Goal: Task Accomplishment & Management: Complete application form

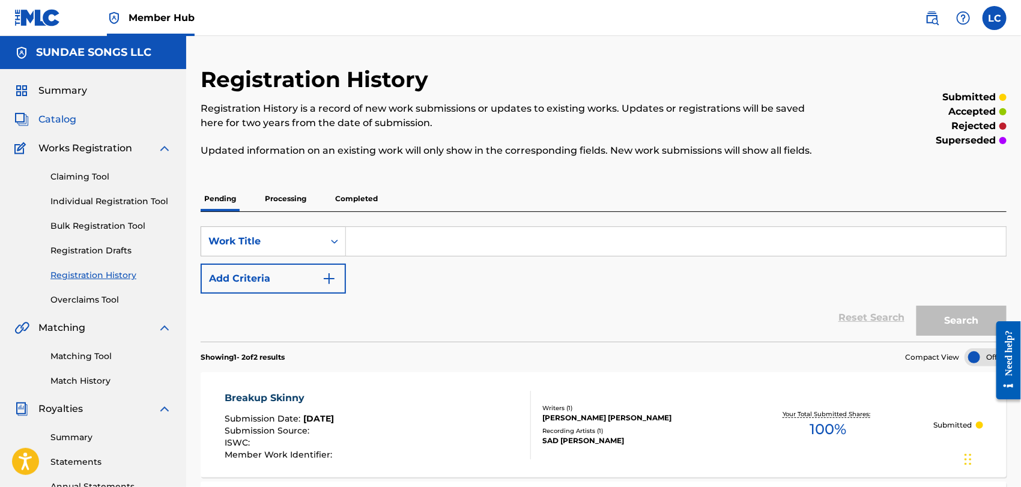
click at [55, 122] on span "Catalog" at bounding box center [57, 119] width 38 height 14
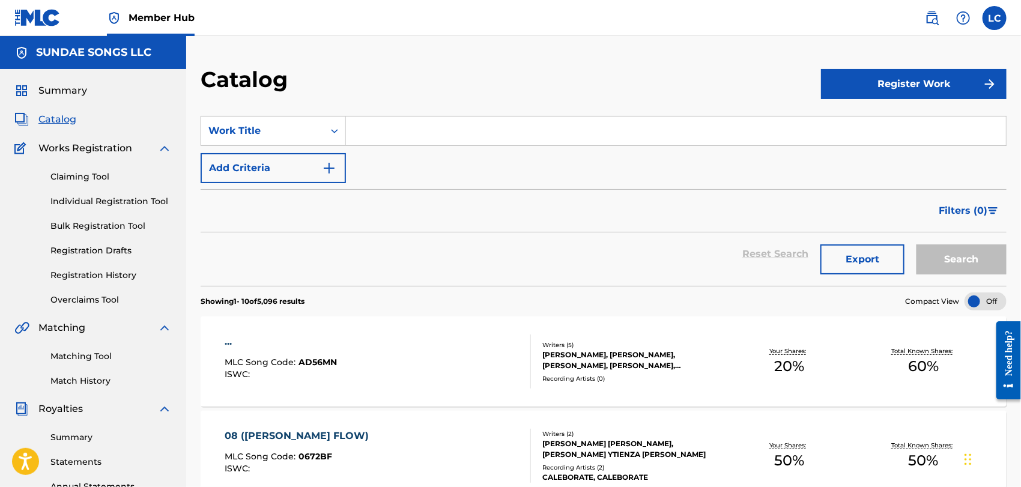
paste input "A NAKED MAN"
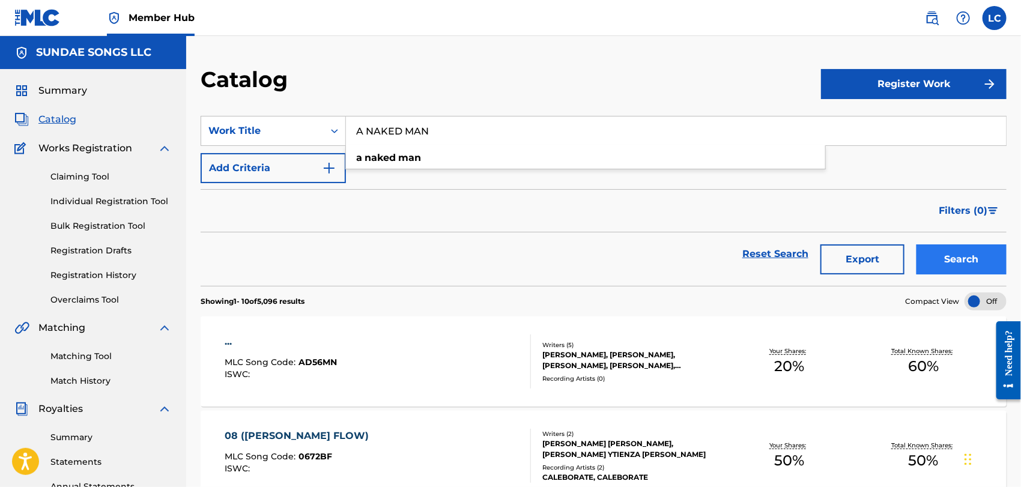
type input "A NAKED MAN"
click at [956, 262] on button "Search" at bounding box center [961, 259] width 90 height 30
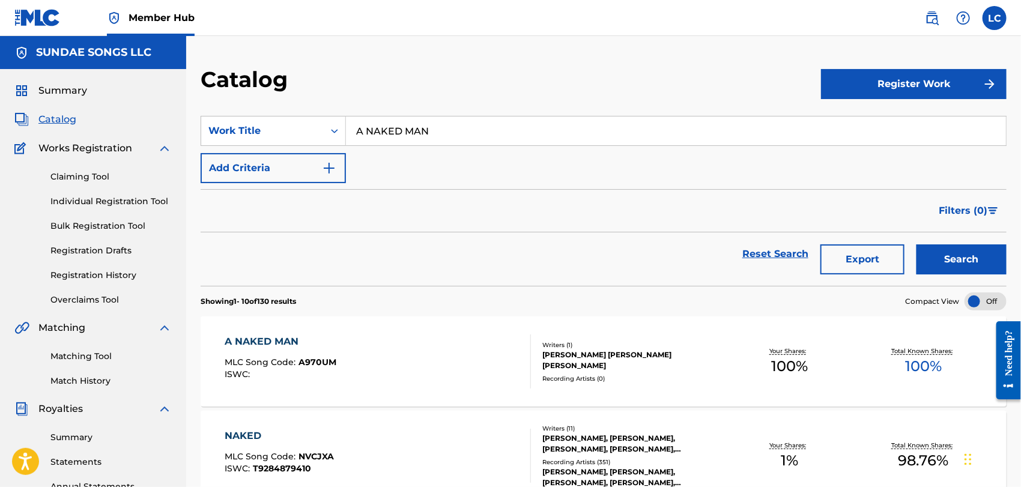
click at [418, 352] on div "A NAKED MAN MLC Song Code : A970UM ISWC :" at bounding box center [378, 361] width 306 height 54
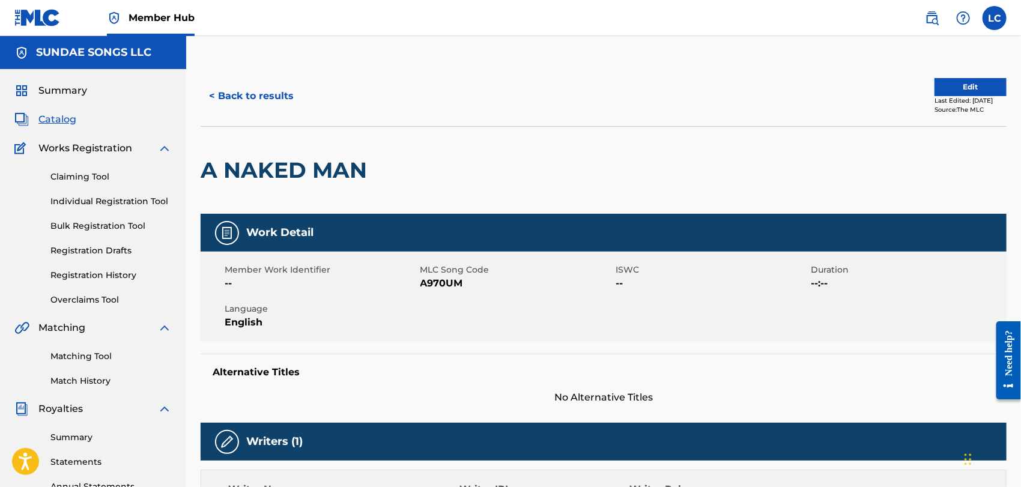
click at [445, 285] on span "A970UM" at bounding box center [516, 283] width 193 height 14
copy span "A970UM"
click at [244, 94] on button "< Back to results" at bounding box center [251, 96] width 101 height 30
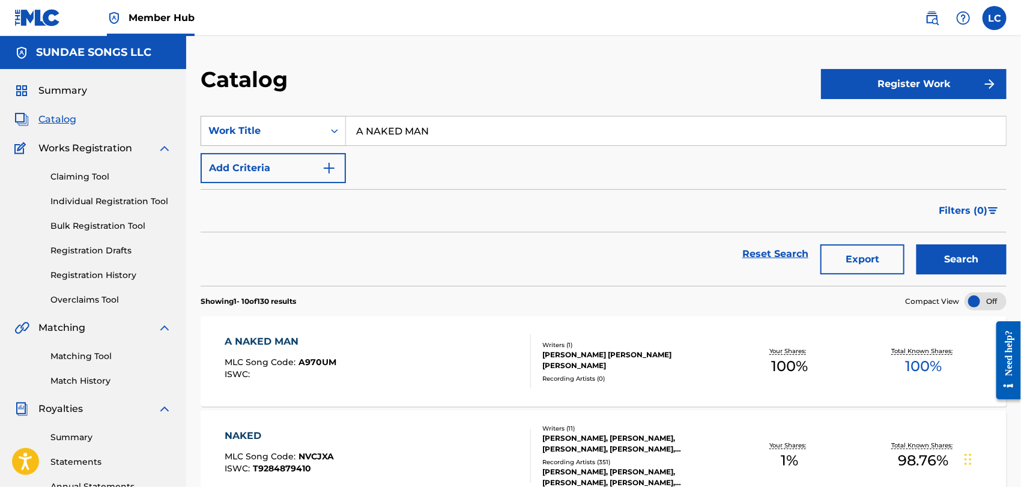
drag, startPoint x: 361, startPoint y: 131, endPoint x: 299, endPoint y: 127, distance: 62.6
click at [299, 127] on div "SearchWithCriteria1fb0b26b-ee71-4661-a801-a7bbf8cdd15f Work Title A NAKED MAN" at bounding box center [604, 131] width 806 height 30
paste input "COULD YOU COME OVER"
type input "COULD YOU COME OVER"
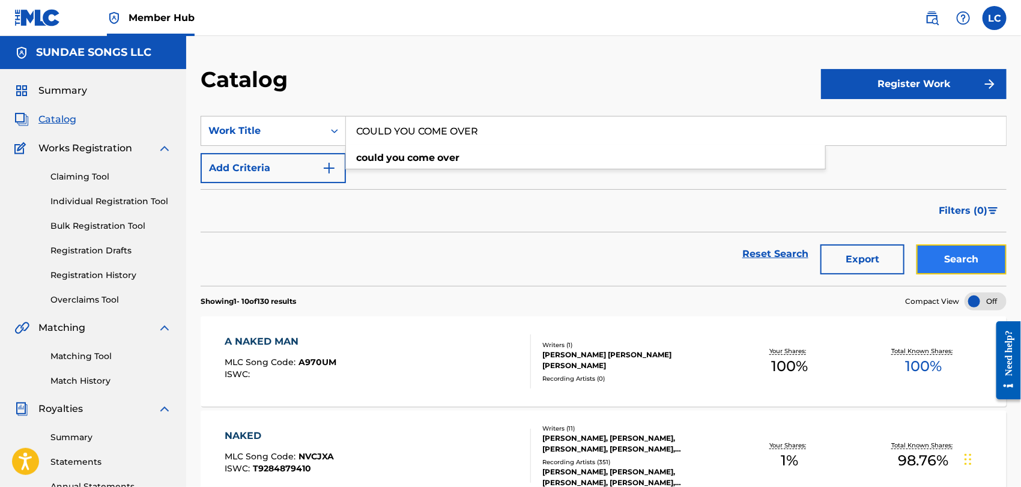
click at [980, 259] on button "Search" at bounding box center [961, 259] width 90 height 30
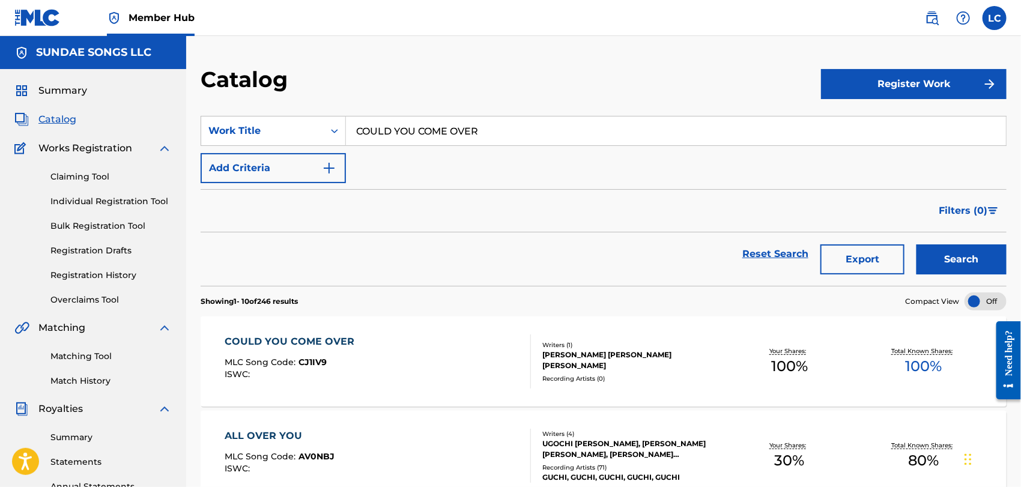
click at [440, 343] on div "COULD YOU COME OVER MLC Song Code : CJ1IV9 ISWC :" at bounding box center [378, 361] width 306 height 54
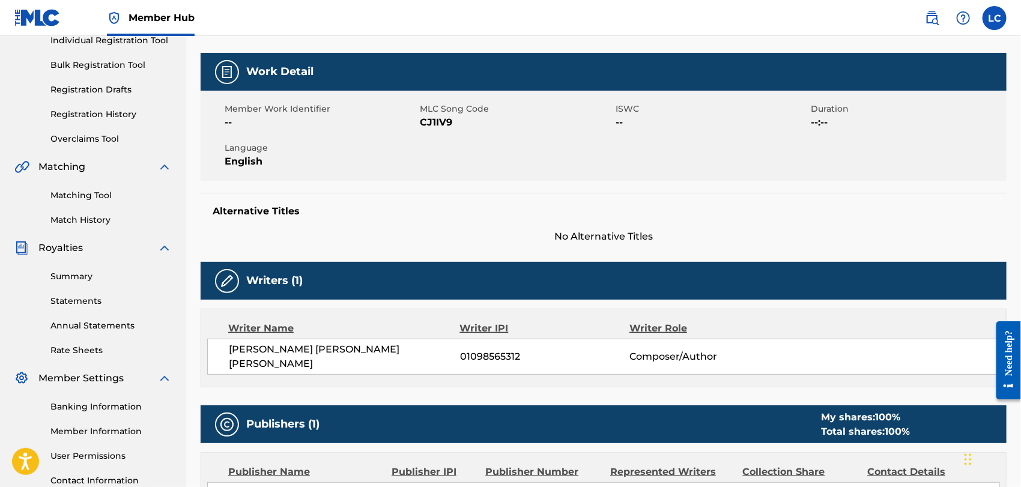
scroll to position [124, 0]
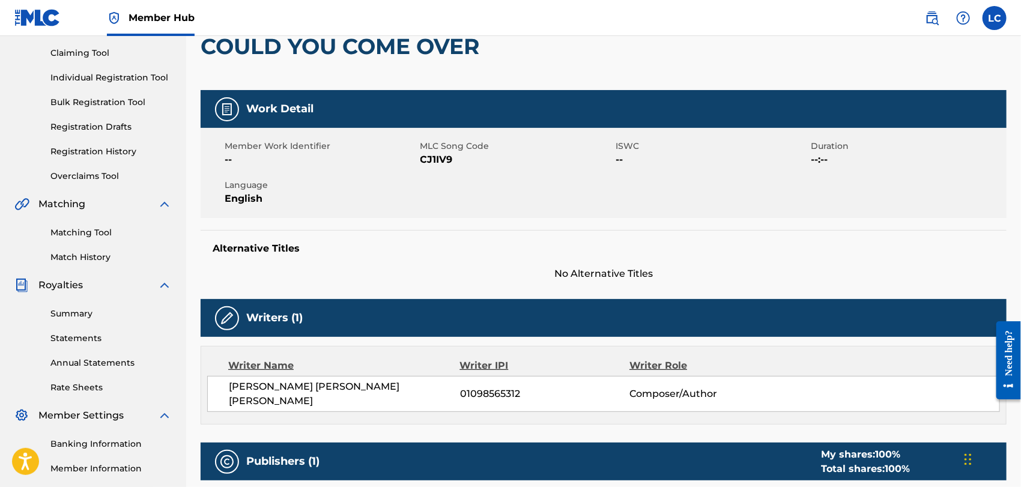
click at [436, 160] on span "CJ1IV9" at bounding box center [516, 159] width 193 height 14
copy span "CJ1IV9"
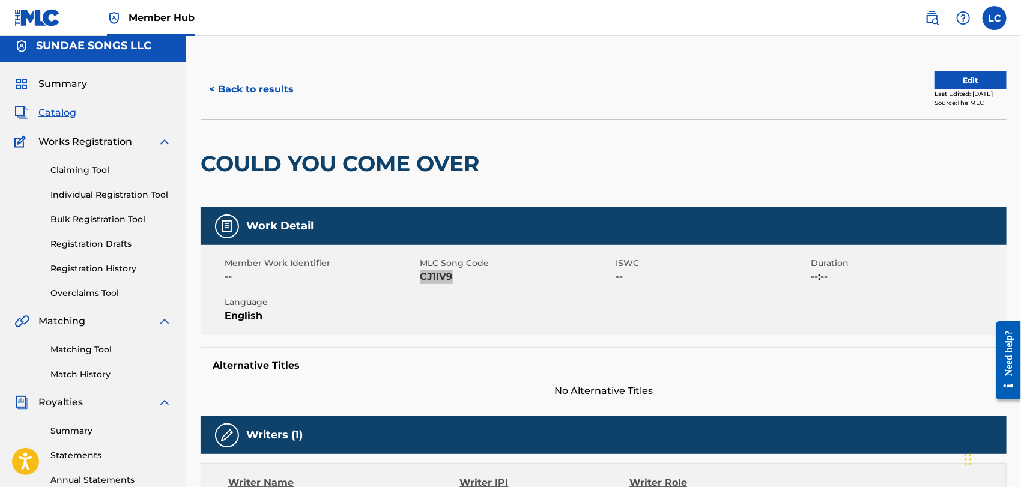
scroll to position [0, 0]
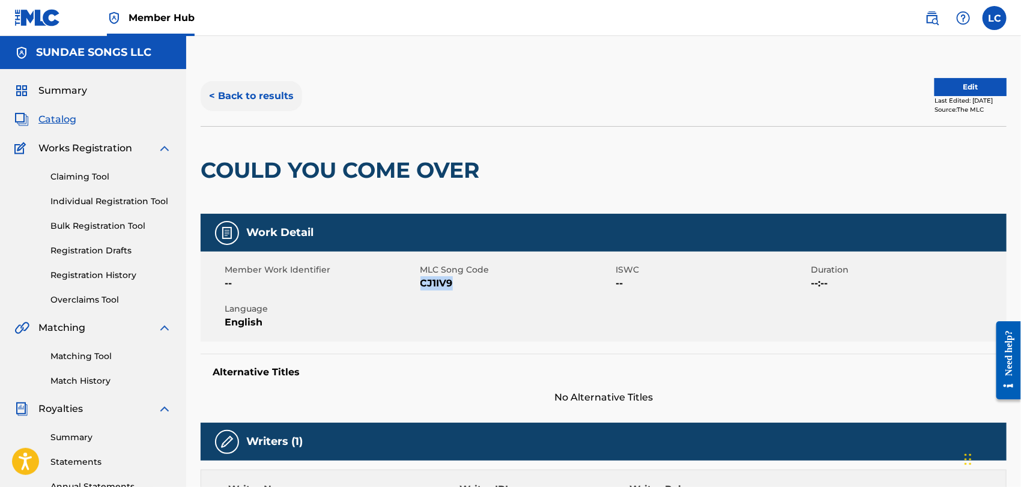
click at [254, 103] on button "< Back to results" at bounding box center [251, 96] width 101 height 30
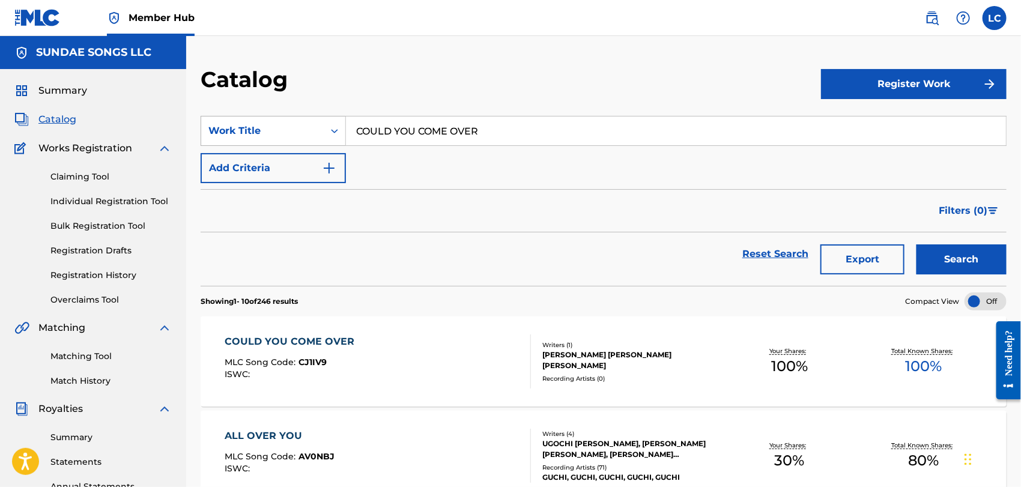
drag, startPoint x: 507, startPoint y: 134, endPoint x: 246, endPoint y: 125, distance: 261.3
click at [246, 125] on div "SearchWithCriteria1fb0b26b-ee71-4661-a801-a7bbf8cdd15f Work Title COULD YOU COM…" at bounding box center [604, 131] width 806 height 30
paste input "HEAP"
type input "CHEAP"
click at [951, 260] on button "Search" at bounding box center [961, 259] width 90 height 30
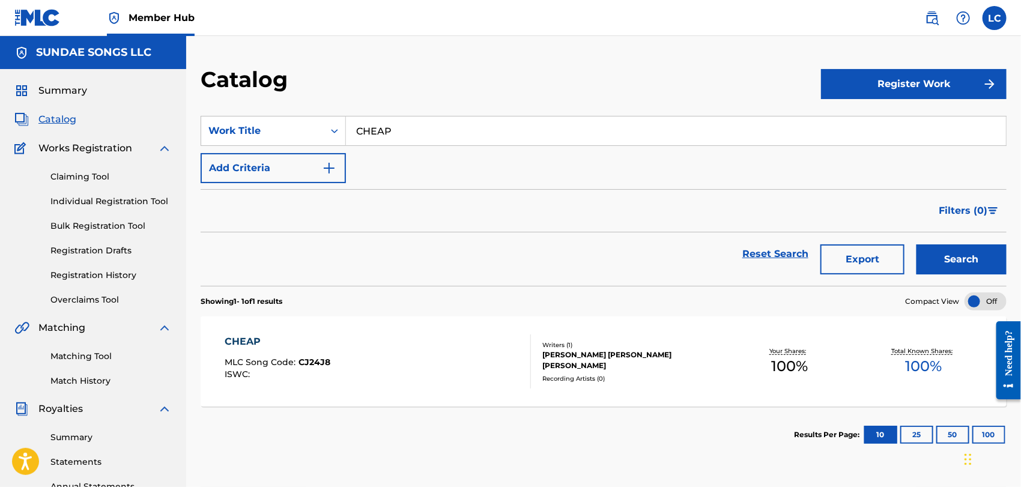
drag, startPoint x: 339, startPoint y: 358, endPoint x: 352, endPoint y: 357, distance: 13.3
click at [340, 358] on div "CHEAP MLC Song Code : CJ24J8 ISWC :" at bounding box center [378, 361] width 306 height 54
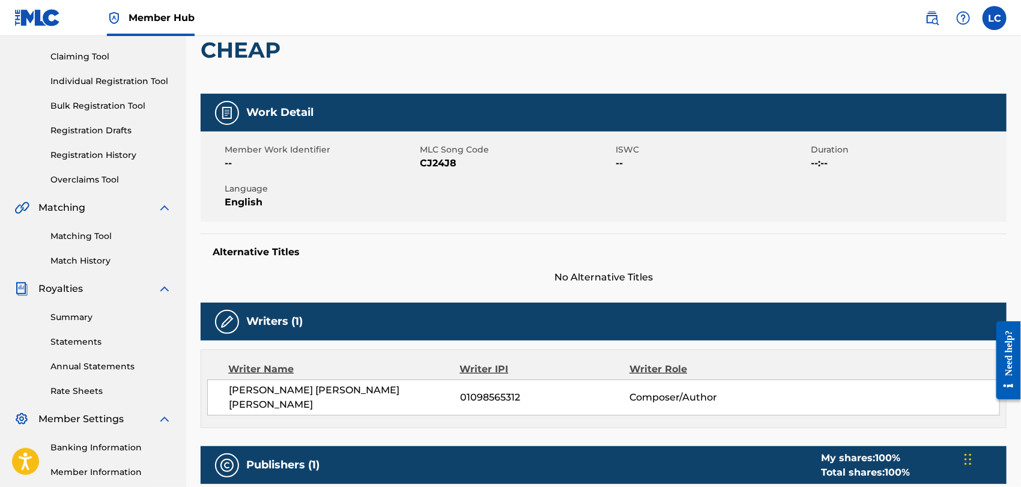
scroll to position [133, 0]
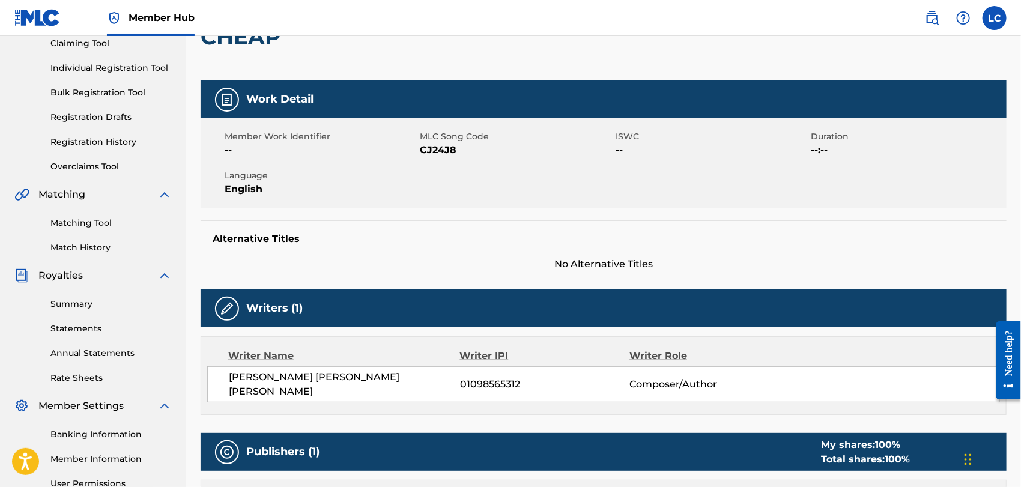
click at [434, 145] on span "CJ24J8" at bounding box center [516, 150] width 193 height 14
click at [432, 149] on span "CJ24J8" at bounding box center [516, 150] width 193 height 14
copy span "CJ24J8"
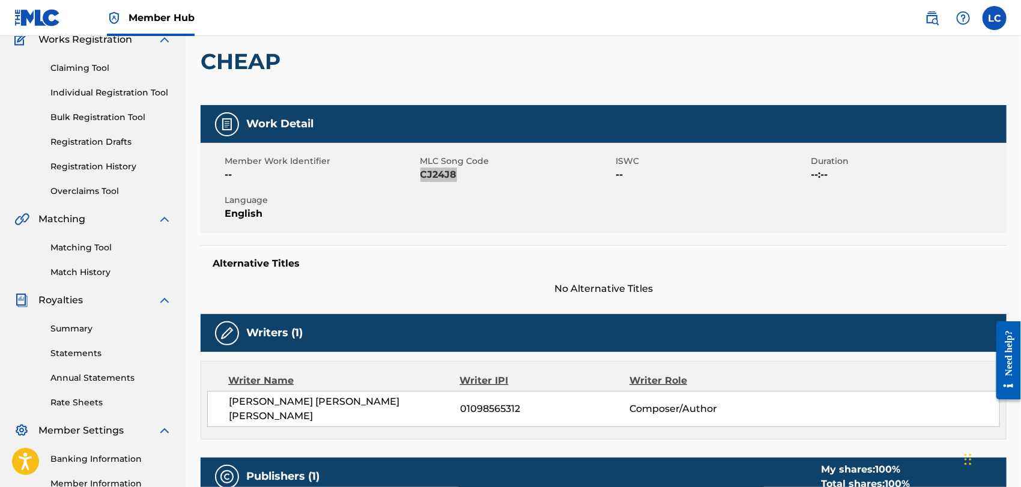
scroll to position [57, 0]
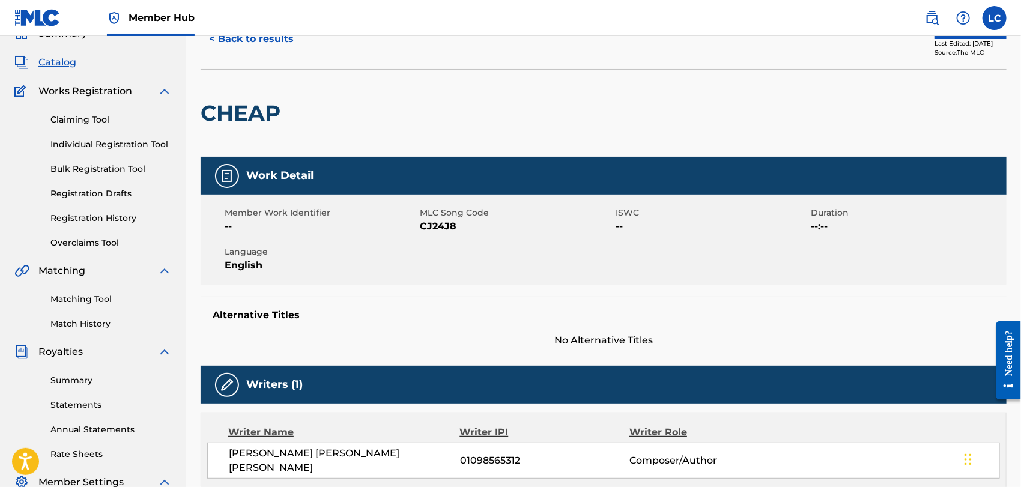
click at [268, 34] on nav "Member Hub LC [PERSON_NAME] Cusick [EMAIL_ADDRESS][DOMAIN_NAME] Notification Pr…" at bounding box center [510, 18] width 1021 height 36
click at [267, 40] on button "< Back to results" at bounding box center [251, 39] width 101 height 30
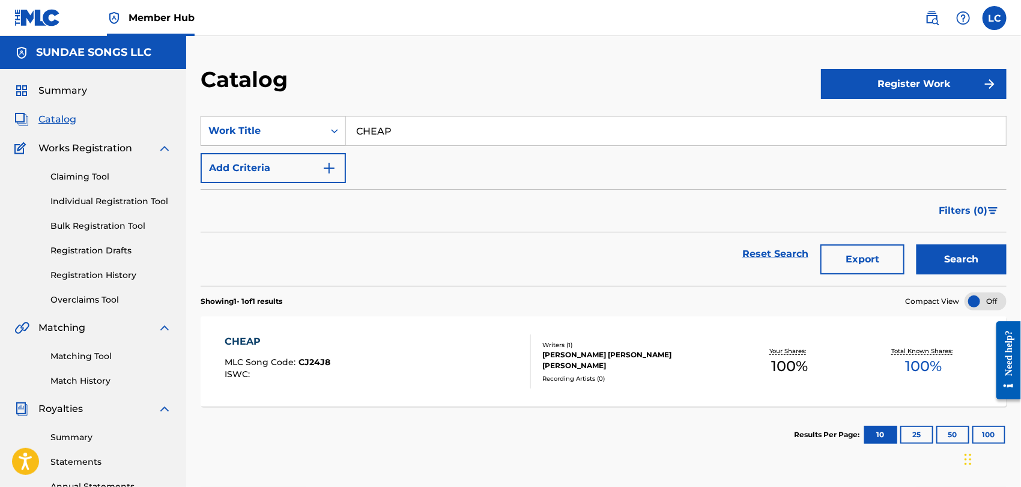
drag, startPoint x: 400, startPoint y: 133, endPoint x: 313, endPoint y: 127, distance: 87.3
click at [302, 127] on div "SearchWithCriteria1fb0b26b-ee71-4661-a801-a7bbf8cdd15f Work Title CHEAP" at bounding box center [604, 131] width 806 height 30
paste input "UIDAME"
type input "CUIDAME"
click at [973, 253] on button "Search" at bounding box center [961, 259] width 90 height 30
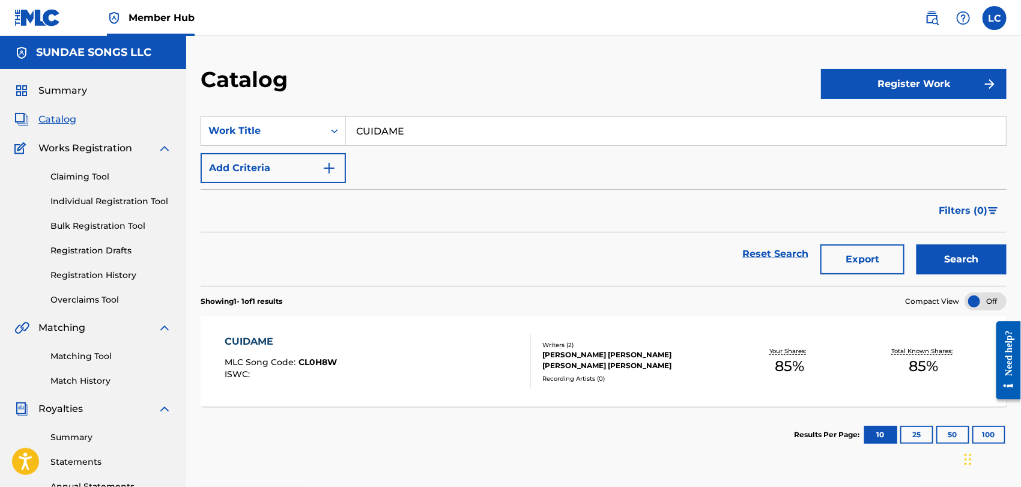
click at [568, 337] on div "CUIDAME MLC Song Code : CL0H8W ISWC : Writers ( 2 ) [PERSON_NAME] [PERSON_NAME]…" at bounding box center [604, 361] width 806 height 90
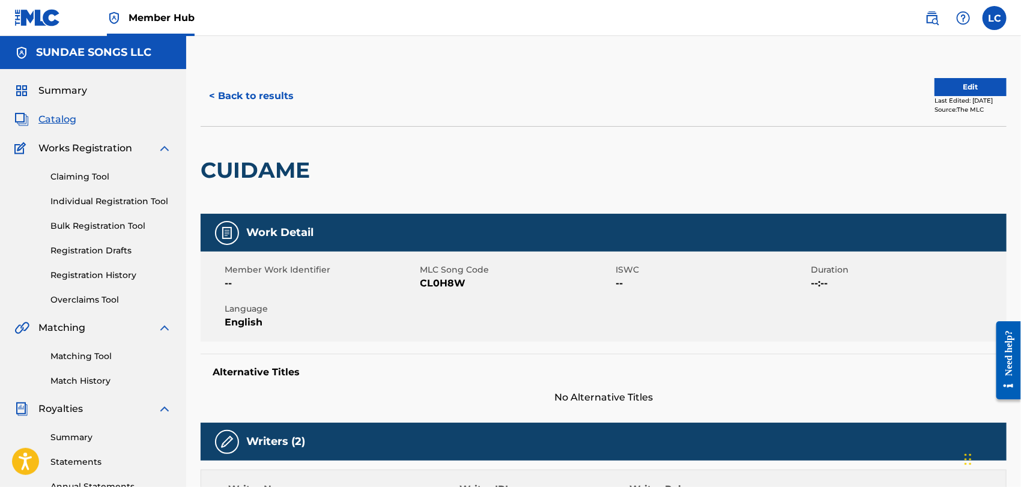
click at [438, 288] on span "CL0H8W" at bounding box center [516, 283] width 193 height 14
copy span "CL0H8W"
click at [217, 97] on button "< Back to results" at bounding box center [251, 96] width 101 height 30
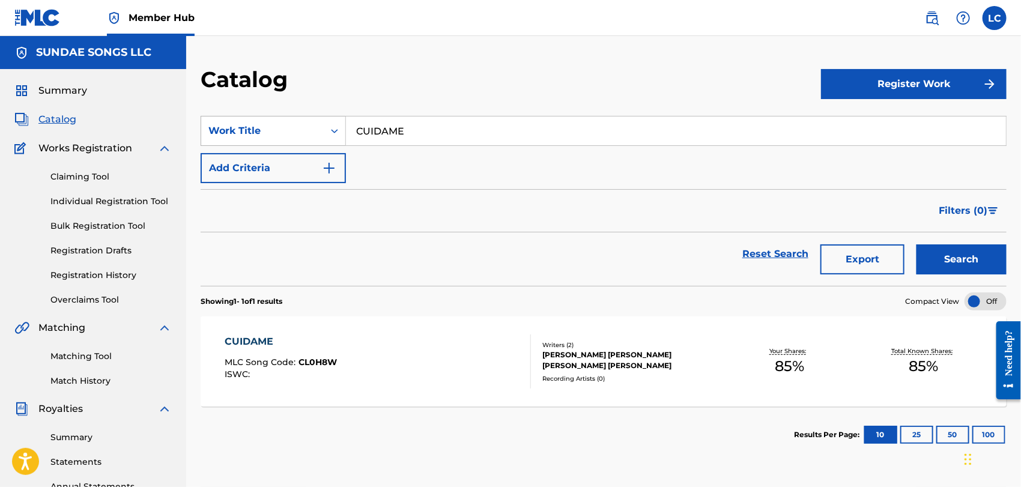
drag, startPoint x: 378, startPoint y: 122, endPoint x: 257, endPoint y: 116, distance: 120.8
click at [236, 114] on section "SearchWithCriteria1fb0b26b-ee71-4661-a801-a7bbf8cdd15f Work Title CUIDAME Add C…" at bounding box center [604, 193] width 806 height 184
paste input "GLAMSTARR (PILLBOOK REMIX)"
type input "GLAMSTARR (PILLBOOK REMIX)"
click at [962, 255] on button "Search" at bounding box center [961, 259] width 90 height 30
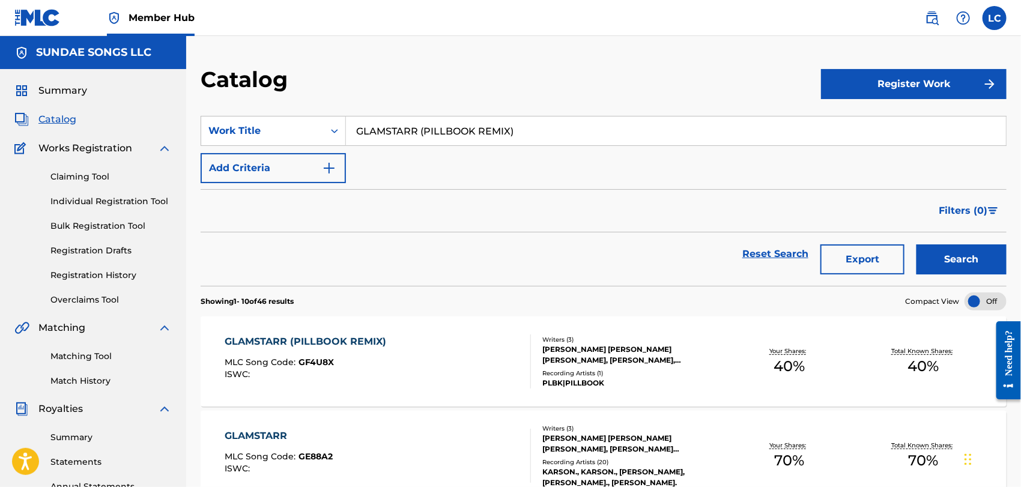
click at [442, 340] on div "GLAMSTARR (PILLBOOK REMIX) MLC Song Code : GF4U8X ISWC :" at bounding box center [378, 361] width 306 height 54
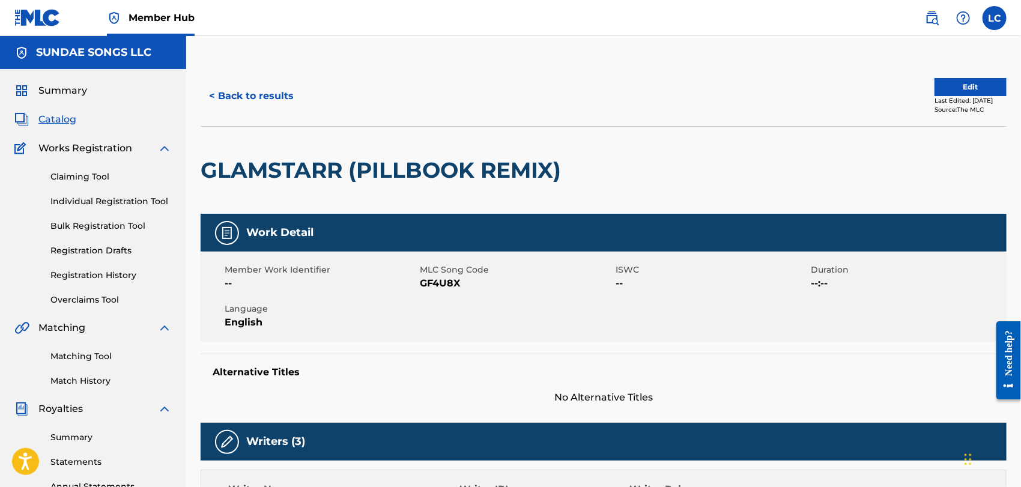
click at [443, 279] on span "GF4U8X" at bounding box center [516, 283] width 193 height 14
copy span "GF4U8X"
click at [265, 103] on button "< Back to results" at bounding box center [251, 96] width 101 height 30
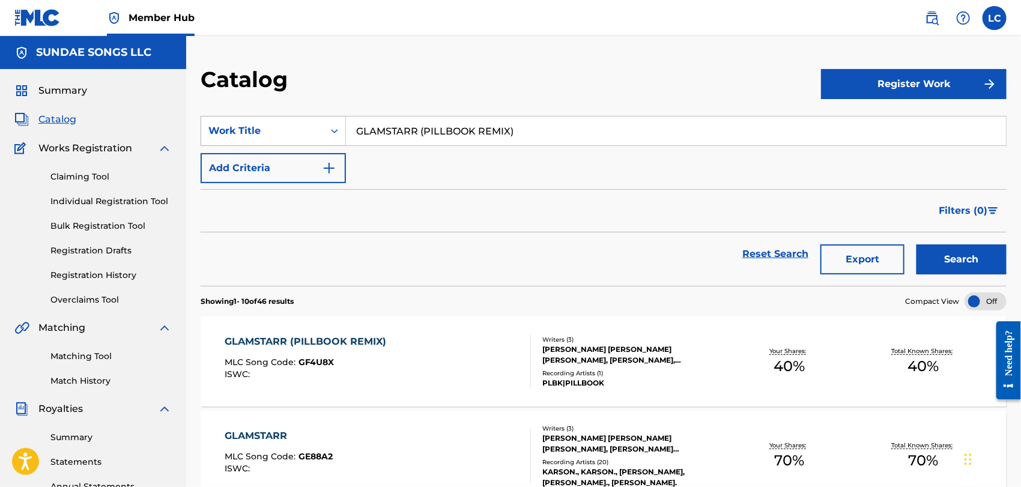
drag, startPoint x: 529, startPoint y: 136, endPoint x: 270, endPoint y: 136, distance: 259.3
click at [270, 136] on div "SearchWithCriteria1fb0b26b-ee71-4661-a801-a7bbf8cdd15f Work Title GLAMSTARR (PI…" at bounding box center [604, 131] width 806 height 30
paste input "OOD GRIEF"
type input "GOOD GRIEF"
click at [995, 261] on button "Search" at bounding box center [961, 259] width 90 height 30
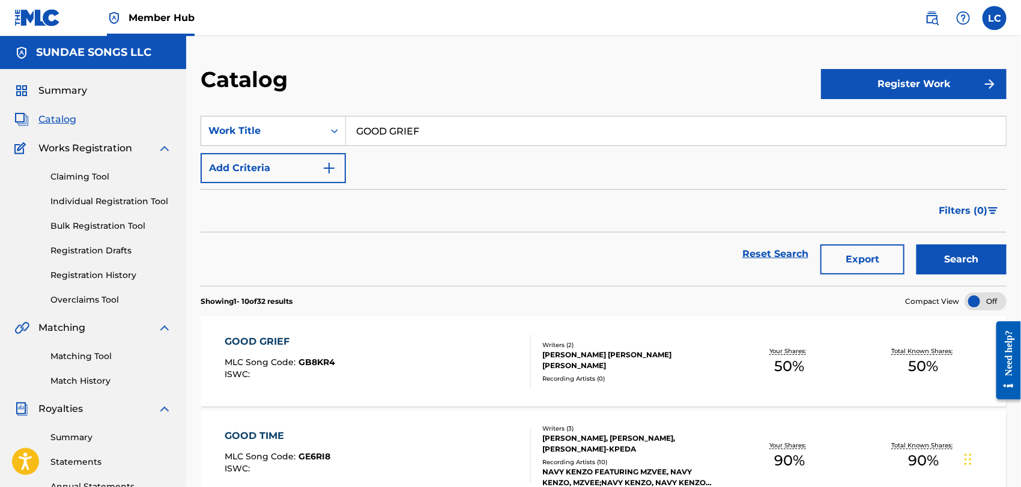
click at [402, 353] on div "GOOD GRIEF MLC Song Code : GB8KR4 ISWC :" at bounding box center [378, 361] width 306 height 54
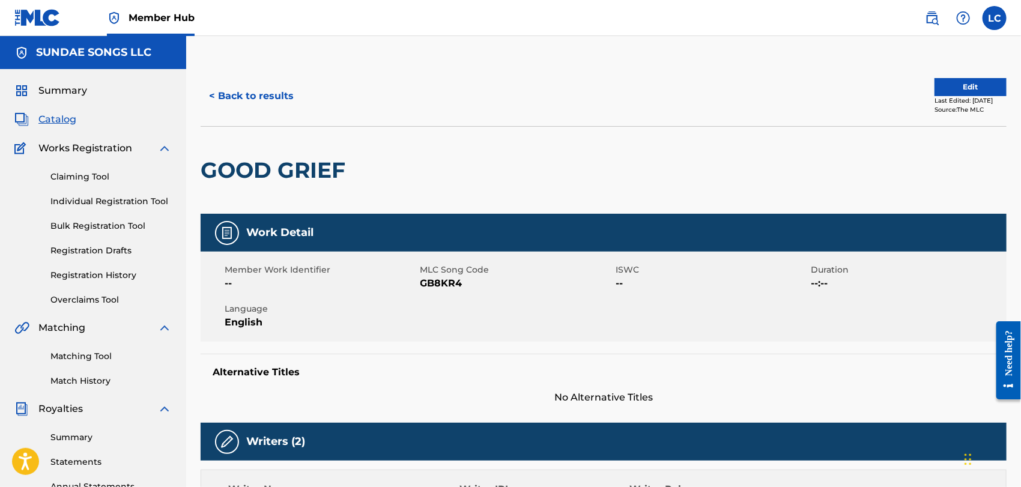
click at [436, 283] on span "GB8KR4" at bounding box center [516, 283] width 193 height 14
copy span "GB8KR4"
click at [256, 83] on button "< Back to results" at bounding box center [251, 96] width 101 height 30
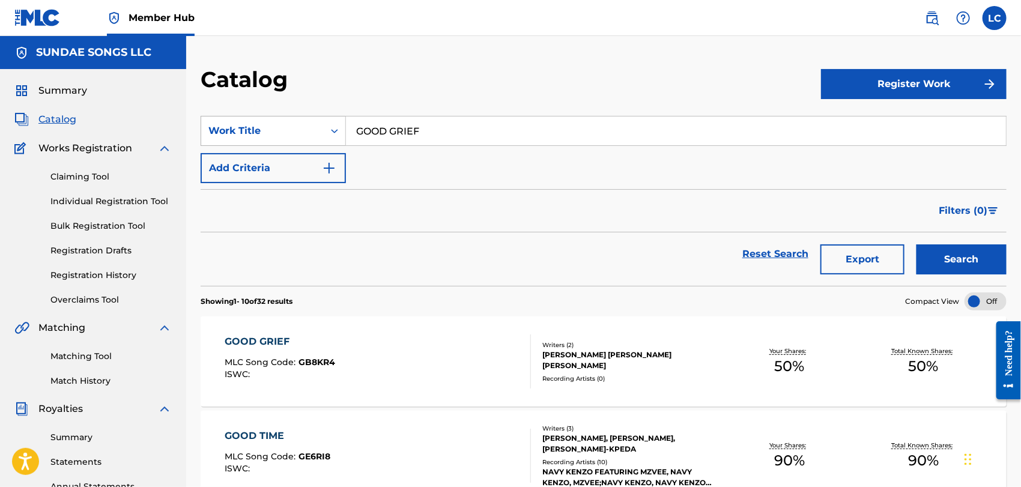
drag, startPoint x: 452, startPoint y: 133, endPoint x: 268, endPoint y: 129, distance: 184.3
click at [268, 129] on div "SearchWithCriteria1fb0b26b-ee71-4661-a801-a7bbf8cdd15f Work Title GOOD GRIEF" at bounding box center [604, 131] width 806 height 30
paste input "ITCHYLUDE"
type input "ITCHYLUDE"
click at [946, 261] on button "Search" at bounding box center [961, 259] width 90 height 30
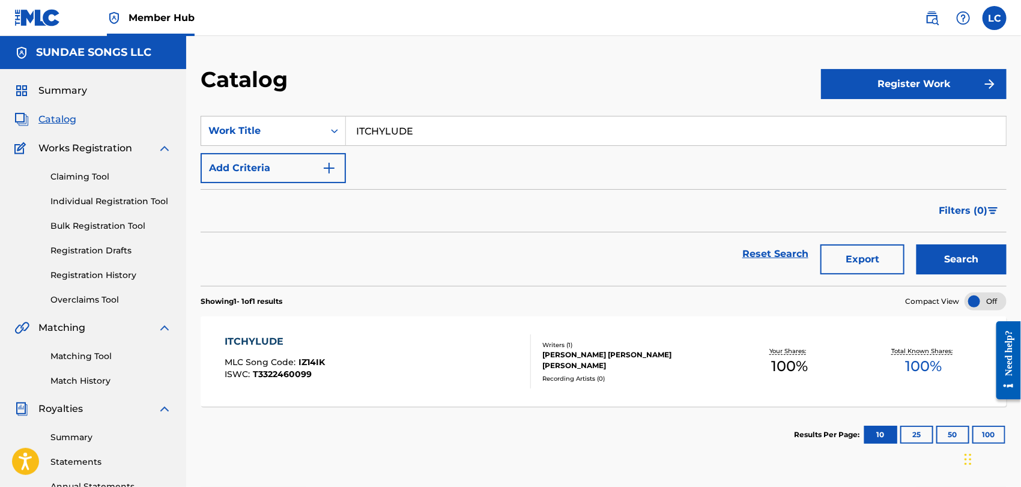
click at [389, 361] on div "ITCHYLUDE MLC Song Code : IZ14IK ISWC : T3322460099" at bounding box center [378, 361] width 306 height 54
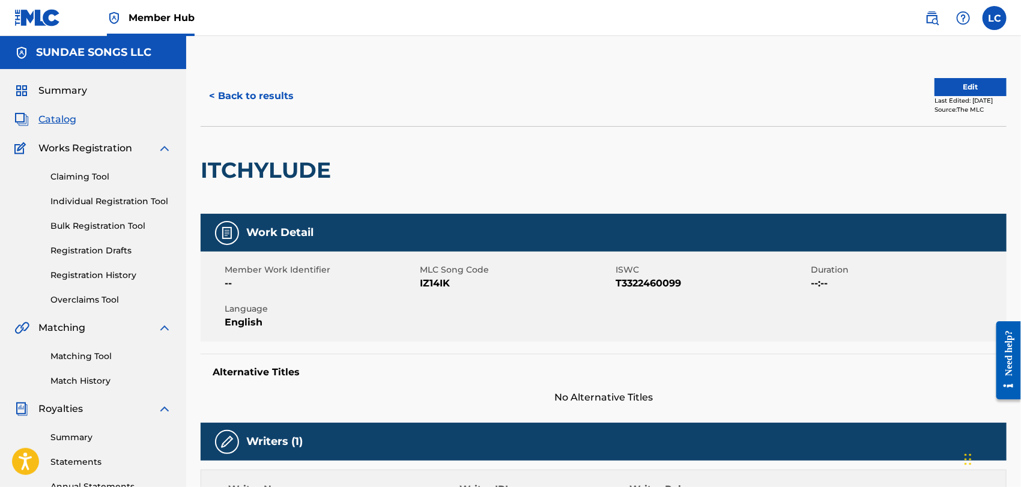
click at [437, 286] on span "IZ14IK" at bounding box center [516, 283] width 193 height 14
copy span "IZ14IK"
drag, startPoint x: 294, startPoint y: 101, endPoint x: 283, endPoint y: 101, distance: 11.4
click at [283, 101] on button "< Back to results" at bounding box center [251, 96] width 101 height 30
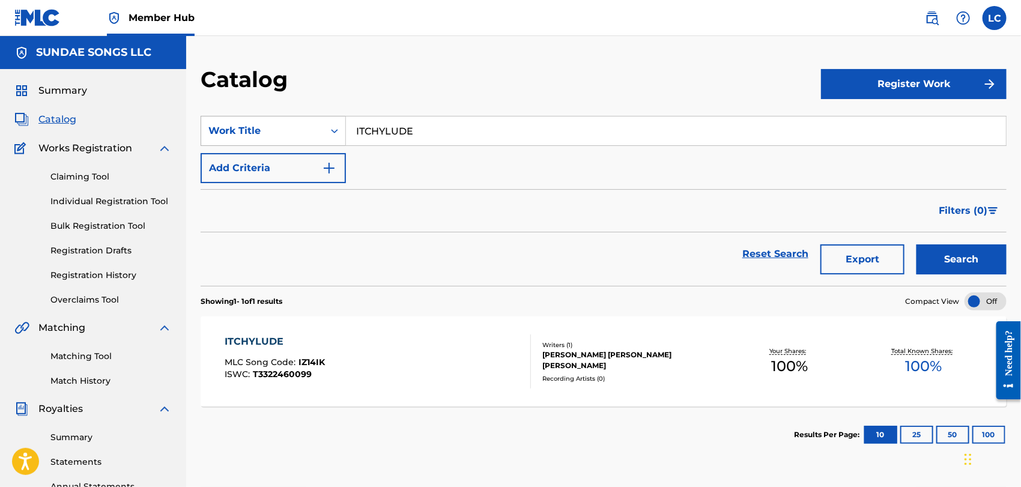
click at [214, 134] on div "SearchWithCriteria1fb0b26b-ee71-4661-a801-a7bbf8cdd15f Work Title ITCHYLUDE" at bounding box center [604, 131] width 806 height 30
paste input "[PERSON_NAME]"
type input "[PERSON_NAME]"
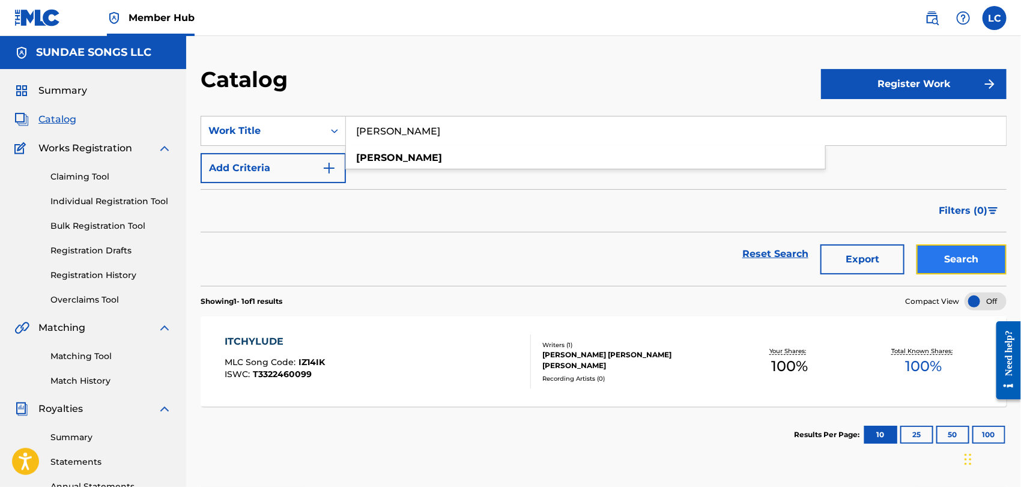
click at [979, 250] on button "Search" at bounding box center [961, 259] width 90 height 30
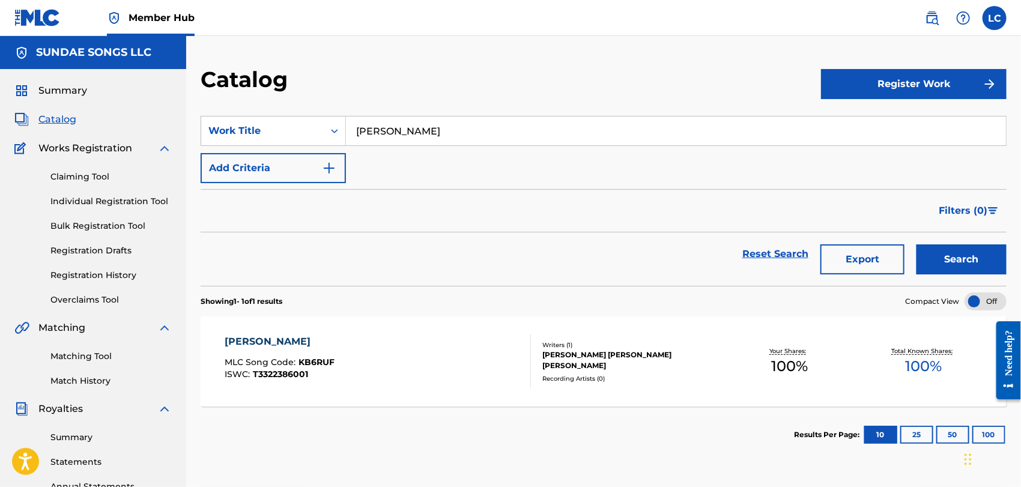
click at [552, 349] on div "Writers ( 1 )" at bounding box center [632, 344] width 180 height 9
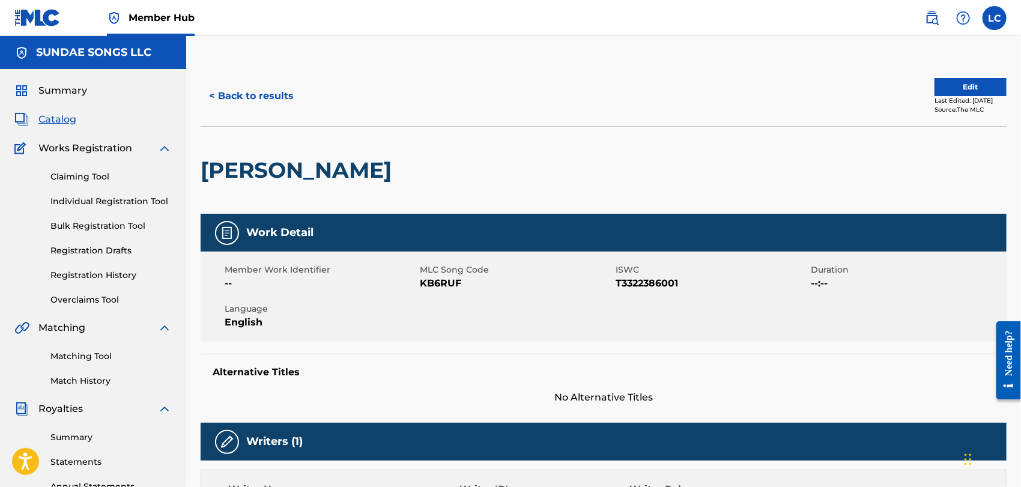
click at [440, 285] on span "KB6RUF" at bounding box center [516, 283] width 193 height 14
copy span "KB6RUF"
click at [274, 105] on button "< Back to results" at bounding box center [251, 96] width 101 height 30
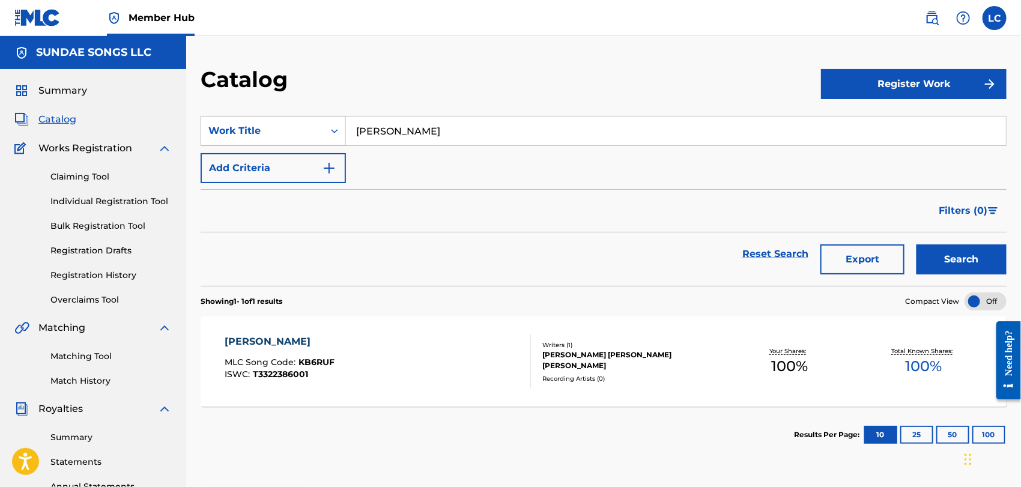
drag, startPoint x: 467, startPoint y: 139, endPoint x: 211, endPoint y: 128, distance: 256.5
click at [211, 128] on div "SearchWithCriteria1fb0b26b-ee71-4661-a801-a7bbf8cdd15f Work Title [PERSON_NAME]" at bounding box center [604, 131] width 806 height 30
paste input "ROOTS"
type input "ROOTS"
click at [980, 257] on button "Search" at bounding box center [961, 259] width 90 height 30
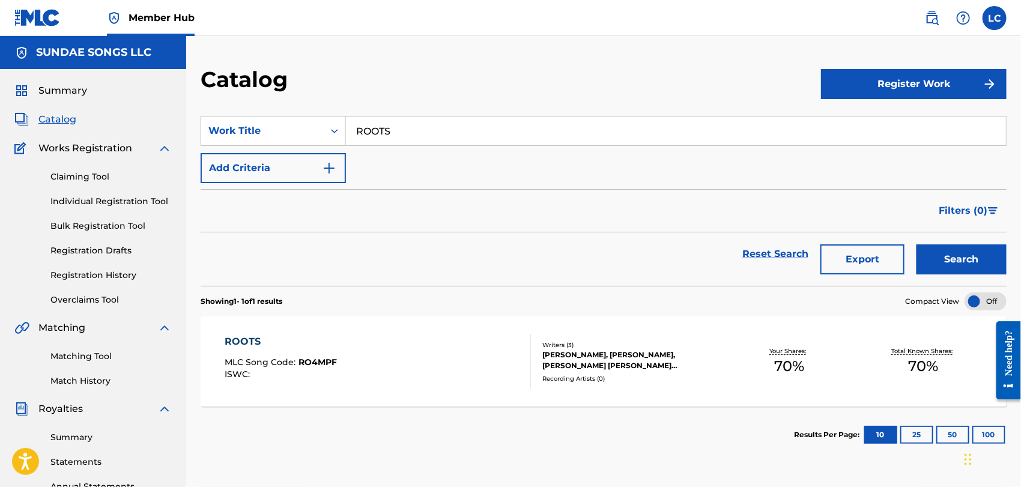
click at [438, 351] on div "ROOTS MLC Song Code : RO4MPF ISWC :" at bounding box center [378, 361] width 306 height 54
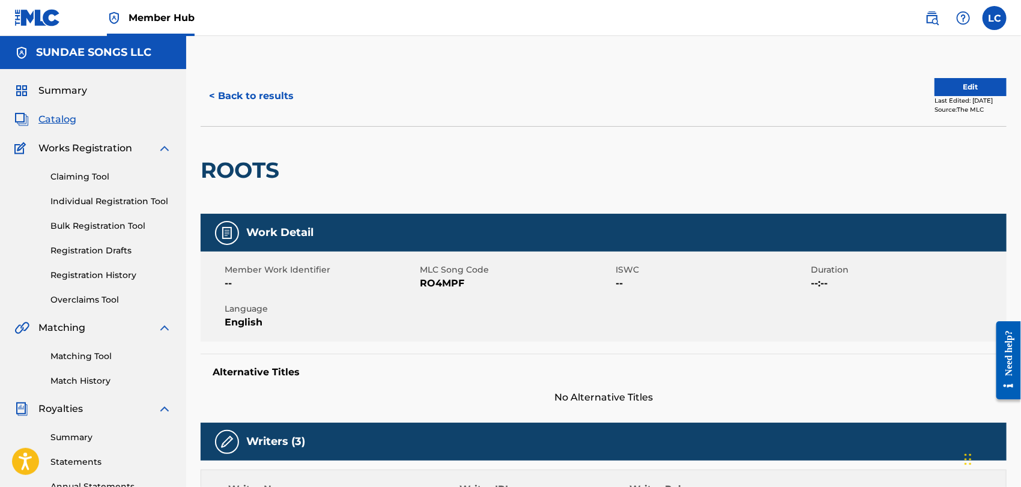
click at [452, 286] on span "RO4MPF" at bounding box center [516, 283] width 193 height 14
copy span "RO4MPF"
click at [261, 102] on button "< Back to results" at bounding box center [251, 96] width 101 height 30
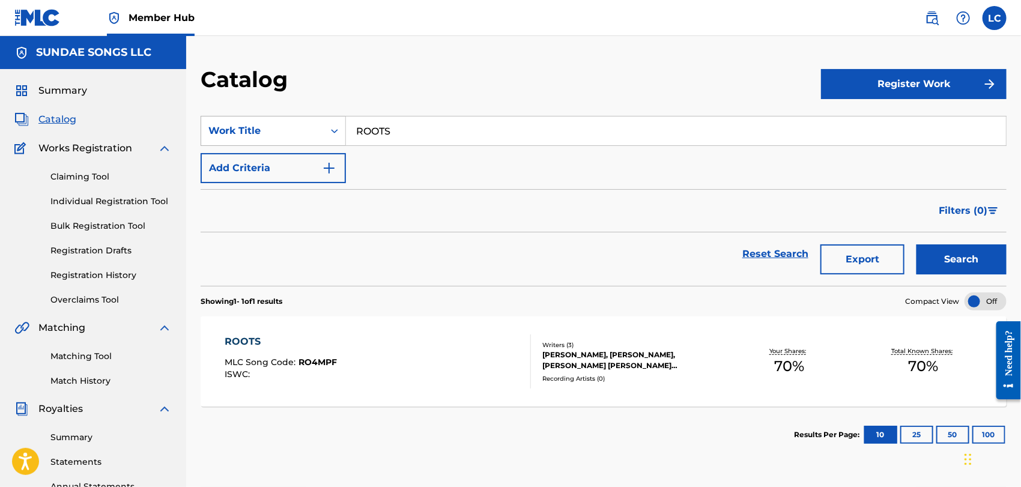
click at [322, 130] on div "SearchWithCriteria1fb0b26b-ee71-4661-a801-a7bbf8cdd15f Work Title ROOTS" at bounding box center [604, 131] width 806 height 30
paste input "SUPERSONIC ([PERSON_NAME] REMIX)"
type input "SUPERSONIC ([PERSON_NAME] REMIX)"
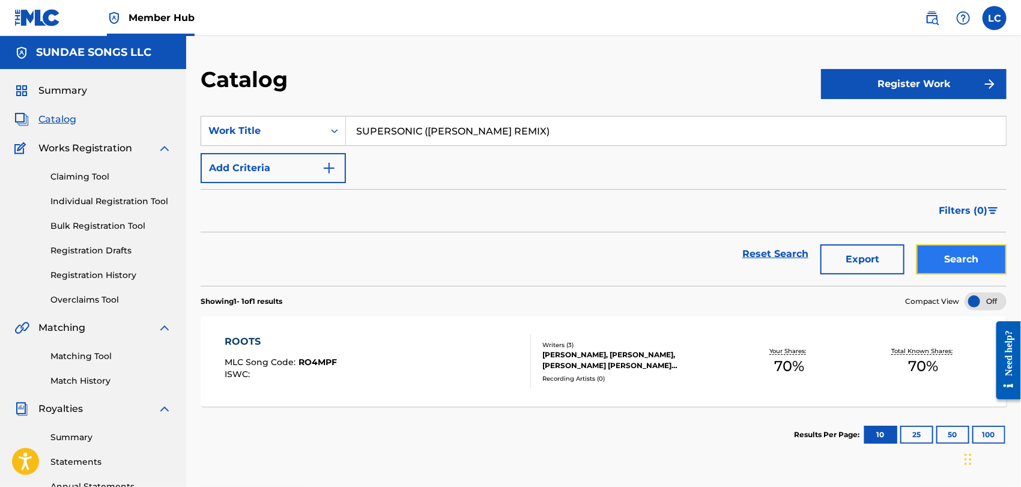
click at [933, 259] on button "Search" at bounding box center [961, 259] width 90 height 30
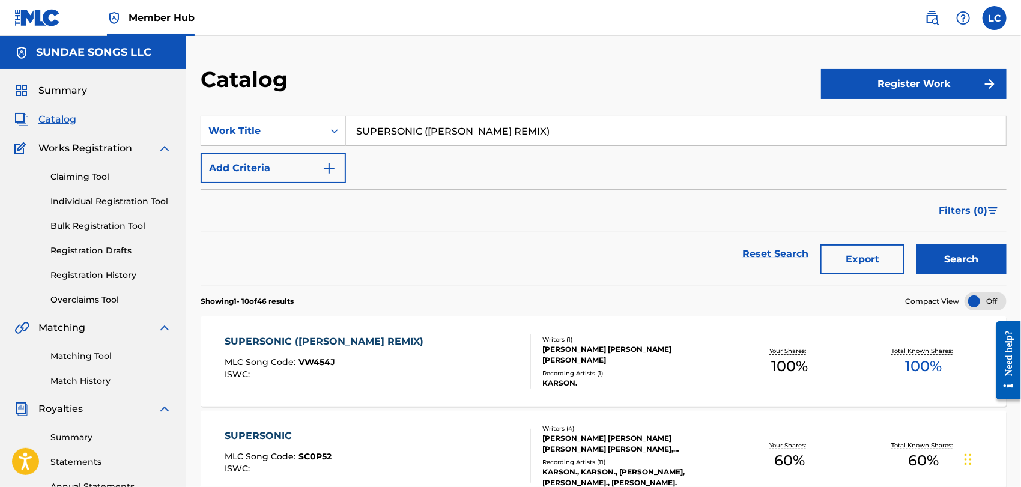
click at [450, 344] on div "SUPERSONIC ([PERSON_NAME] REMIX) MLC Song Code : VW454J ISWC :" at bounding box center [378, 361] width 306 height 54
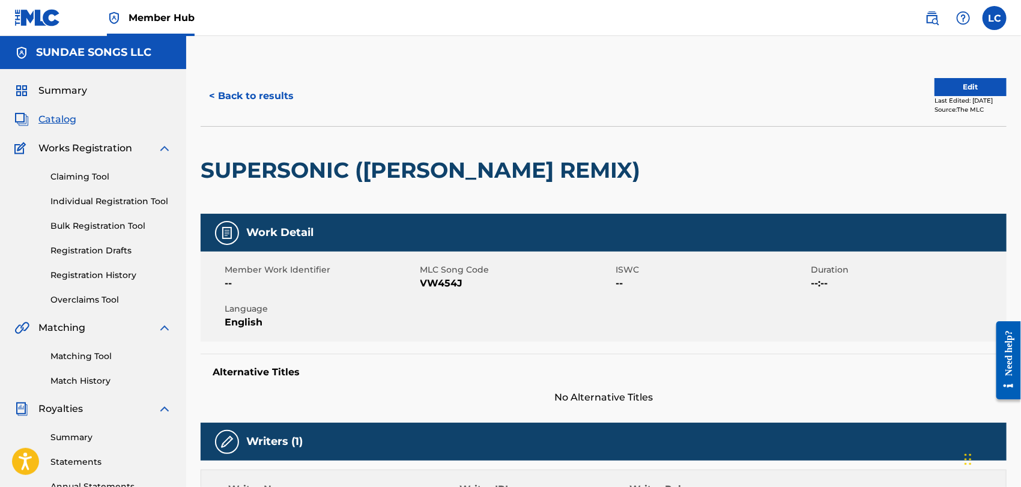
click at [458, 281] on span "VW454J" at bounding box center [516, 283] width 193 height 14
click at [236, 103] on button "< Back to results" at bounding box center [251, 96] width 101 height 30
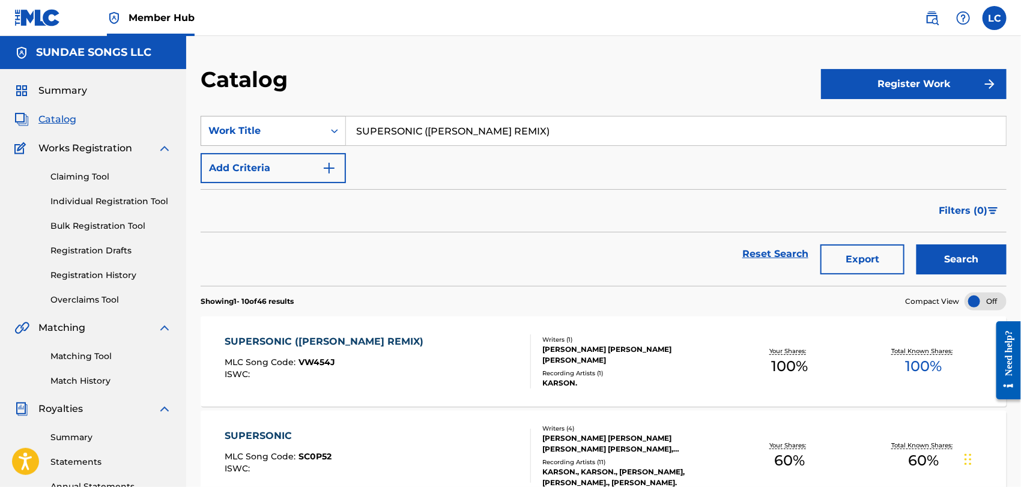
click at [258, 131] on div "SearchWithCriteria1fb0b26b-ee71-4661-a801-a7bbf8cdd15f Work Title SUPERSONIC ([…" at bounding box center [604, 131] width 806 height 30
paste input "VIDEOPHONE (FEAT. KID RENAISSANCE) [REMIX]"
type input "VIDEOPHONE (FEAT. KID RENAISSANCE) [REMIX]"
click at [967, 251] on button "Search" at bounding box center [961, 259] width 90 height 30
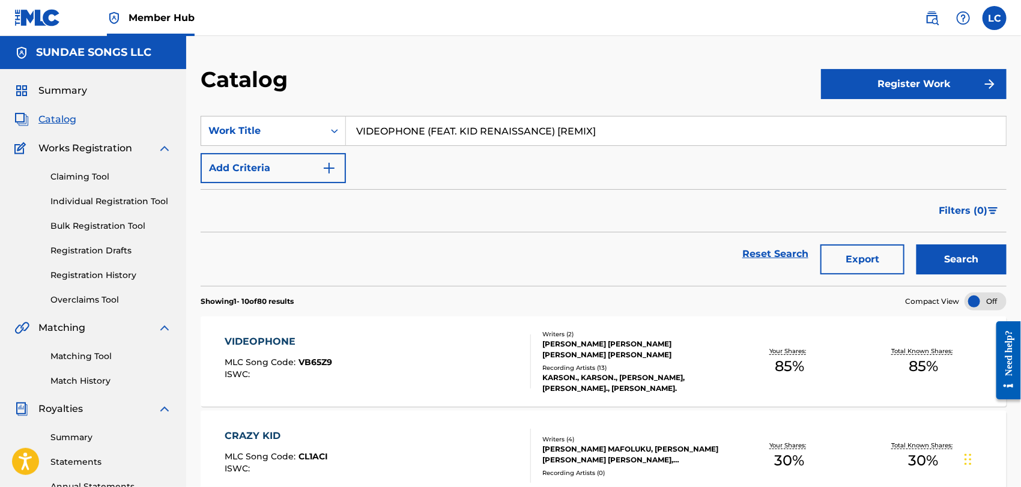
click at [484, 352] on div "VIDEOPHONE MLC Song Code : VB65Z9 ISWC :" at bounding box center [378, 361] width 306 height 54
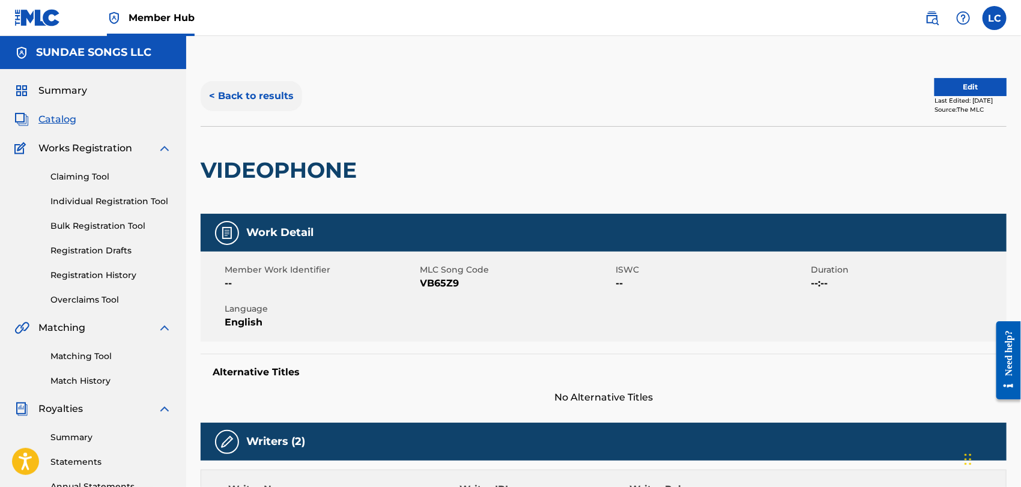
click at [249, 94] on button "< Back to results" at bounding box center [251, 96] width 101 height 30
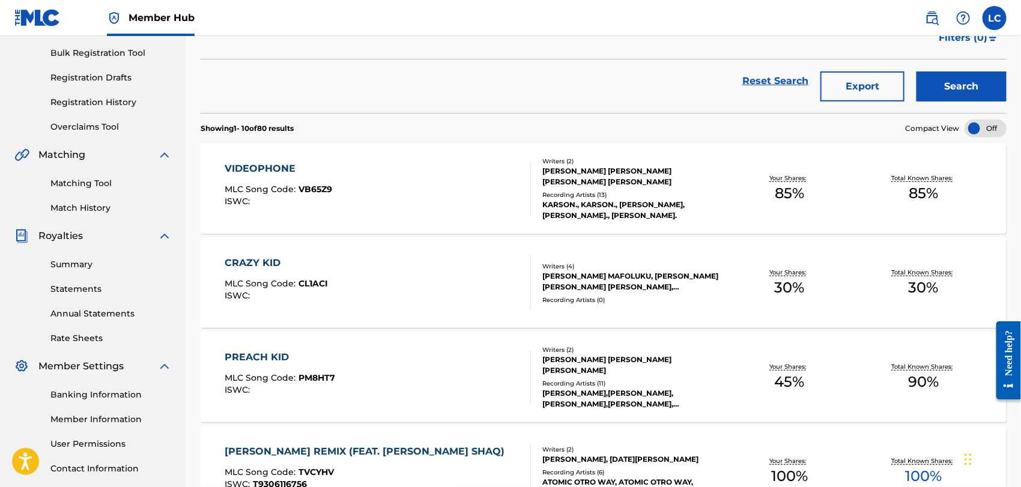
scroll to position [200, 0]
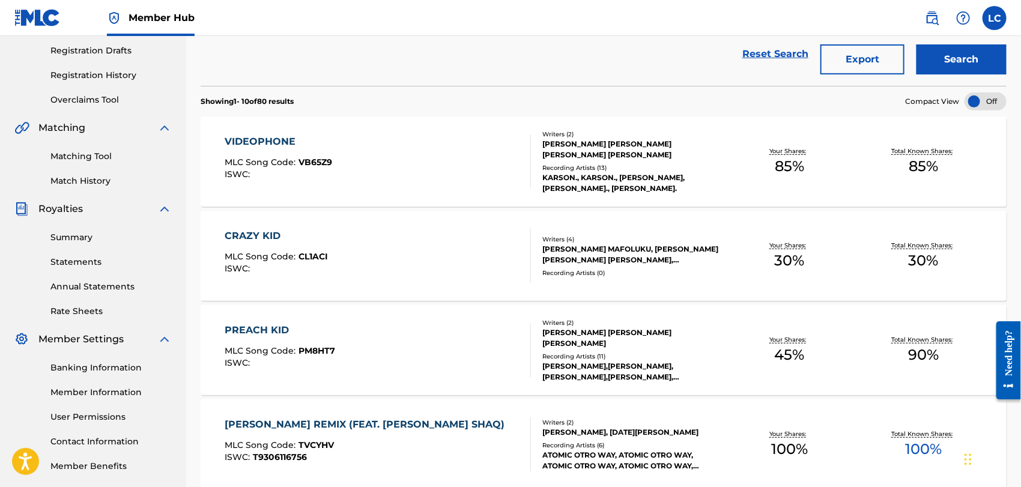
click at [474, 172] on div "VIDEOPHONE MLC Song Code : VB65Z9 ISWC :" at bounding box center [378, 161] width 306 height 54
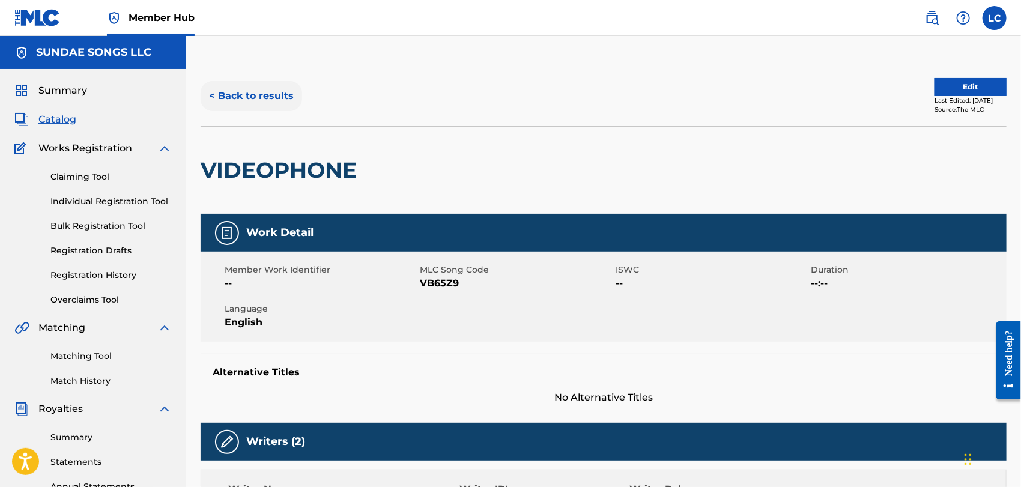
click at [264, 100] on button "< Back to results" at bounding box center [251, 96] width 101 height 30
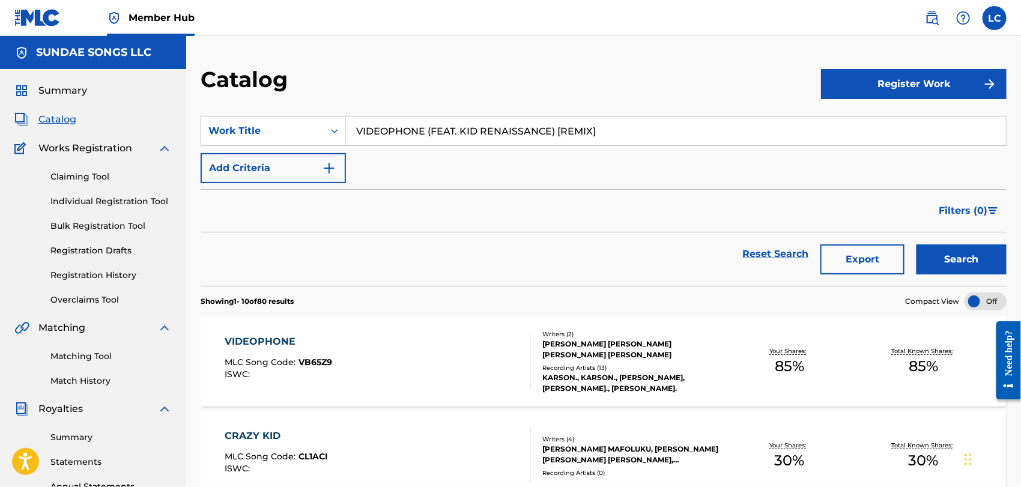
click at [642, 126] on input "VIDEOPHONE (FEAT. KID RENAISSANCE) [REMIX]" at bounding box center [676, 130] width 660 height 29
paste input "WE NEED TIME"
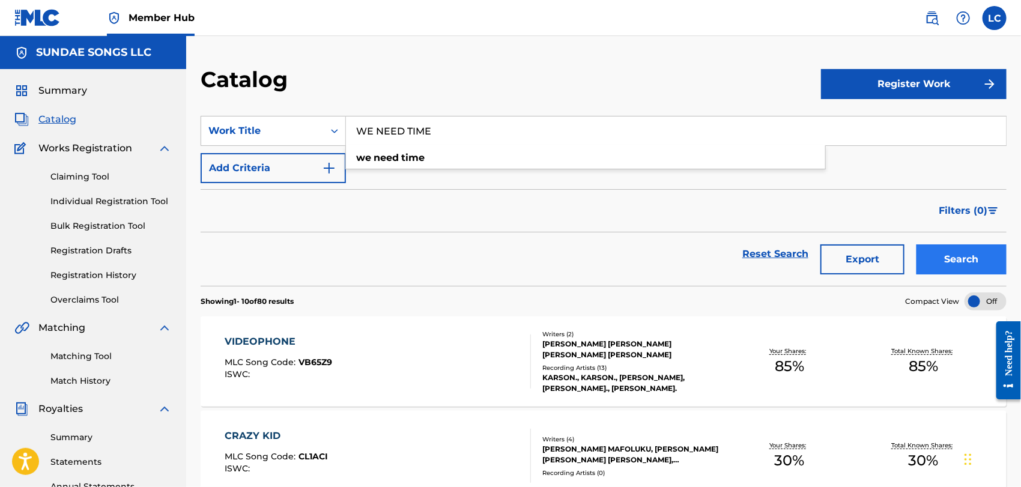
type input "WE NEED TIME"
click at [961, 257] on button "Search" at bounding box center [961, 259] width 90 height 30
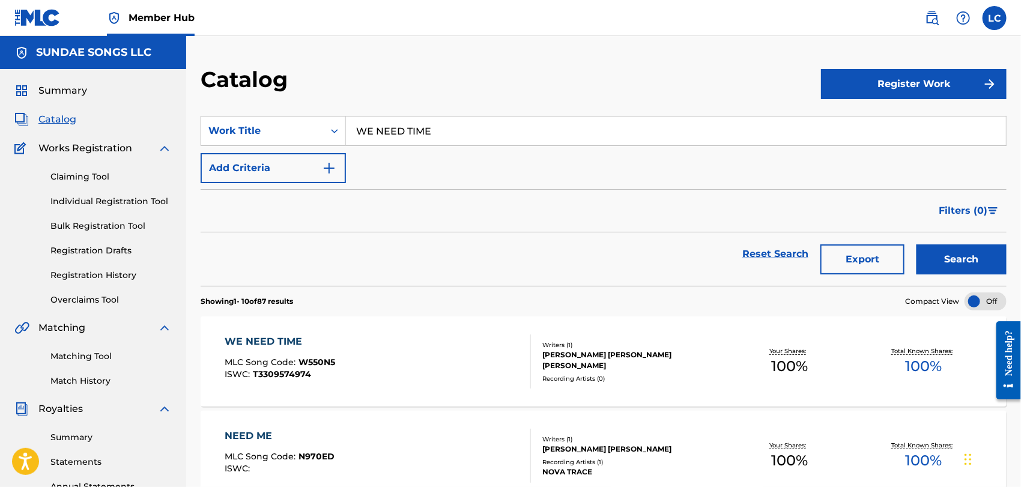
click at [372, 350] on div "WE NEED TIME MLC Song Code : W550N5 ISWC : T3309574974" at bounding box center [378, 361] width 306 height 54
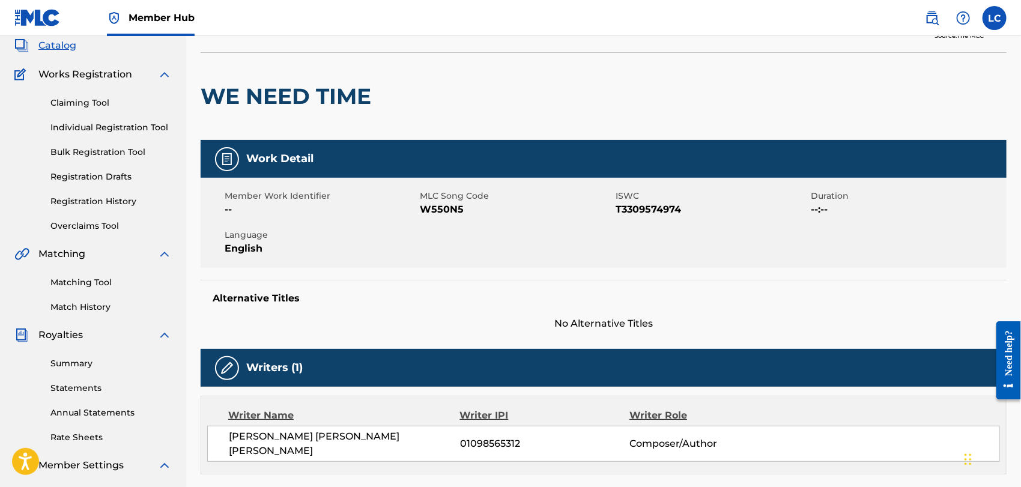
scroll to position [57, 0]
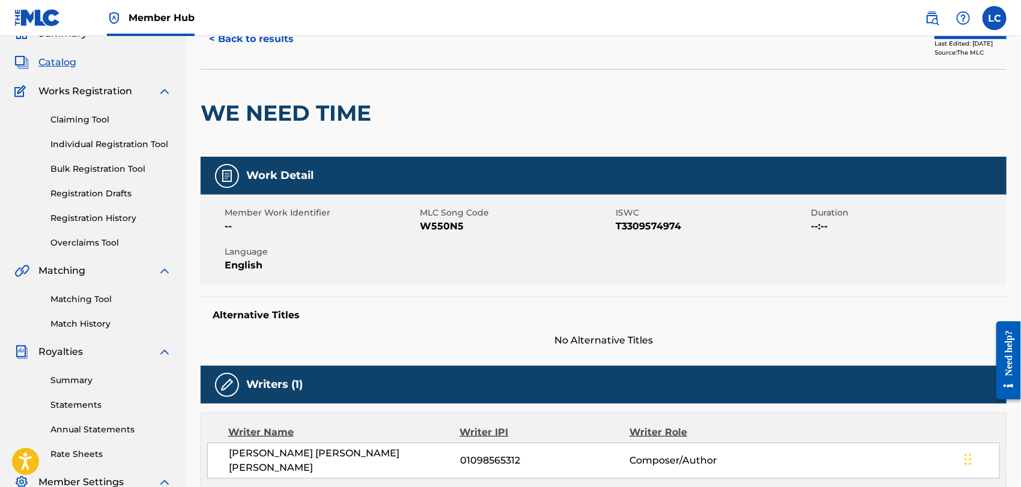
click at [439, 226] on span "W550N5" at bounding box center [516, 226] width 193 height 14
click at [107, 294] on link "Matching Tool" at bounding box center [110, 299] width 121 height 13
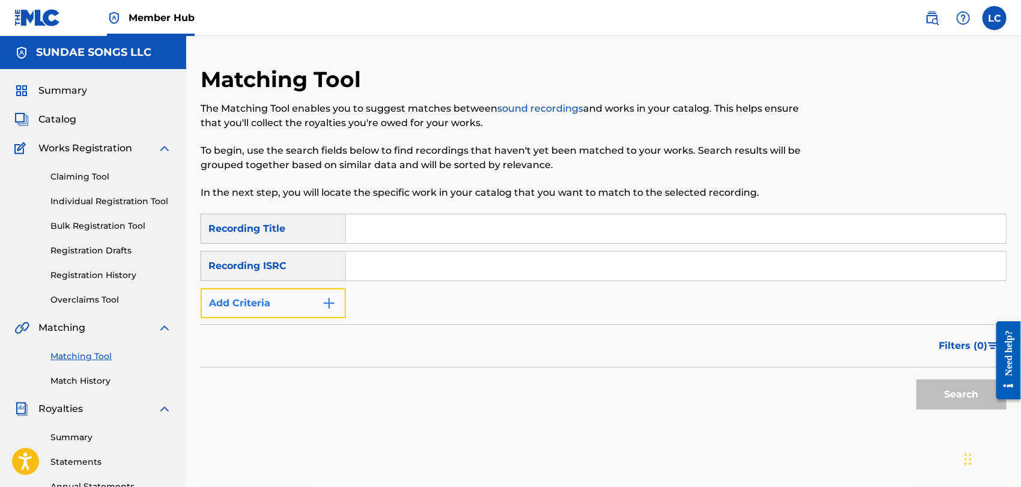
click at [318, 312] on button "Add Criteria" at bounding box center [273, 303] width 145 height 30
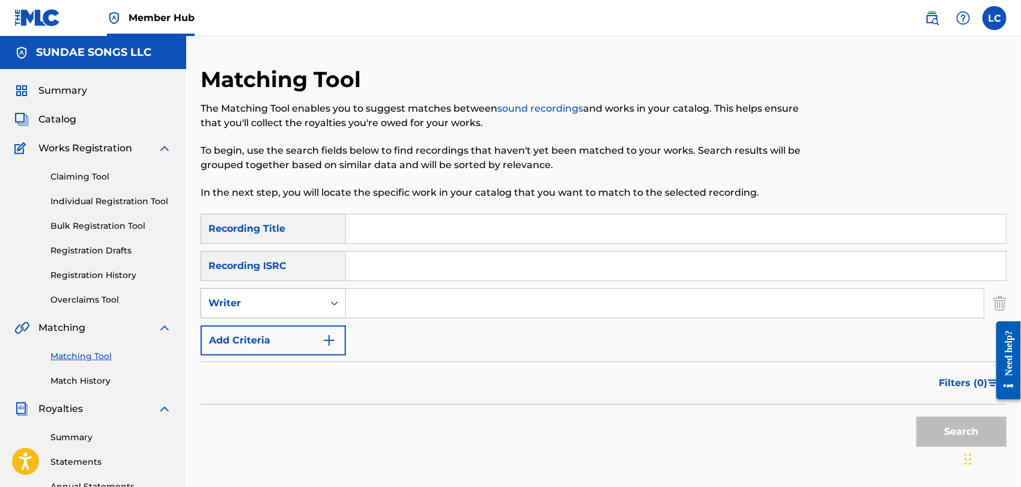
click at [319, 308] on div "Writer" at bounding box center [262, 303] width 122 height 23
drag, startPoint x: 321, startPoint y: 337, endPoint x: 365, endPoint y: 323, distance: 46.5
click at [327, 336] on div "Recording Artist" at bounding box center [273, 333] width 144 height 30
click at [404, 300] on input "Search Form" at bounding box center [665, 303] width 638 height 29
type input "KARSON"
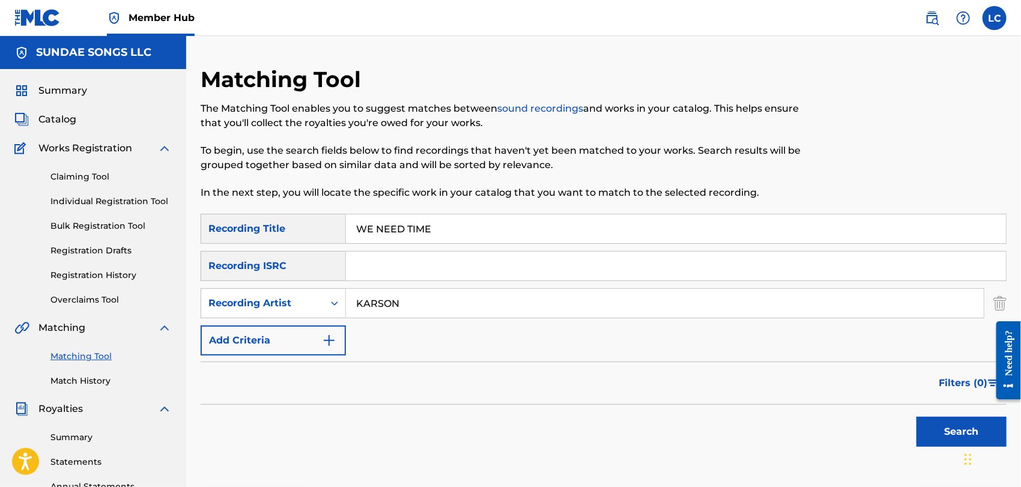
type input "WE NEED TIME"
click at [916, 417] on button "Search" at bounding box center [961, 432] width 90 height 30
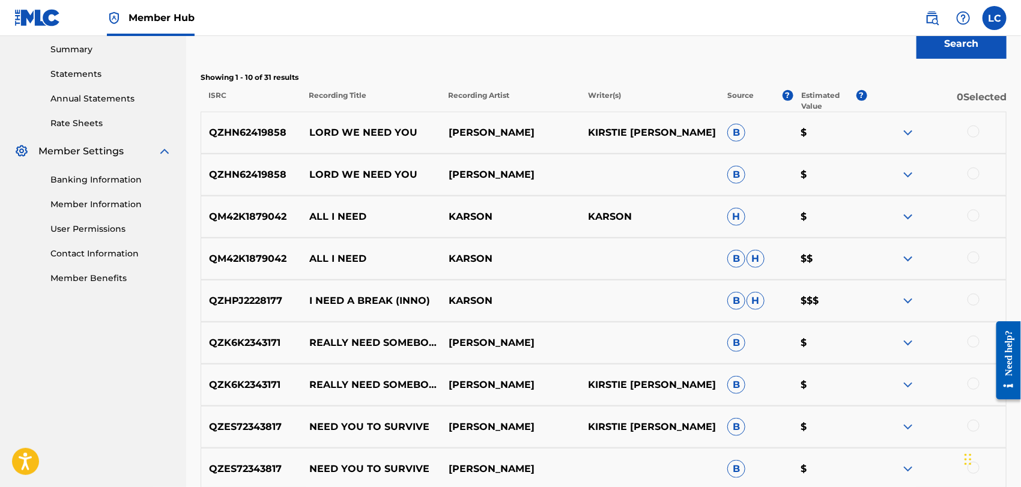
scroll to position [133, 0]
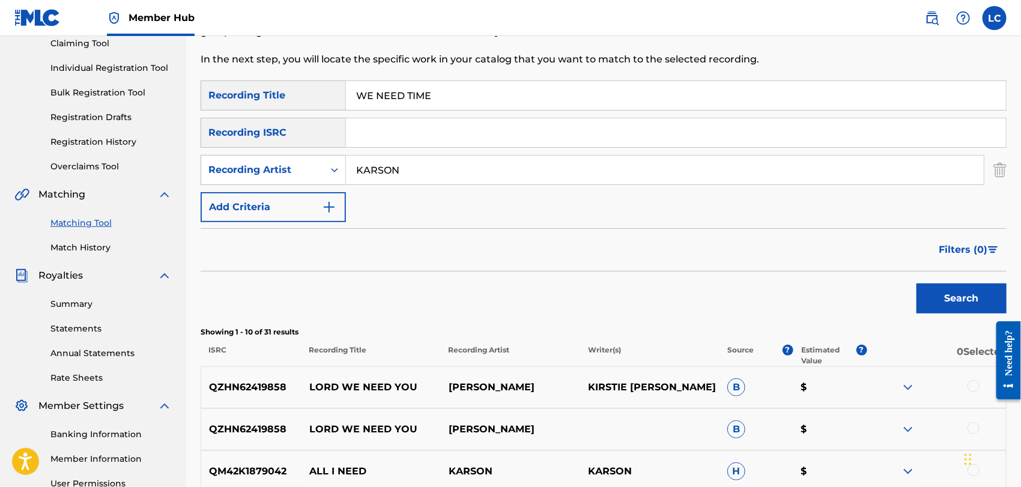
drag, startPoint x: 194, startPoint y: 104, endPoint x: 113, endPoint y: 106, distance: 80.5
click at [130, 106] on main "SUNDAE SONGS LLC Summary Catalog Works Registration Claiming Tool Individual Re…" at bounding box center [510, 390] width 1021 height 974
click at [969, 297] on button "Search" at bounding box center [961, 298] width 90 height 30
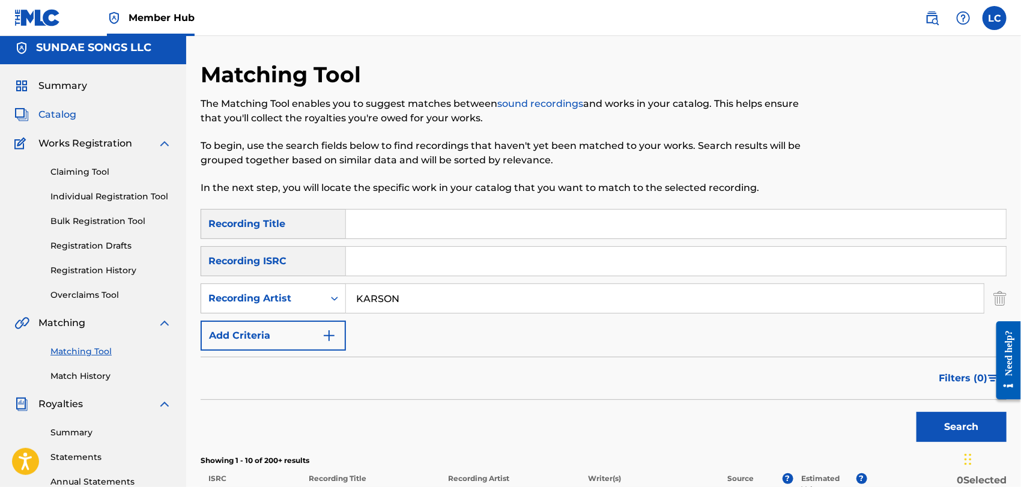
scroll to position [0, 0]
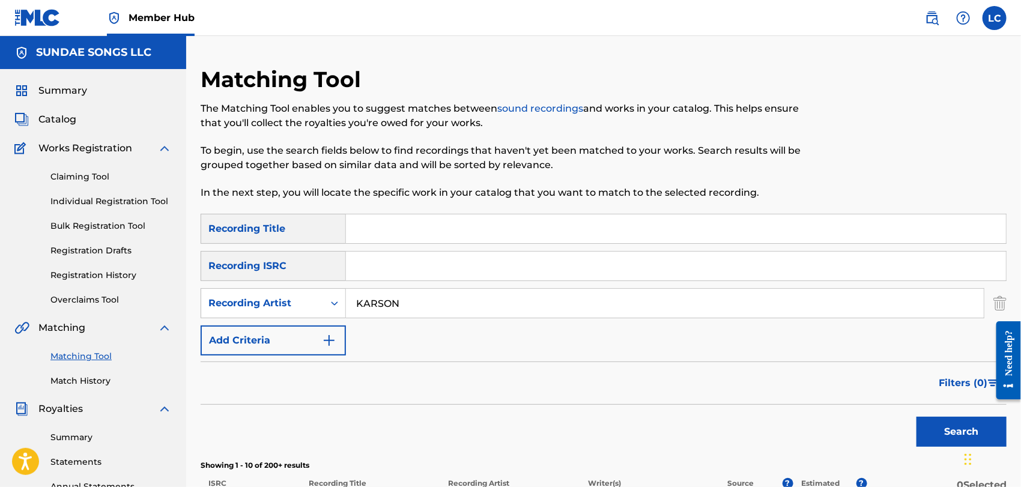
click at [70, 119] on span "Catalog" at bounding box center [57, 119] width 38 height 14
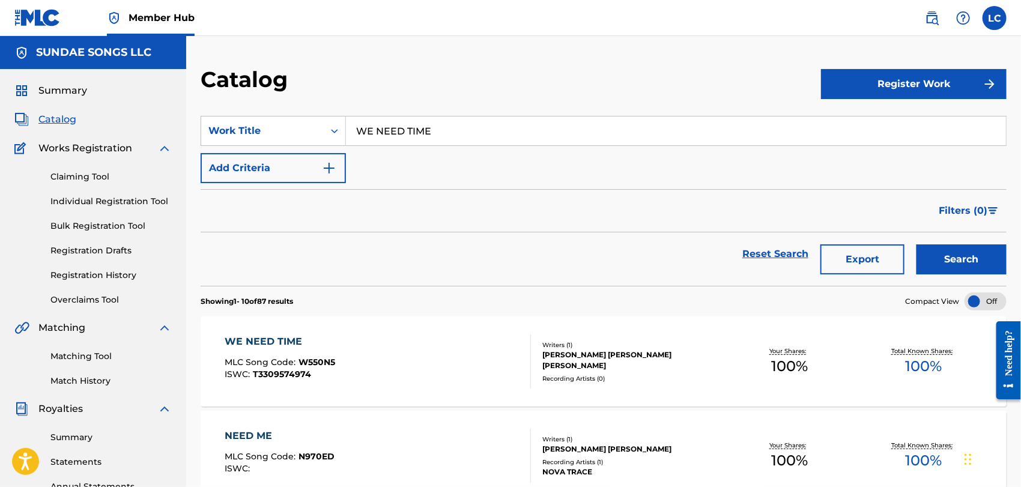
click at [435, 131] on input "WE NEED TIME" at bounding box center [676, 130] width 660 height 29
paste input "AMPHETAMINES"
type input "AMPHETAMINES"
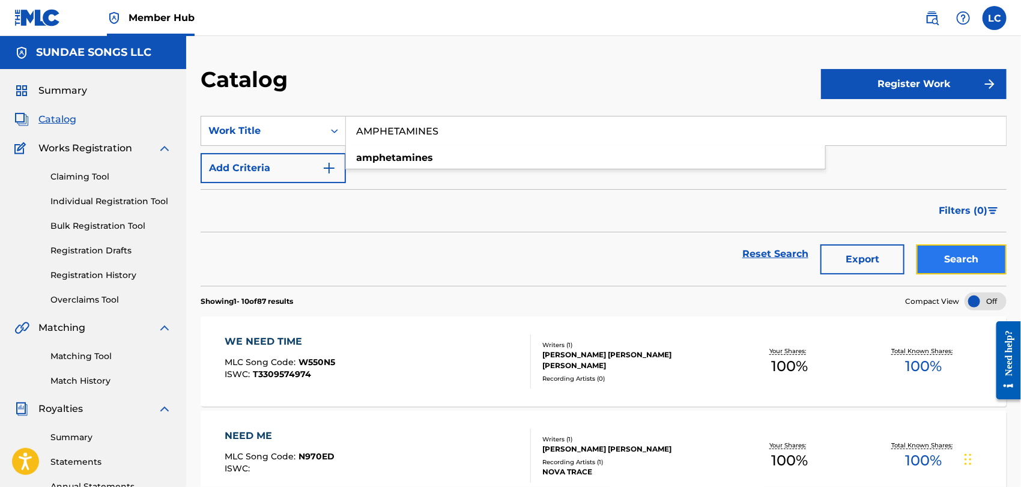
click at [971, 262] on button "Search" at bounding box center [961, 259] width 90 height 30
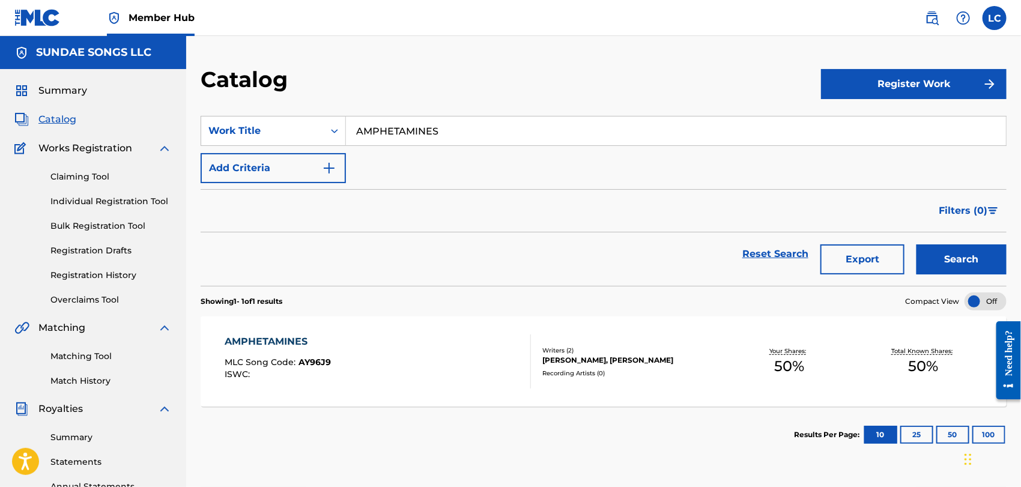
click at [432, 353] on div "AMPHETAMINES MLC Song Code : AY96J9 ISWC :" at bounding box center [378, 361] width 306 height 54
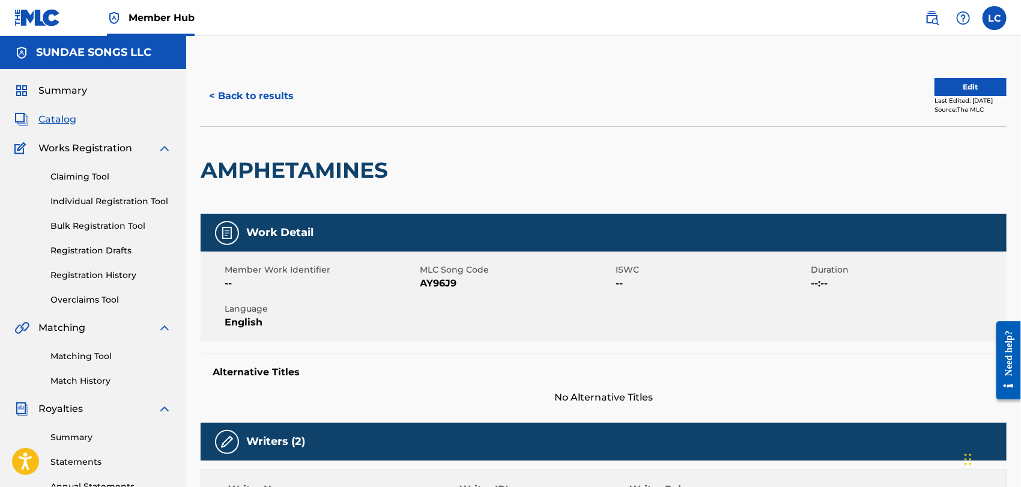
click at [444, 284] on span "AY96J9" at bounding box center [516, 283] width 193 height 14
click at [229, 89] on button "< Back to results" at bounding box center [251, 96] width 101 height 30
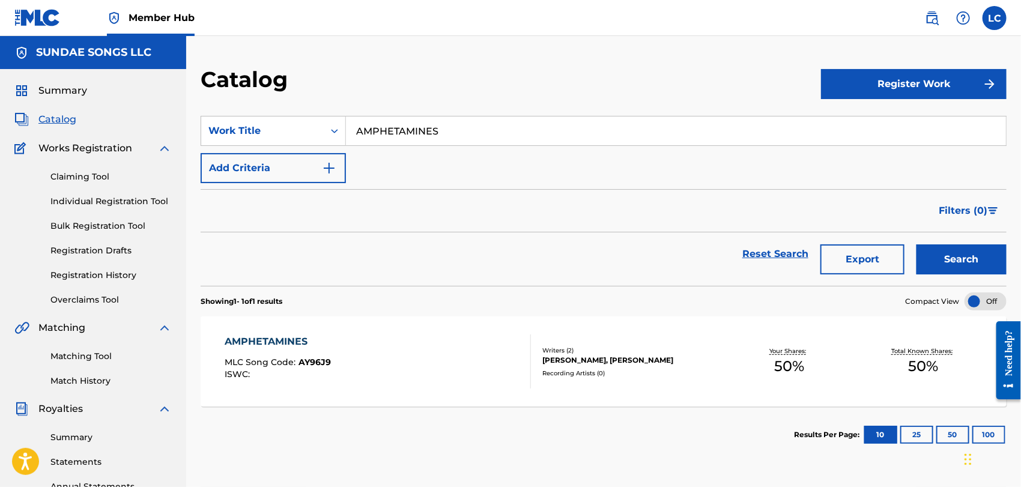
click at [279, 107] on section "SearchWithCriteria1fb0b26b-ee71-4661-a801-a7bbf8cdd15f Work Title AMPHETAMINES …" at bounding box center [604, 193] width 806 height 184
paste input "BEACH SOUNDS & OCEAN"
type input "BEACH SOUNDS & OCEANS"
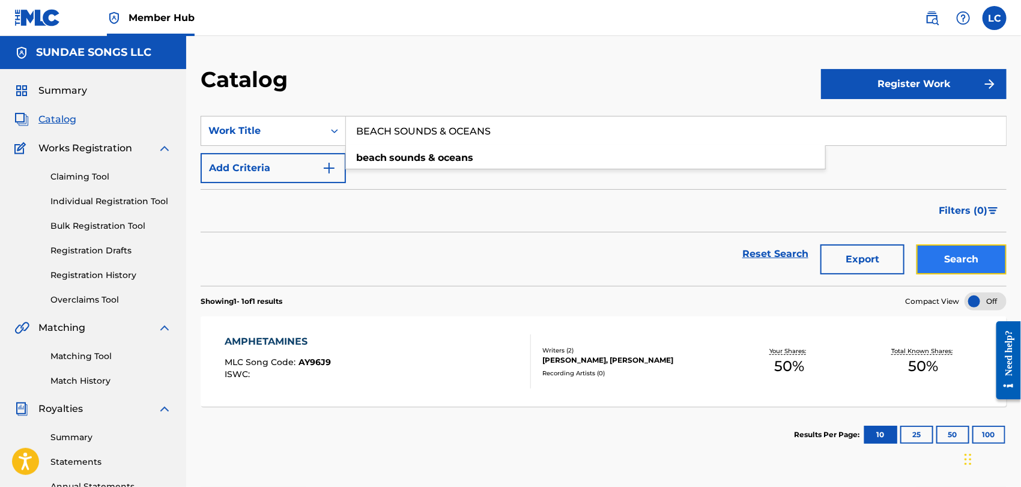
click at [982, 261] on button "Search" at bounding box center [961, 259] width 90 height 30
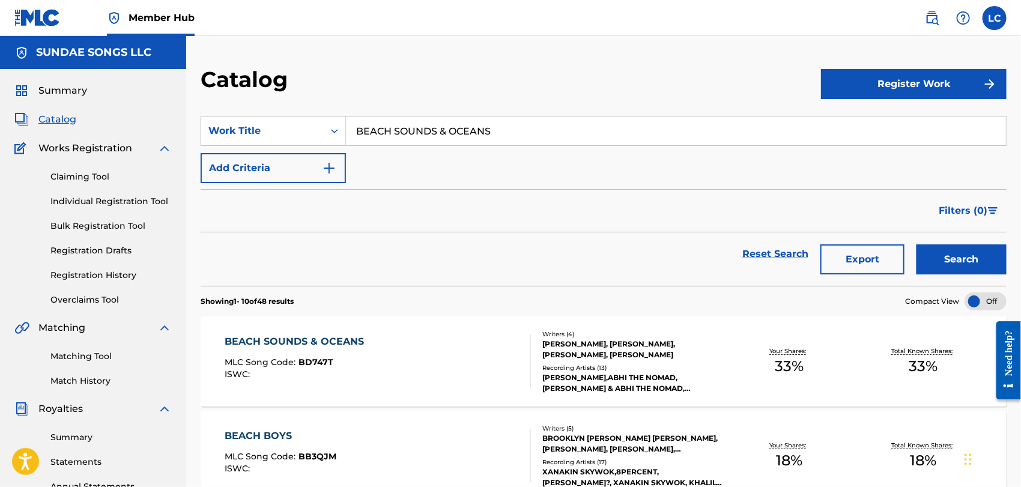
click at [528, 364] on div at bounding box center [525, 361] width 10 height 54
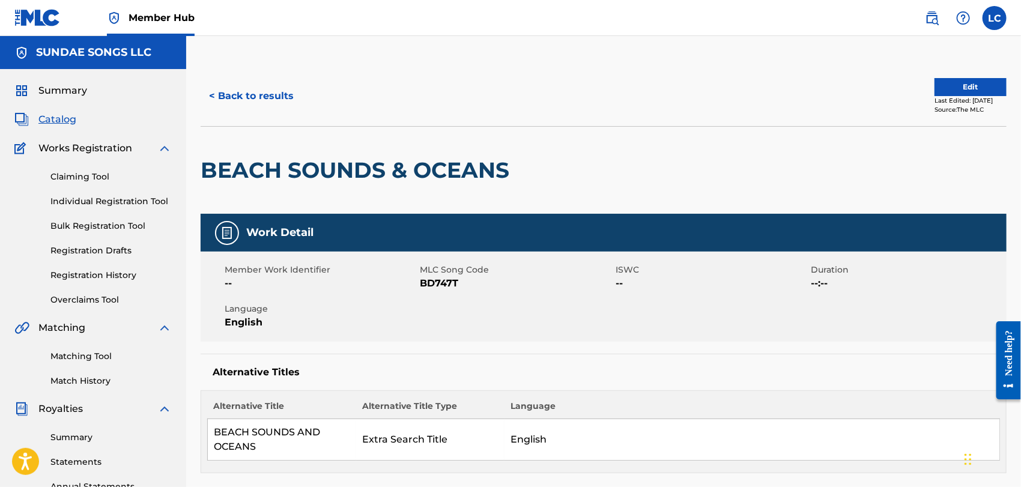
click at [453, 282] on span "BD747T" at bounding box center [516, 283] width 193 height 14
click at [238, 91] on button "< Back to results" at bounding box center [251, 96] width 101 height 30
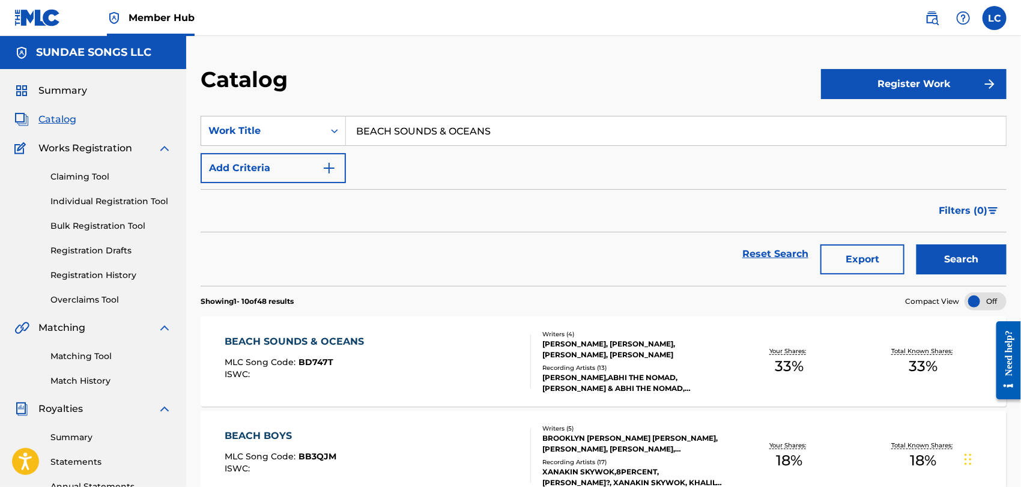
click at [606, 136] on input "BEACH SOUNDS & OCEANS" at bounding box center [676, 130] width 660 height 29
paste input "CHASING TIME"
type input "CHASING TIME"
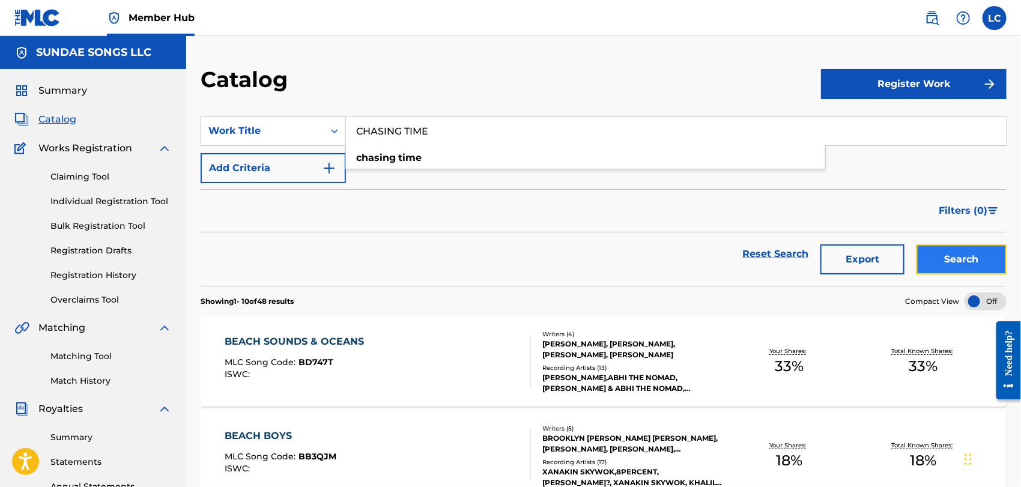
click at [923, 253] on button "Search" at bounding box center [961, 259] width 90 height 30
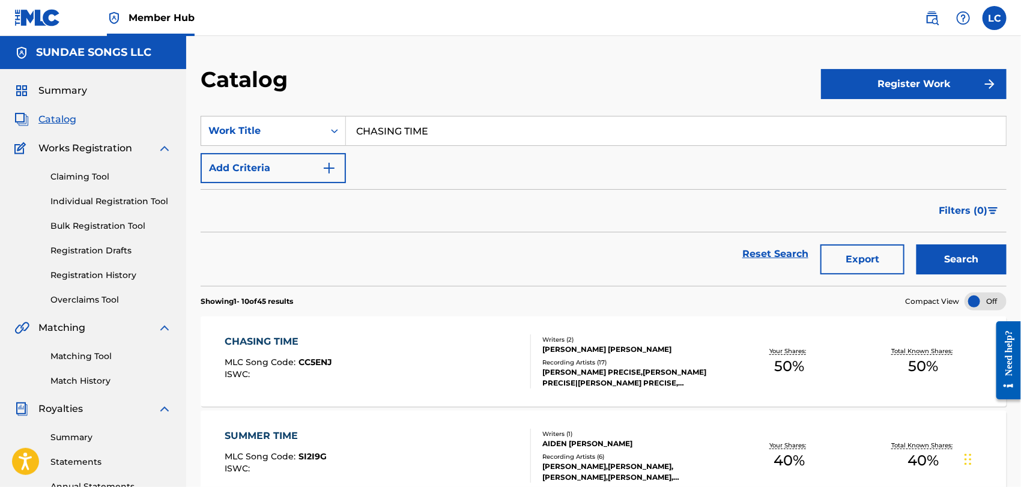
click at [385, 356] on div "CHASING TIME MLC Song Code : CC5ENJ ISWC :" at bounding box center [378, 361] width 306 height 54
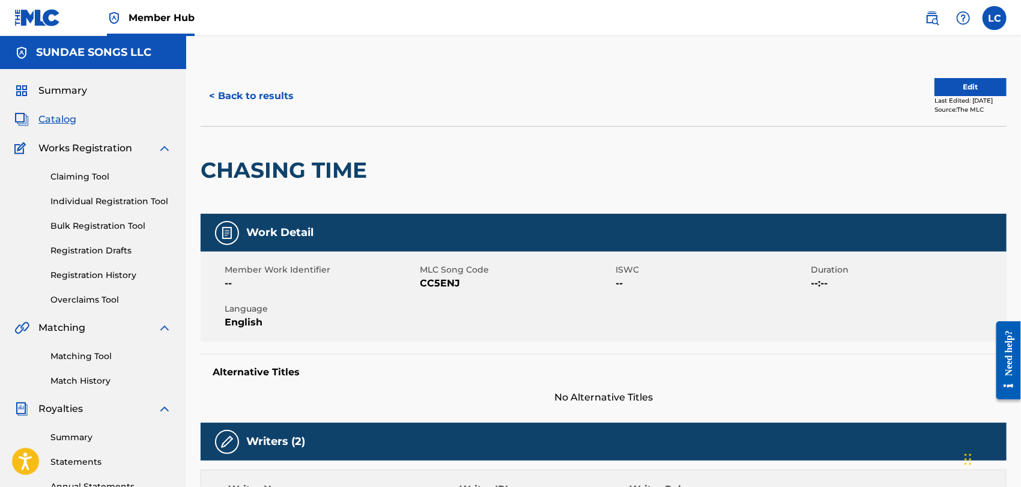
click at [448, 283] on span "CC5ENJ" at bounding box center [516, 283] width 193 height 14
click at [267, 98] on button "< Back to results" at bounding box center [251, 96] width 101 height 30
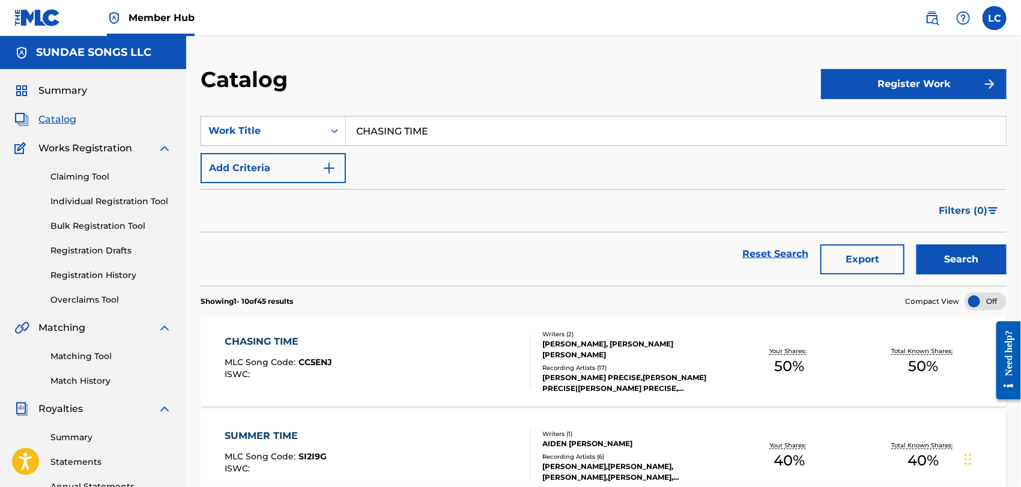
click at [447, 136] on input "CHASING TIME" at bounding box center [676, 130] width 660 height 29
paste input "OW KILLERS - REMIX"
type input "COW KILLERS - REMIX"
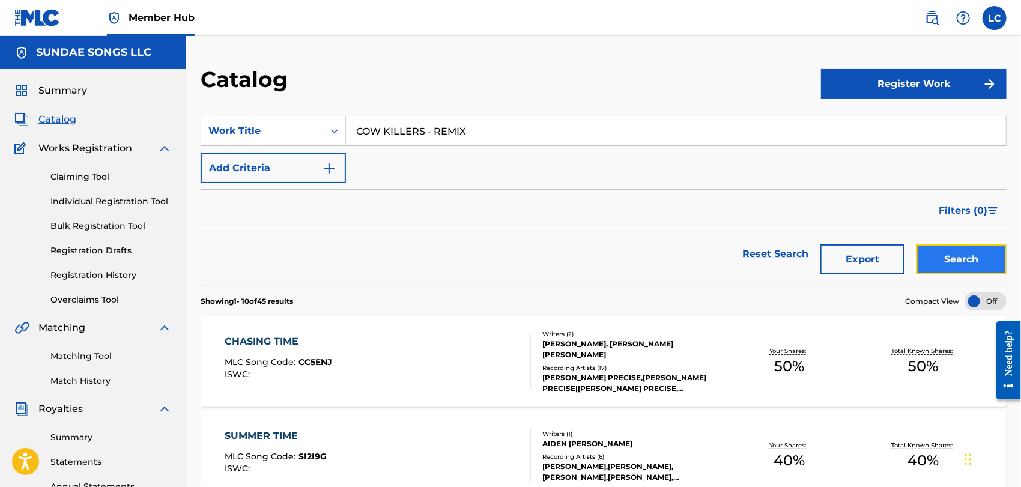
click at [950, 249] on button "Search" at bounding box center [961, 259] width 90 height 30
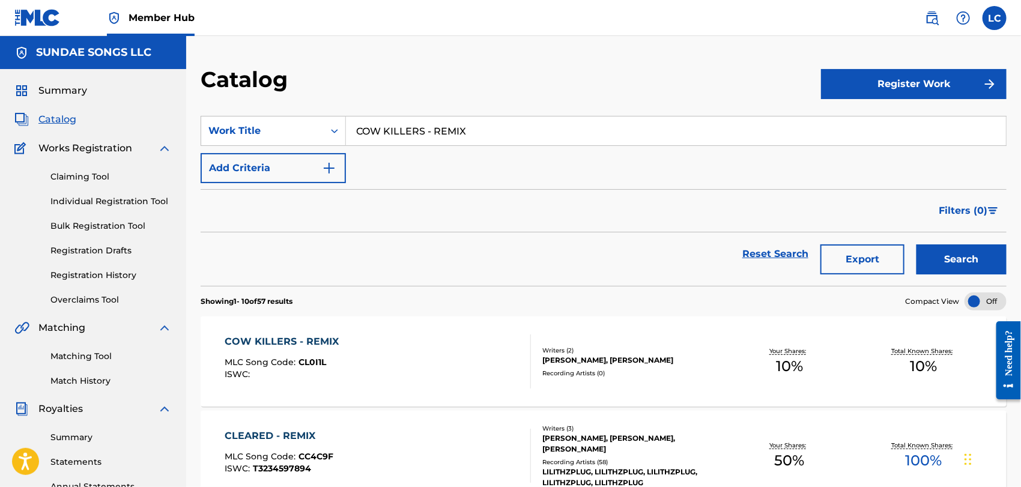
click at [399, 360] on div "COW KILLERS - REMIX MLC Song Code : CL0I1L ISWC :" at bounding box center [378, 361] width 306 height 54
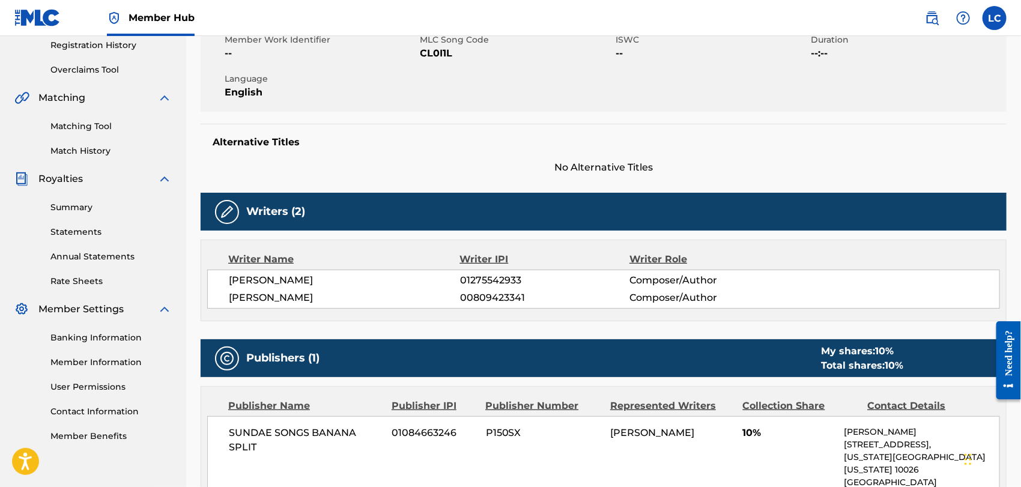
scroll to position [199, 0]
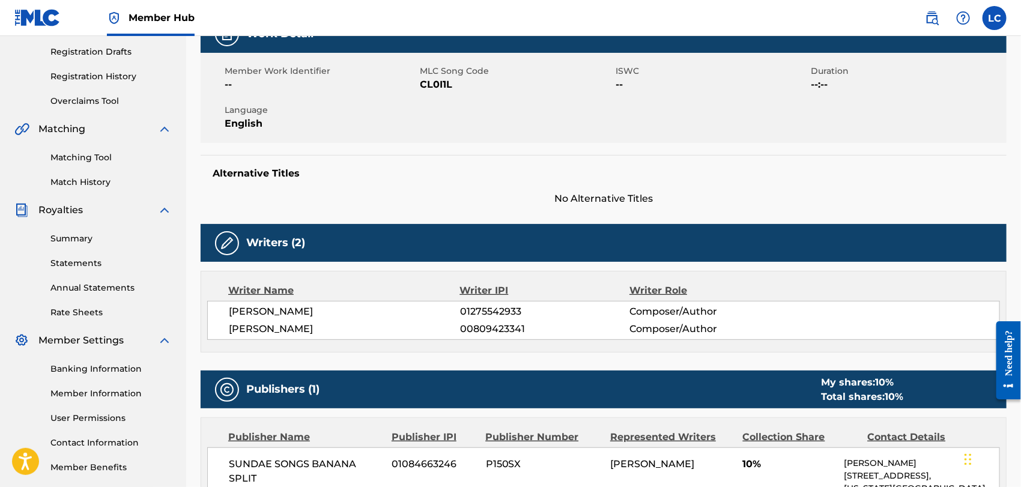
click at [427, 82] on span "CL0I1L" at bounding box center [516, 84] width 193 height 14
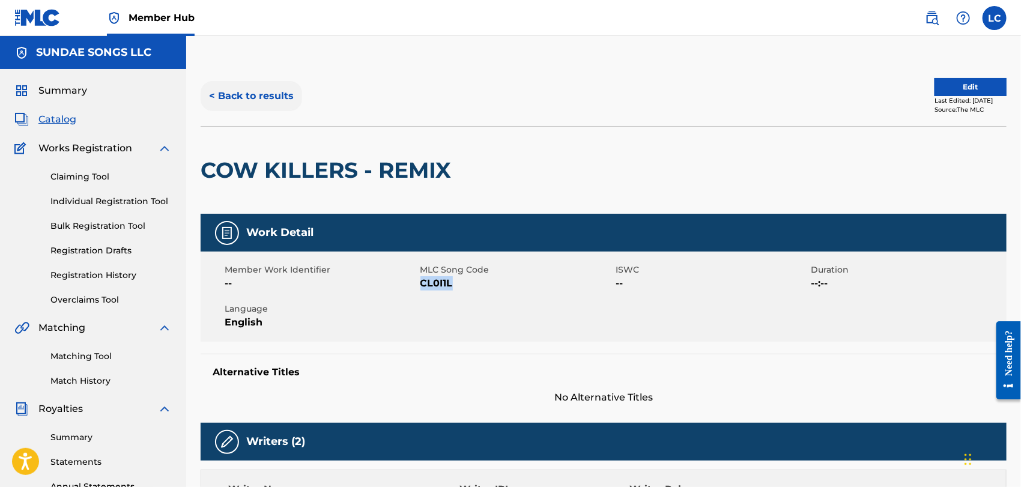
click at [276, 98] on button "< Back to results" at bounding box center [251, 96] width 101 height 30
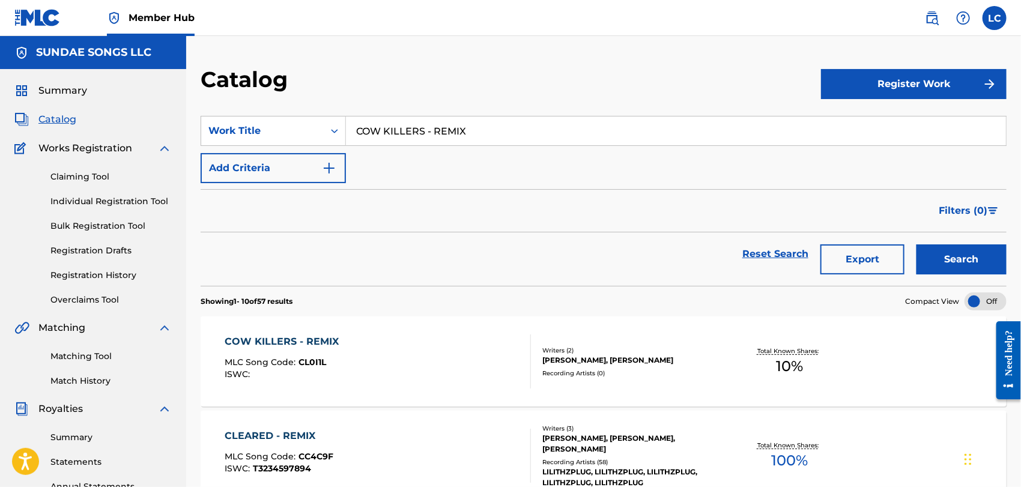
click at [467, 129] on input "COW KILLERS - REMIX" at bounding box center [676, 130] width 660 height 29
paste input "DEEP CONVERSATIONS"
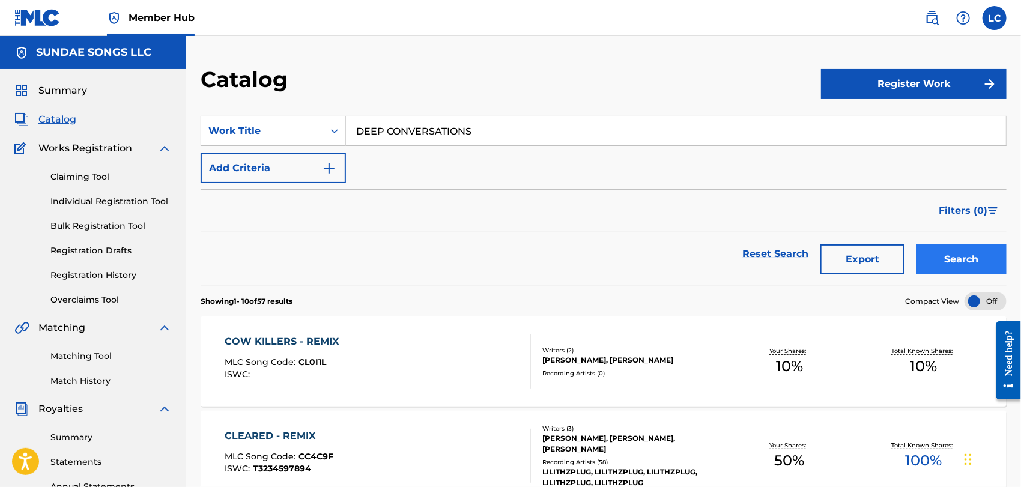
type input "DEEP CONVERSATIONS"
click at [928, 251] on button "Search" at bounding box center [961, 259] width 90 height 30
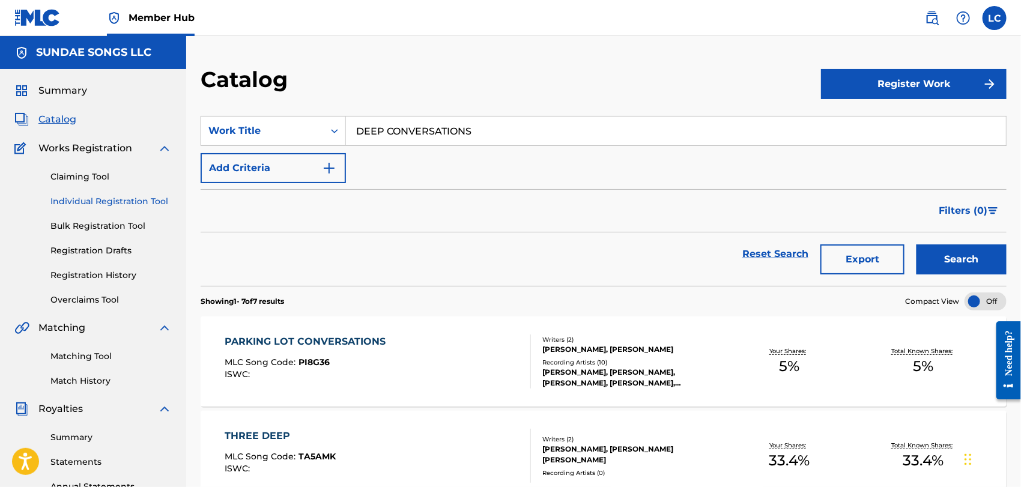
click at [115, 200] on link "Individual Registration Tool" at bounding box center [110, 201] width 121 height 13
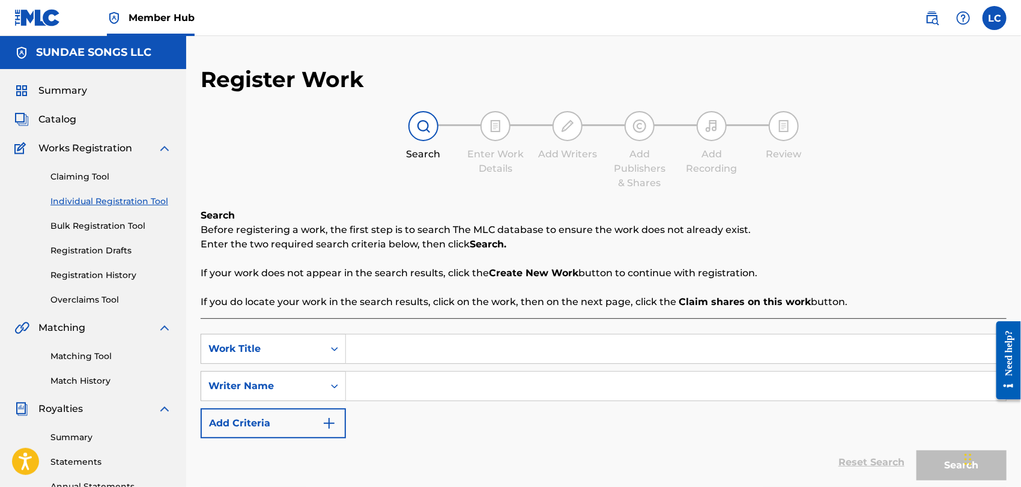
click at [384, 346] on input "Search Form" at bounding box center [676, 348] width 660 height 29
paste input "DEEP CONVERSATIONS"
type input "DEEP CONVERSATIONS"
click at [411, 387] on input "Search Form" at bounding box center [676, 386] width 660 height 29
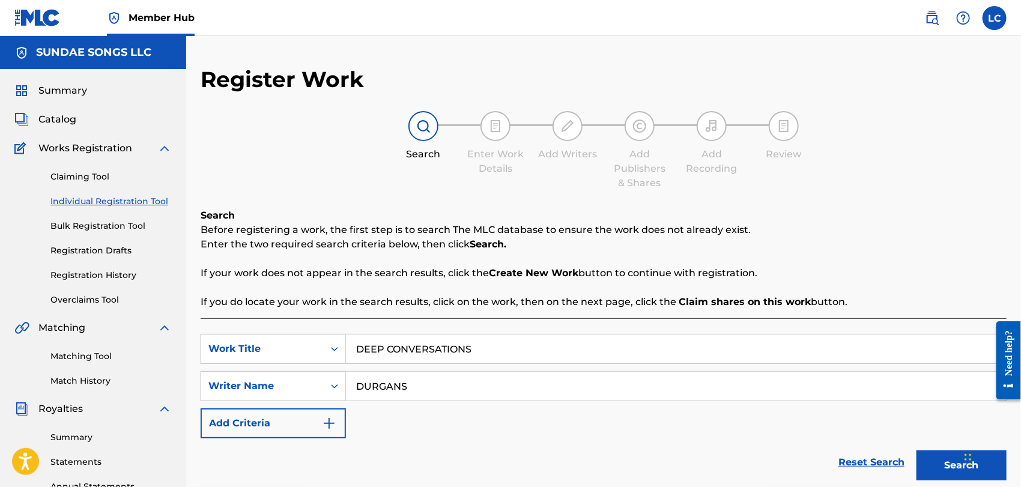
type input "DURGANS"
click at [916, 450] on button "Search" at bounding box center [961, 465] width 90 height 30
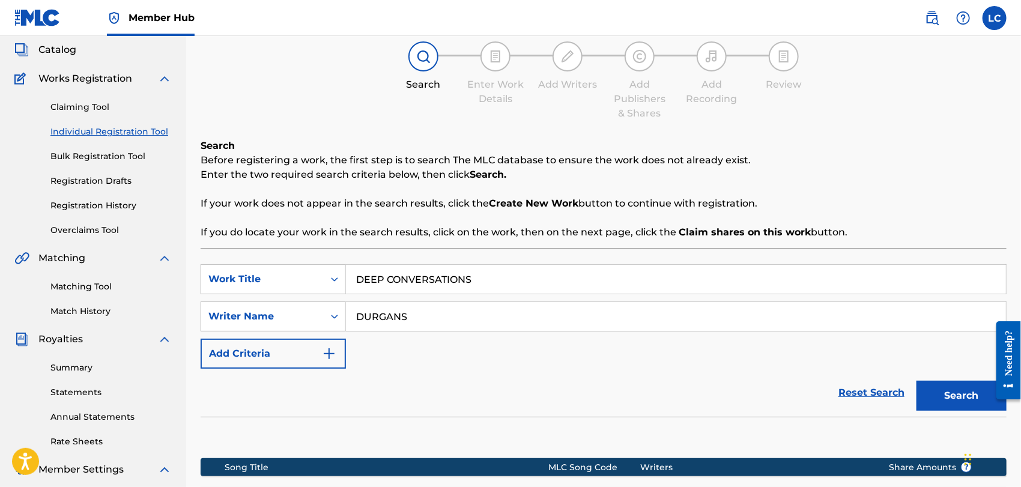
scroll to position [258, 0]
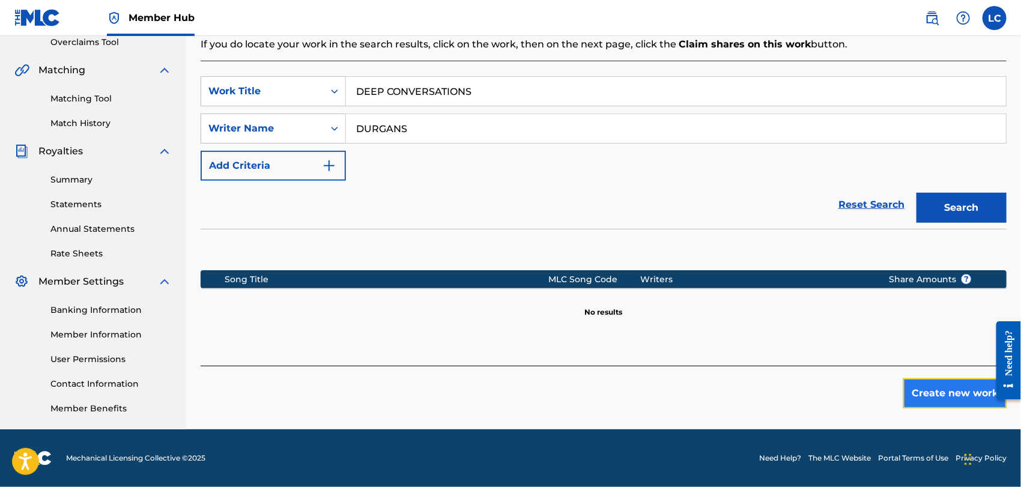
click at [947, 387] on button "Create new work" at bounding box center [954, 393] width 103 height 30
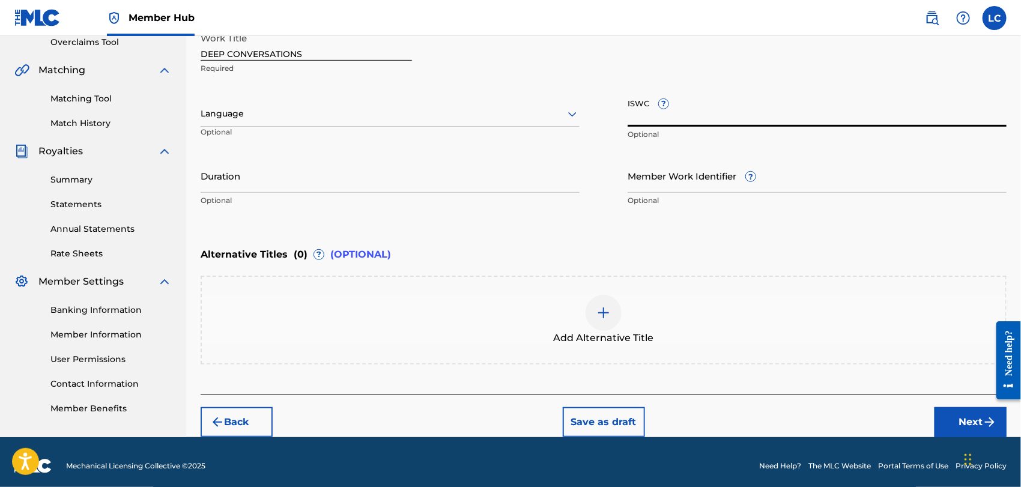
paste input "T3122912265"
type input "T3122912265"
click at [981, 418] on button "Next" at bounding box center [970, 422] width 72 height 30
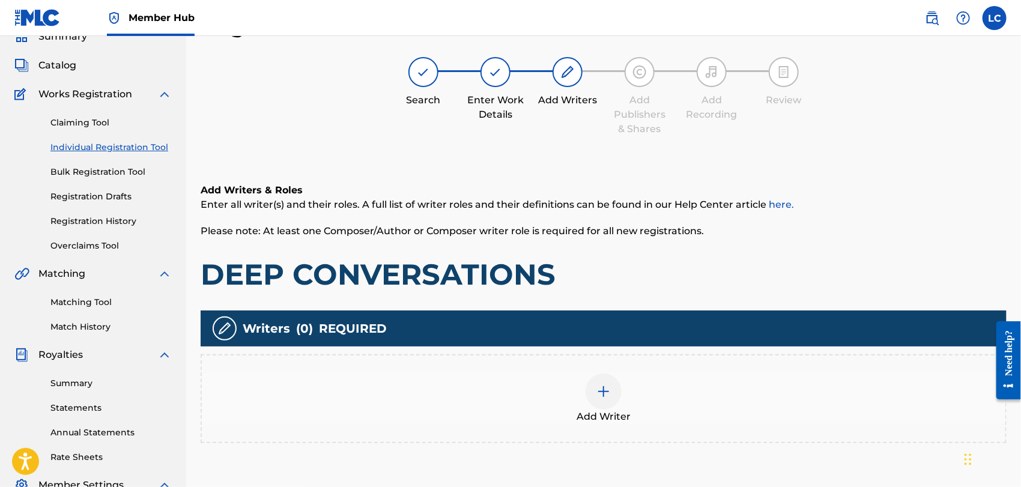
scroll to position [53, 0]
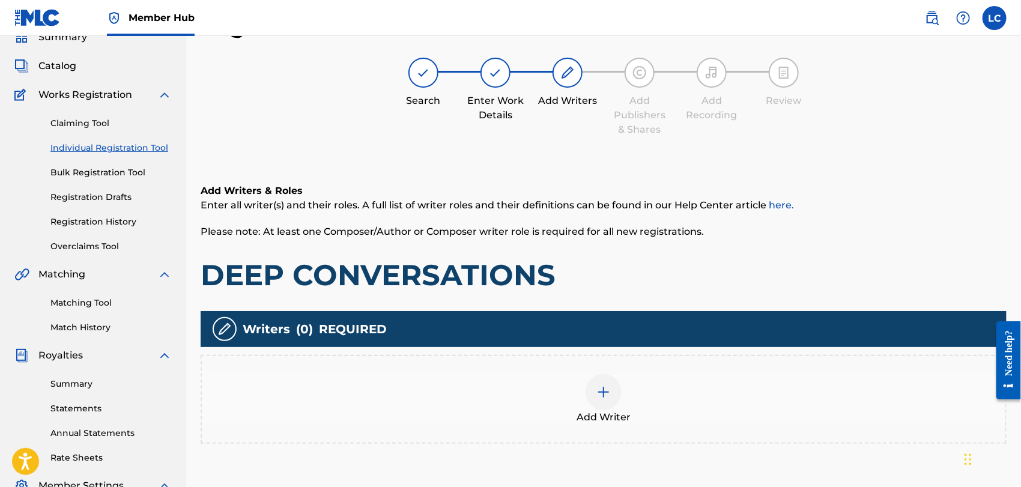
drag, startPoint x: 397, startPoint y: 395, endPoint x: 409, endPoint y: 395, distance: 11.4
click at [409, 395] on div "Add Writer" at bounding box center [603, 399] width 803 height 50
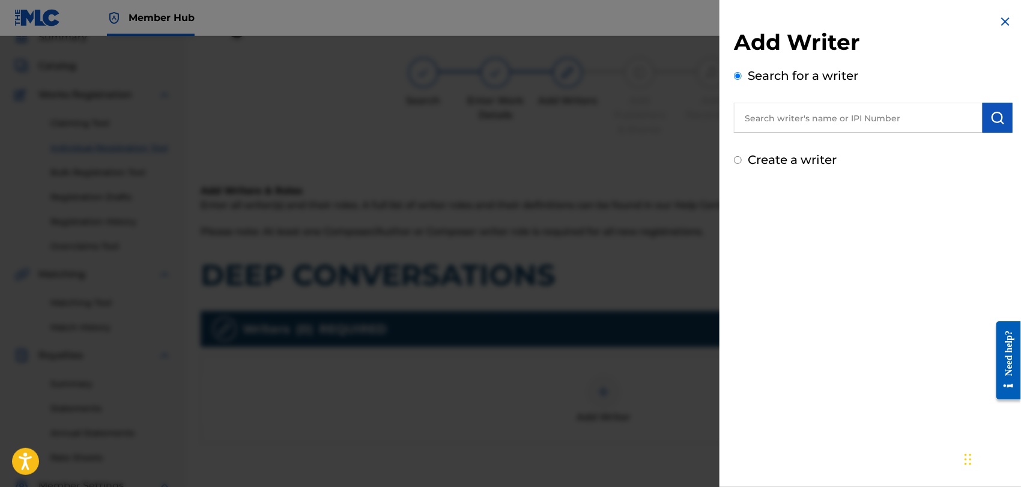
click at [789, 124] on input "text" at bounding box center [858, 118] width 249 height 30
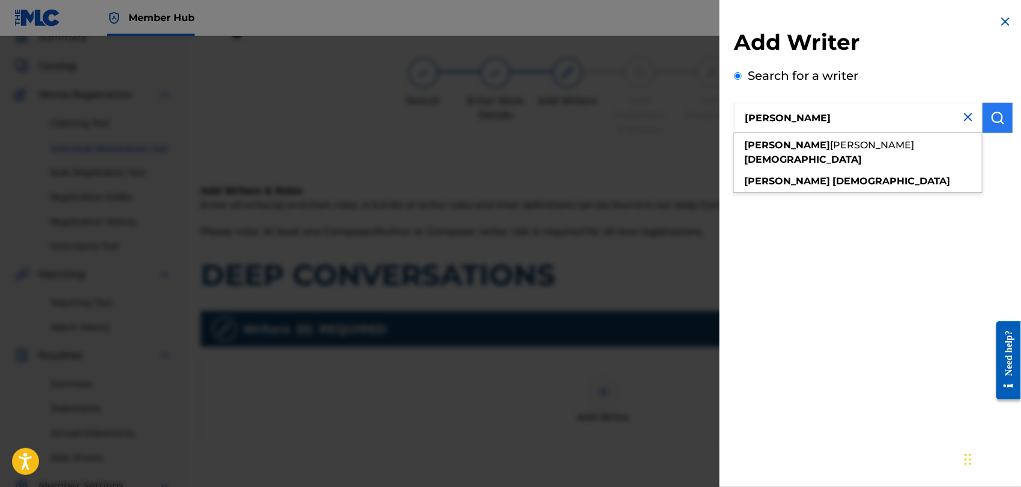
type input "[PERSON_NAME]"
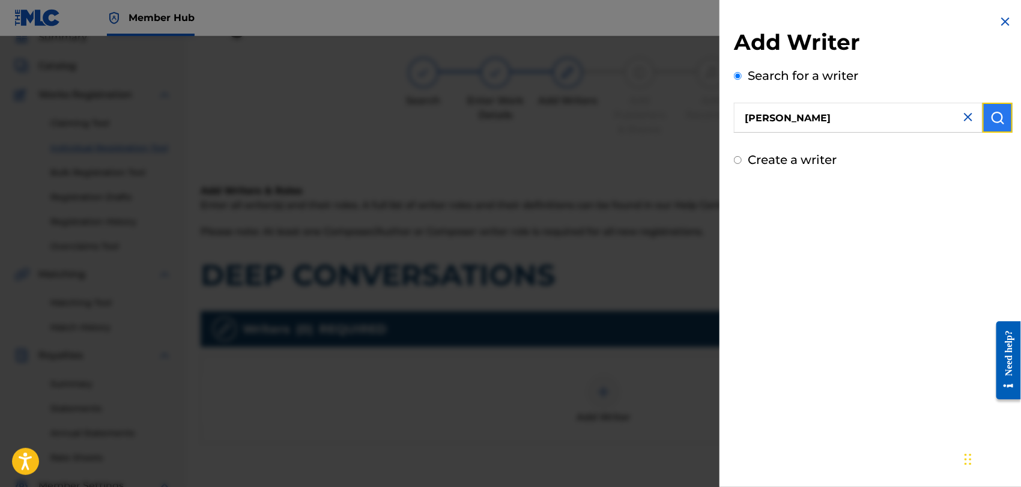
click at [990, 113] on img "submit" at bounding box center [997, 117] width 14 height 14
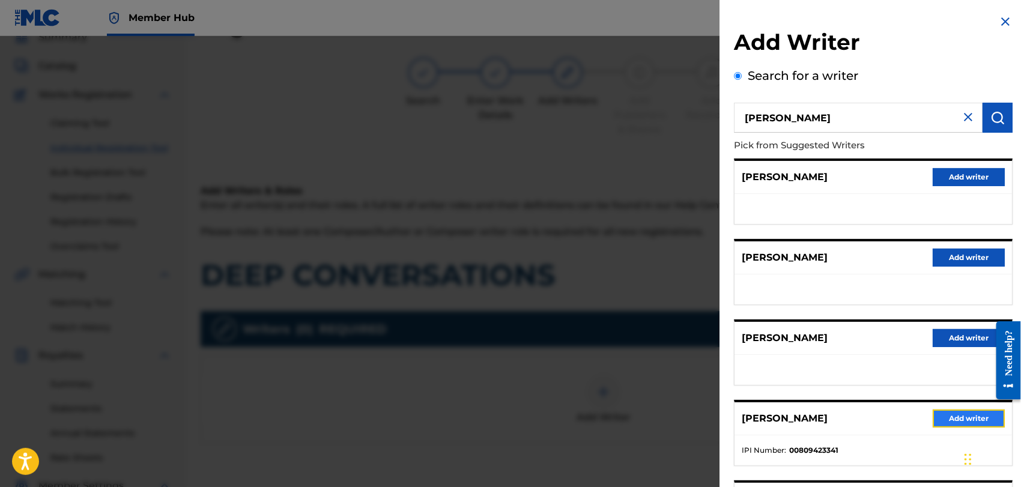
click at [952, 415] on button "Add writer" at bounding box center [968, 418] width 72 height 18
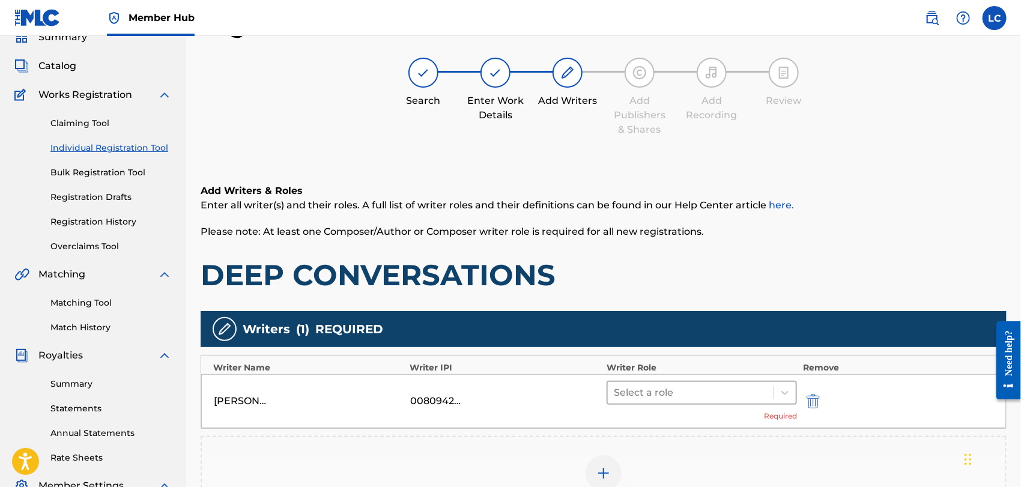
click at [729, 400] on div "Select a role" at bounding box center [691, 393] width 166 height 22
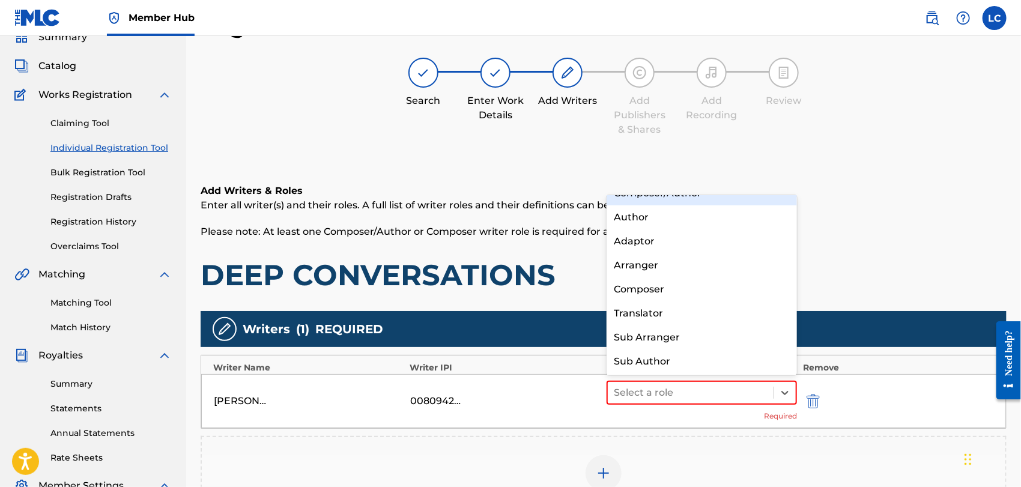
scroll to position [0, 0]
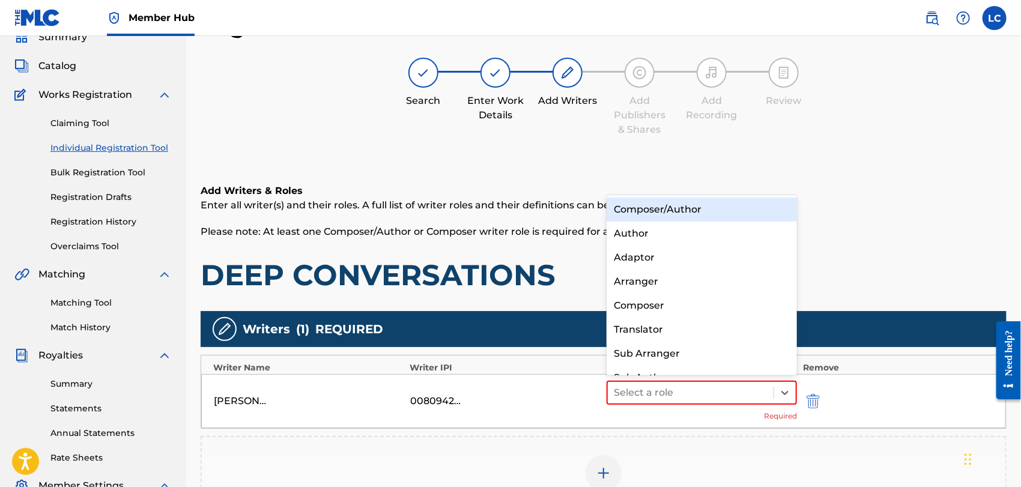
click at [713, 201] on div "Composer/Author" at bounding box center [701, 210] width 190 height 24
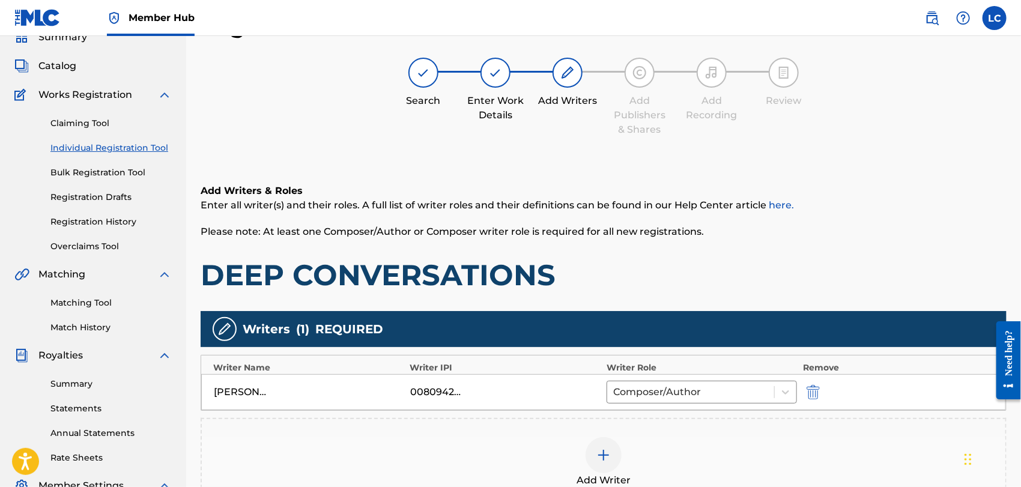
click at [620, 463] on div "Add Writer" at bounding box center [603, 462] width 803 height 50
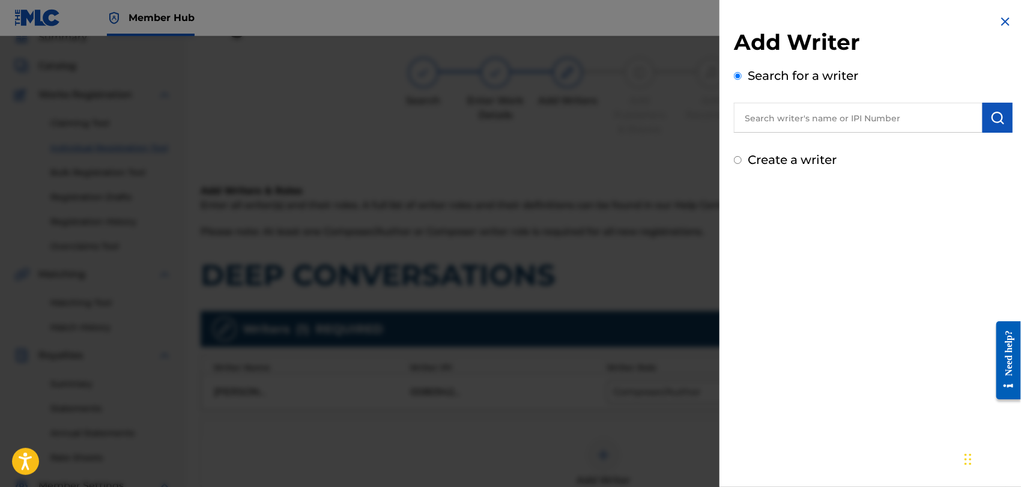
click at [826, 118] on input "text" at bounding box center [858, 118] width 249 height 30
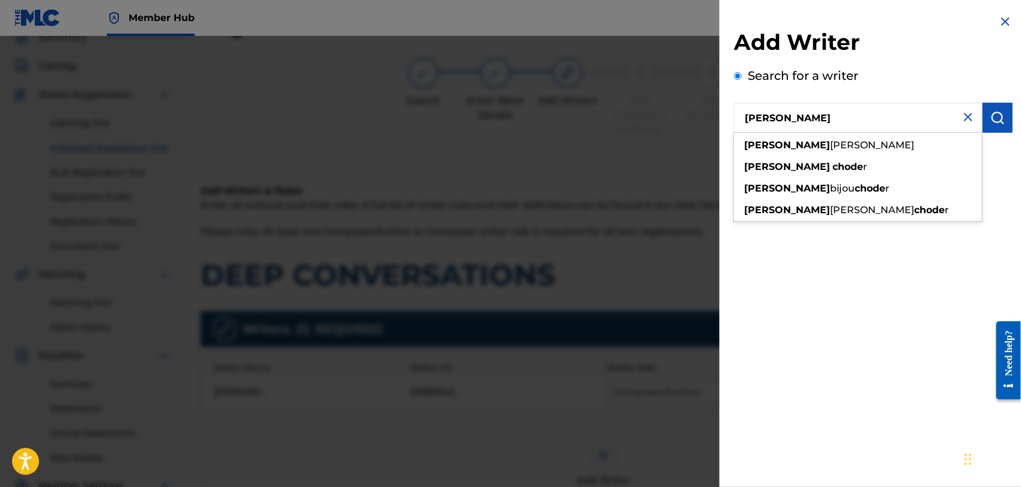
type input "[PERSON_NAME]"
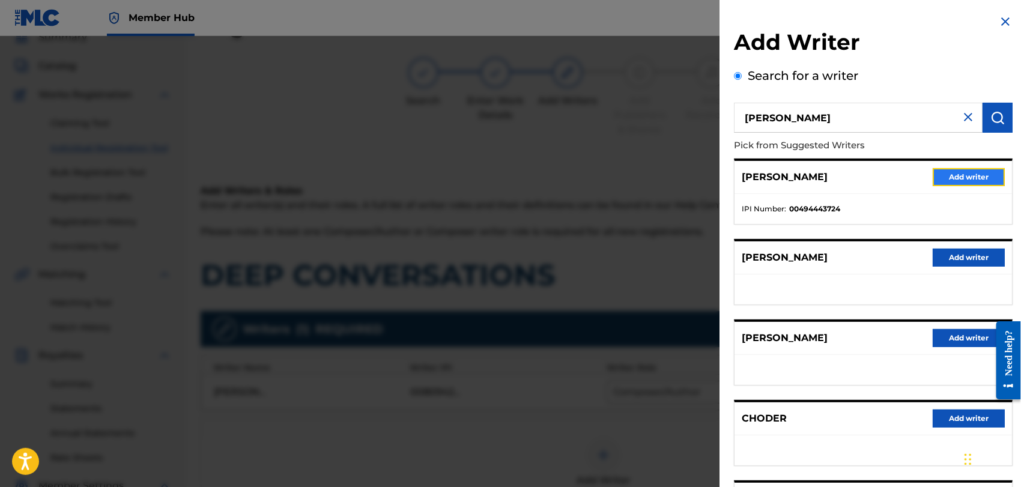
click at [967, 185] on button "Add writer" at bounding box center [968, 177] width 72 height 18
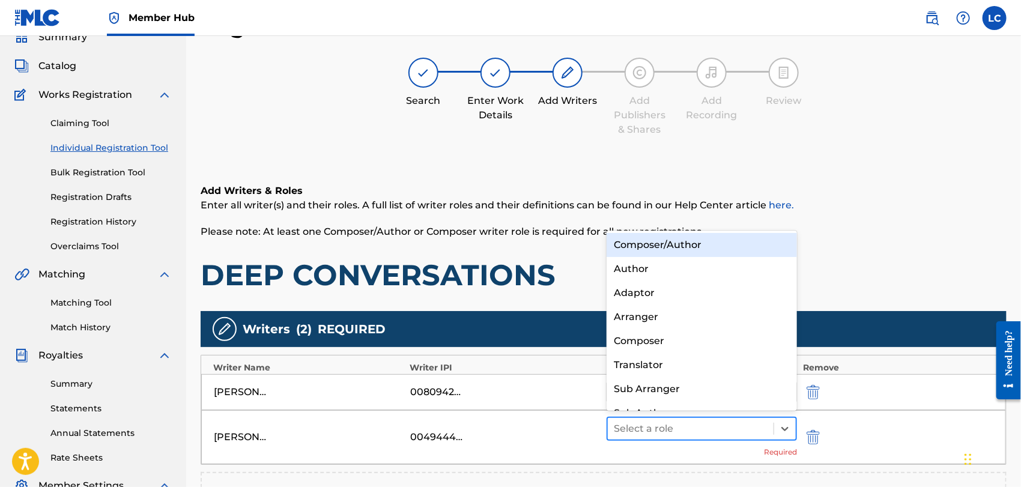
click at [700, 429] on div at bounding box center [691, 428] width 154 height 17
click at [715, 252] on div "Composer/Author" at bounding box center [701, 245] width 190 height 24
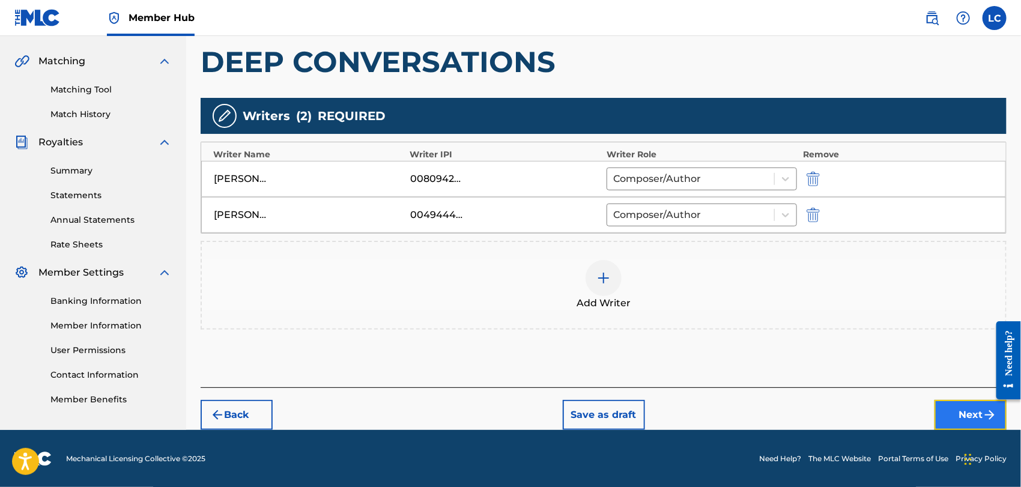
click at [985, 418] on img "submit" at bounding box center [989, 415] width 14 height 14
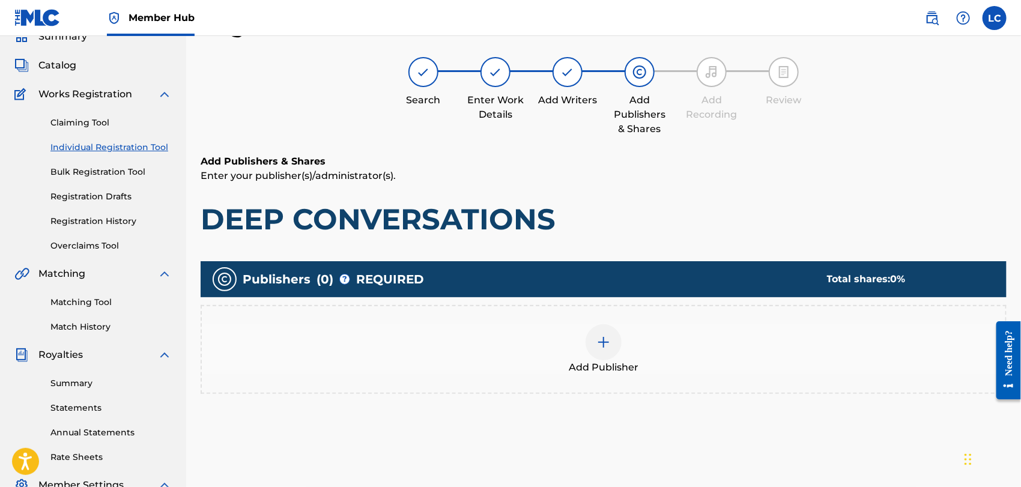
scroll to position [53, 0]
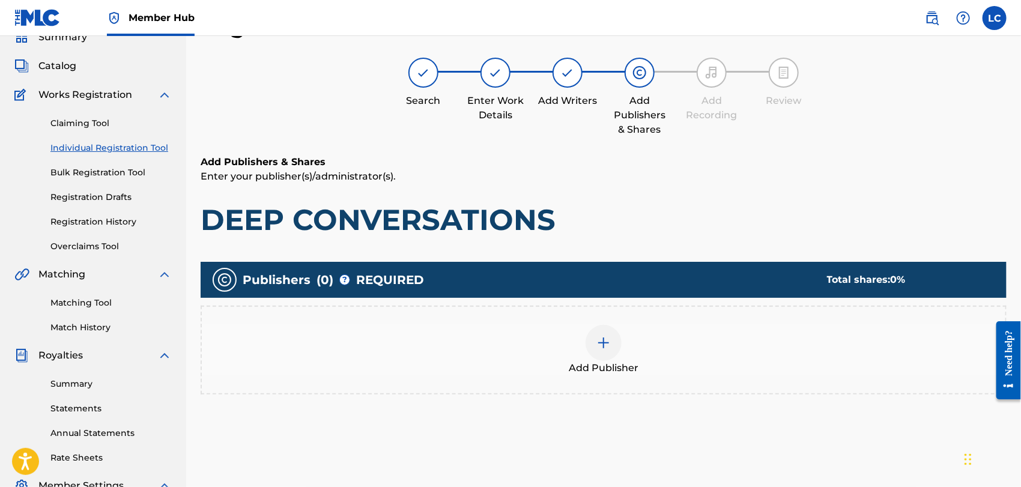
click at [630, 337] on div "Add Publisher" at bounding box center [603, 350] width 803 height 50
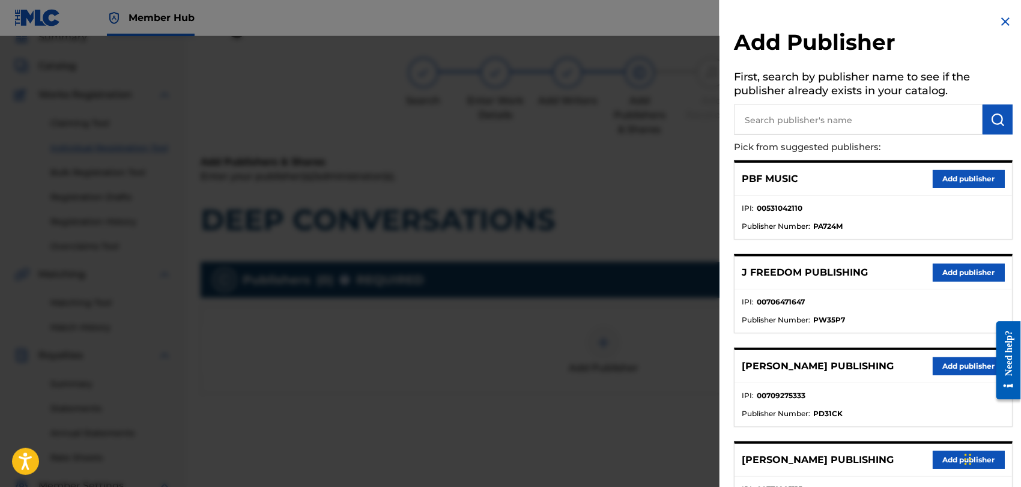
click at [785, 113] on input "text" at bounding box center [858, 119] width 249 height 30
type input "BANA"
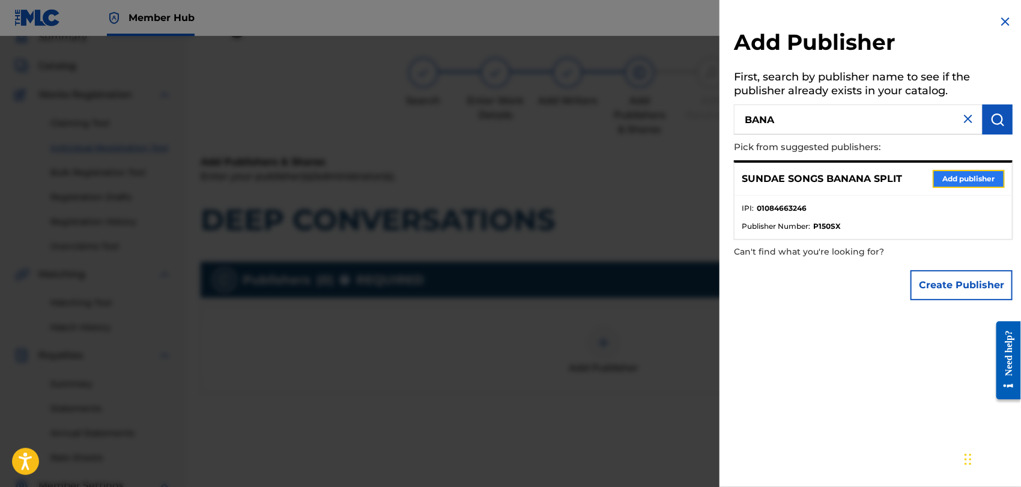
click at [977, 186] on button "Add publisher" at bounding box center [968, 179] width 72 height 18
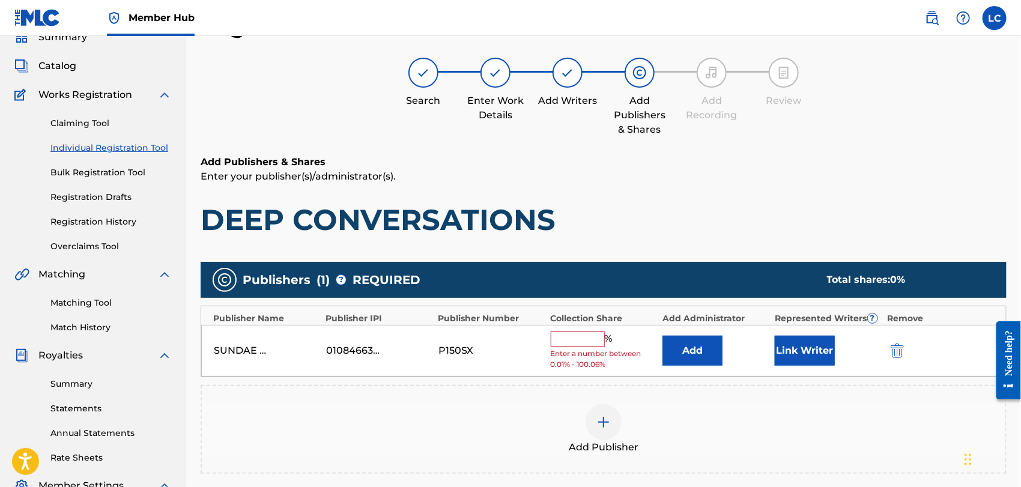
click at [593, 333] on input "text" at bounding box center [578, 339] width 54 height 16
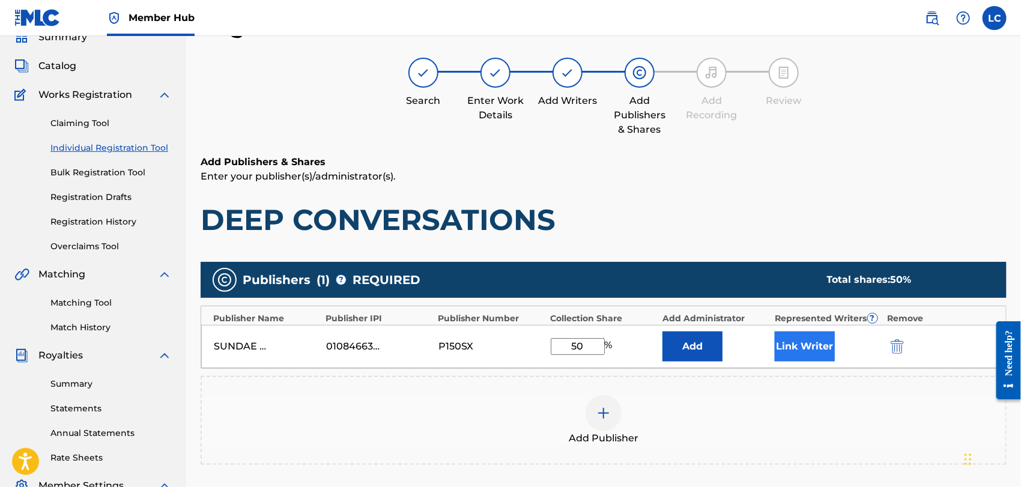
type input "50"
click at [798, 338] on button "Link Writer" at bounding box center [804, 346] width 60 height 30
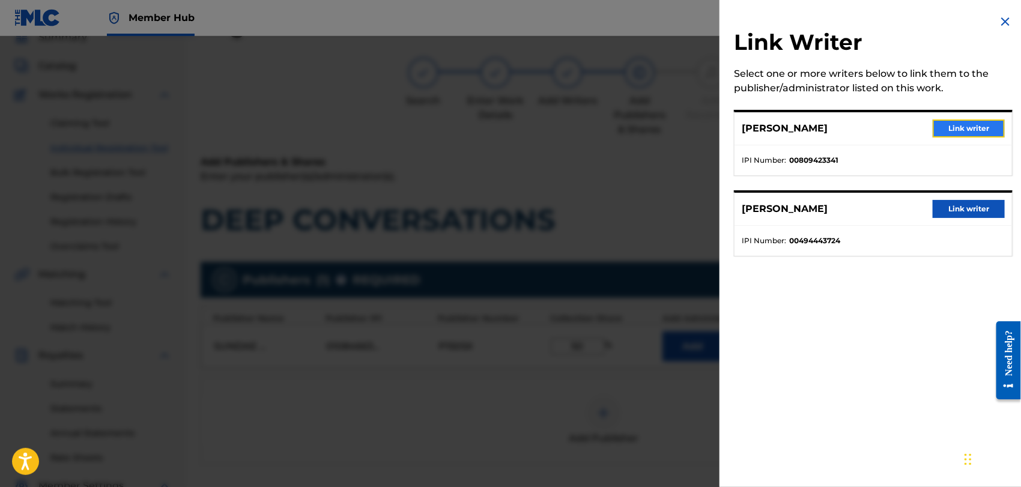
click at [974, 128] on button "Link writer" at bounding box center [968, 128] width 72 height 18
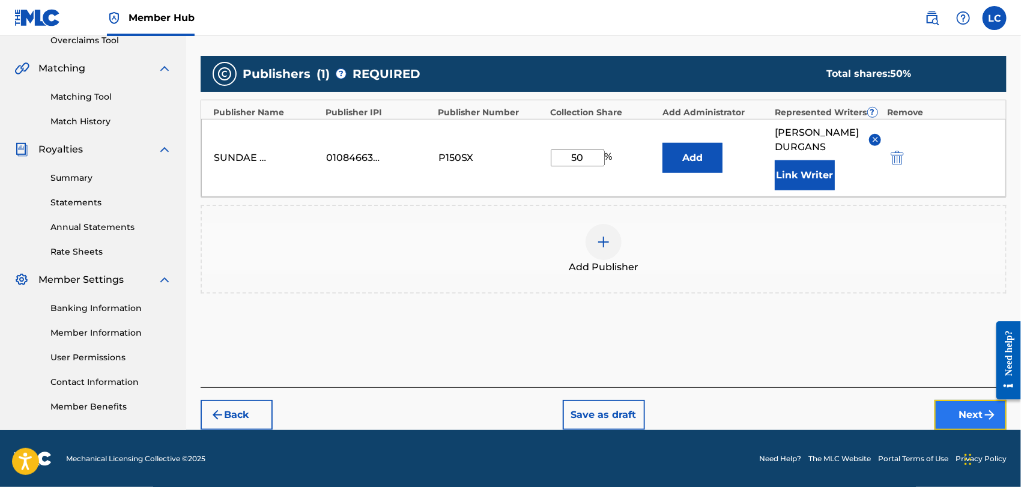
click at [953, 415] on button "Next" at bounding box center [970, 415] width 72 height 30
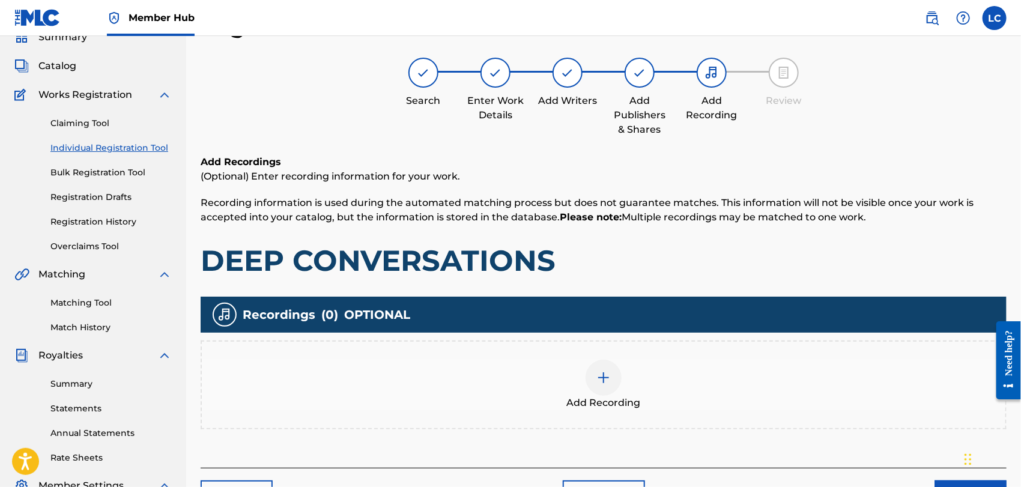
click at [651, 373] on div "Add Recording" at bounding box center [603, 385] width 803 height 50
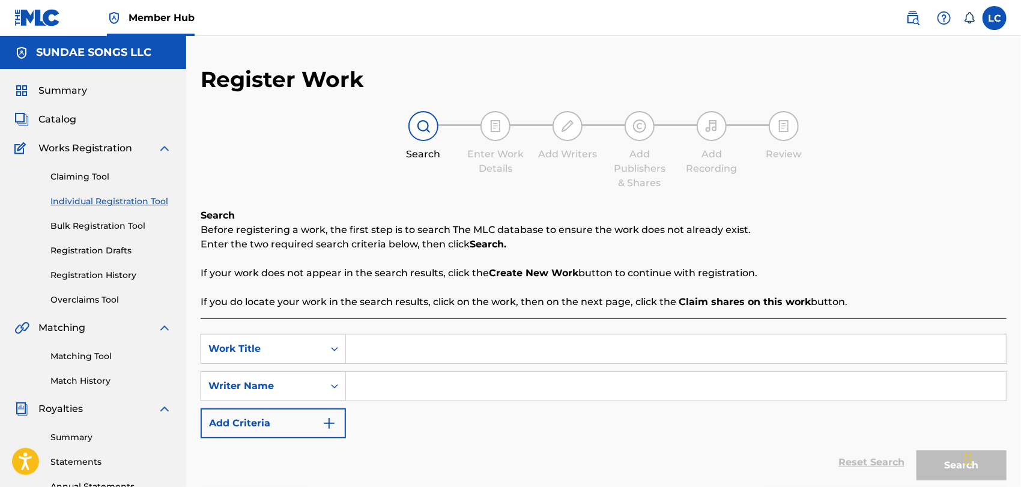
click at [386, 351] on input "Search Form" at bounding box center [676, 348] width 660 height 29
type input "DEEP CONVERSATIONS"
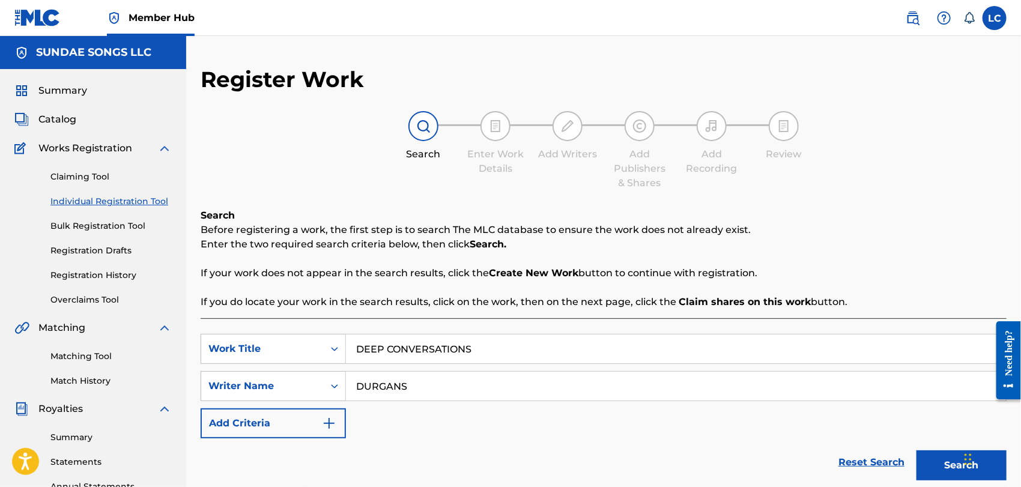
type input "DURGANS"
click at [916, 450] on button "Search" at bounding box center [961, 465] width 90 height 30
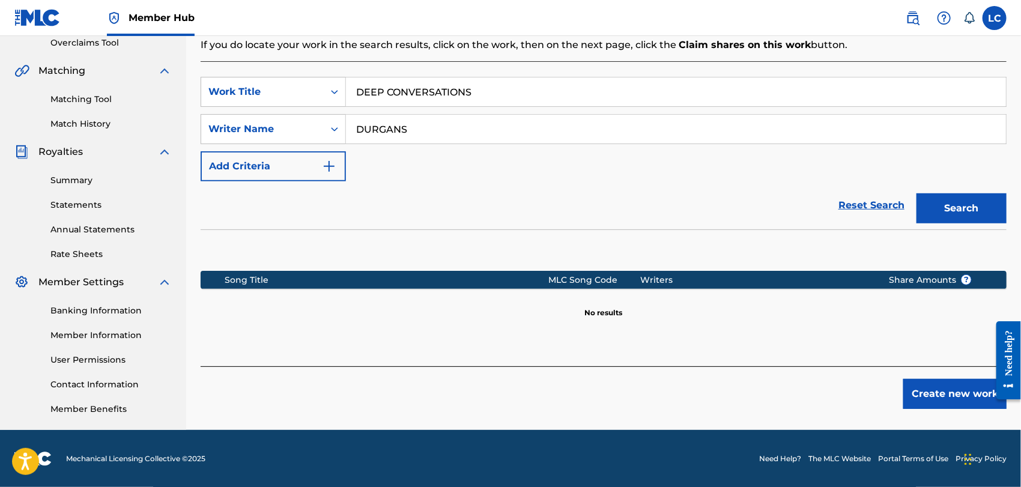
scroll to position [258, 0]
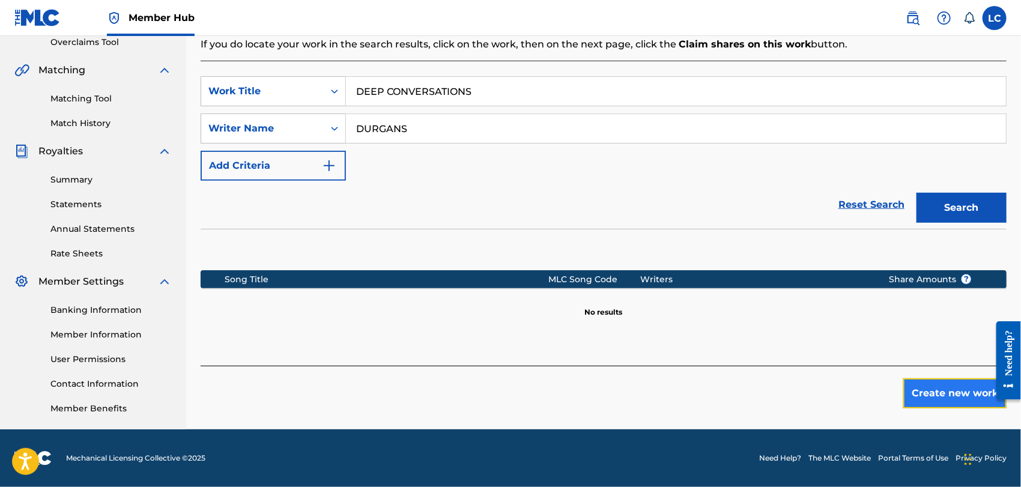
click at [938, 389] on button "Create new work" at bounding box center [954, 393] width 103 height 30
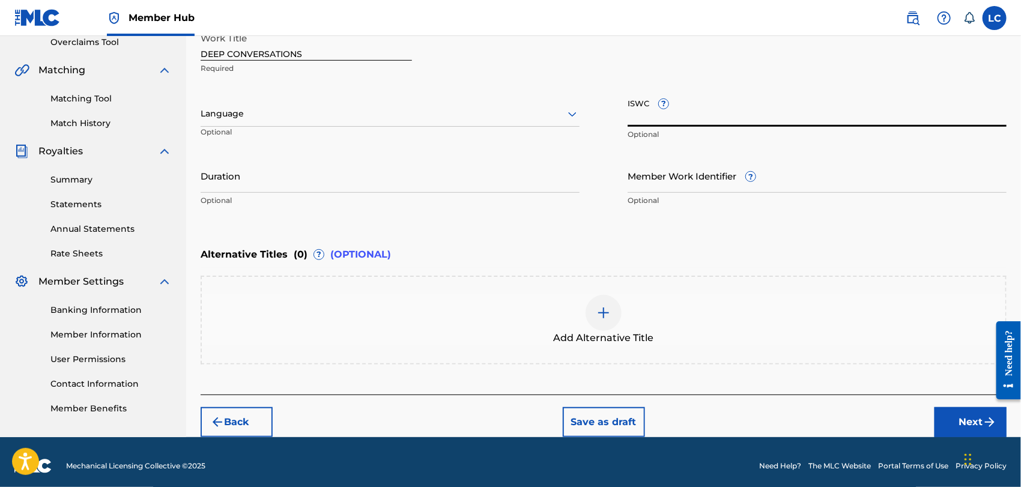
paste input "T3122912265"
type input "T3122912265"
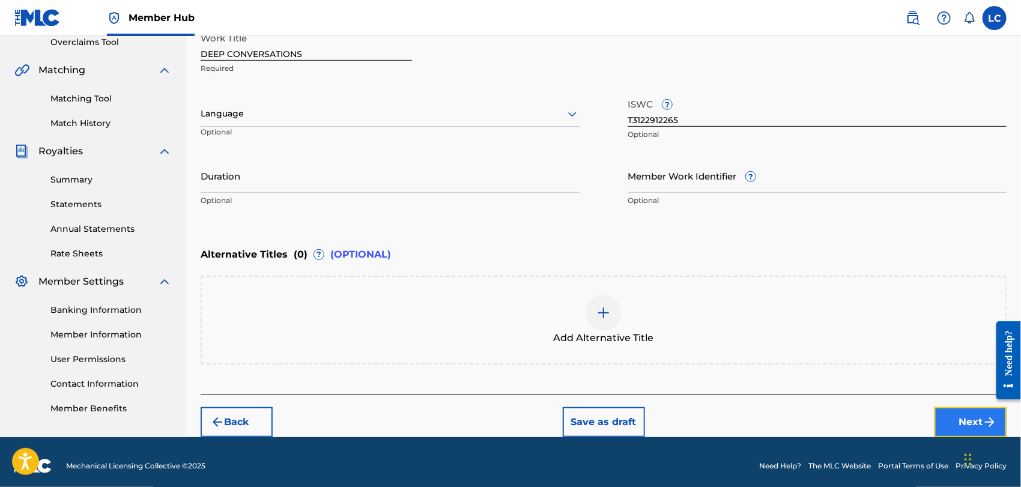
click at [962, 409] on button "Next" at bounding box center [970, 422] width 72 height 30
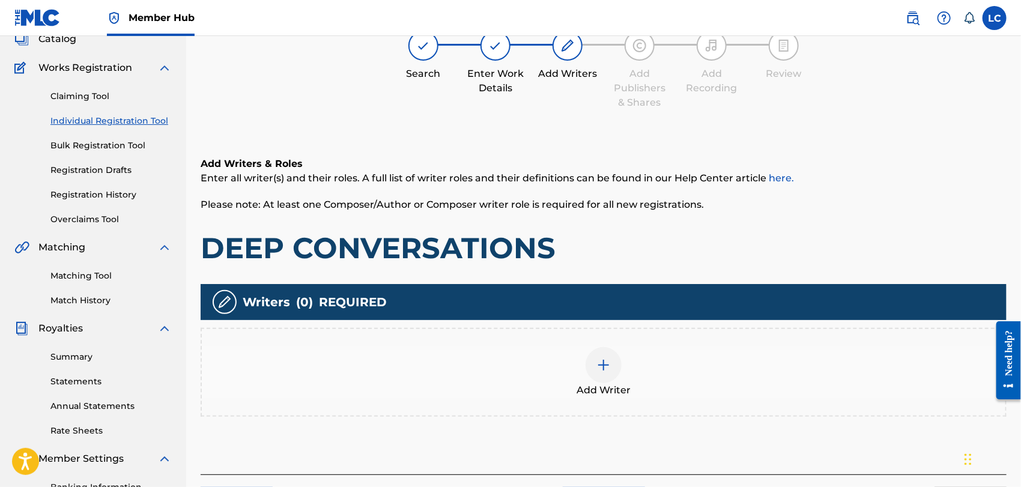
scroll to position [53, 0]
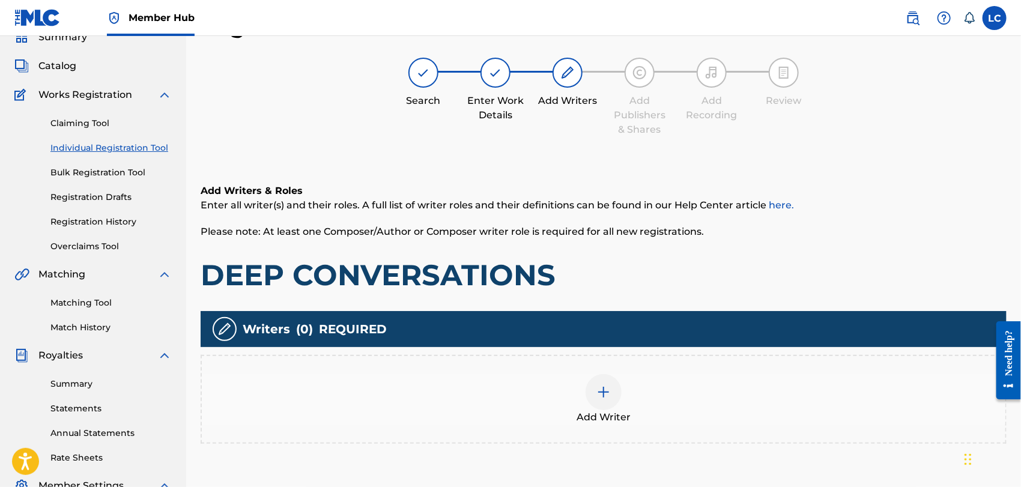
drag, startPoint x: 556, startPoint y: 390, endPoint x: 562, endPoint y: 389, distance: 6.1
click at [562, 389] on div "Add Writer" at bounding box center [603, 399] width 803 height 50
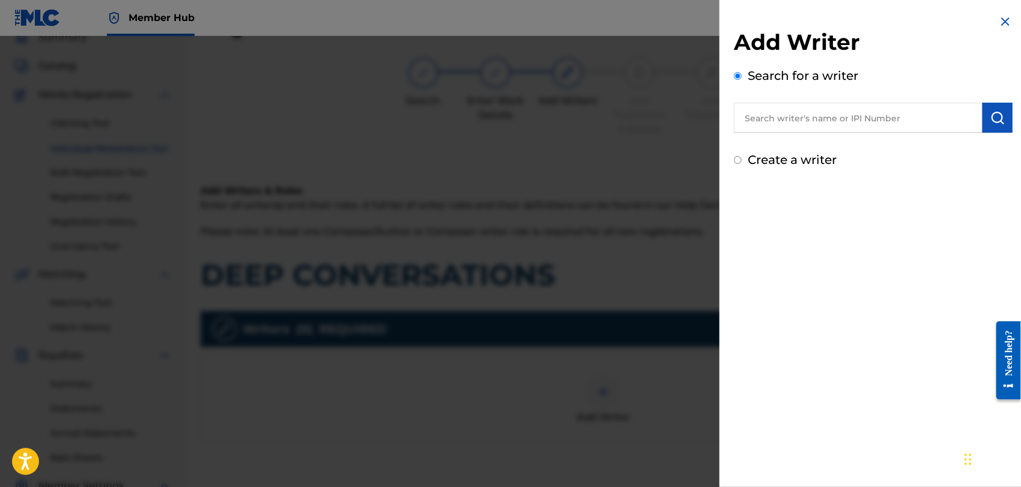
click at [816, 113] on input "text" at bounding box center [858, 118] width 249 height 30
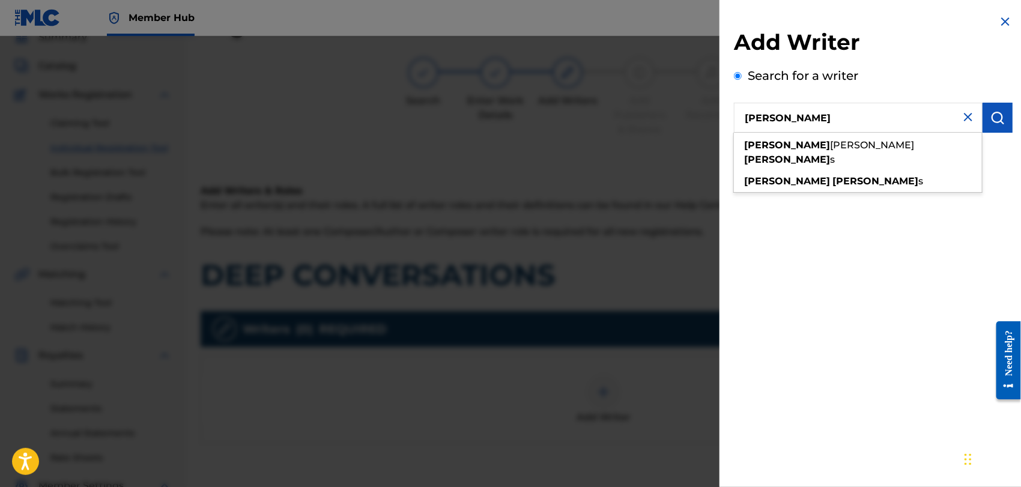
type input "[PERSON_NAME]"
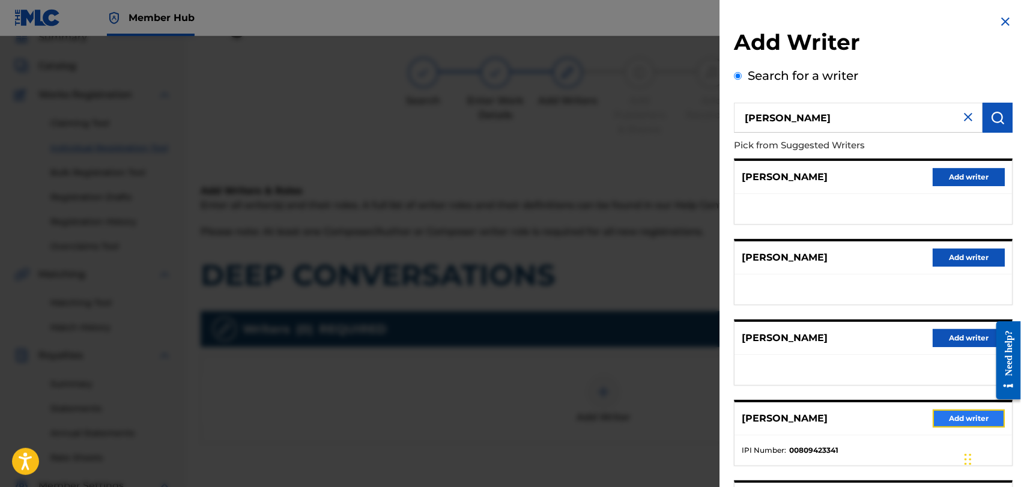
click at [943, 414] on button "Add writer" at bounding box center [968, 418] width 72 height 18
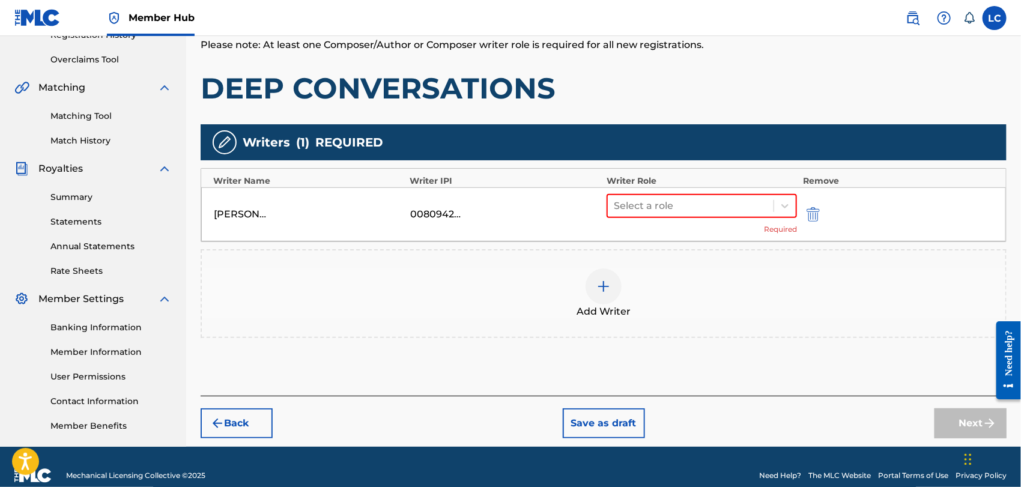
scroll to position [254, 0]
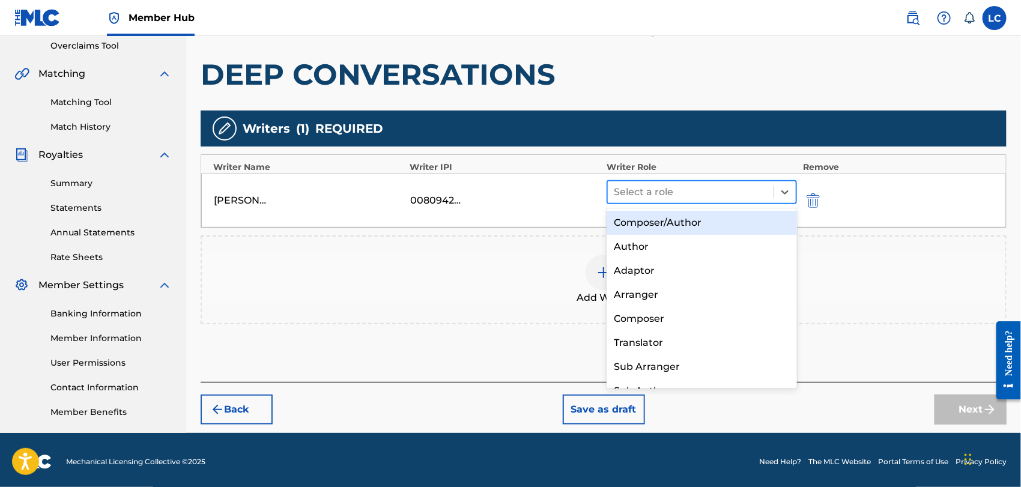
click at [682, 197] on div at bounding box center [691, 192] width 154 height 17
click at [683, 224] on div "Composer/Author" at bounding box center [701, 223] width 190 height 24
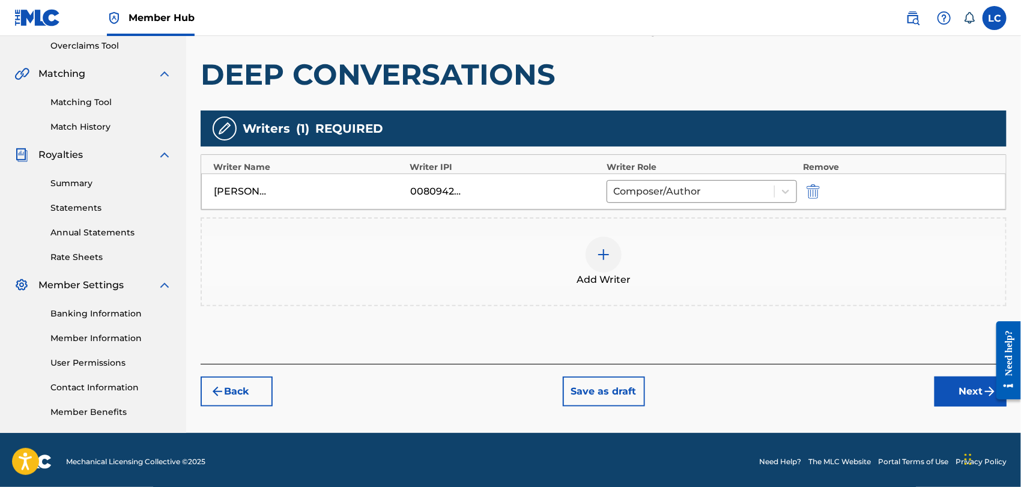
click at [671, 274] on div "Add Writer" at bounding box center [603, 262] width 803 height 50
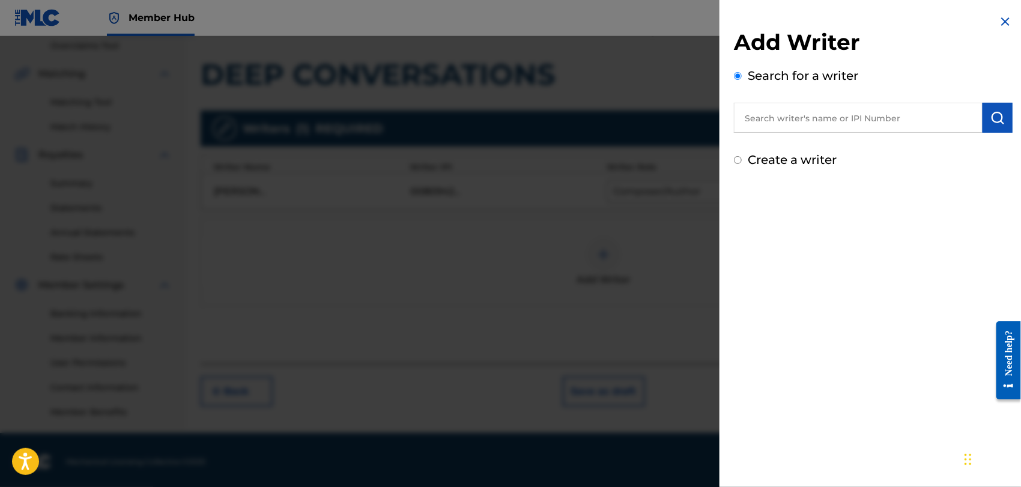
click at [826, 121] on input "text" at bounding box center [858, 118] width 249 height 30
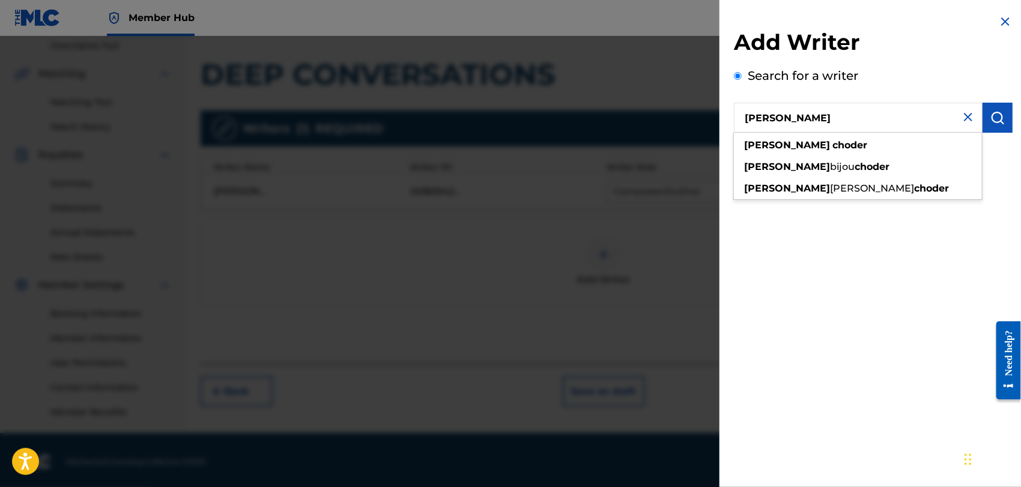
type input "[PERSON_NAME]"
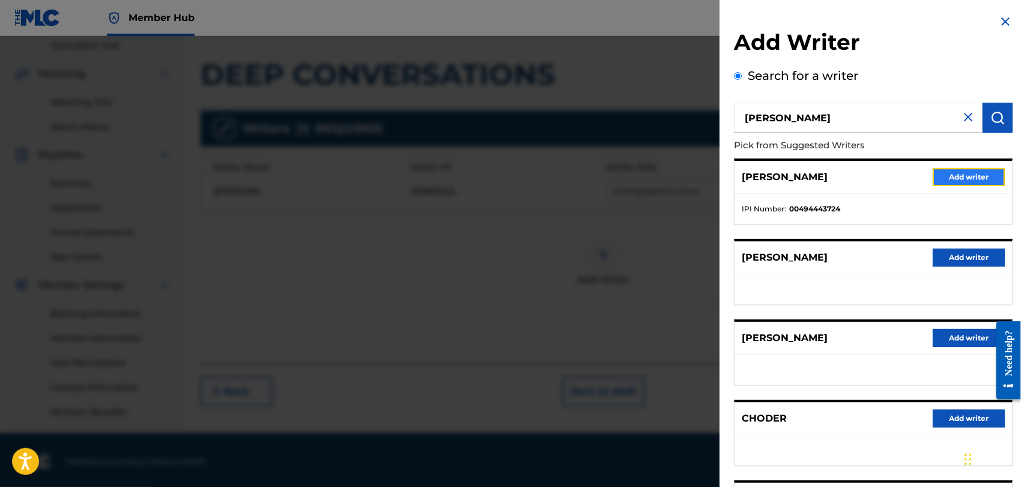
click at [986, 177] on button "Add writer" at bounding box center [968, 177] width 72 height 18
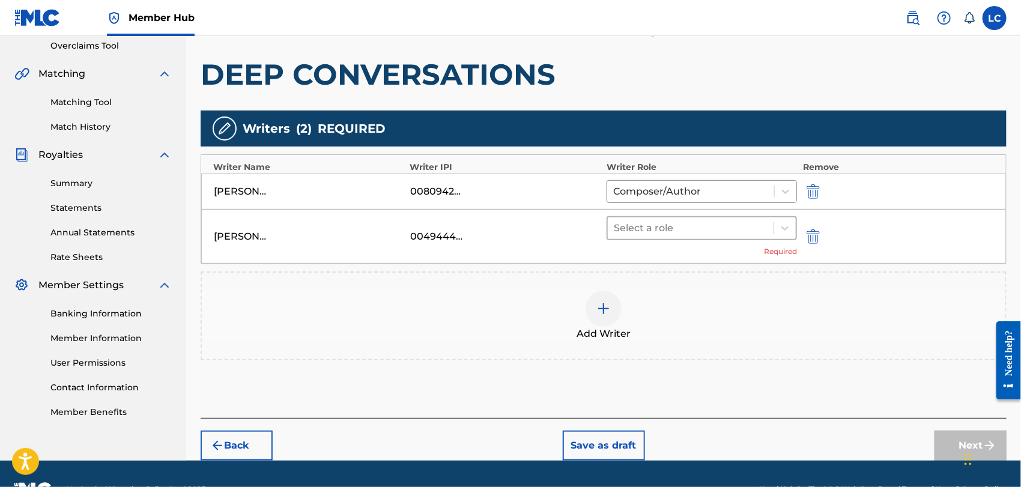
click at [724, 229] on div at bounding box center [691, 228] width 154 height 17
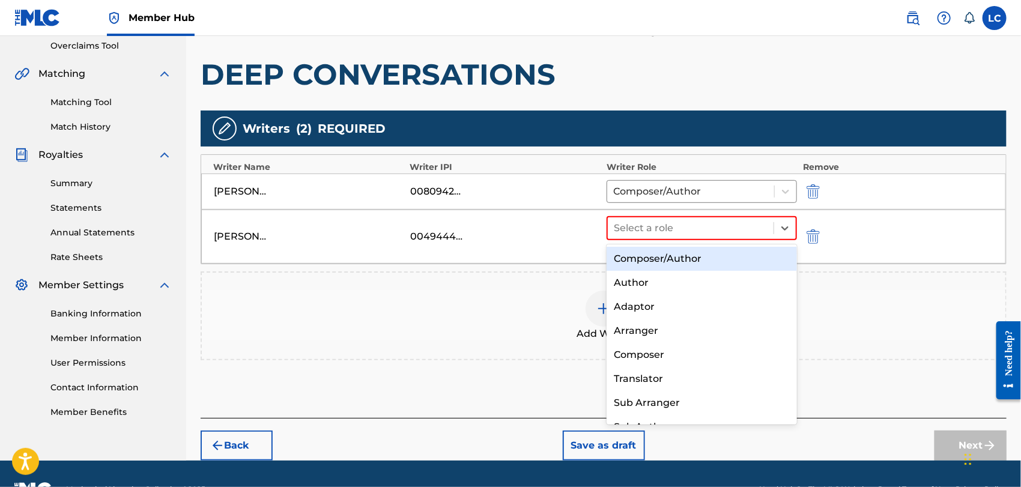
click at [720, 256] on div "Composer/Author" at bounding box center [701, 259] width 190 height 24
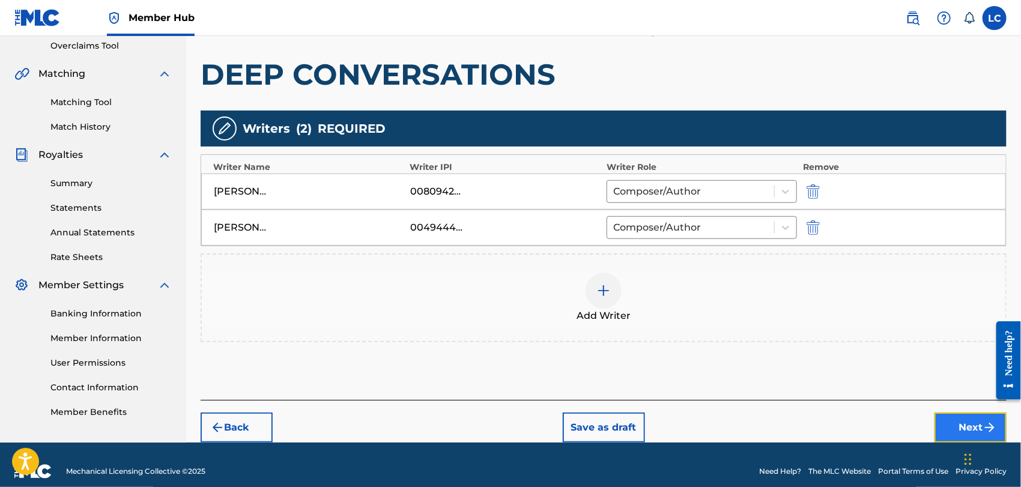
click at [962, 420] on button "Next" at bounding box center [970, 427] width 72 height 30
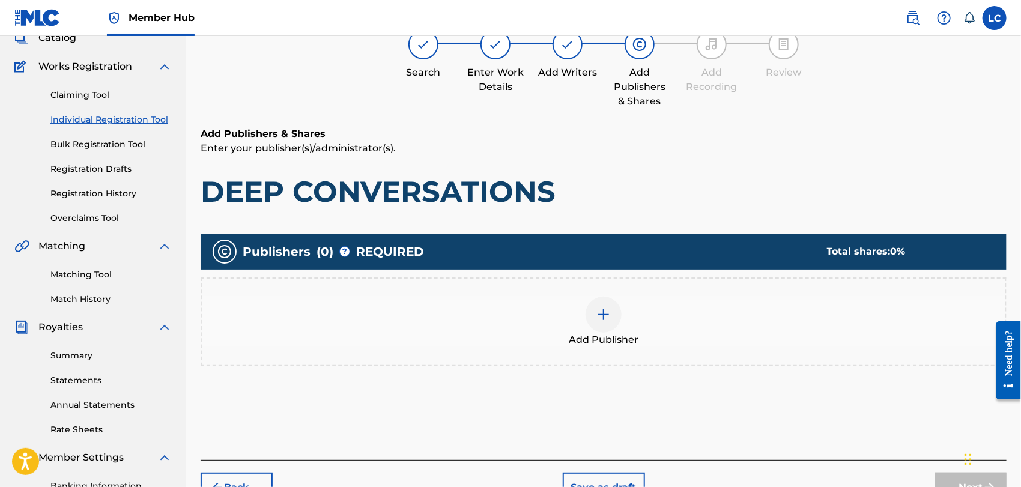
scroll to position [53, 0]
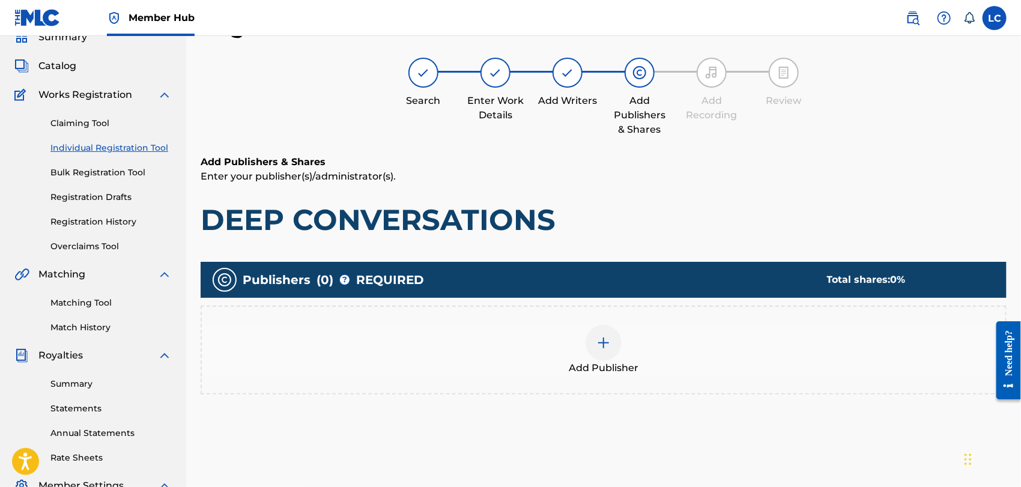
click at [667, 357] on div "Add Publisher" at bounding box center [603, 350] width 803 height 50
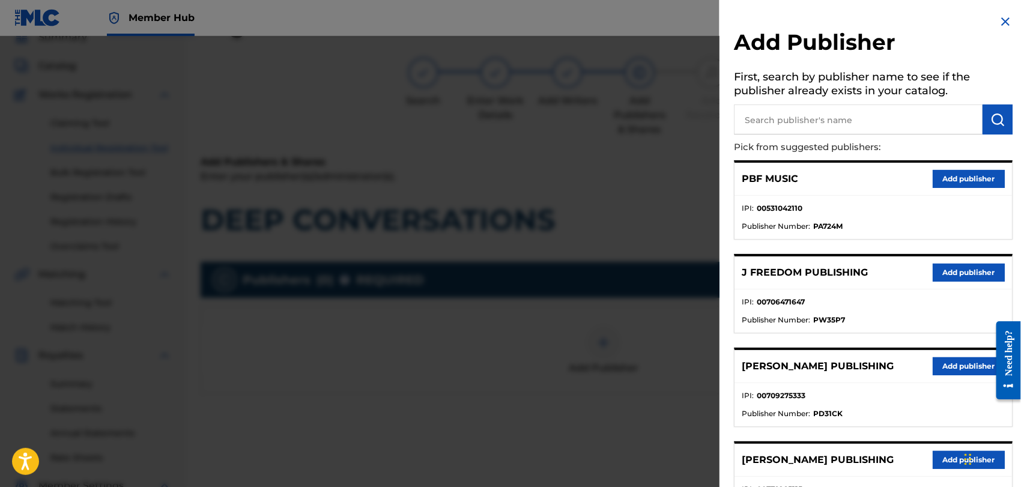
click at [852, 128] on input "text" at bounding box center [858, 119] width 249 height 30
type input "BANA"
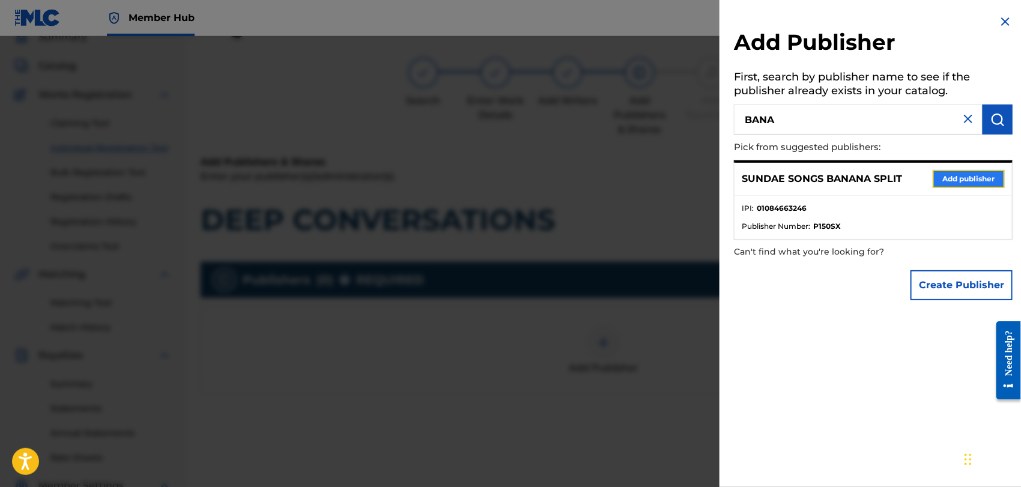
click at [951, 174] on button "Add publisher" at bounding box center [968, 179] width 72 height 18
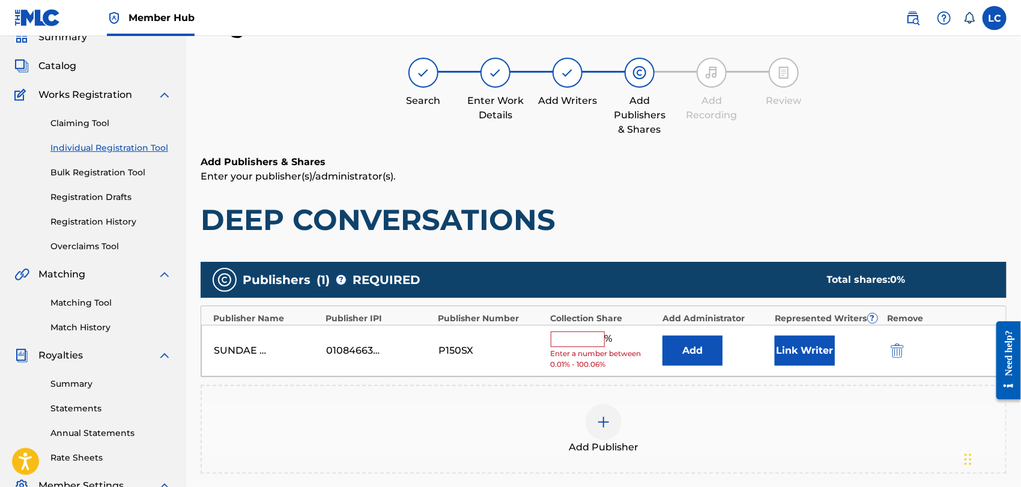
click at [558, 334] on input "text" at bounding box center [578, 339] width 54 height 16
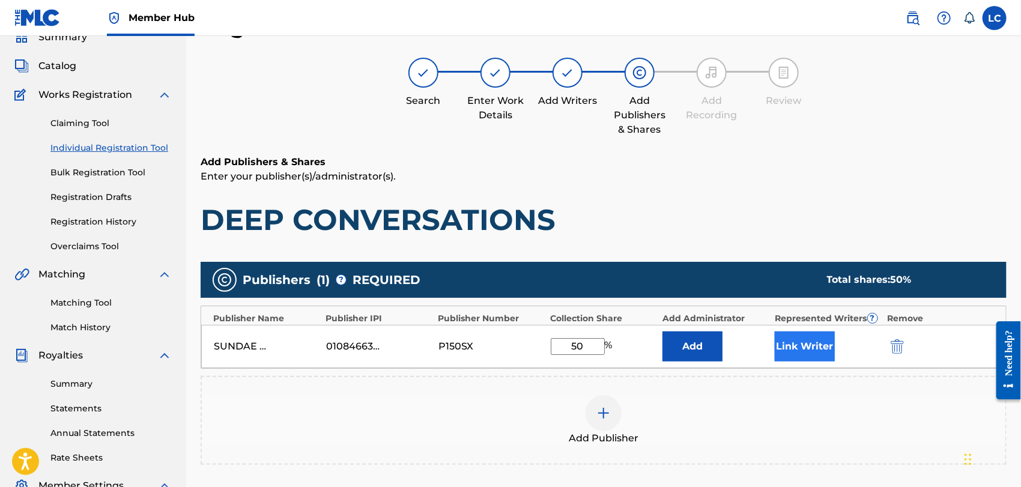
type input "50"
click at [827, 351] on button "Link Writer" at bounding box center [804, 346] width 60 height 30
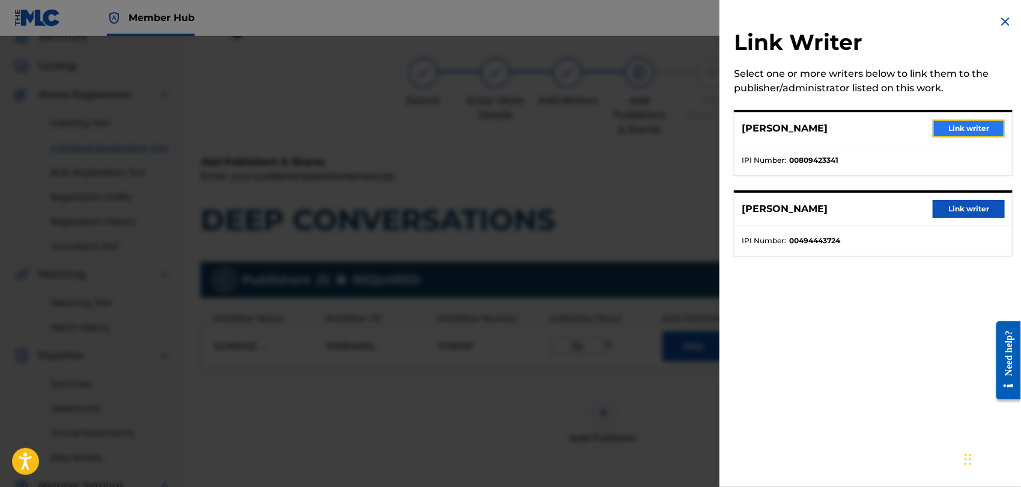
click at [965, 121] on button "Link writer" at bounding box center [968, 128] width 72 height 18
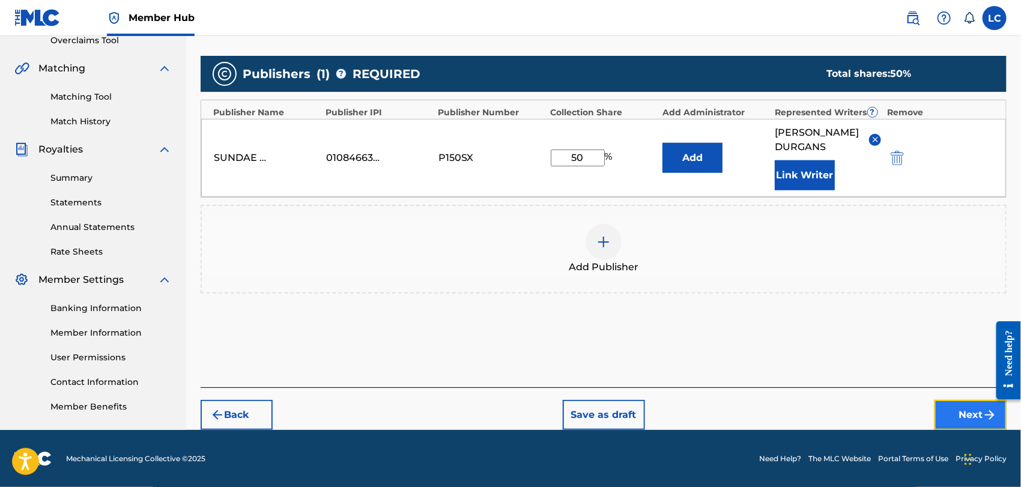
click at [961, 412] on button "Next" at bounding box center [970, 415] width 72 height 30
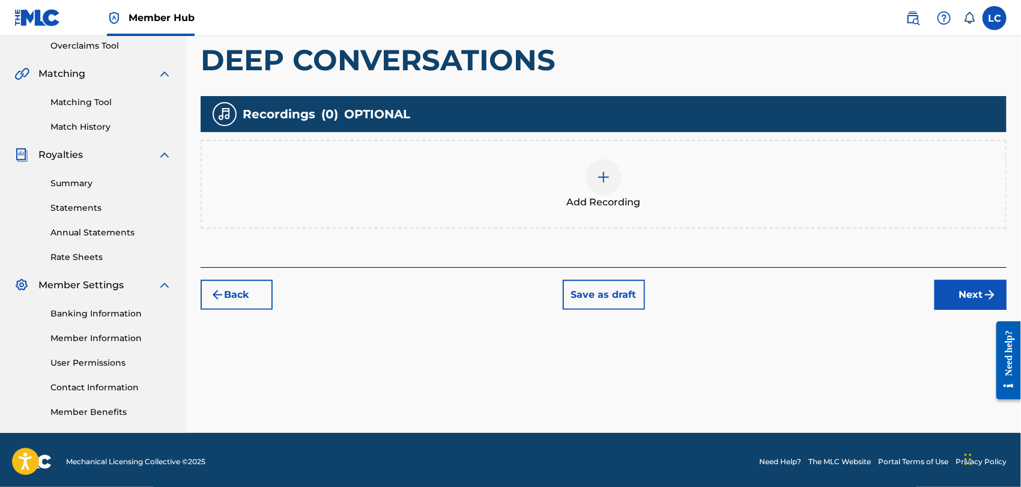
click at [581, 192] on div "Add Recording" at bounding box center [603, 184] width 803 height 50
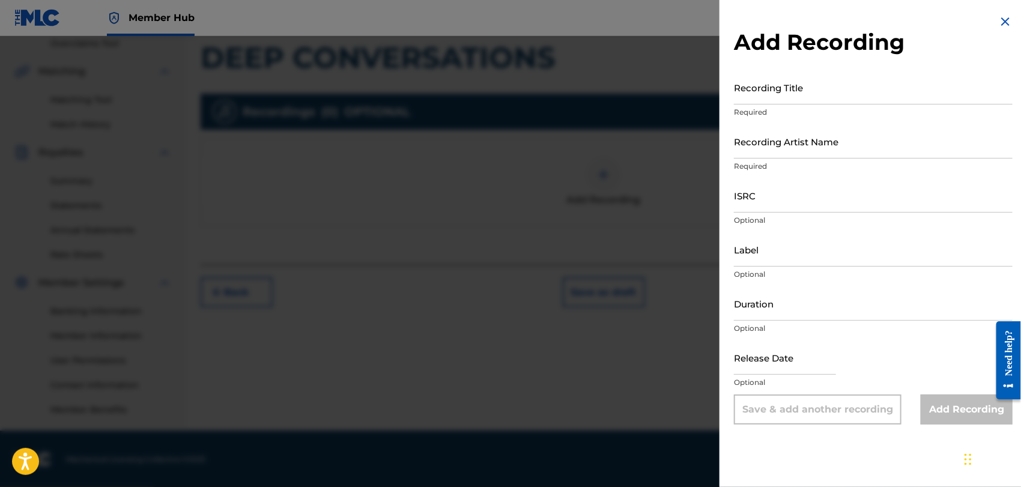
scroll to position [258, 0]
paste input "QM24S2203505"
type input "QM24S2203505"
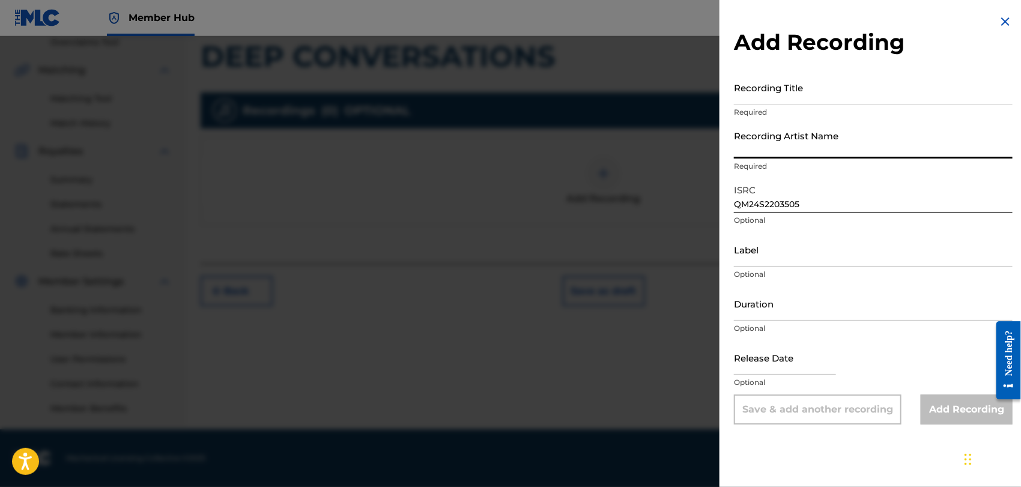
paste input "[PERSON_NAME]"
type input "[PERSON_NAME]"
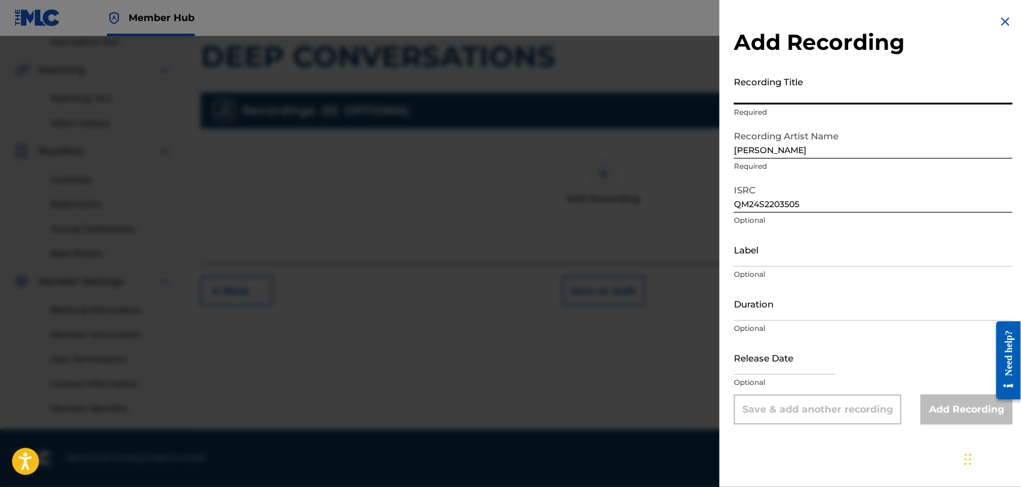
paste input "DEEP CONVERSATIONS"
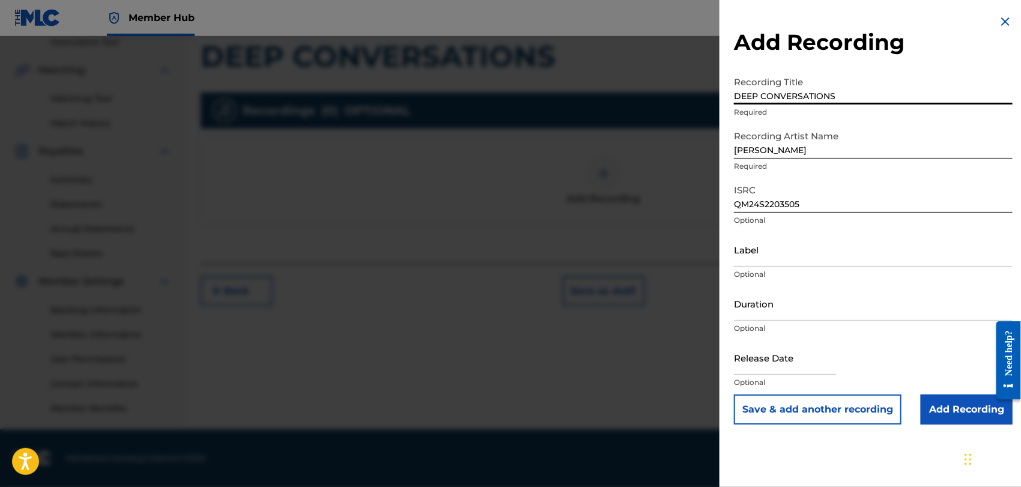
type input "DEEP CONVERSATIONS"
drag, startPoint x: 928, startPoint y: 390, endPoint x: 935, endPoint y: 397, distance: 9.8
click at [929, 391] on div "Release Date Optional" at bounding box center [873, 367] width 279 height 54
click at [940, 402] on input "Add Recording" at bounding box center [966, 409] width 92 height 30
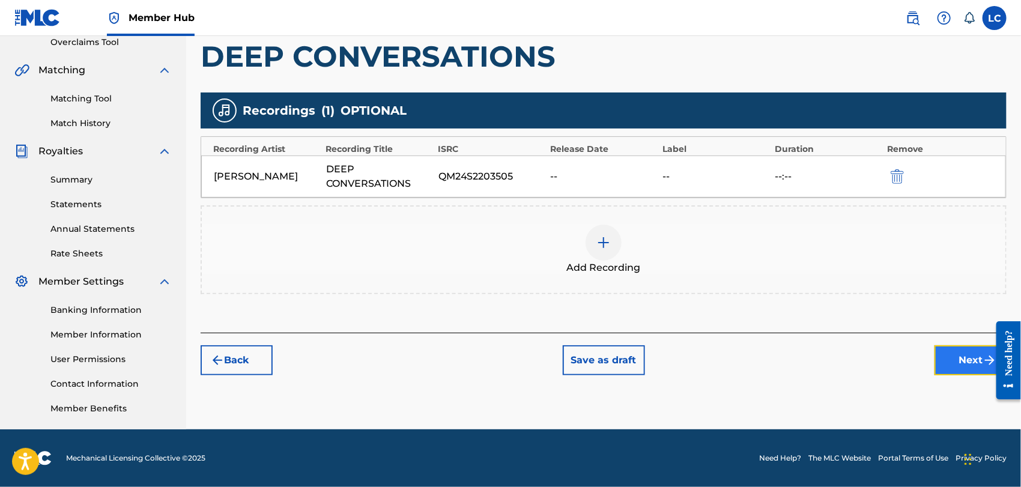
click at [964, 347] on button "Next" at bounding box center [970, 360] width 72 height 30
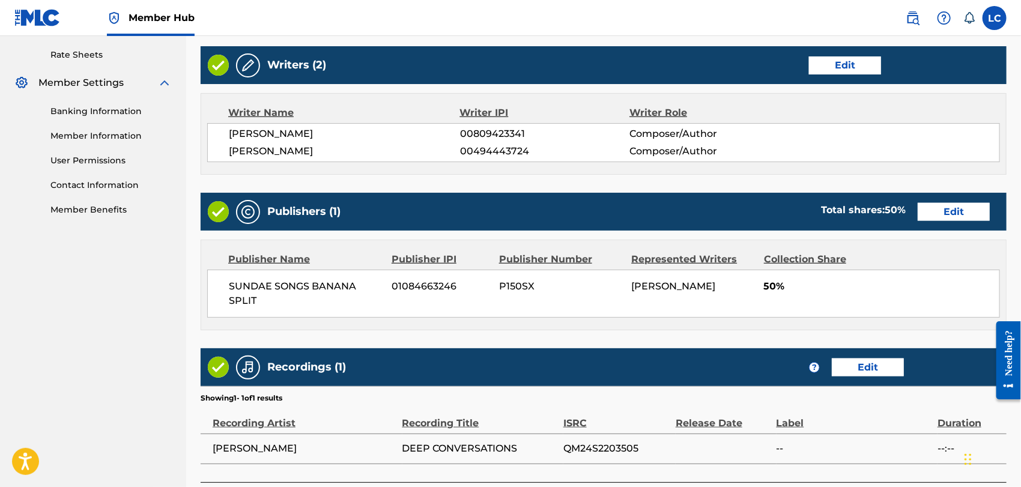
scroll to position [551, 0]
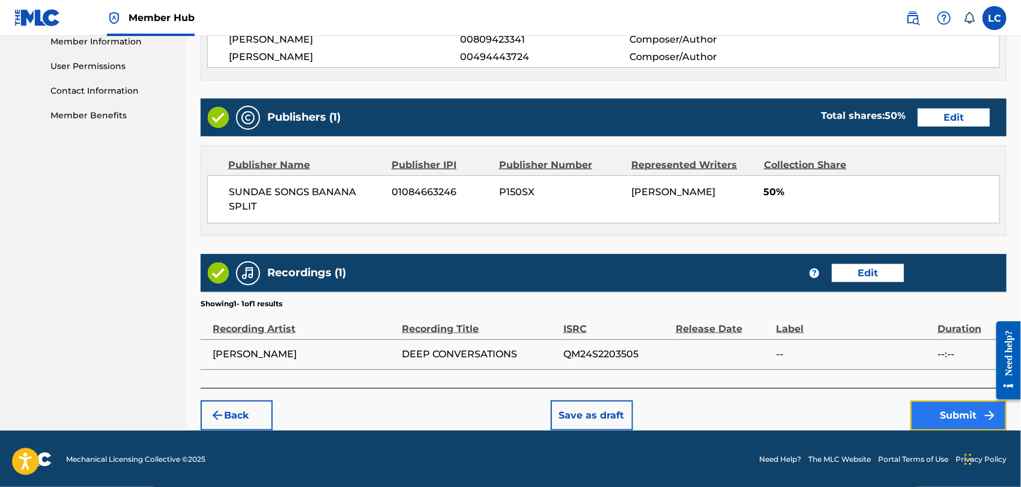
click at [970, 423] on button "Submit" at bounding box center [958, 415] width 96 height 30
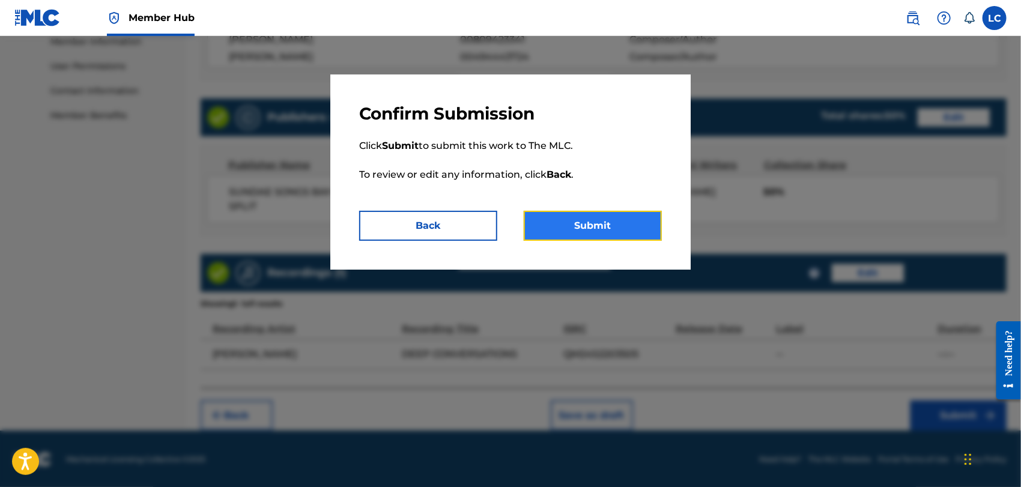
click at [642, 232] on button "Submit" at bounding box center [592, 226] width 138 height 30
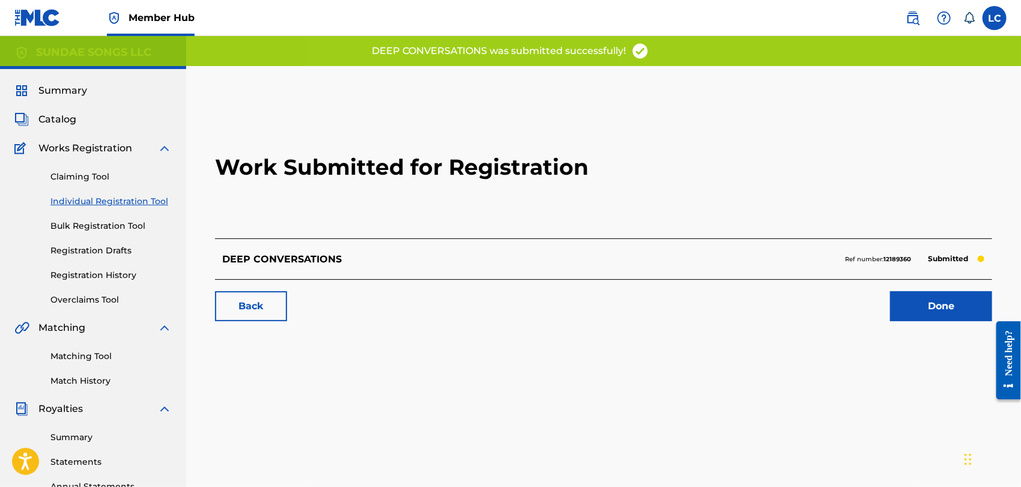
click at [894, 258] on strong "12189360" at bounding box center [897, 259] width 28 height 8
copy strong "12189360"
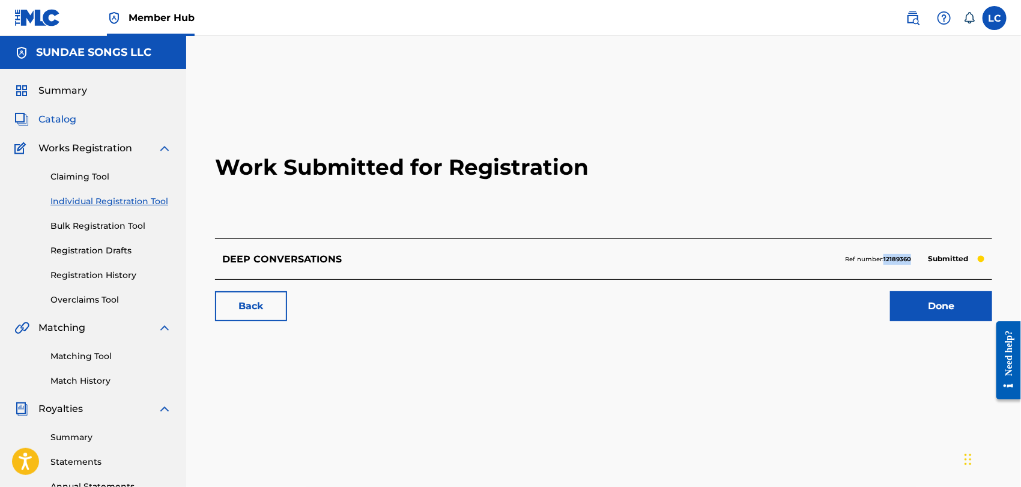
click at [66, 119] on span "Catalog" at bounding box center [57, 119] width 38 height 14
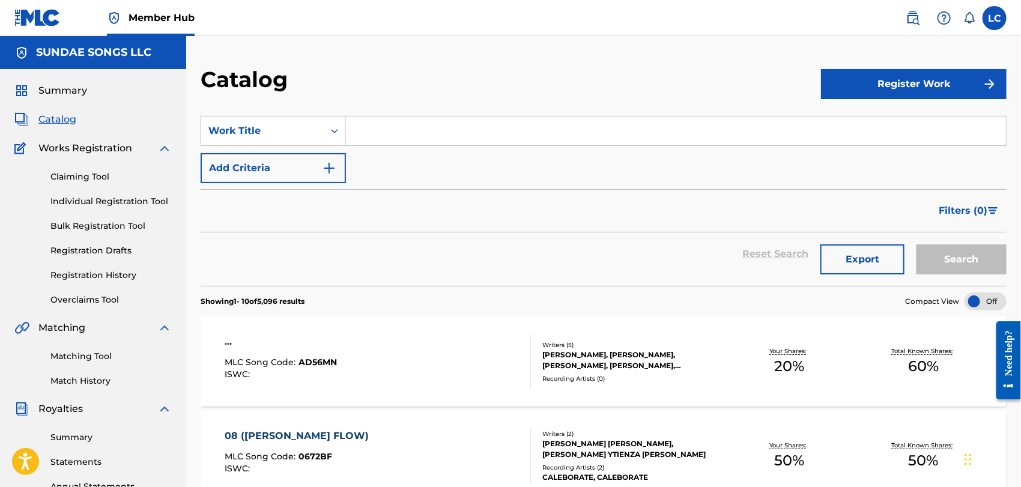
paste input "FLY TRAP (REMIX)"
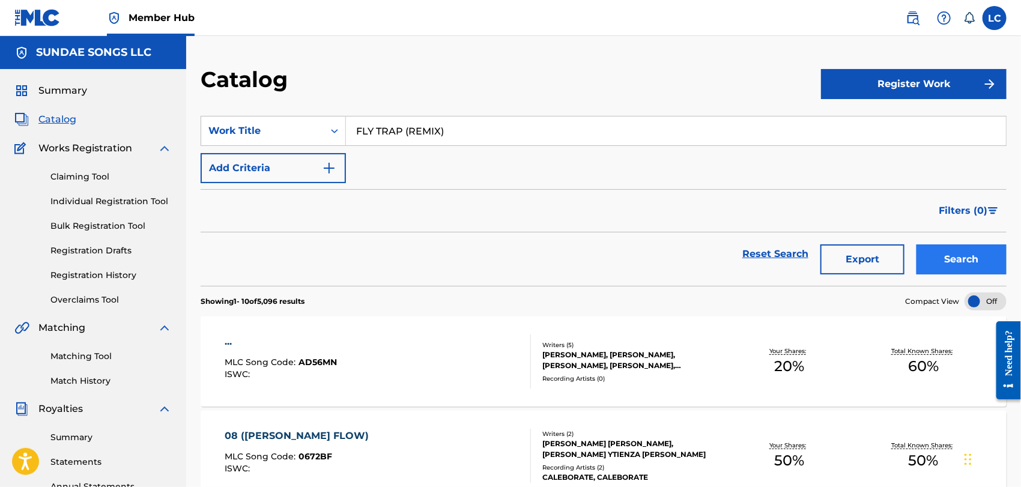
type input "FLY TRAP (REMIX)"
click at [979, 266] on button "Search" at bounding box center [961, 259] width 90 height 30
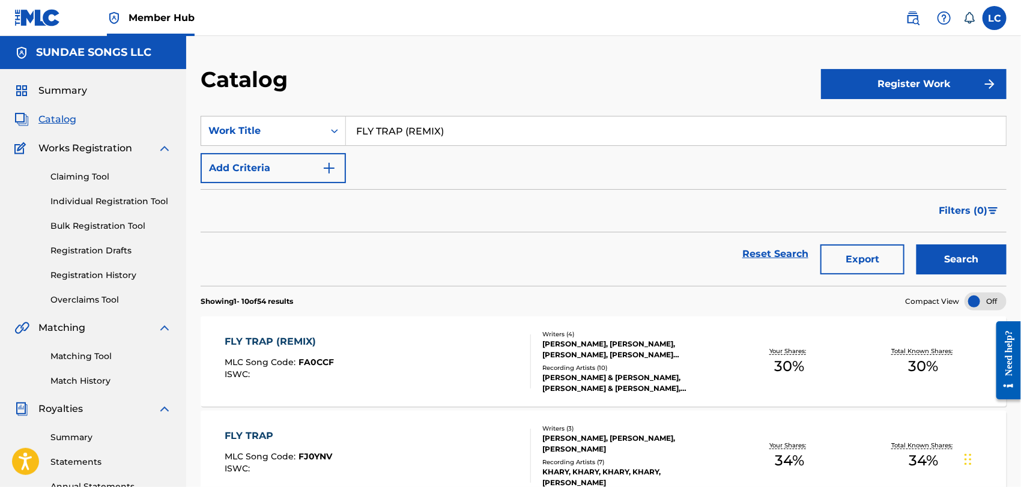
click at [480, 363] on div "FLY TRAP (REMIX) MLC Song Code : FA0CCF ISWC :" at bounding box center [378, 361] width 306 height 54
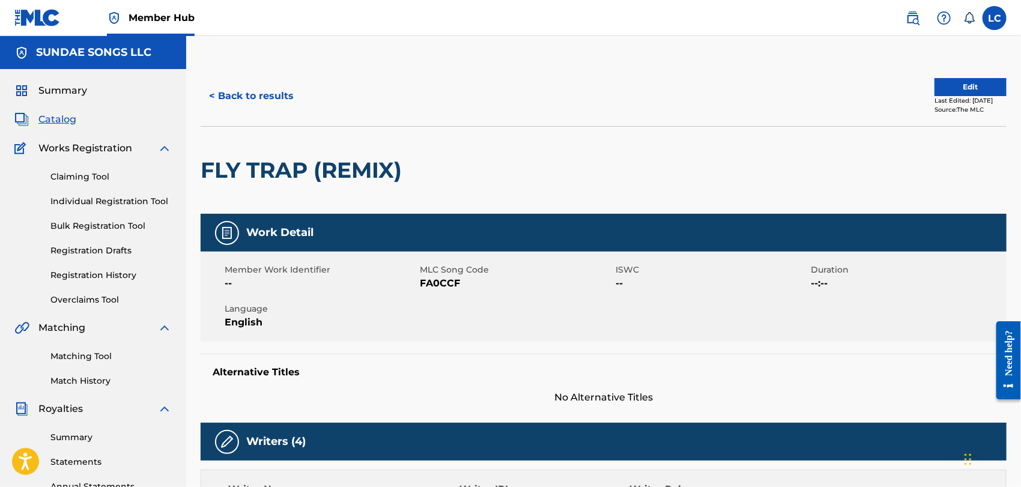
click at [445, 281] on span "FA0CCF" at bounding box center [516, 283] width 193 height 14
copy span "FA0CCF"
click at [262, 100] on button "< Back to results" at bounding box center [251, 96] width 101 height 30
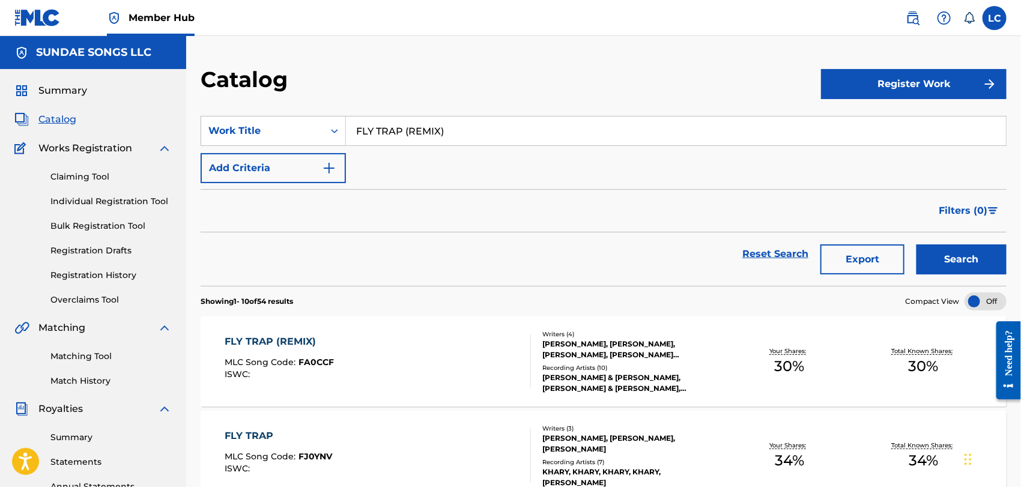
click at [531, 131] on input "FLY TRAP (REMIX)" at bounding box center [676, 130] width 660 height 29
paste input "HORSESHIT"
type input "HORSESHIT"
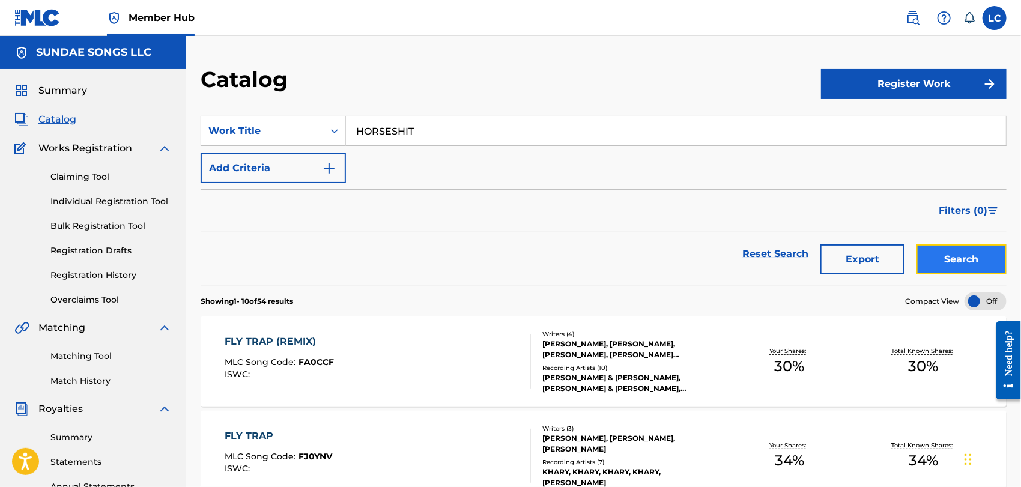
click at [958, 268] on button "Search" at bounding box center [961, 259] width 90 height 30
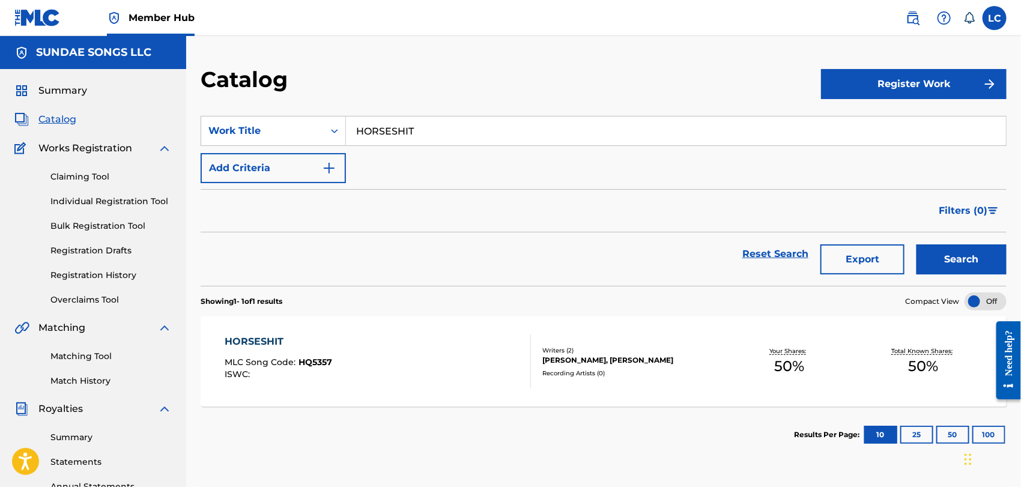
click at [495, 346] on div "HORSESHIT MLC Song Code : HQ5357 ISWC :" at bounding box center [378, 361] width 306 height 54
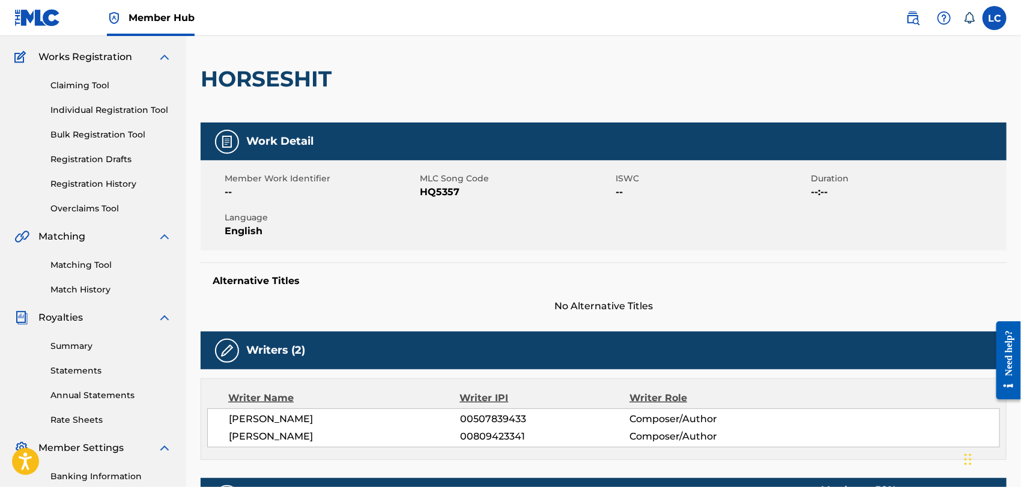
scroll to position [67, 0]
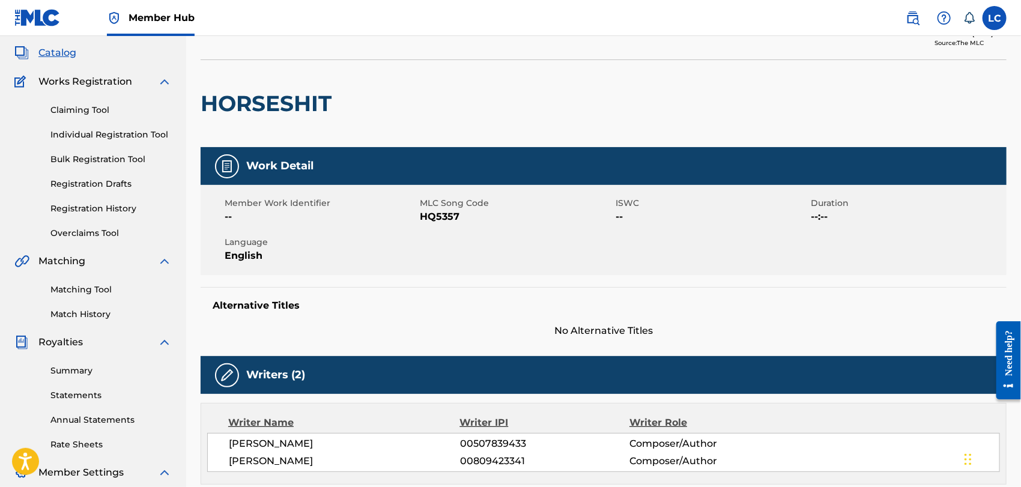
click at [441, 218] on span "HQ5357" at bounding box center [516, 217] width 193 height 14
copy span "HQ5357"
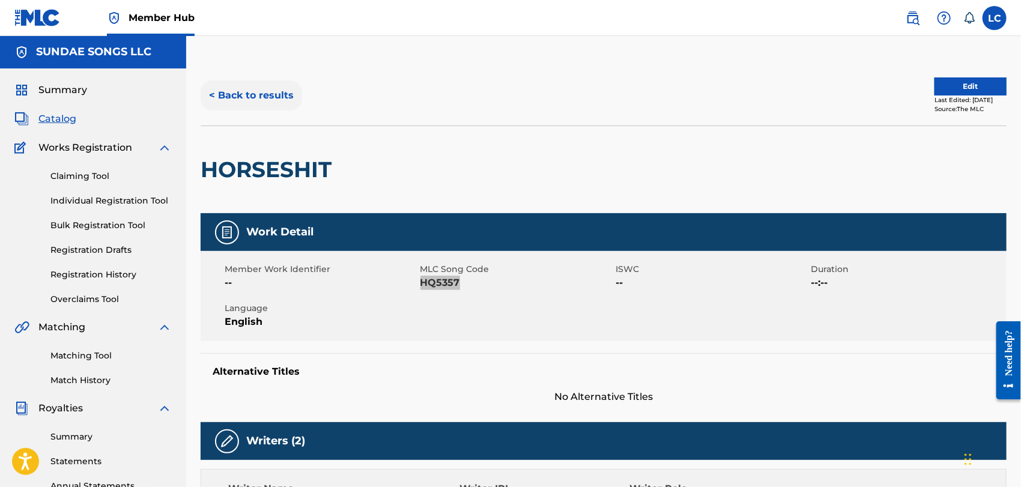
scroll to position [0, 0]
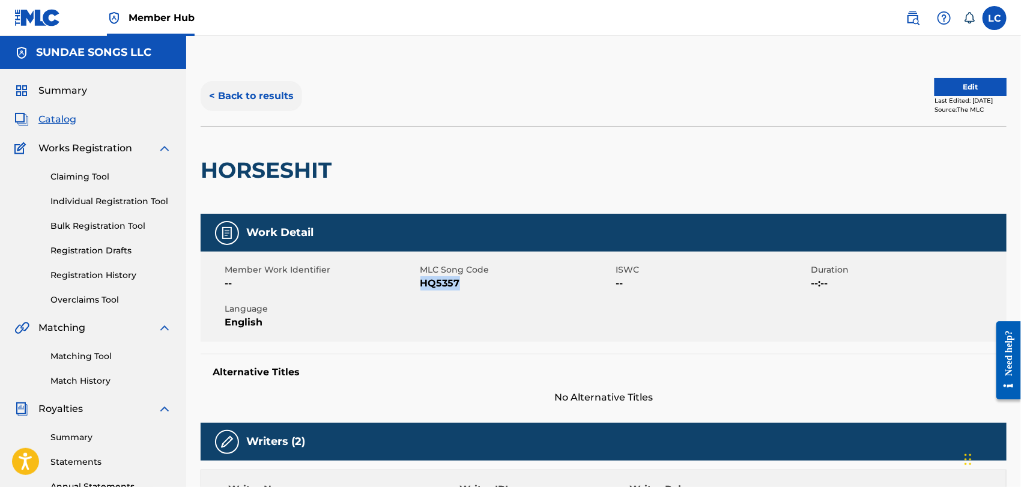
click at [268, 101] on button "< Back to results" at bounding box center [251, 96] width 101 height 30
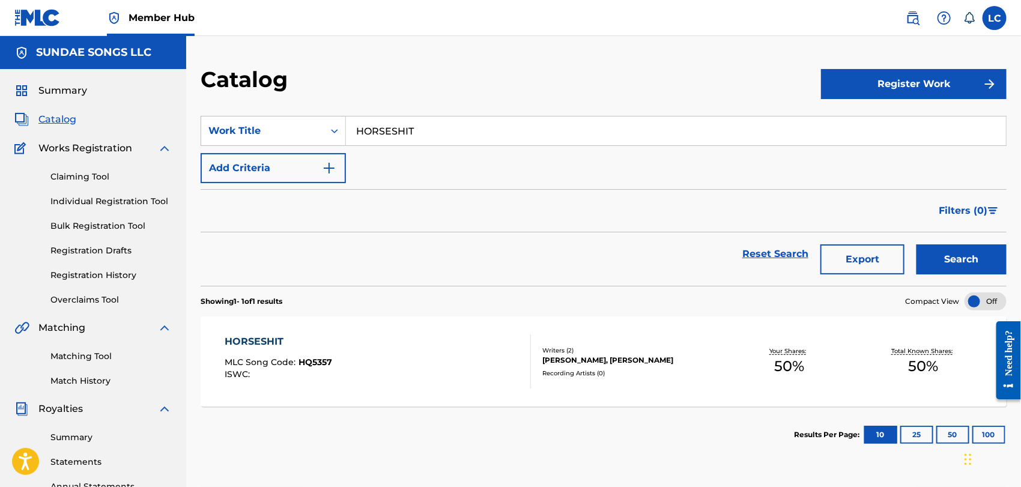
click at [432, 131] on input "HORSESHIT" at bounding box center [676, 130] width 660 height 29
paste input "I HATE EVERYTHING"
type input "I HATE EVERYTHING"
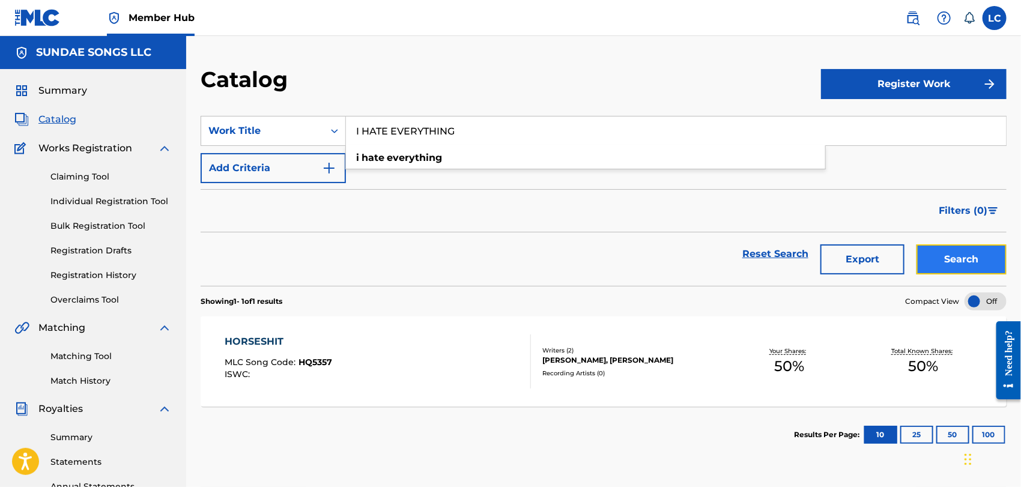
click at [963, 261] on button "Search" at bounding box center [961, 259] width 90 height 30
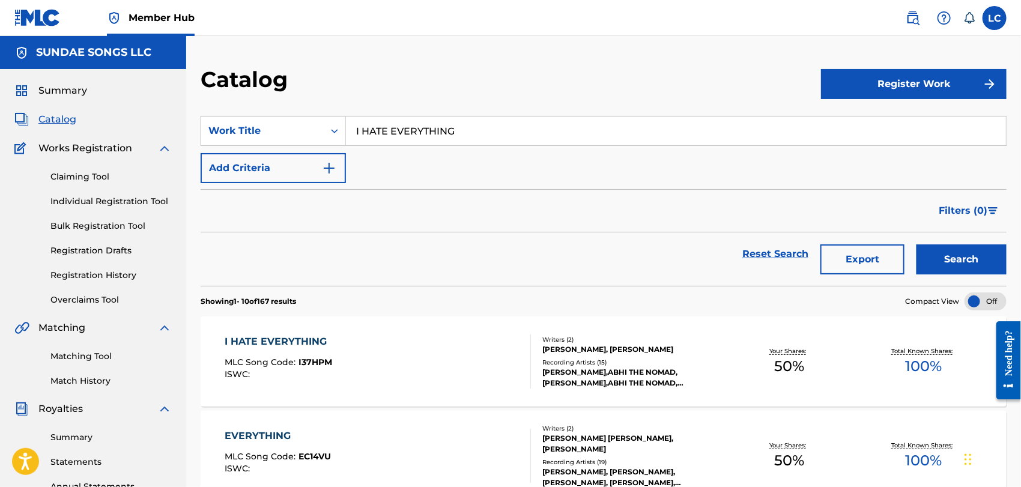
click at [340, 364] on div "I HATE EVERYTHING MLC Song Code : I37HPM ISWC :" at bounding box center [378, 361] width 306 height 54
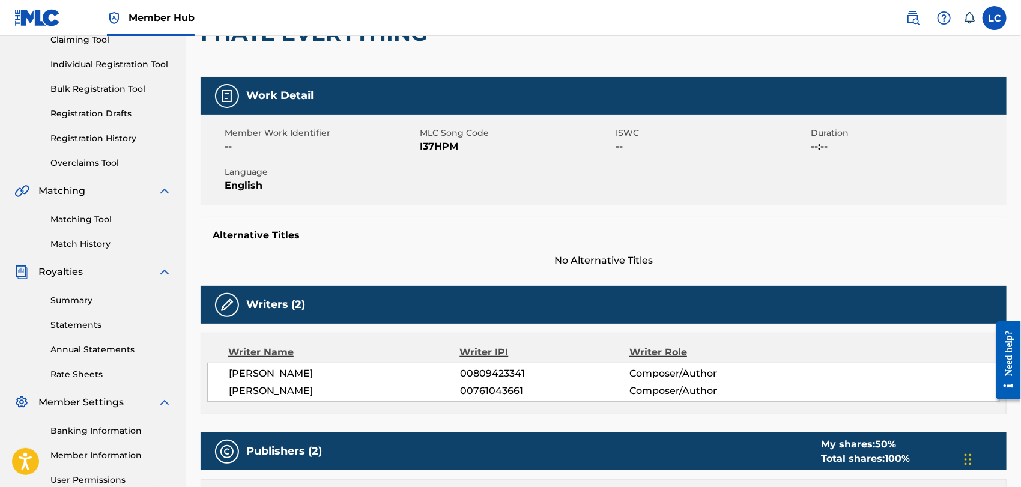
scroll to position [133, 0]
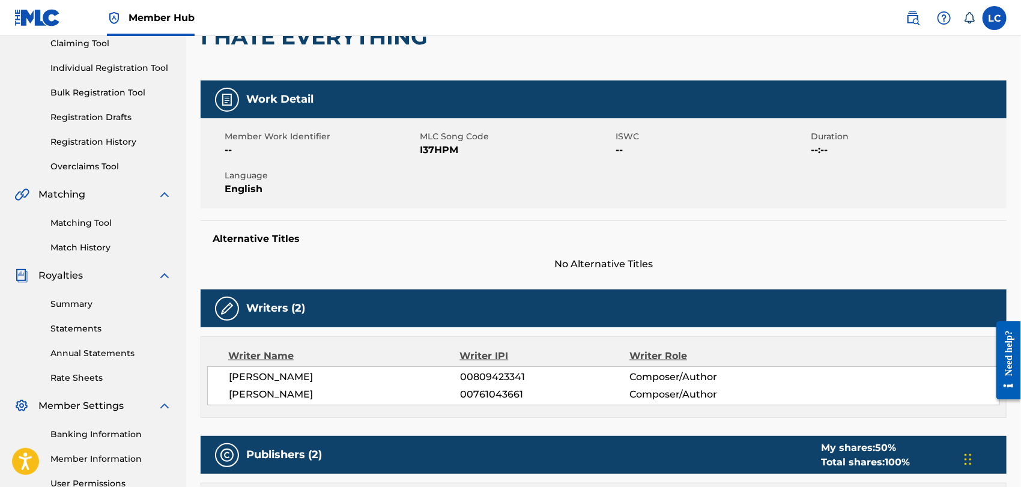
click at [430, 153] on span "I37HPM" at bounding box center [516, 150] width 193 height 14
copy span "I37HPM"
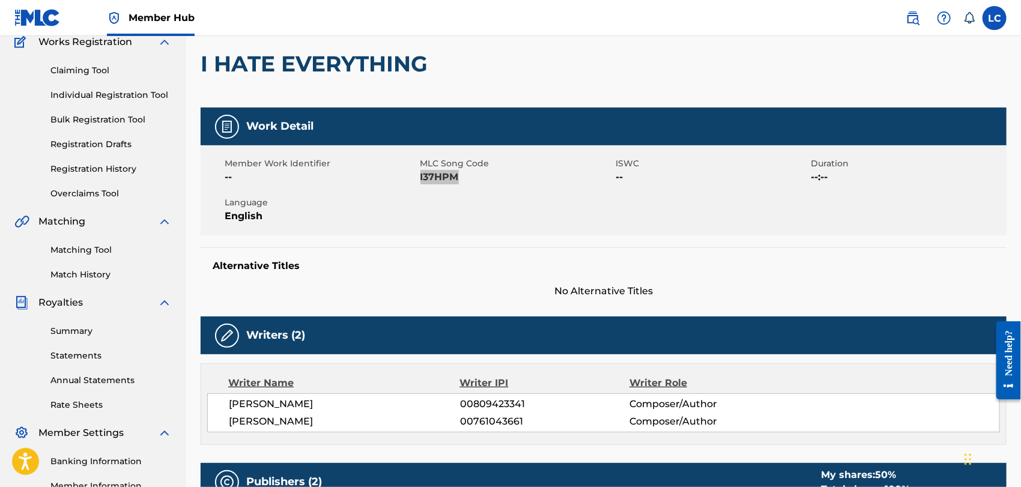
scroll to position [0, 0]
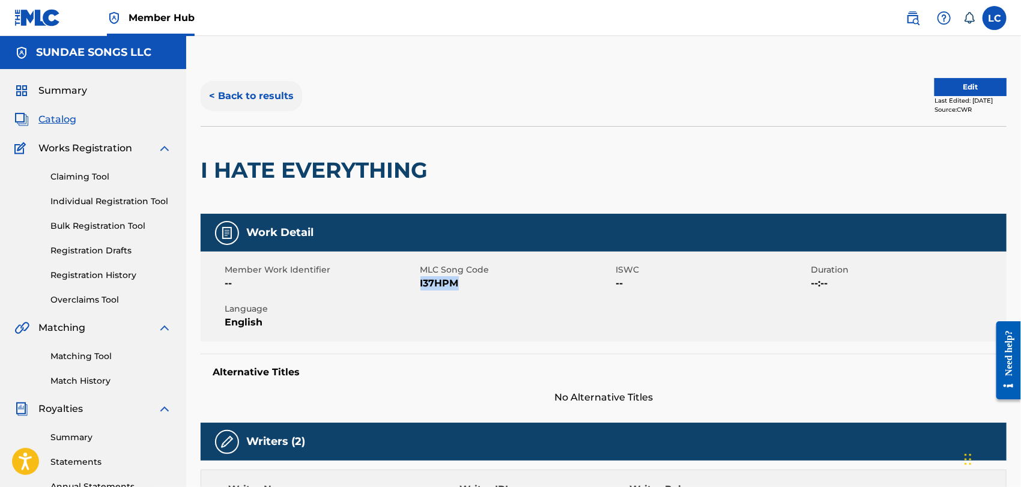
click at [246, 103] on button "< Back to results" at bounding box center [251, 96] width 101 height 30
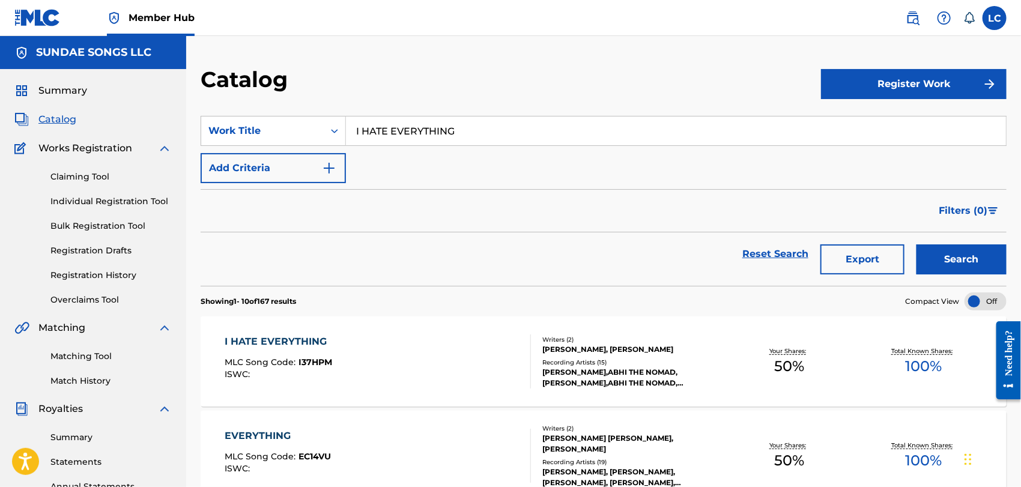
click at [448, 140] on input "I HATE EVERYTHING" at bounding box center [676, 130] width 660 height 29
click at [449, 140] on input "I HATE EVERYTHING" at bounding box center [676, 130] width 660 height 29
paste input "LOOK LIKE MY DAD"
type input "I LOOK LIKE MY DAD"
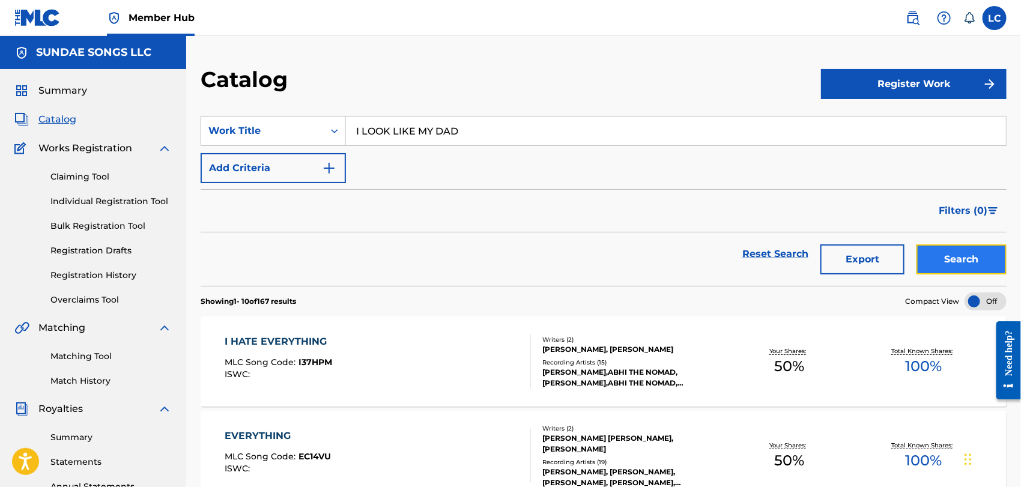
click at [950, 256] on button "Search" at bounding box center [961, 259] width 90 height 30
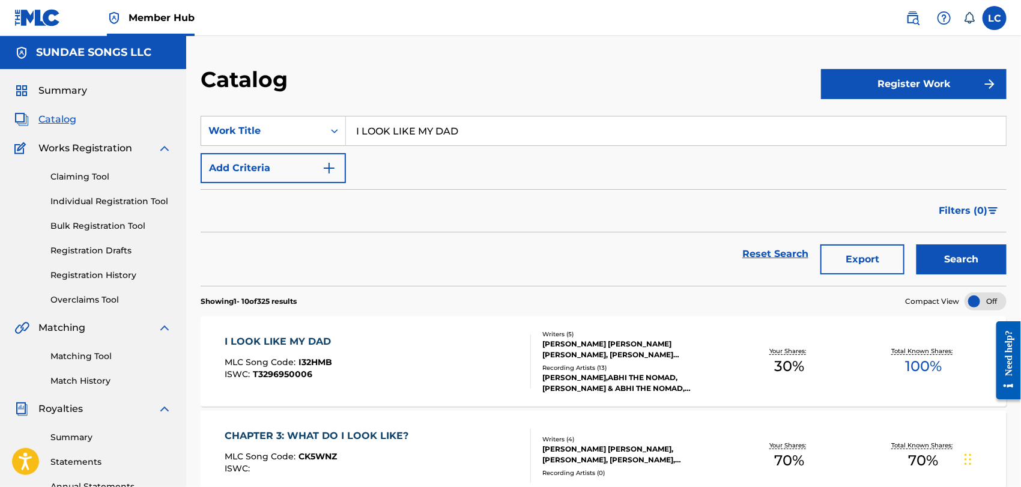
click at [490, 346] on div "I LOOK LIKE MY DAD MLC Song Code : I32HMB ISWC : T3296950006" at bounding box center [378, 361] width 306 height 54
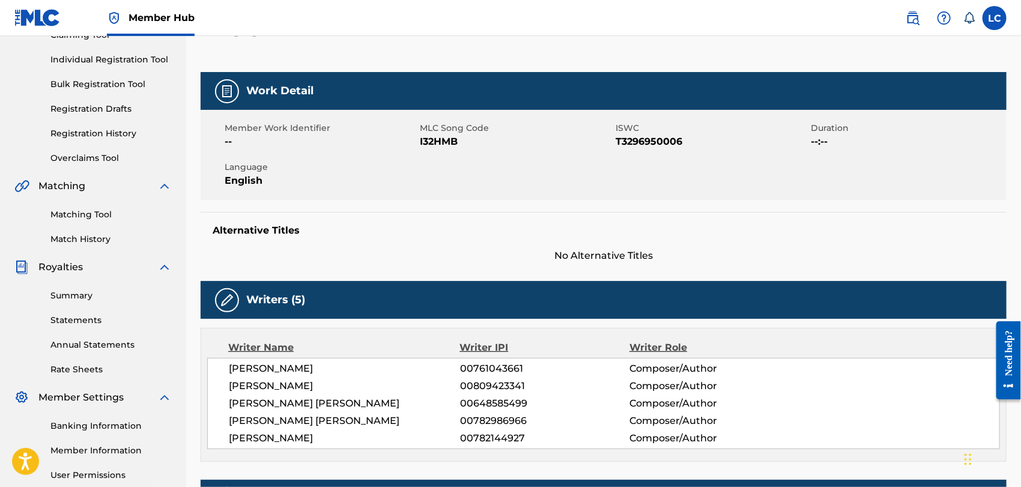
scroll to position [133, 0]
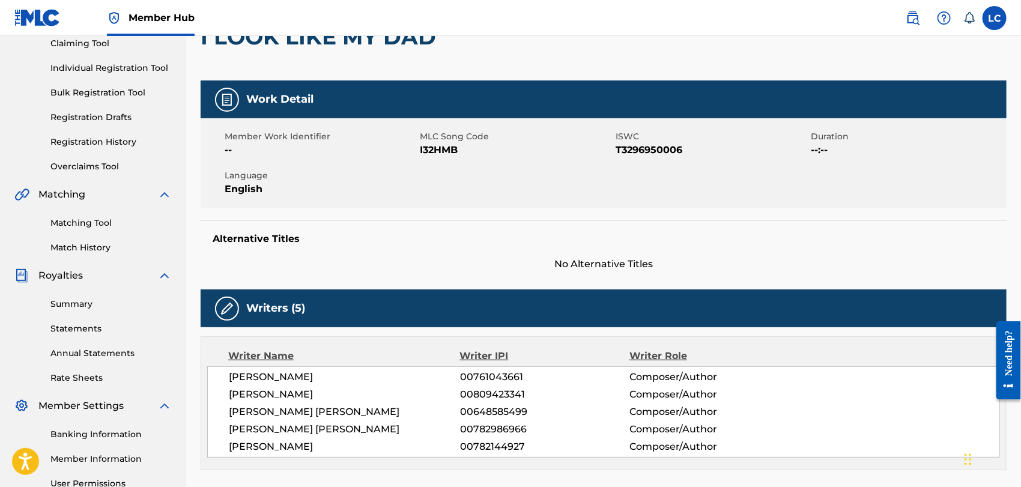
click at [441, 149] on span "I32HMB" at bounding box center [516, 150] width 193 height 14
copy span "I32HMB"
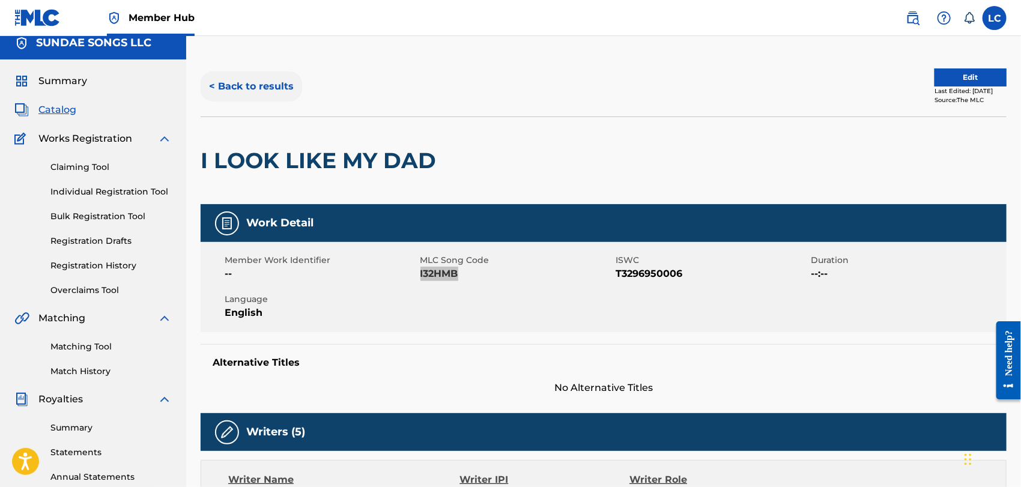
scroll to position [0, 0]
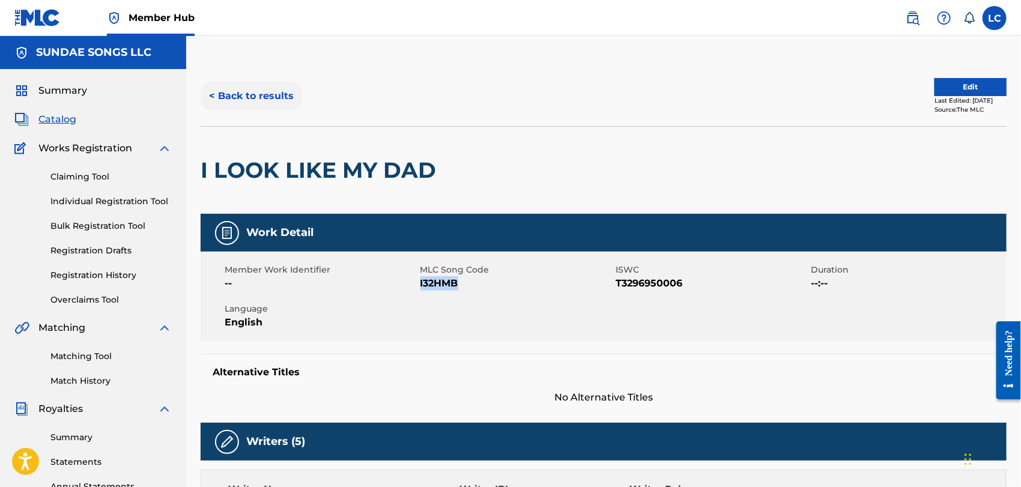
click at [254, 82] on button "< Back to results" at bounding box center [251, 96] width 101 height 30
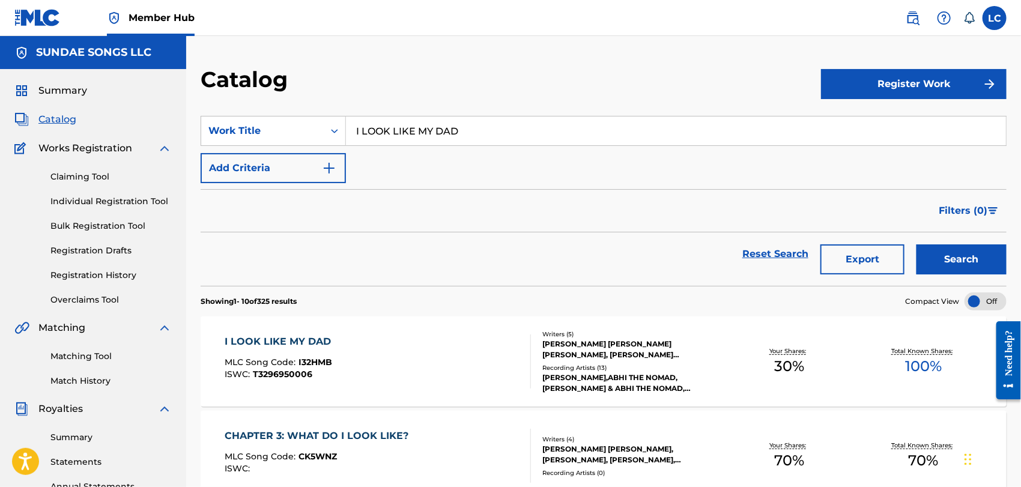
click at [451, 132] on input "I LOOK LIKE MY DAD" at bounding box center [676, 130] width 660 height 29
paste input "RICOCHET"
type input "RICOCHET"
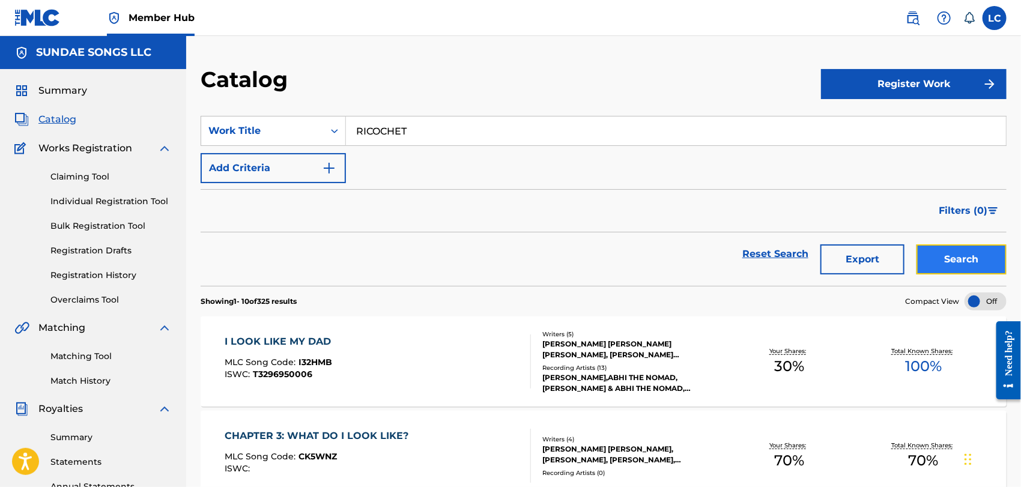
click at [928, 254] on button "Search" at bounding box center [961, 259] width 90 height 30
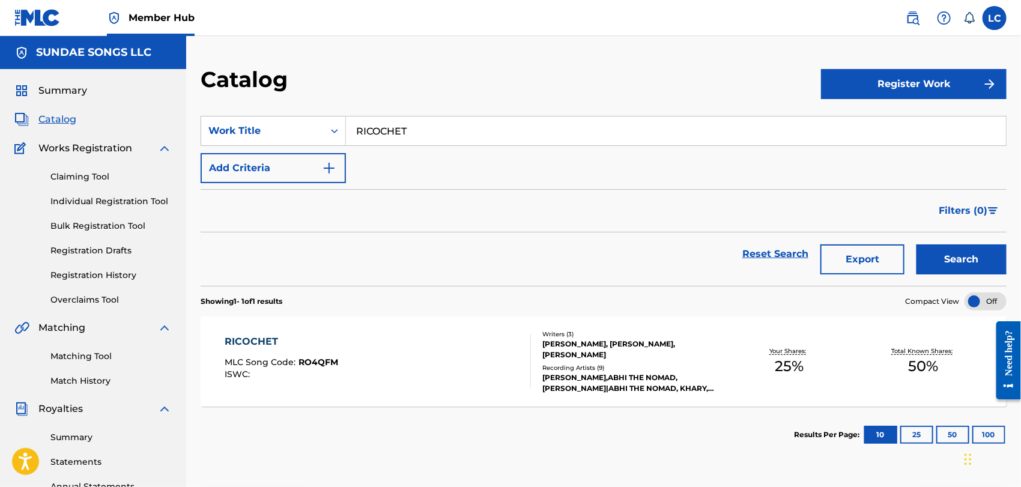
click at [448, 354] on div "RICOCHET MLC Song Code : RO4QFM ISWC :" at bounding box center [378, 361] width 306 height 54
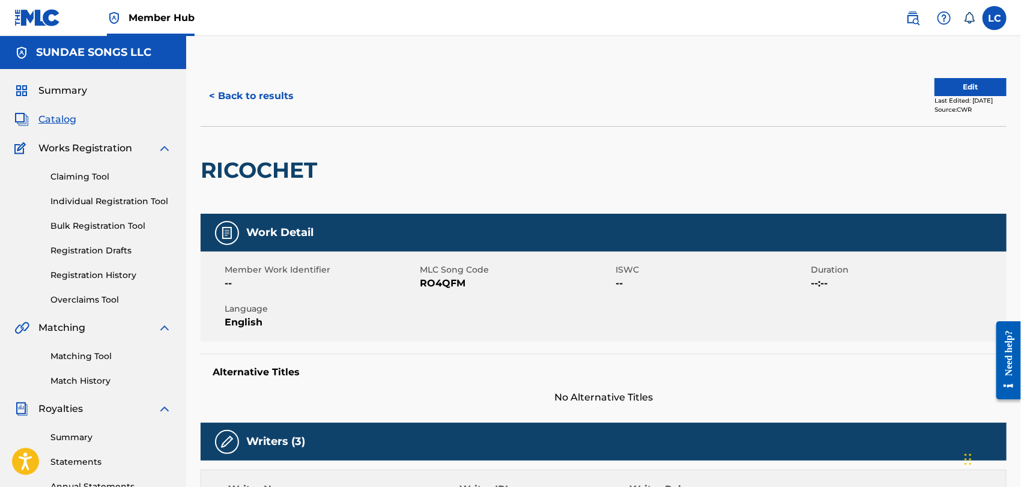
click at [448, 283] on span "RO4QFM" at bounding box center [516, 283] width 193 height 14
copy span "RO4QFM"
click at [223, 94] on button "< Back to results" at bounding box center [251, 96] width 101 height 30
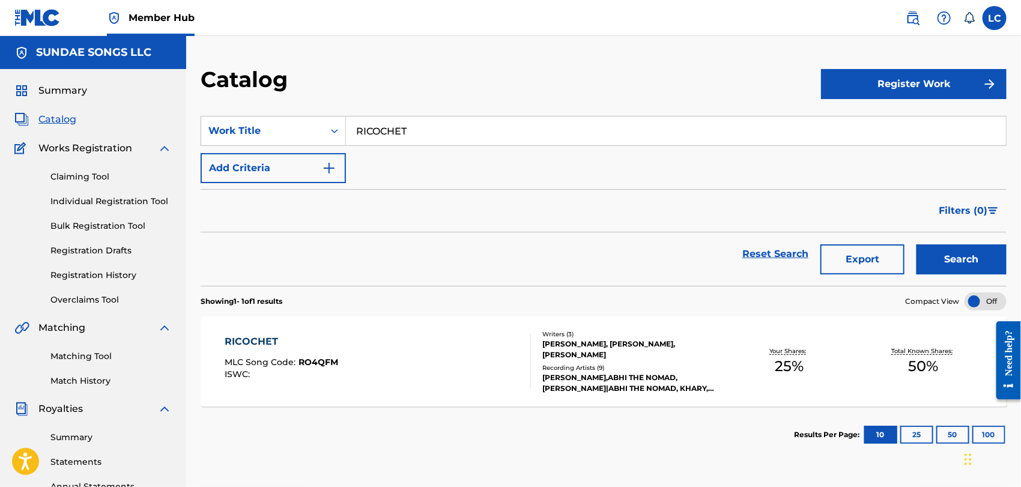
click at [401, 134] on input "RICOCHET" at bounding box center [676, 130] width 660 height 29
paste input "SKATE PARK"
type input "SKATE PARK"
click at [949, 254] on button "Search" at bounding box center [961, 259] width 90 height 30
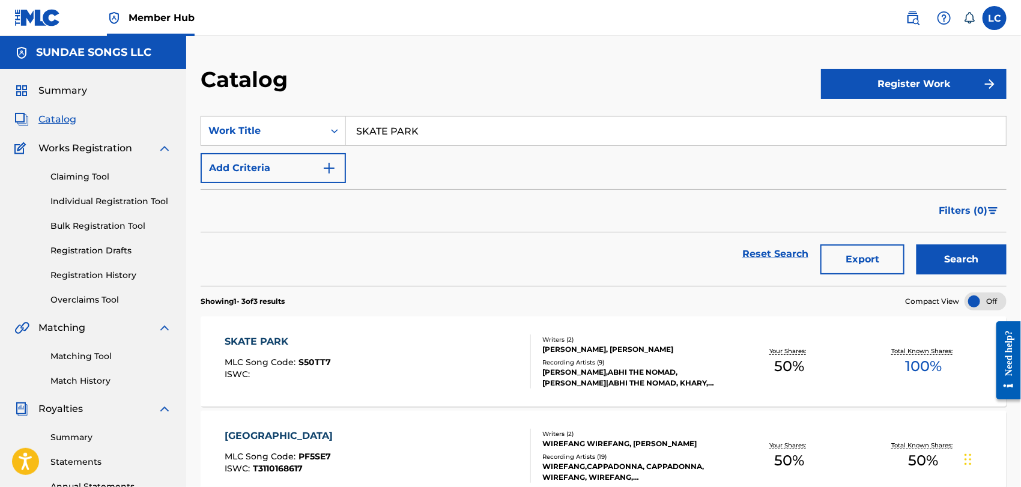
click at [466, 361] on div "SKATE PARK MLC Song Code : S50TT7 ISWC :" at bounding box center [378, 361] width 306 height 54
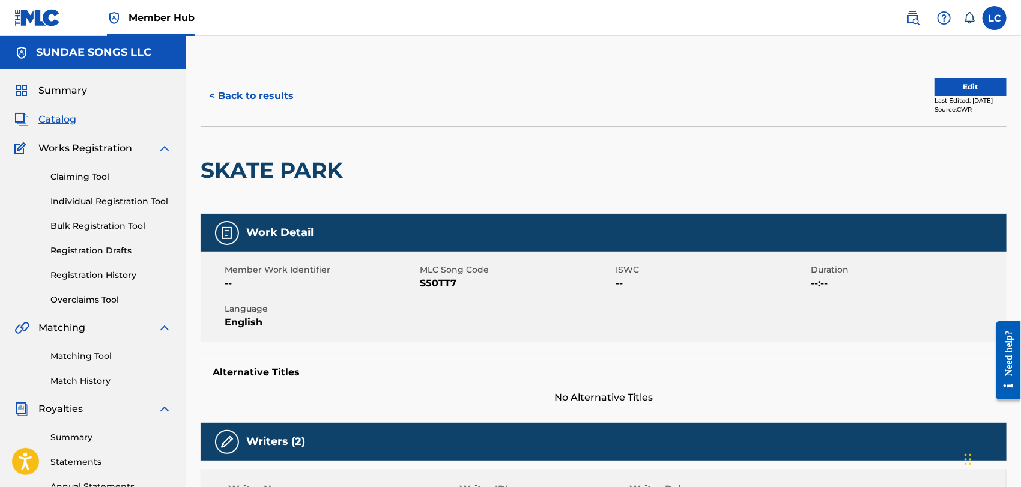
click at [440, 284] on span "S50TT7" at bounding box center [516, 283] width 193 height 14
copy span "S50TT7"
click at [254, 107] on button "< Back to results" at bounding box center [251, 96] width 101 height 30
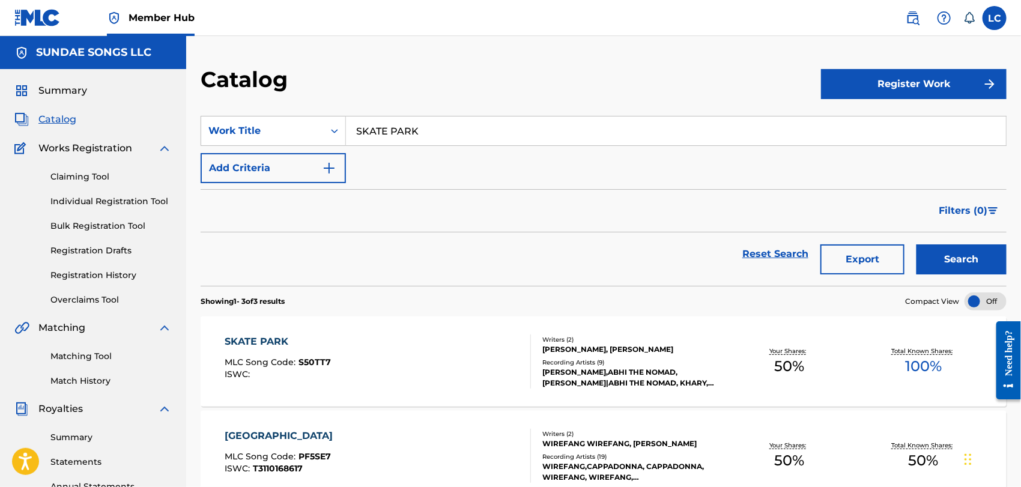
click at [472, 134] on input "SKATE PARK" at bounding box center [676, 130] width 660 height 29
paste input "ELL-A-BIT"
type input "SELL-A-BIT"
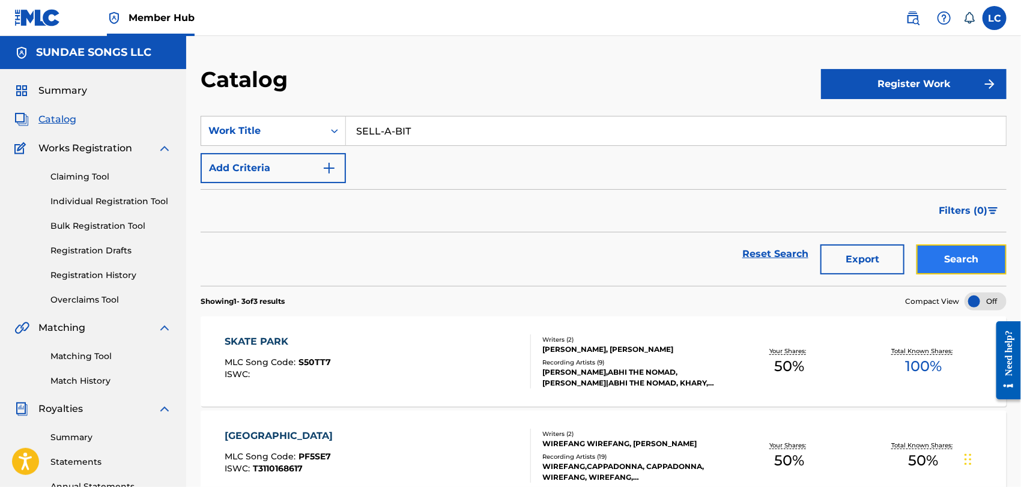
click at [956, 268] on button "Search" at bounding box center [961, 259] width 90 height 30
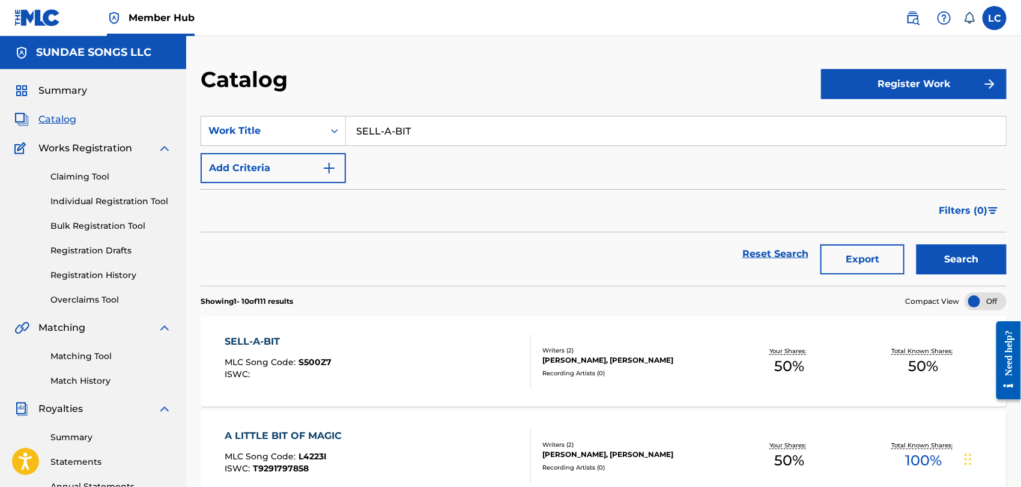
click at [420, 350] on div "SELL-A-BIT MLC Song Code : S500Z7 ISWC :" at bounding box center [378, 361] width 306 height 54
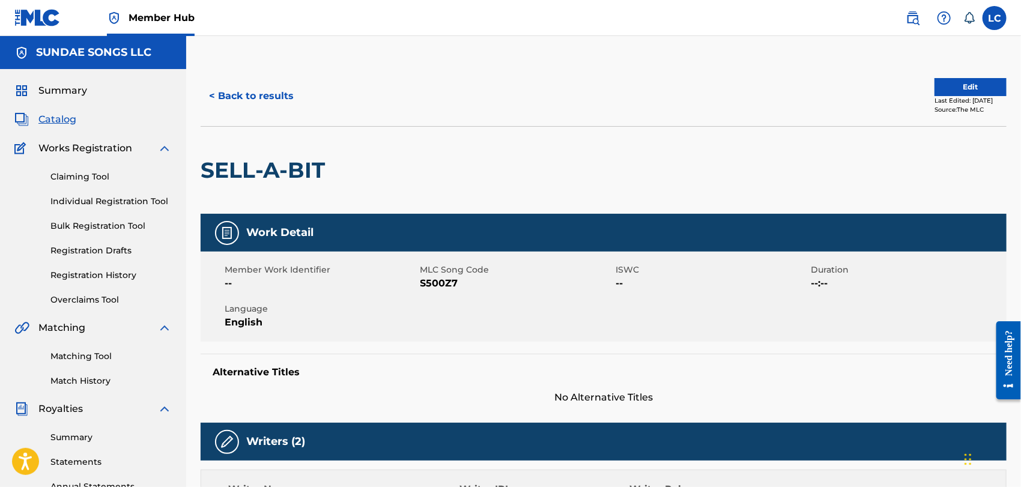
click at [448, 285] on span "S500Z7" at bounding box center [516, 283] width 193 height 14
copy span "S500Z7"
click at [272, 101] on button "< Back to results" at bounding box center [251, 96] width 101 height 30
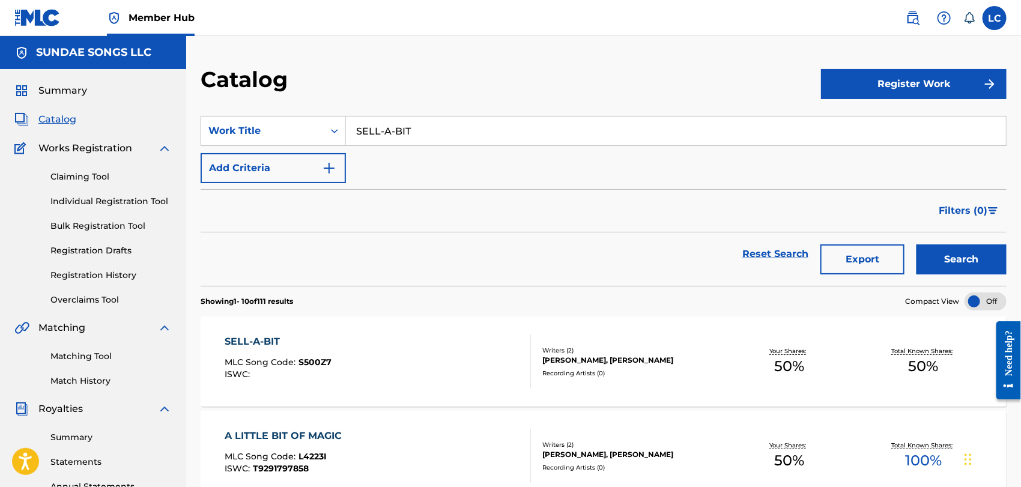
click at [447, 135] on input "SELL-A-BIT" at bounding box center [676, 130] width 660 height 29
paste input "OCIETY"
type input "SOCIETY"
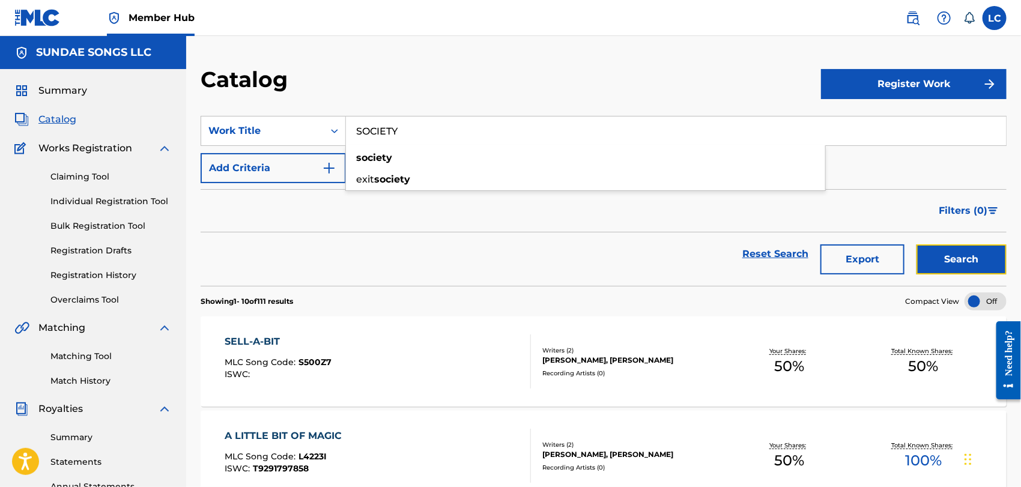
click at [992, 257] on button "Search" at bounding box center [961, 259] width 90 height 30
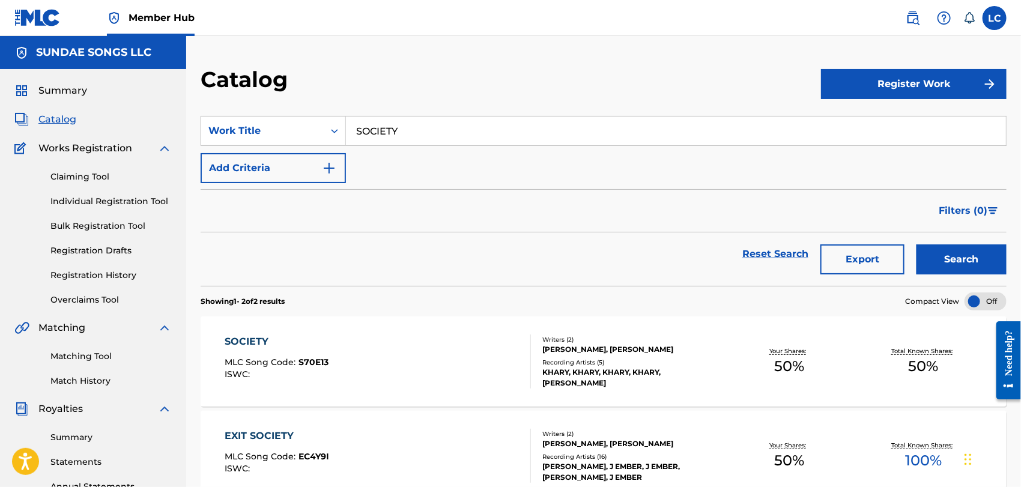
click at [409, 355] on div "SOCIETY MLC Song Code : S70E13 ISWC :" at bounding box center [378, 361] width 306 height 54
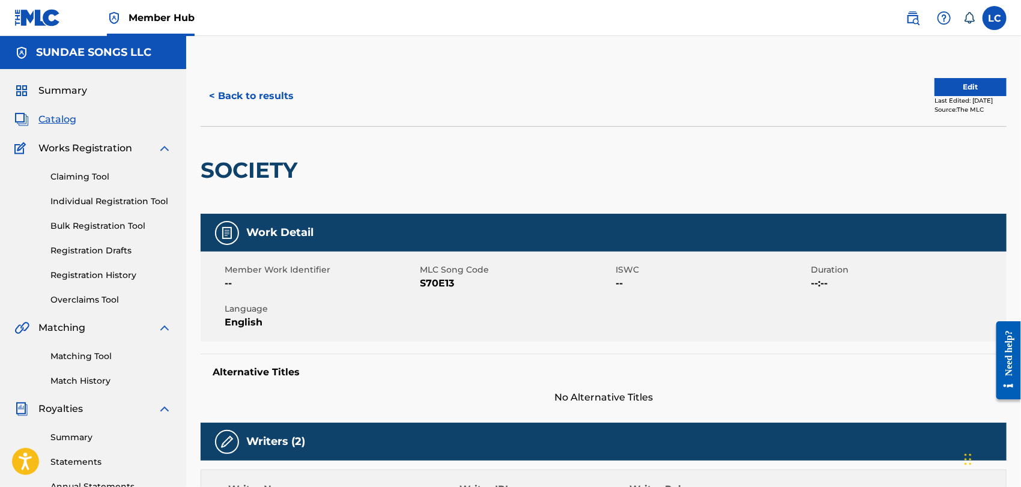
click at [446, 280] on span "S70E13" at bounding box center [516, 283] width 193 height 14
copy span "S70E13"
click at [222, 107] on button "< Back to results" at bounding box center [251, 96] width 101 height 30
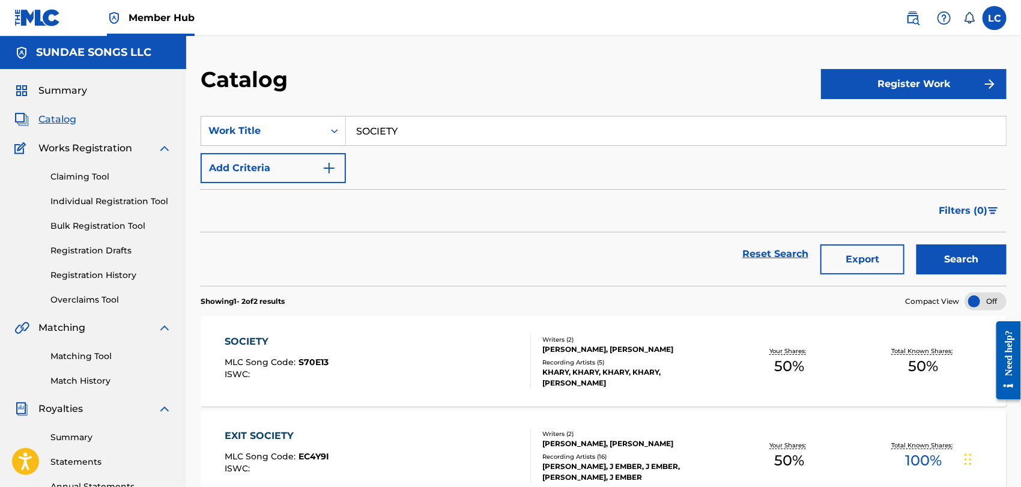
click at [448, 136] on input "SOCIETY" at bounding box center [676, 130] width 660 height 29
paste input "UMMER WITH FRIENDS"
type input "SUMMER WITH FRIENDS"
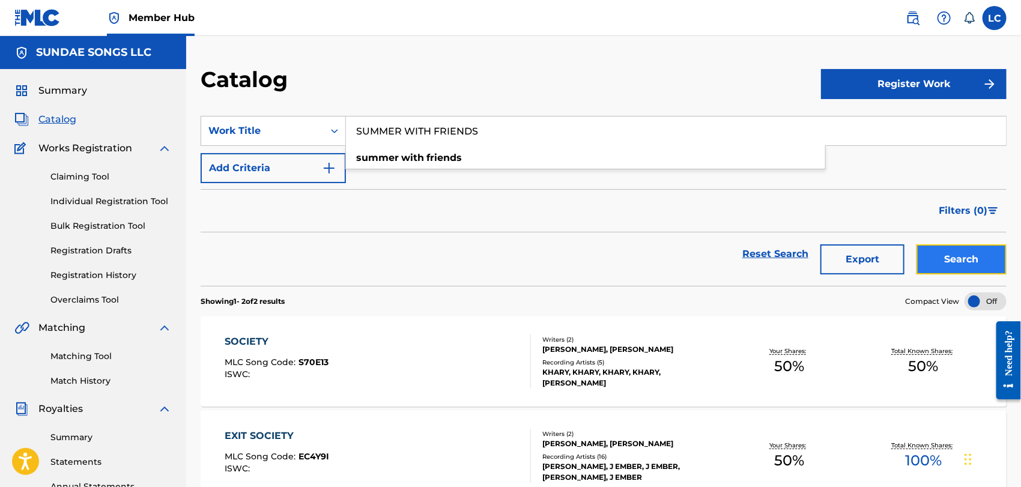
click at [967, 259] on button "Search" at bounding box center [961, 259] width 90 height 30
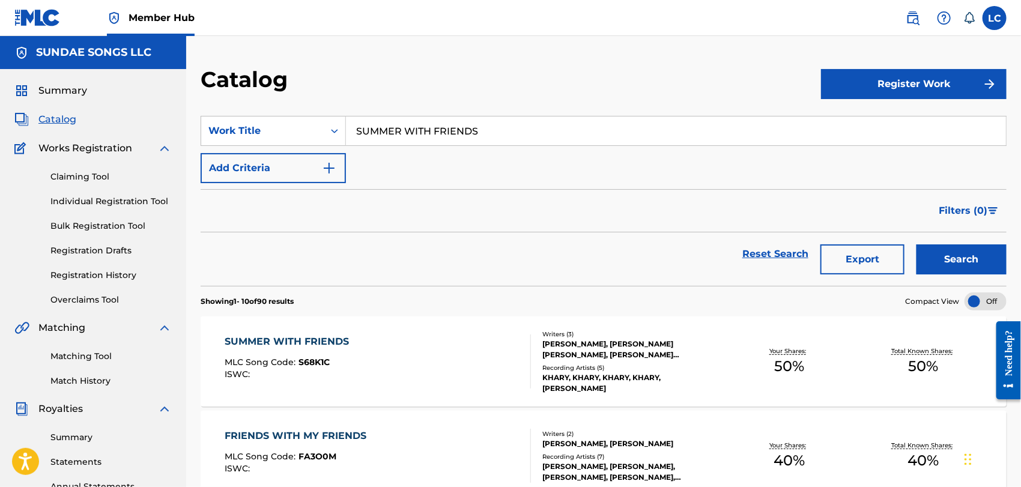
click at [500, 363] on div "SUMMER WITH FRIENDS MLC Song Code : S68K1C ISWC :" at bounding box center [378, 361] width 306 height 54
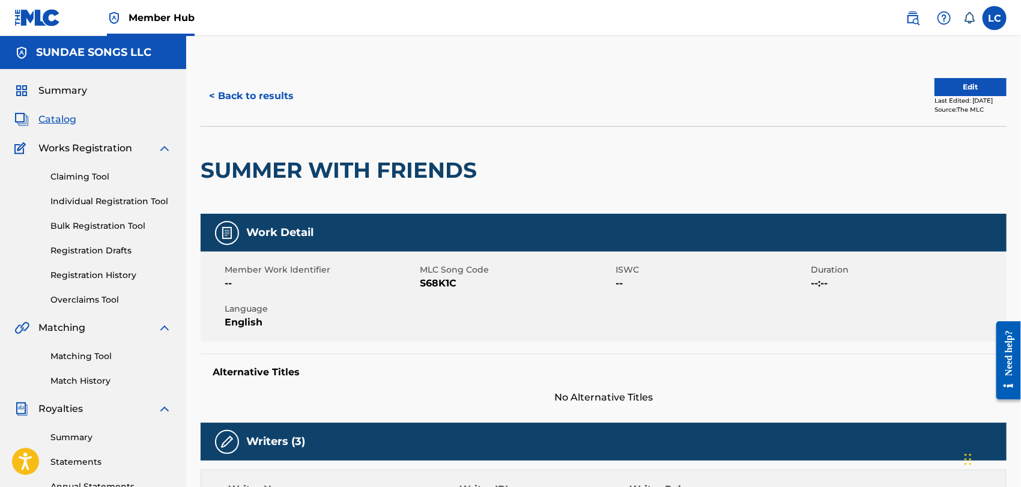
click at [447, 285] on span "S68K1C" at bounding box center [516, 283] width 193 height 14
copy span "S68K1C"
click at [232, 90] on button "< Back to results" at bounding box center [251, 96] width 101 height 30
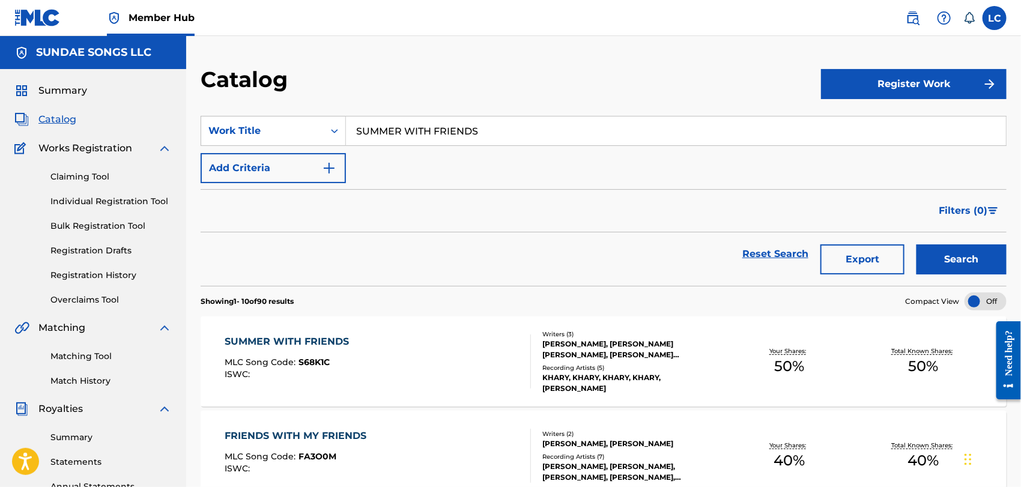
click at [406, 133] on input "SUMMER WITH FRIENDS" at bounding box center [676, 130] width 660 height 29
paste input "PERSTAR"
type input "SUPERSTARS"
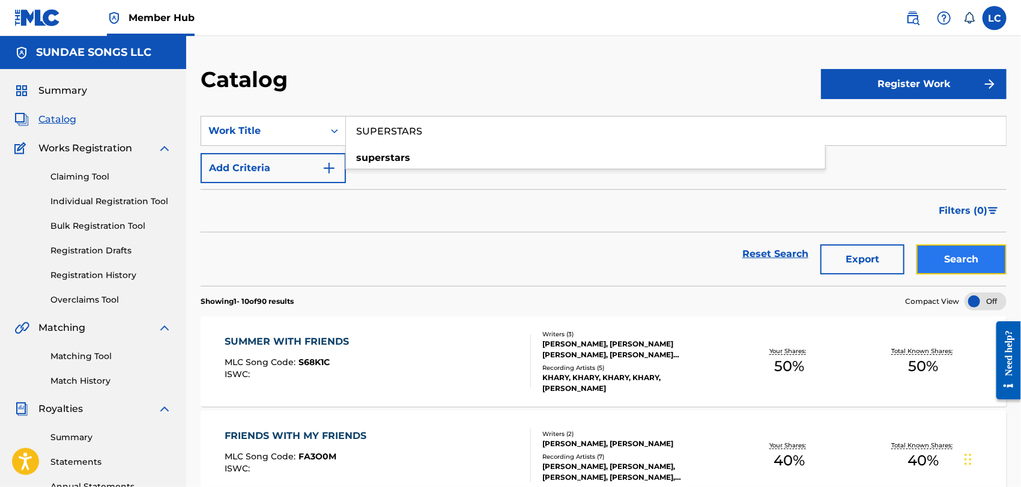
click at [954, 257] on button "Search" at bounding box center [961, 259] width 90 height 30
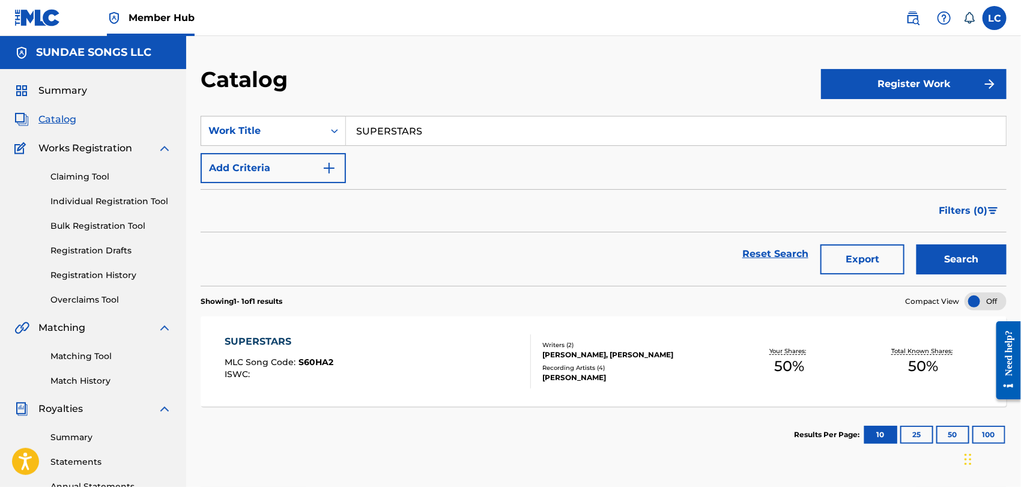
click at [653, 346] on div "Writers ( 2 )" at bounding box center [632, 344] width 180 height 9
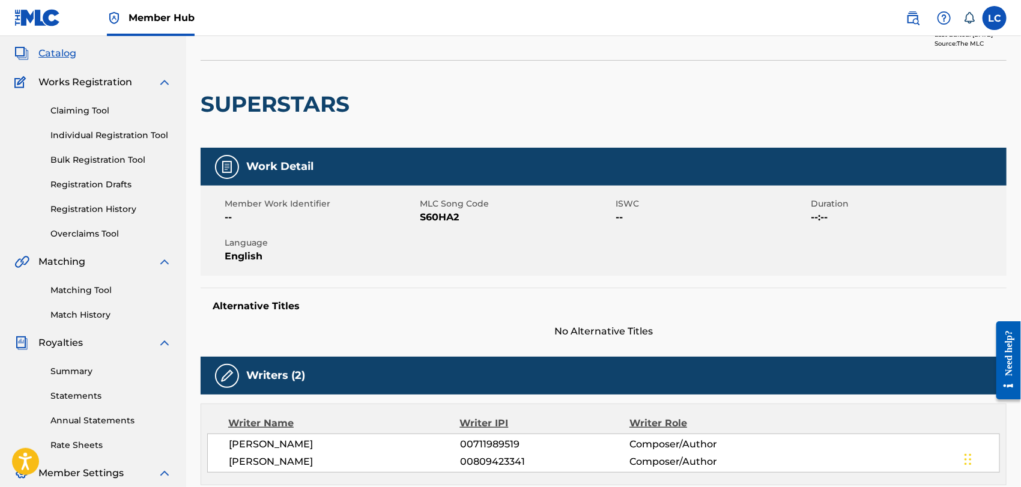
scroll to position [67, 0]
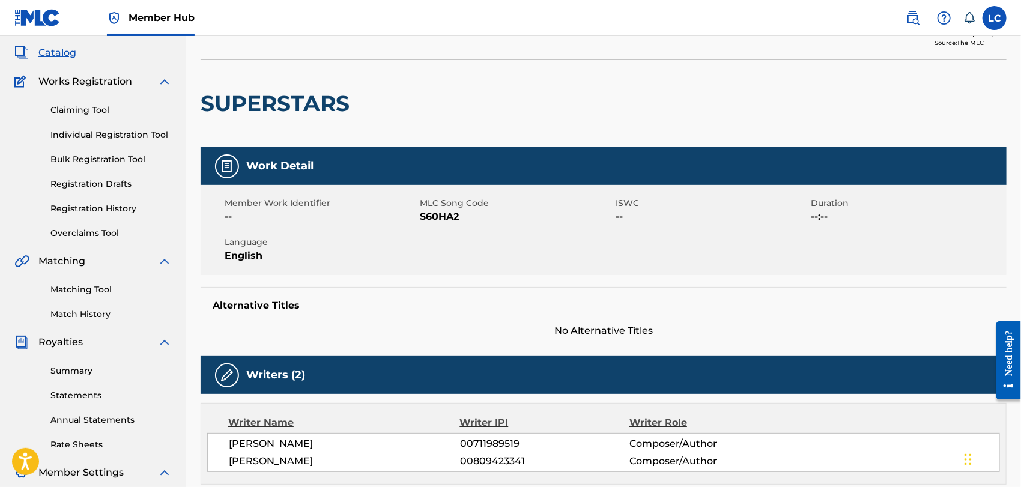
click at [443, 215] on span "S60HA2" at bounding box center [516, 217] width 193 height 14
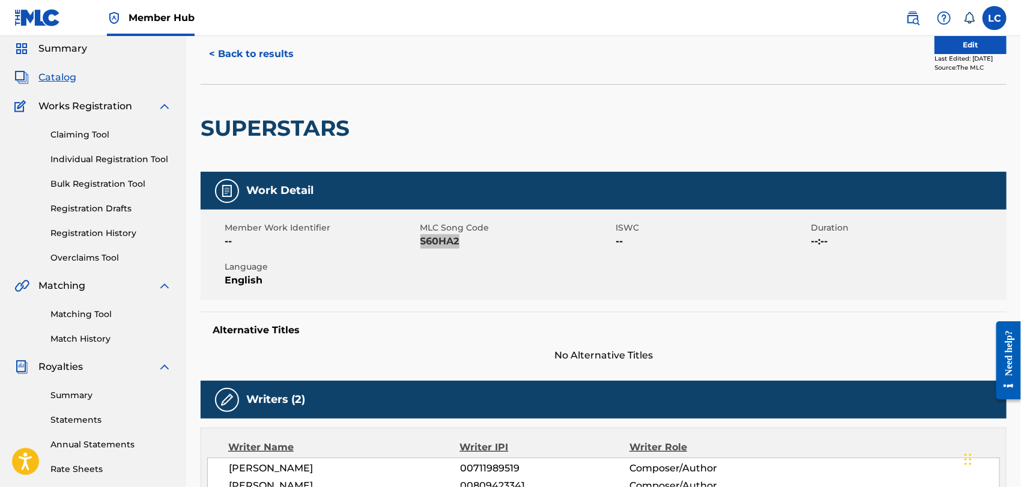
scroll to position [0, 0]
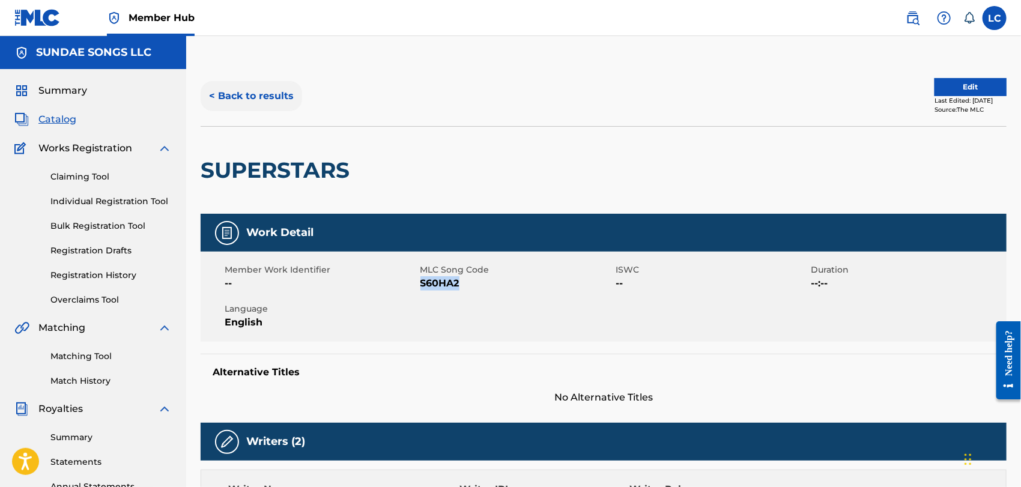
click at [258, 97] on button "< Back to results" at bounding box center [251, 96] width 101 height 30
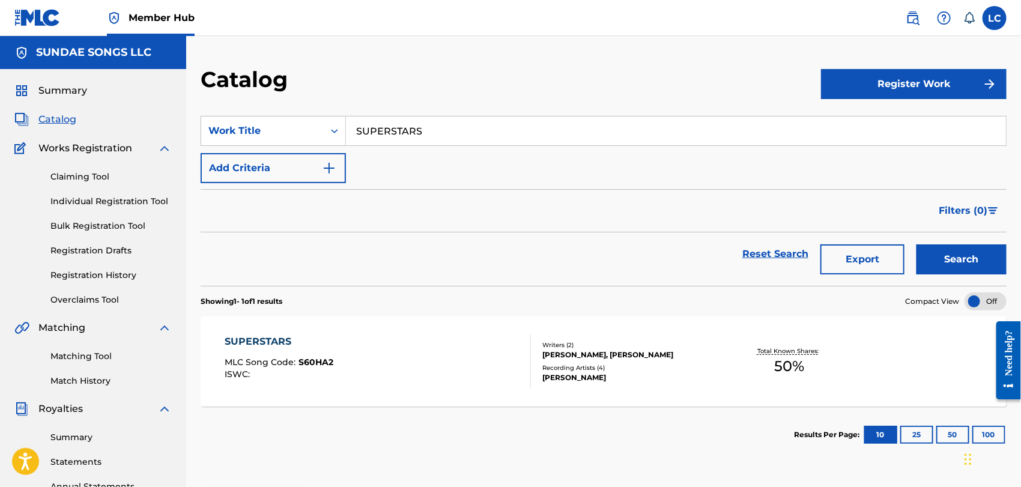
click at [465, 125] on input "SUPERSTARS" at bounding box center [676, 130] width 660 height 29
paste input "VIDEO GAME"
type input "VIDEO GAMES"
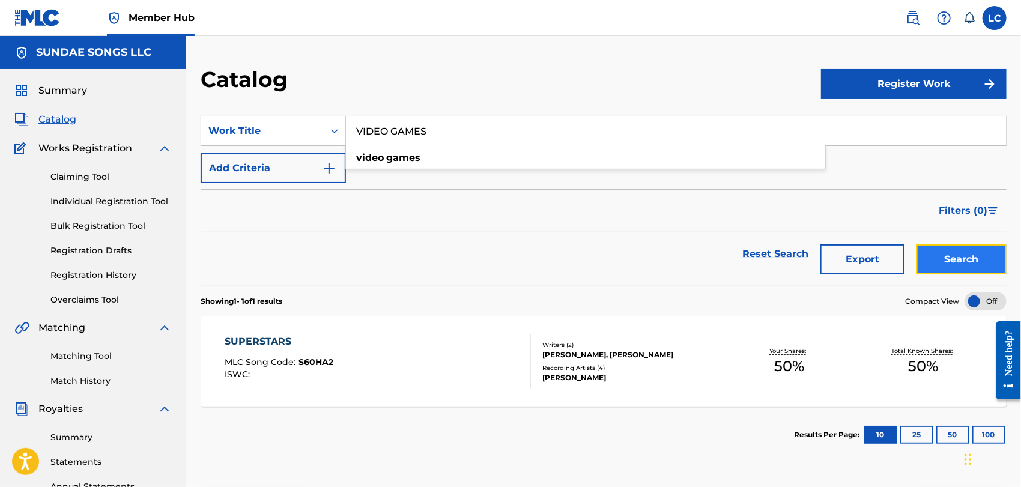
click at [936, 252] on button "Search" at bounding box center [961, 259] width 90 height 30
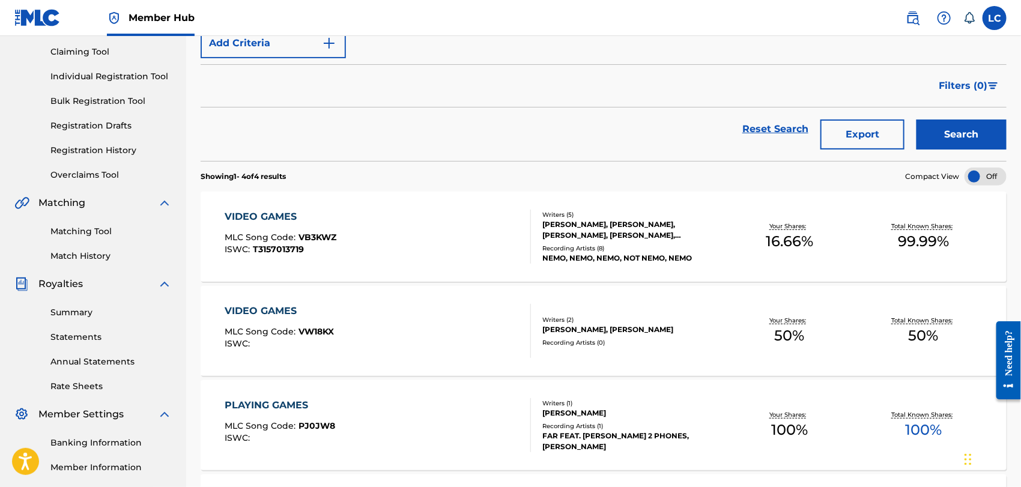
scroll to position [116, 0]
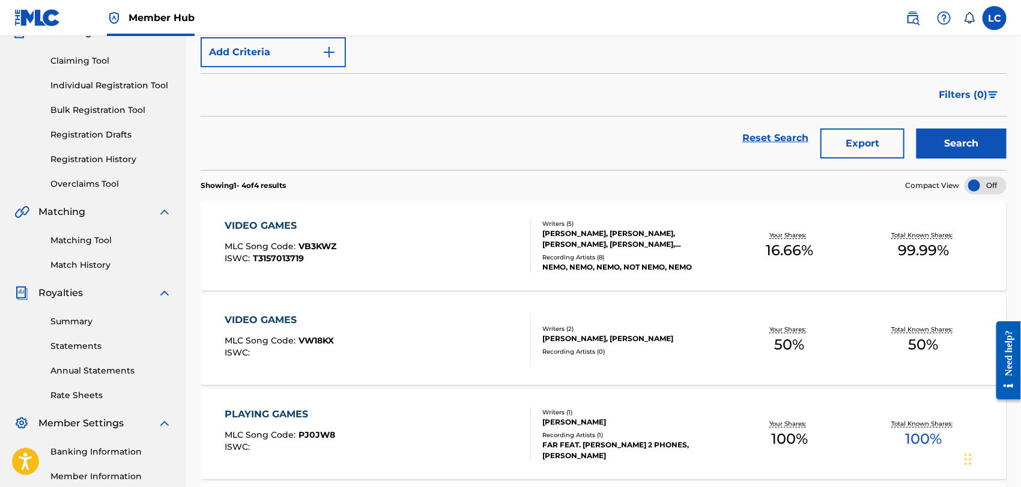
click at [451, 320] on div "VIDEO GAMES MLC Song Code : VW18KX ISWC :" at bounding box center [378, 340] width 306 height 54
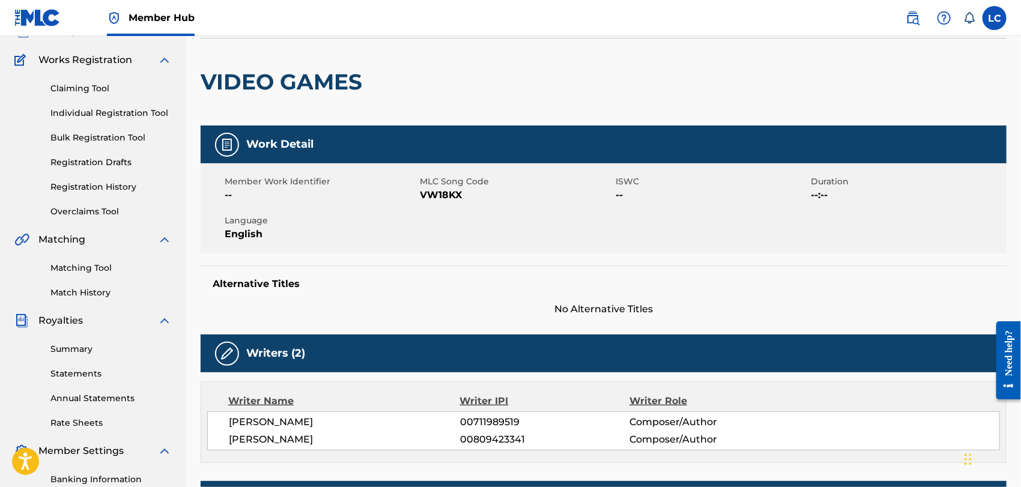
scroll to position [65, 0]
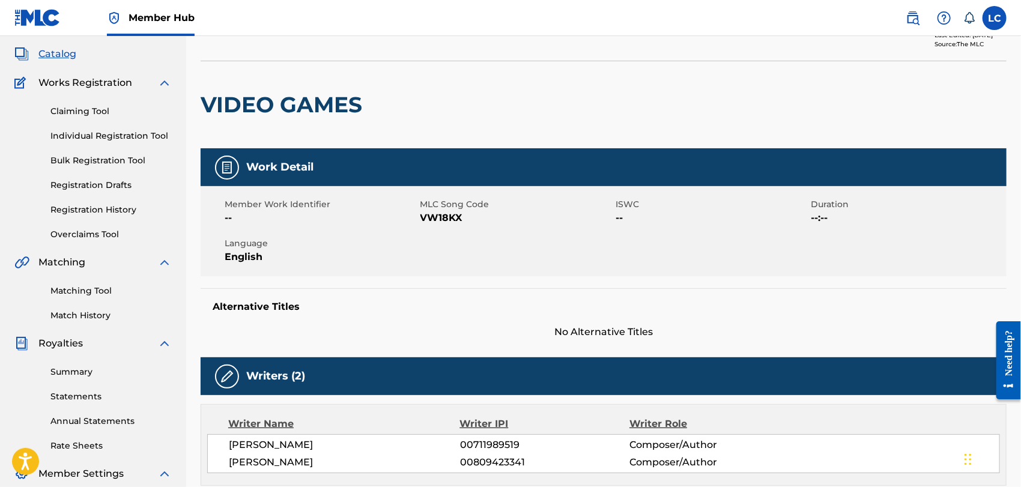
click at [454, 217] on span "VW18KX" at bounding box center [516, 218] width 193 height 14
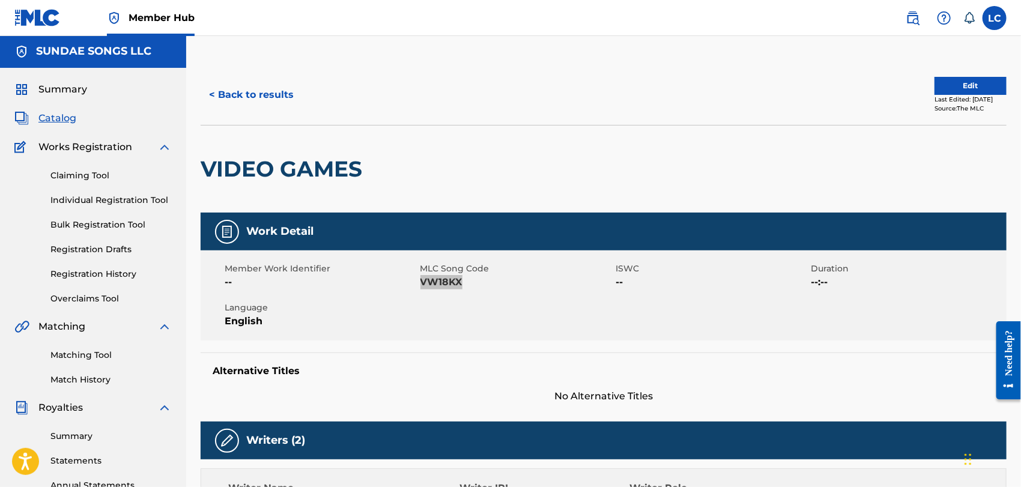
scroll to position [0, 0]
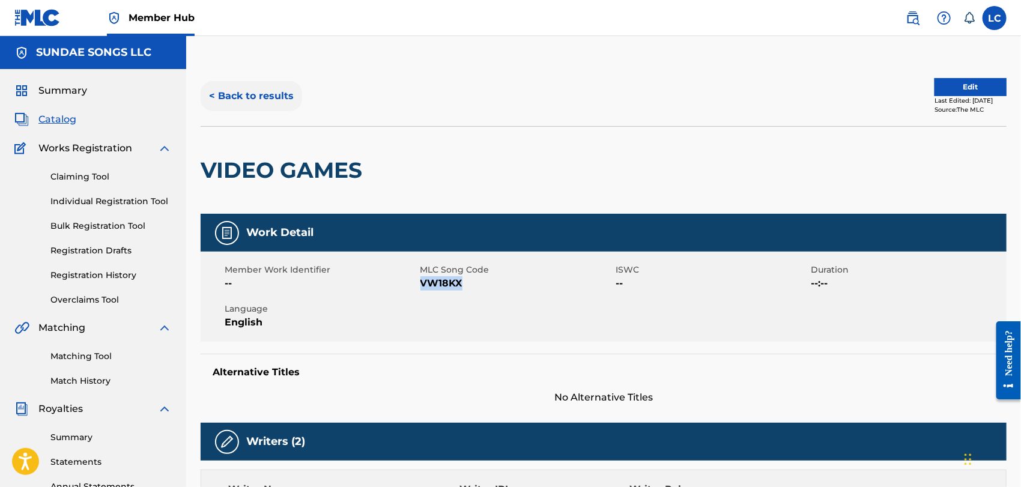
click at [274, 110] on button "< Back to results" at bounding box center [251, 96] width 101 height 30
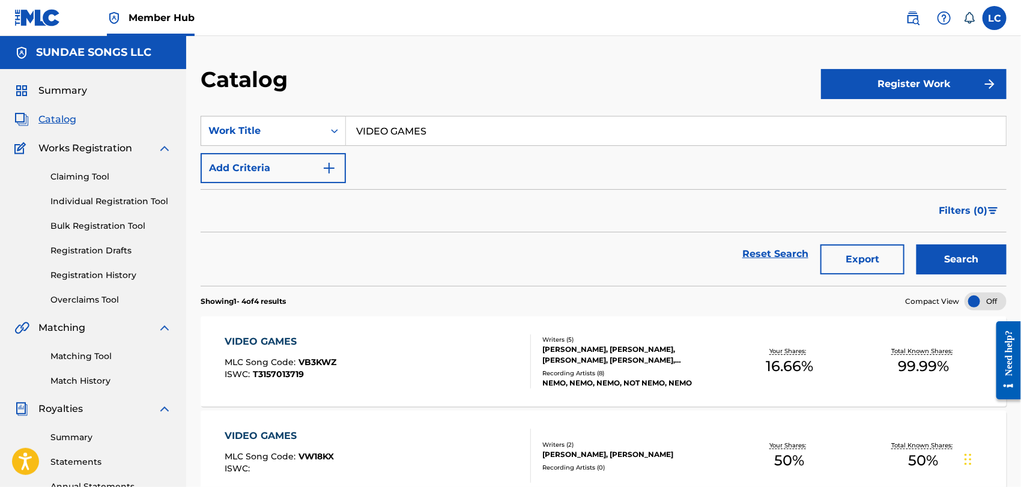
click at [444, 127] on input "VIDEO GAMES" at bounding box center [676, 130] width 660 height 29
paste input "THE VOID"
type input "THE VOID"
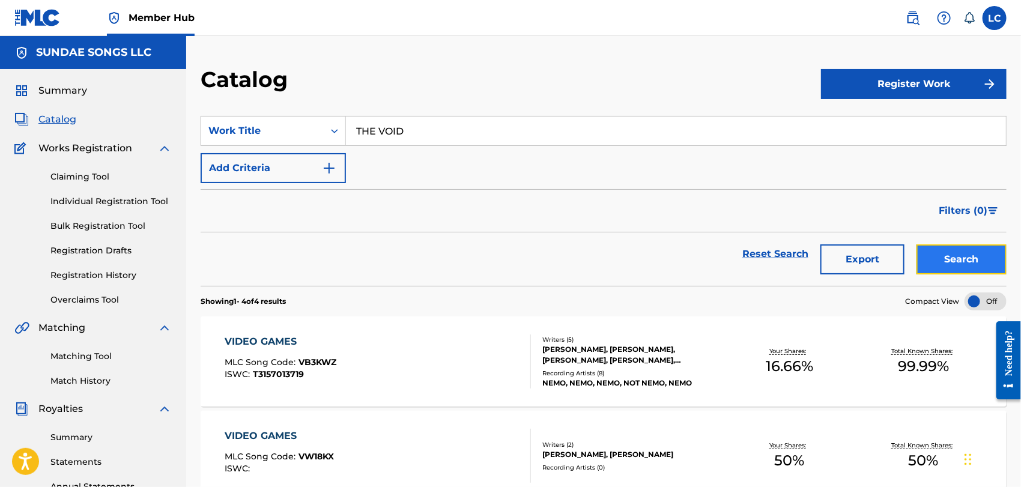
click at [956, 254] on button "Search" at bounding box center [961, 259] width 90 height 30
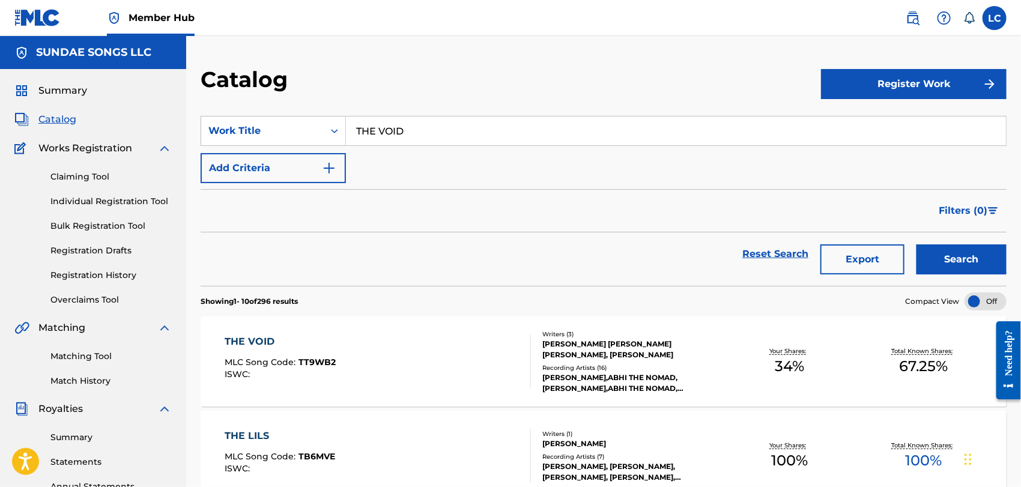
click at [380, 354] on div "THE VOID MLC Song Code : TT9WB2 ISWC :" at bounding box center [378, 361] width 306 height 54
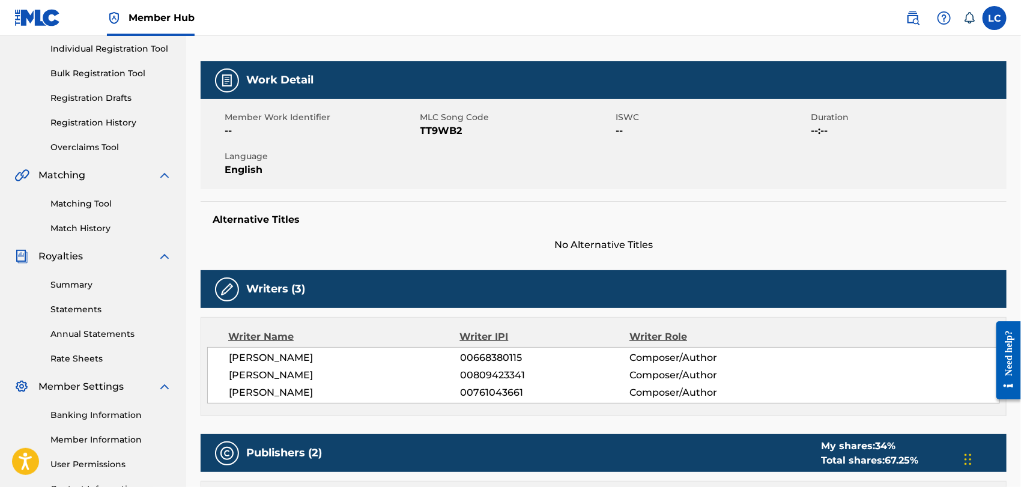
scroll to position [200, 0]
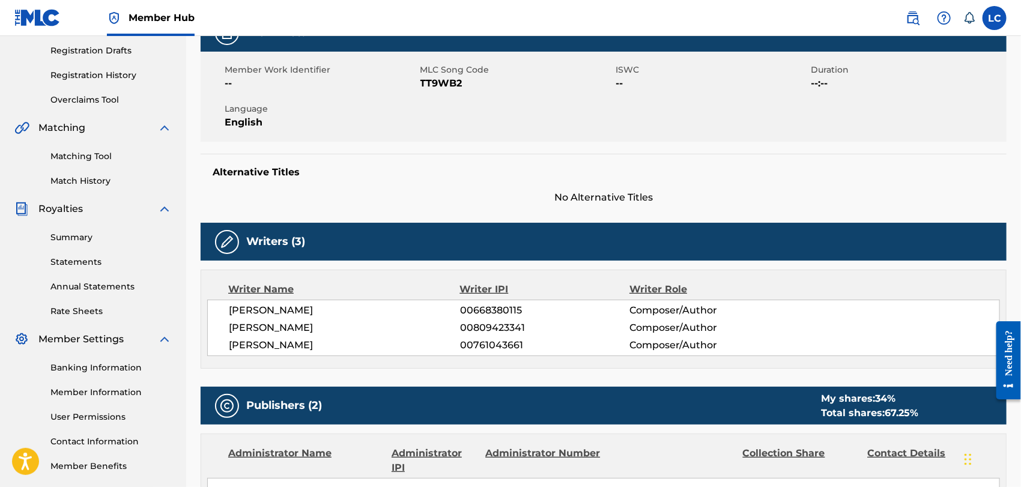
click at [445, 82] on span "TT9WB2" at bounding box center [516, 83] width 193 height 14
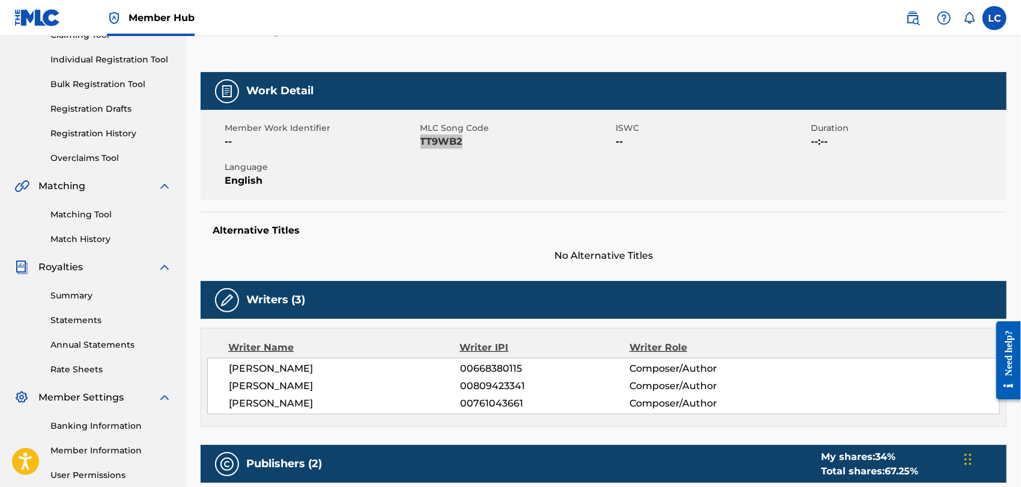
scroll to position [0, 0]
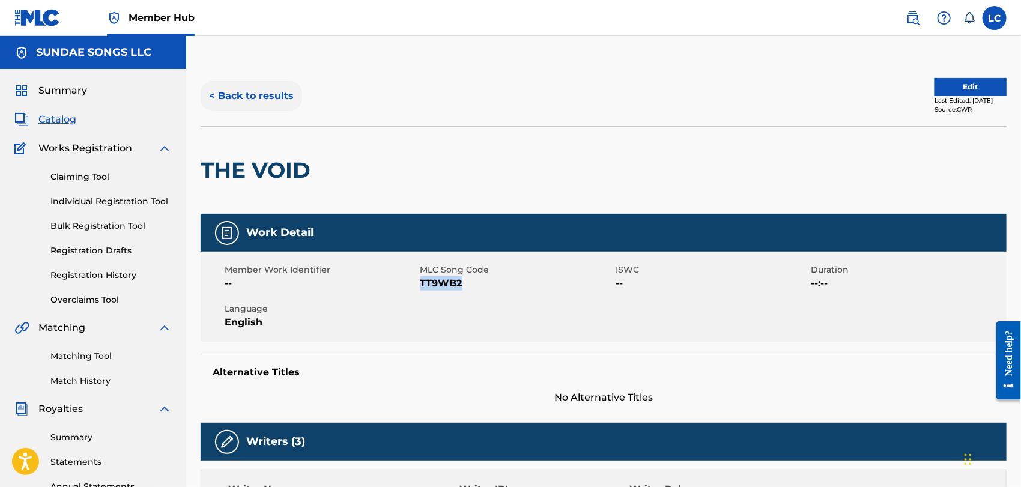
click at [276, 97] on button "< Back to results" at bounding box center [251, 96] width 101 height 30
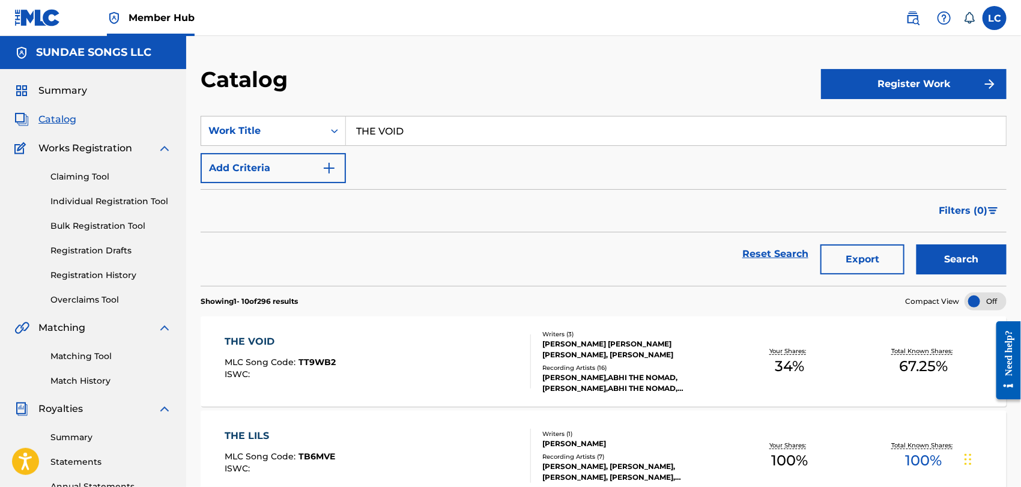
click at [408, 136] on input "THE VOID" at bounding box center [676, 130] width 660 height 29
paste input "ZOMBIE"
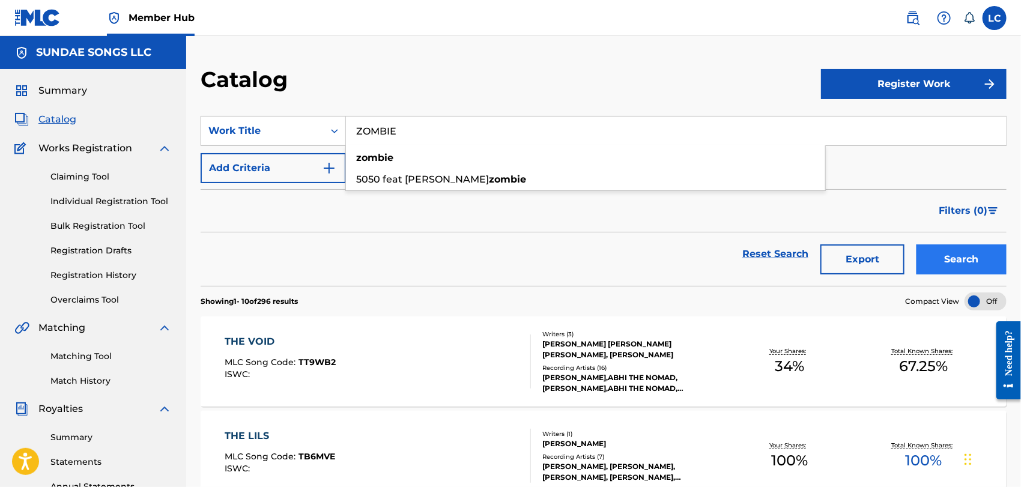
type input "ZOMBIE"
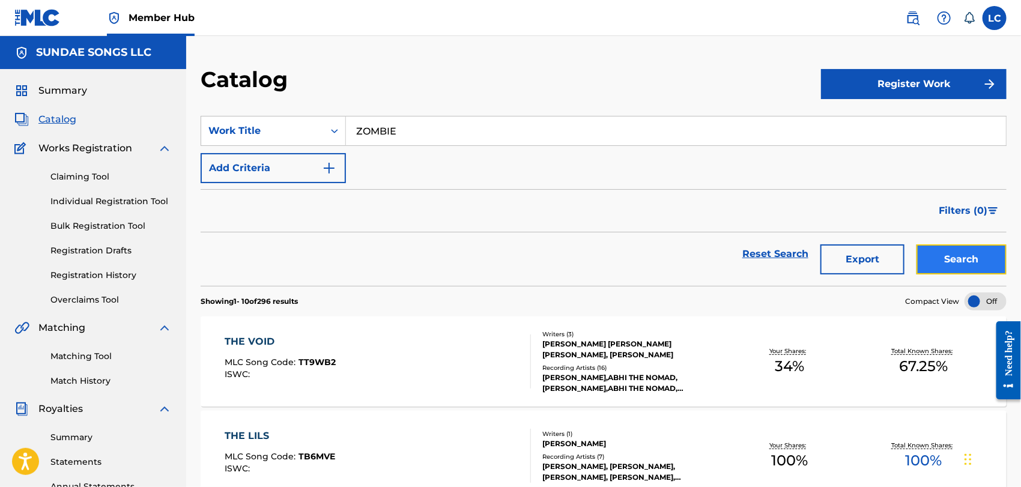
click at [951, 251] on button "Search" at bounding box center [961, 259] width 90 height 30
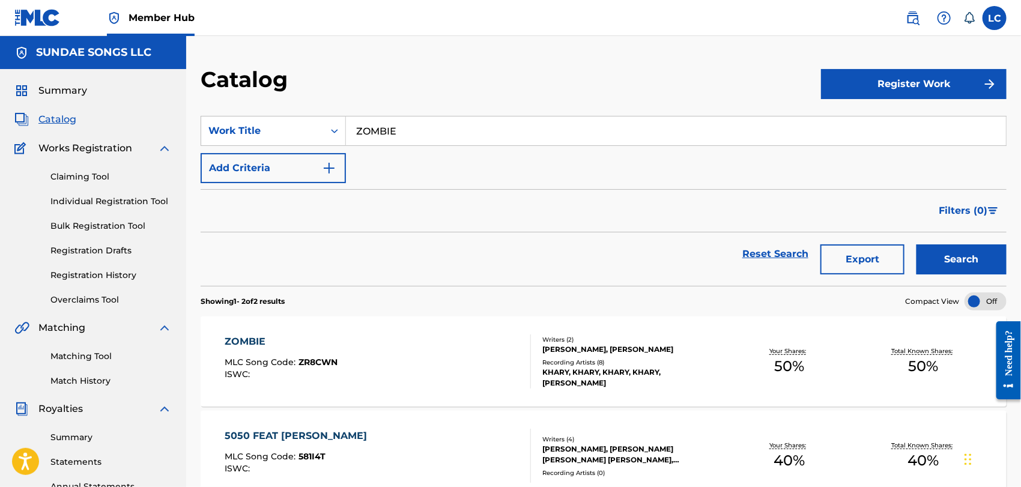
click at [355, 349] on div "ZOMBIE MLC Song Code : ZR8CWN ISWC :" at bounding box center [378, 361] width 306 height 54
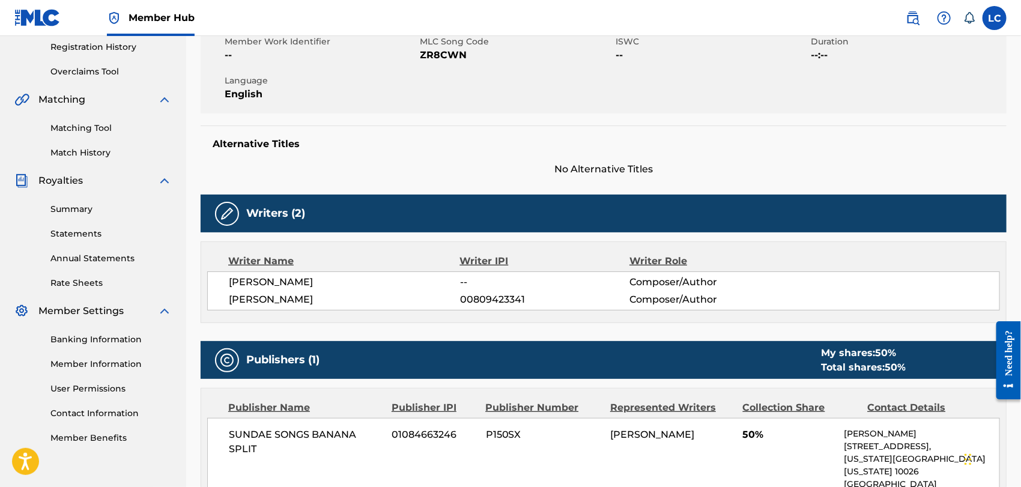
scroll to position [182, 0]
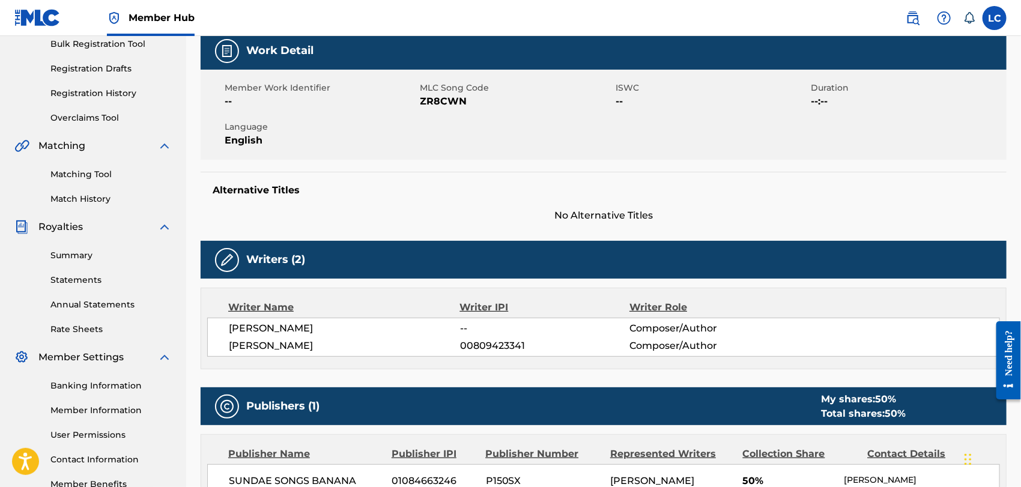
click at [451, 106] on span "ZR8CWN" at bounding box center [516, 101] width 193 height 14
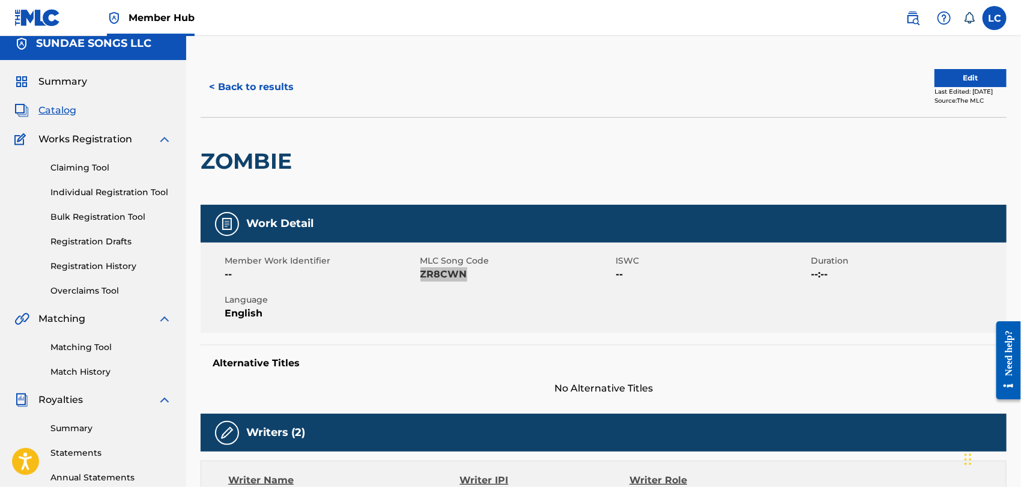
scroll to position [0, 0]
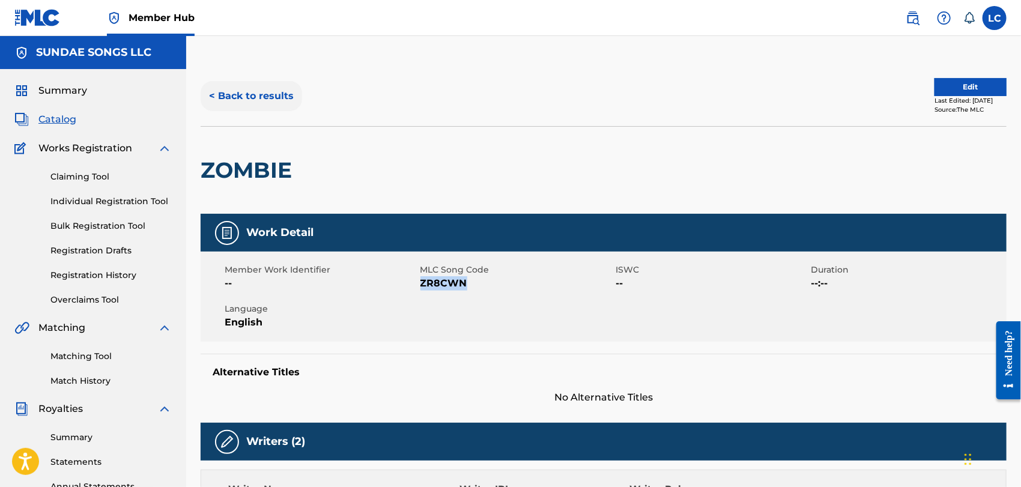
click at [264, 98] on button "< Back to results" at bounding box center [251, 96] width 101 height 30
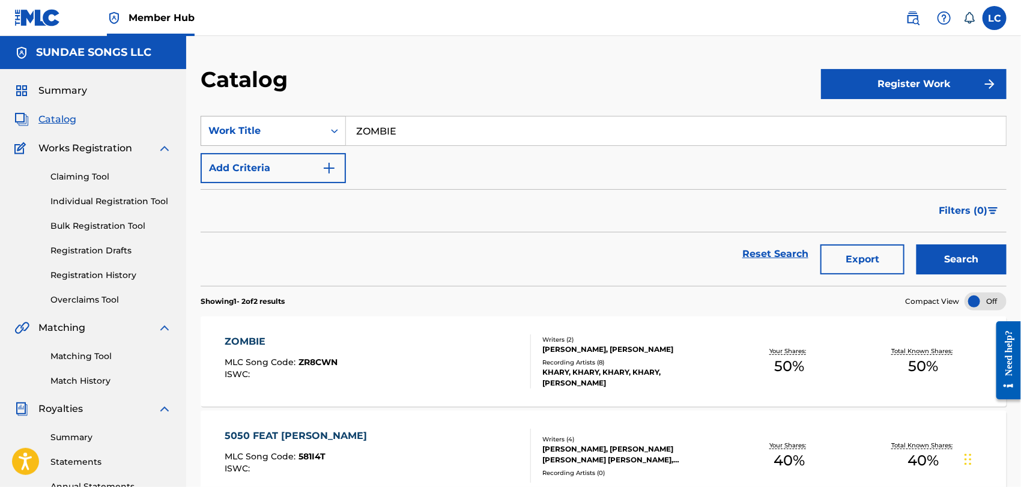
click at [312, 133] on div "Work Title" at bounding box center [262, 131] width 108 height 14
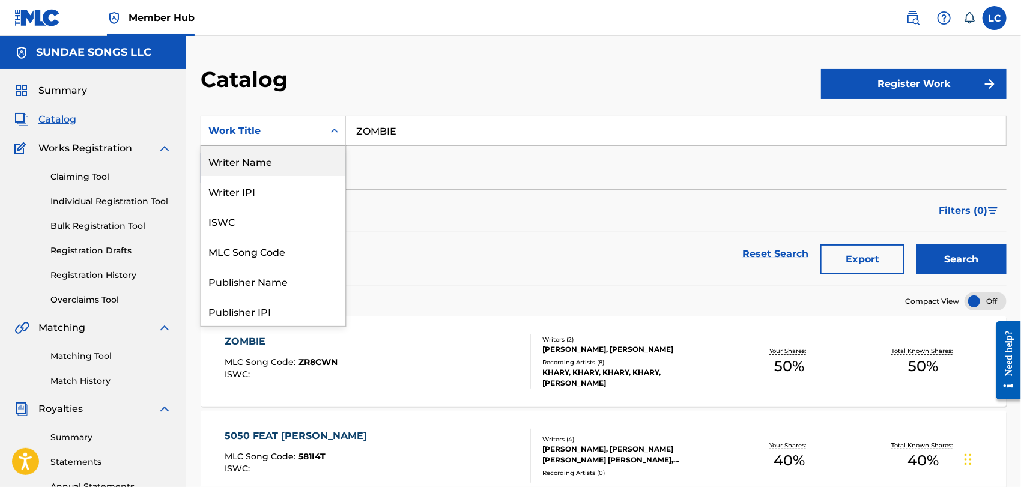
click at [310, 158] on div "Writer Name" at bounding box center [273, 161] width 144 height 30
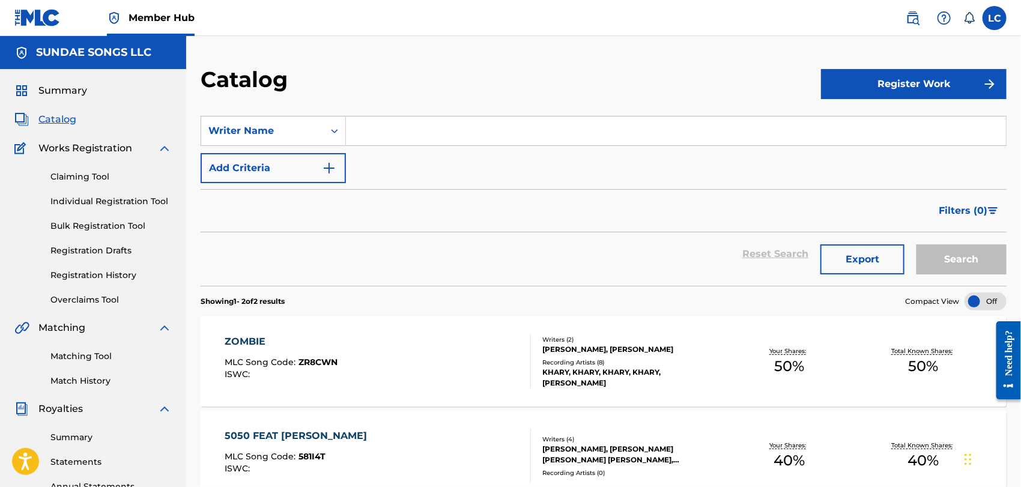
click at [420, 136] on input "Search Form" at bounding box center [676, 130] width 660 height 29
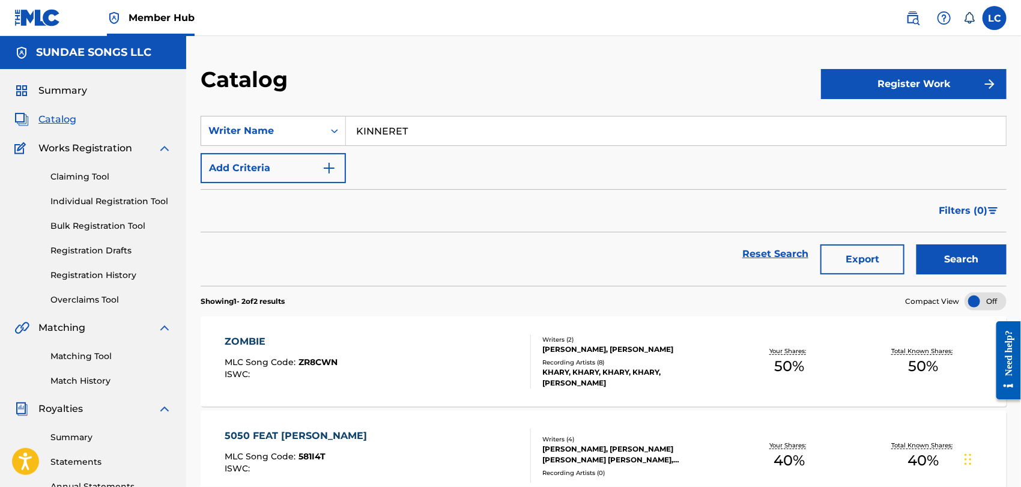
type input "KINNERET"
click at [916, 244] on button "Search" at bounding box center [961, 259] width 90 height 30
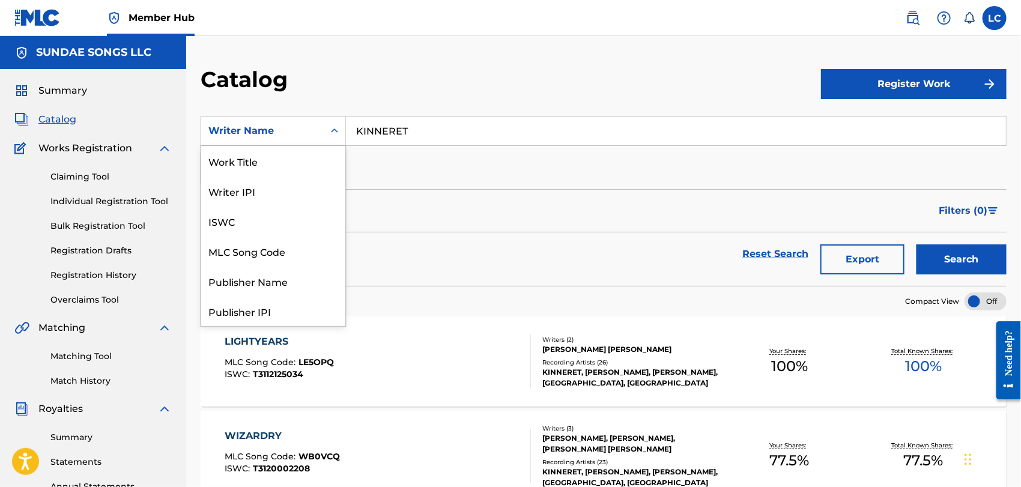
click at [313, 130] on div "Writer Name" at bounding box center [262, 131] width 108 height 14
click at [309, 158] on div "Work Title" at bounding box center [273, 161] width 144 height 30
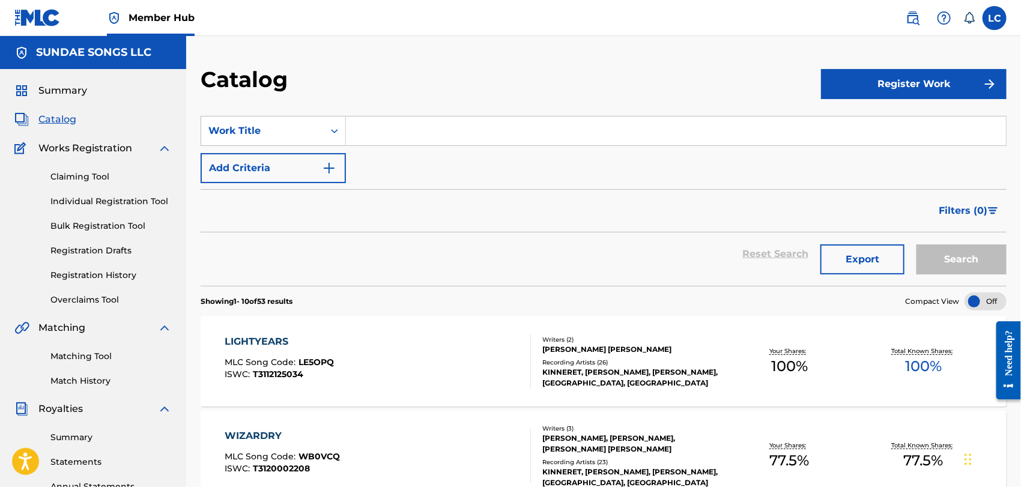
paste input "ALL THE WEATHER"
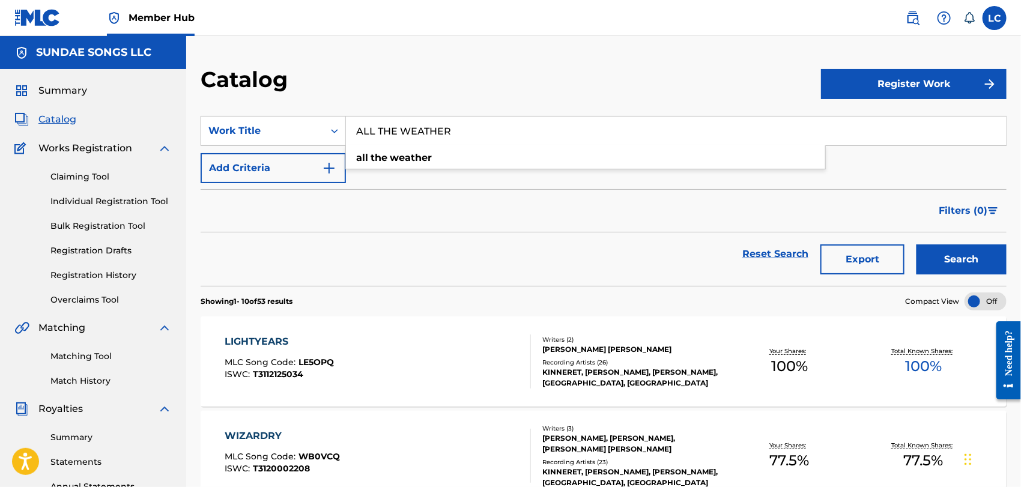
type input "ALL THE WEATHER"
drag, startPoint x: 912, startPoint y: 256, endPoint x: 941, endPoint y: 258, distance: 28.9
click at [930, 258] on div "Reset Search Export Search" at bounding box center [604, 253] width 806 height 43
click at [942, 258] on button "Search" at bounding box center [961, 259] width 90 height 30
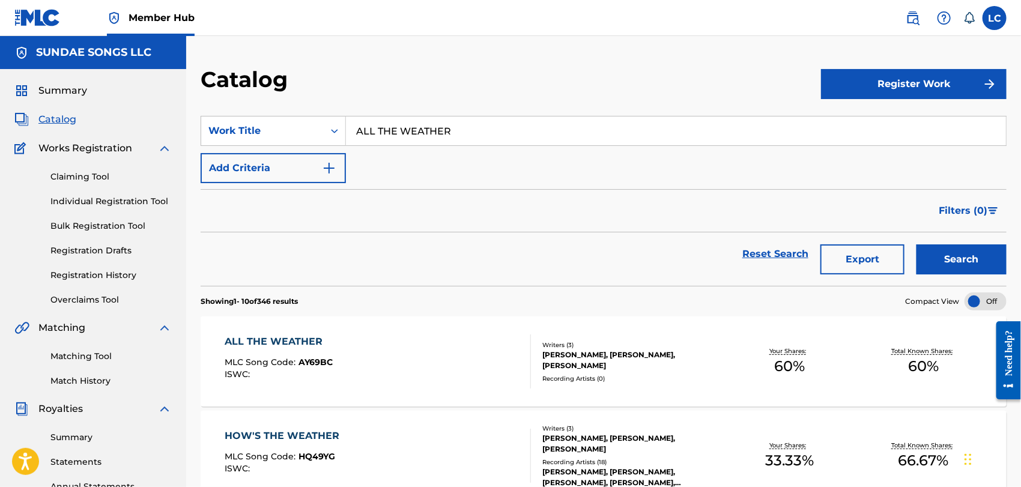
click at [395, 361] on div "ALL THE WEATHER MLC Song Code : AY69BC ISWC :" at bounding box center [378, 361] width 306 height 54
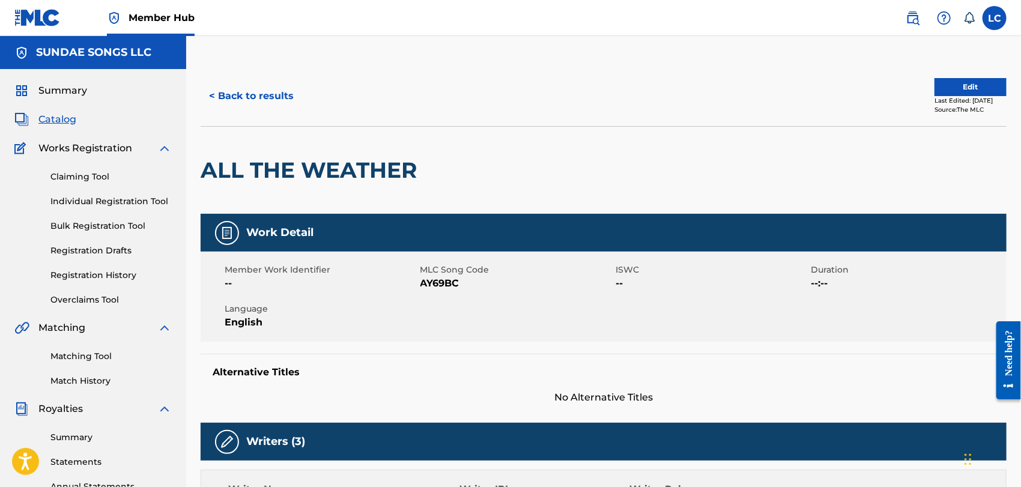
click at [441, 285] on span "AY69BC" at bounding box center [516, 283] width 193 height 14
click at [267, 96] on button "< Back to results" at bounding box center [251, 96] width 101 height 30
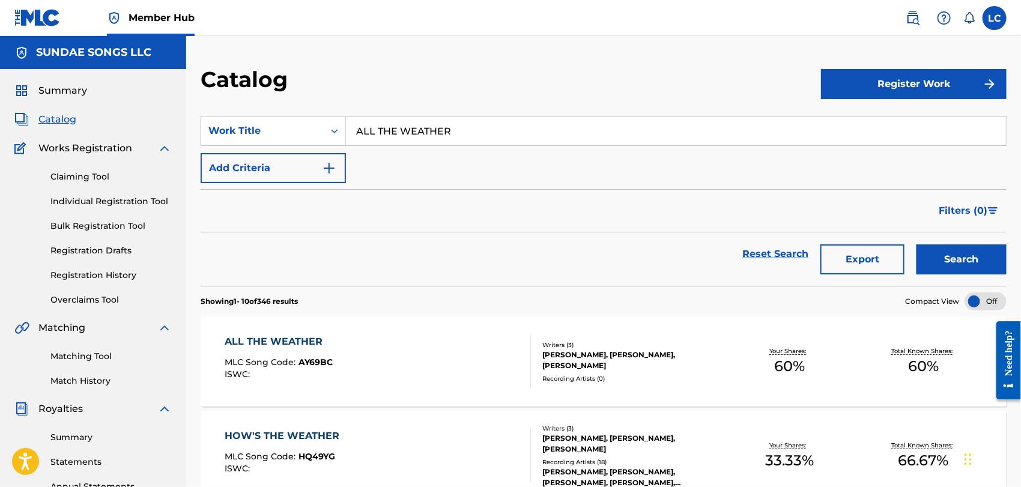
click at [414, 130] on input "ALL THE WEATHER" at bounding box center [676, 130] width 660 height 29
paste input "EVERY BREATH"
type input "EVERY BREATH"
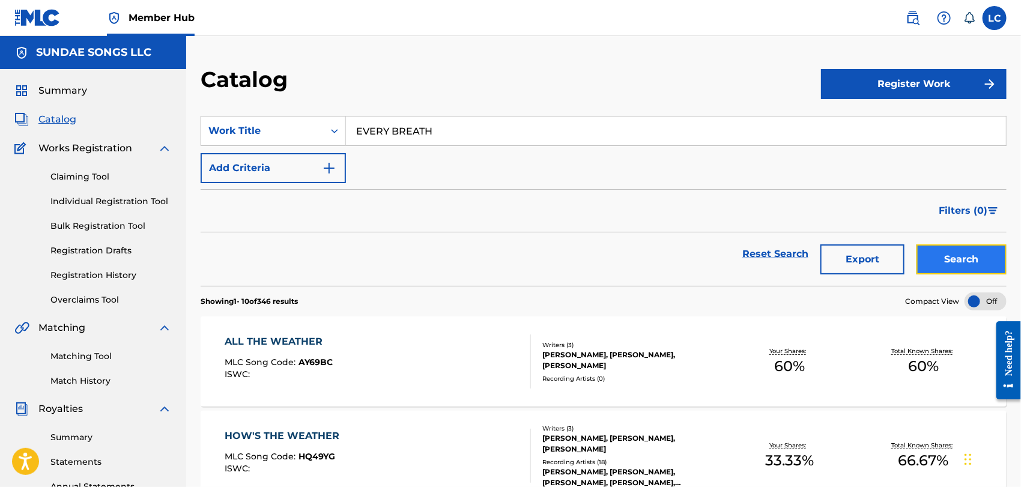
click at [960, 249] on button "Search" at bounding box center [961, 259] width 90 height 30
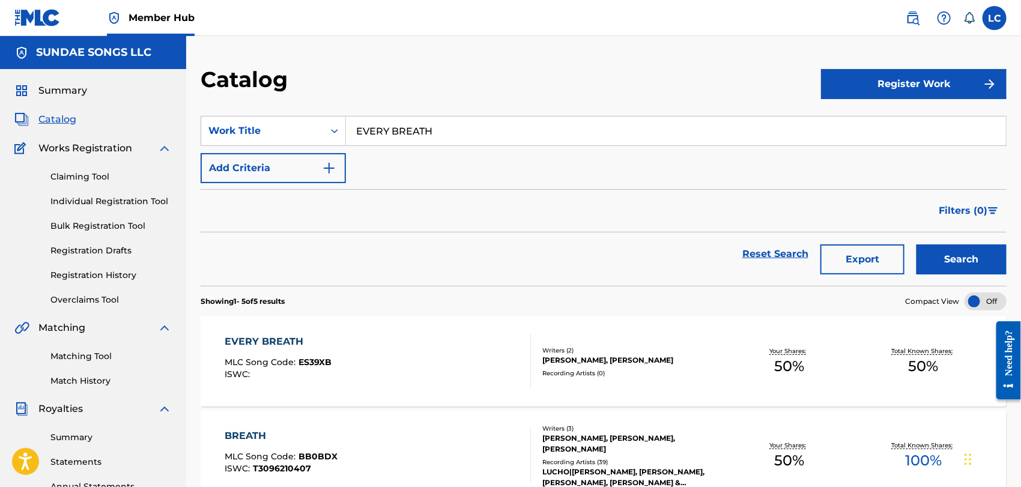
click at [421, 375] on div "EVERY BREATH MLC Song Code : ES39XB ISWC :" at bounding box center [378, 361] width 306 height 54
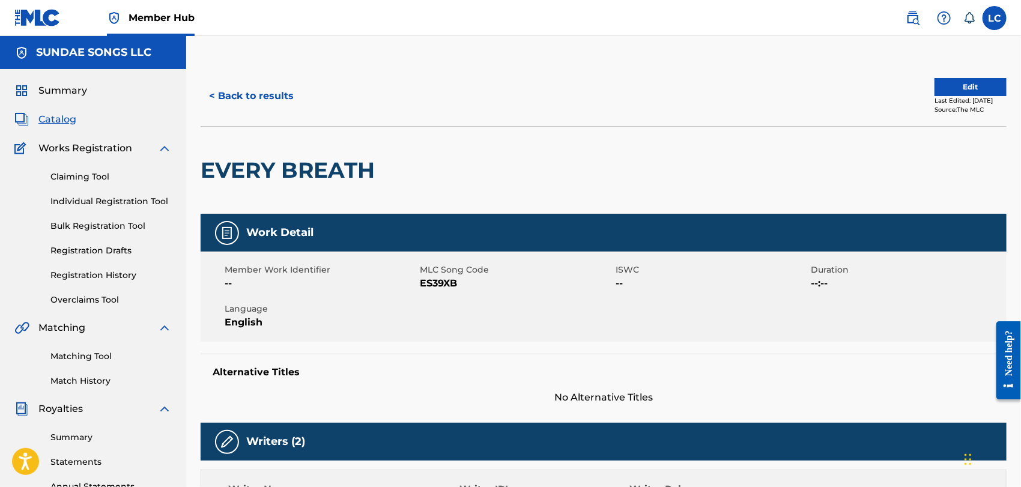
click at [427, 282] on span "ES39XB" at bounding box center [516, 283] width 193 height 14
click at [250, 96] on button "< Back to results" at bounding box center [251, 96] width 101 height 30
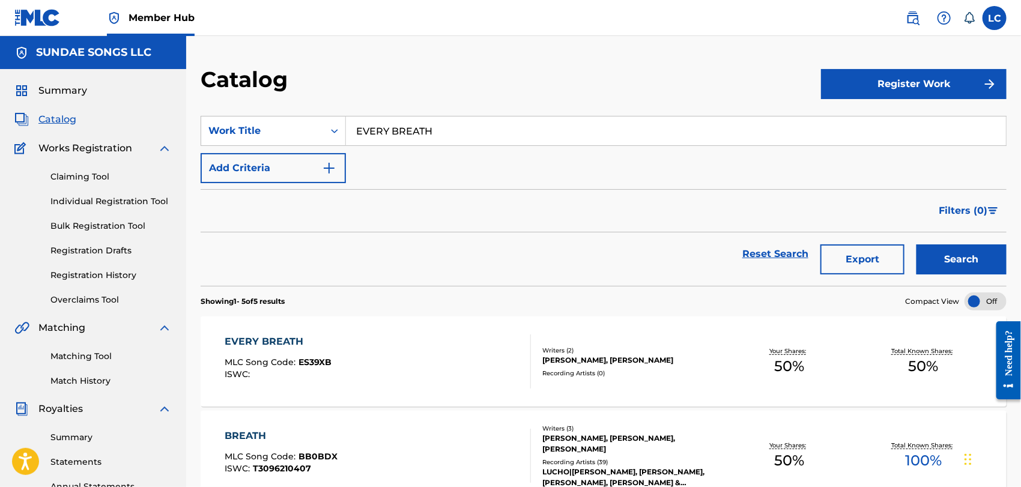
click at [448, 133] on input "EVERY BREATH" at bounding box center [676, 130] width 660 height 29
paste input "HUMAN RACE"
type input "HUMAN RACE"
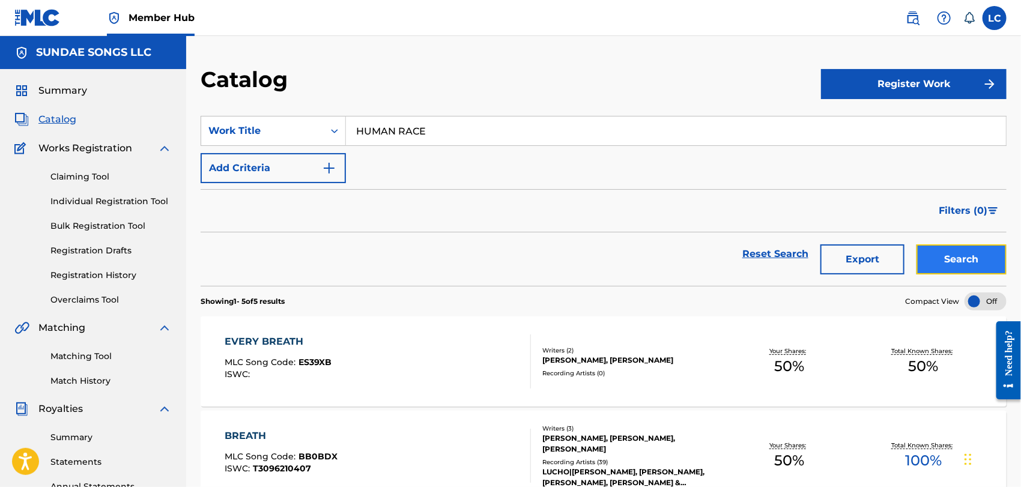
click at [949, 252] on button "Search" at bounding box center [961, 259] width 90 height 30
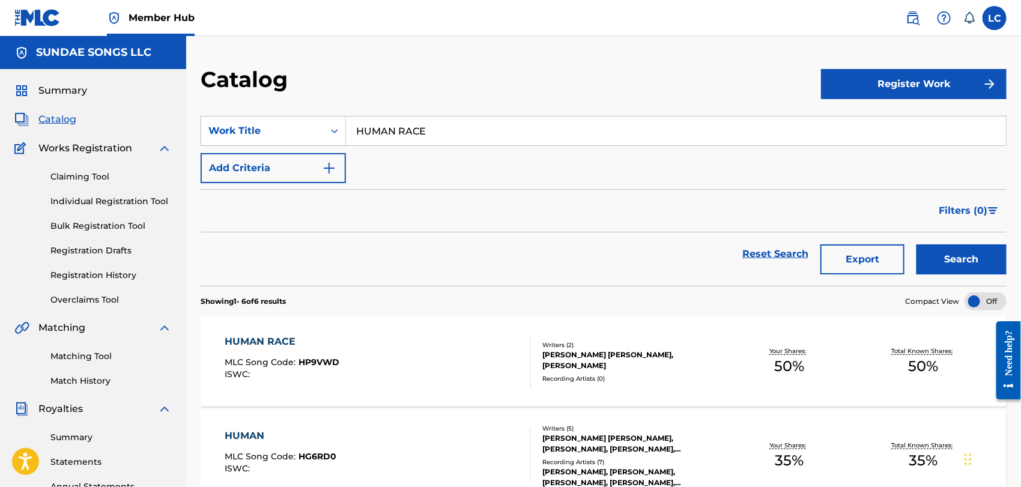
click at [435, 343] on div "HUMAN RACE MLC Song Code : HP9VWD ISWC :" at bounding box center [378, 361] width 306 height 54
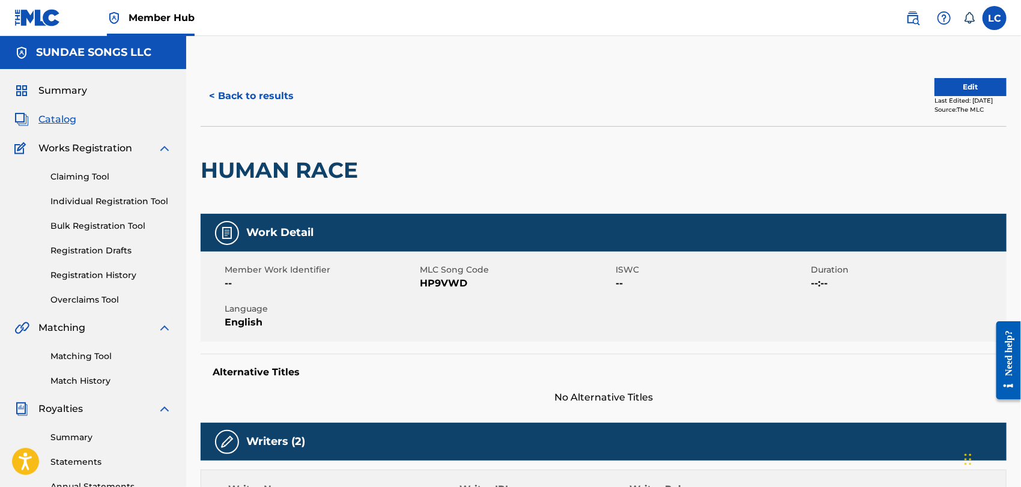
click at [453, 280] on span "HP9VWD" at bounding box center [516, 283] width 193 height 14
click at [250, 100] on button "< Back to results" at bounding box center [251, 96] width 101 height 30
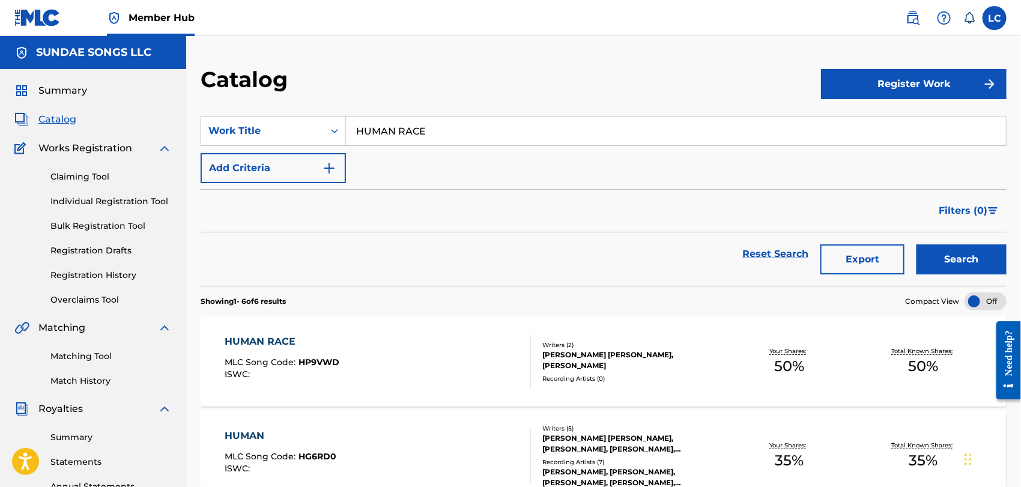
click at [484, 133] on input "HUMAN RACE" at bounding box center [676, 130] width 660 height 29
paste input "Living in the Sky"
type input "Living in the Sky"
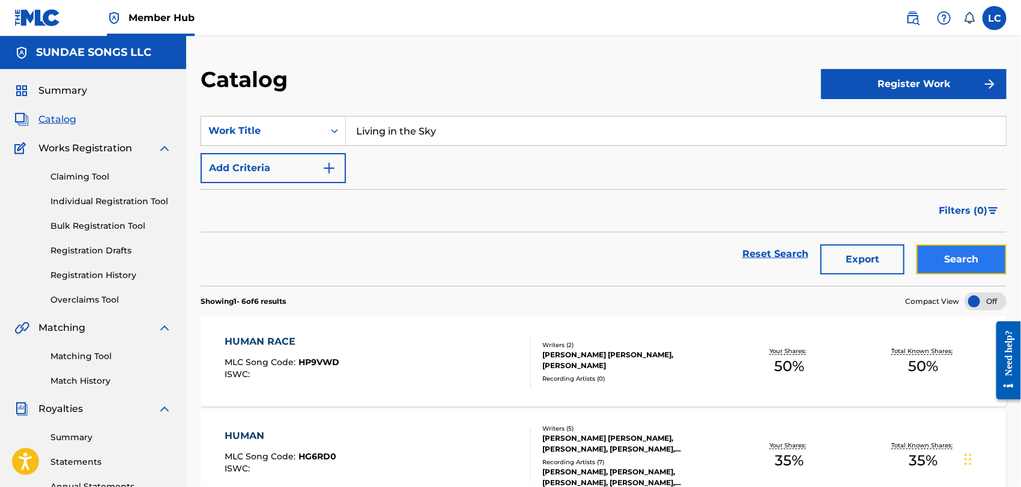
click at [935, 256] on button "Search" at bounding box center [961, 259] width 90 height 30
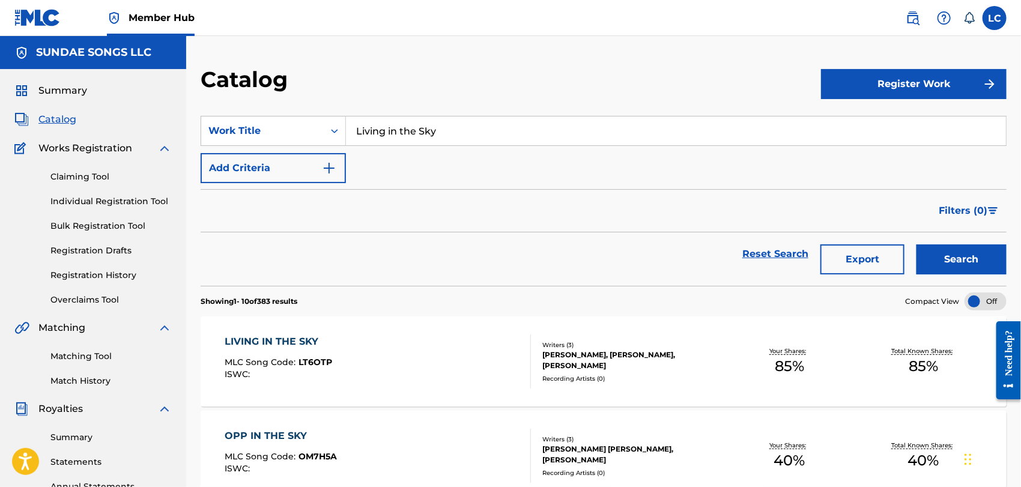
click at [397, 371] on div "LIVING IN THE SKY MLC Song Code : LT6OTP ISWC :" at bounding box center [378, 361] width 306 height 54
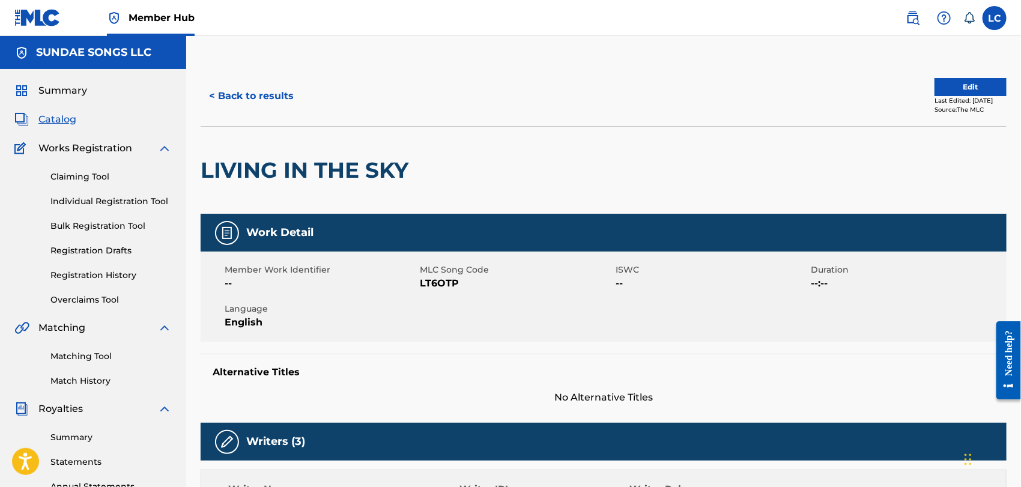
click at [440, 279] on span "LT6OTP" at bounding box center [516, 283] width 193 height 14
click at [262, 95] on button "< Back to results" at bounding box center [251, 96] width 101 height 30
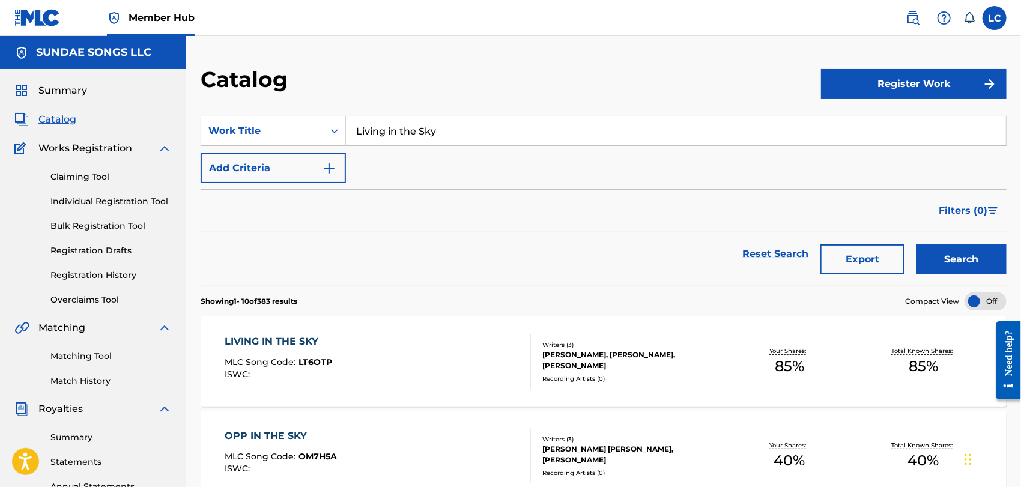
click at [447, 131] on input "Living in the Sky" at bounding box center [676, 130] width 660 height 29
paste input "NEVER GET BORED"
type input "NEVER GET BORED"
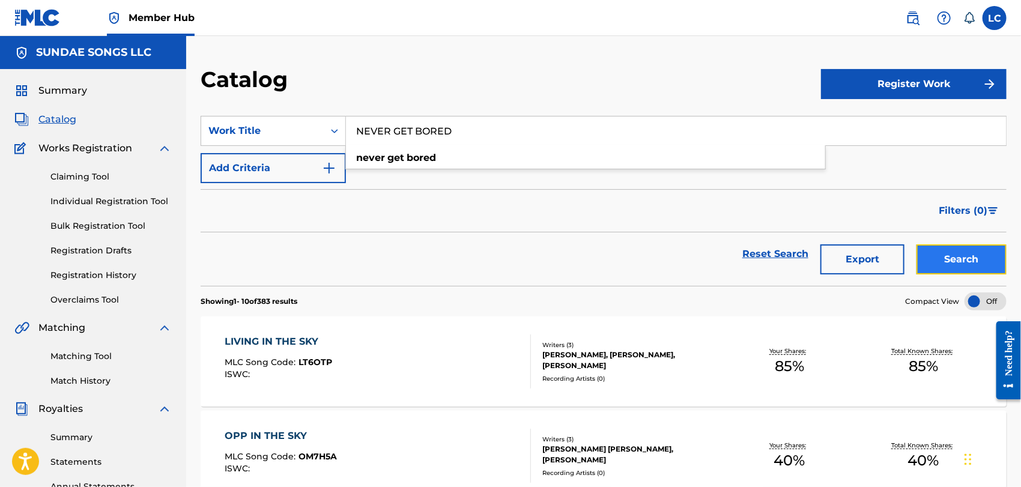
click at [959, 247] on button "Search" at bounding box center [961, 259] width 90 height 30
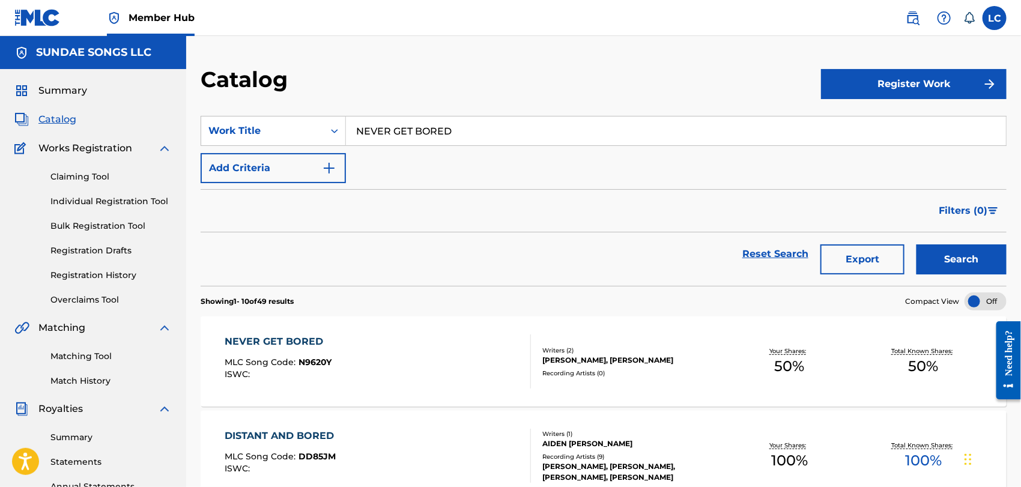
click at [331, 335] on div "NEVER GET BORED MLC Song Code : N9620Y ISWC :" at bounding box center [378, 361] width 306 height 54
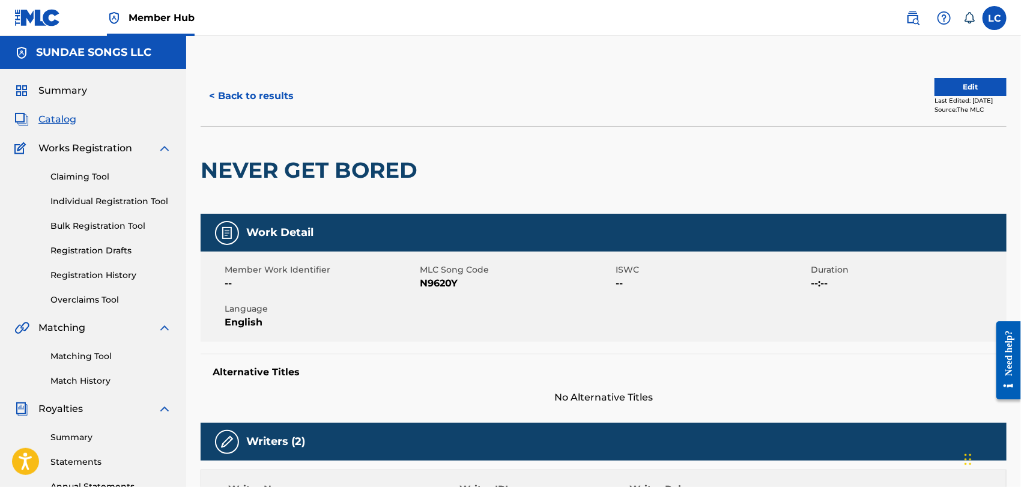
click at [449, 280] on span "N9620Y" at bounding box center [516, 283] width 193 height 14
click at [279, 101] on button "< Back to results" at bounding box center [251, 96] width 101 height 30
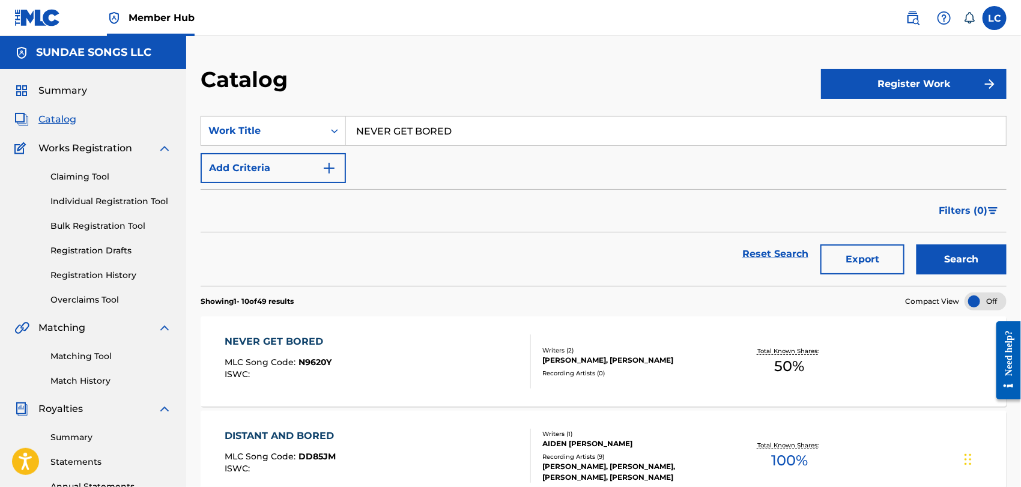
click at [416, 131] on input "NEVER GET BORED" at bounding box center [676, 130] width 660 height 29
paste input "PRICE OF POP"
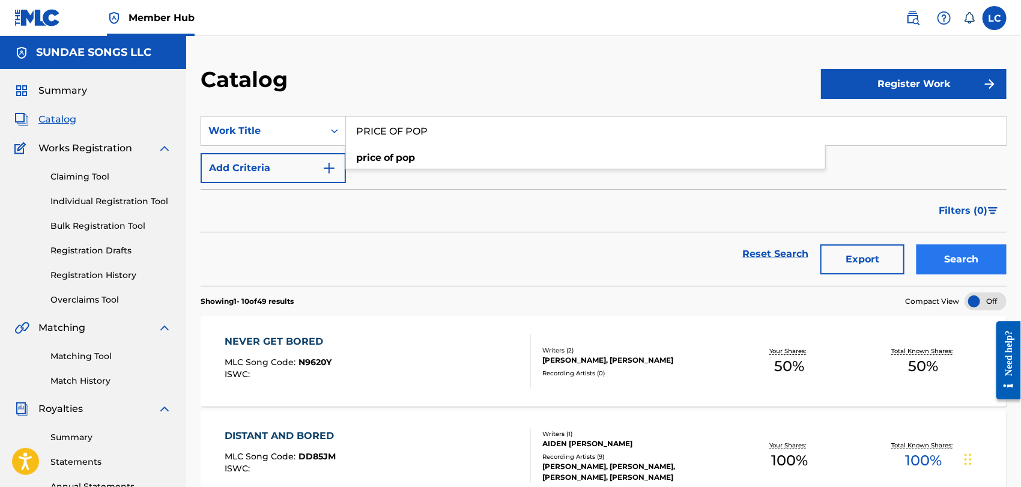
type input "PRICE OF POP"
click at [961, 247] on button "Search" at bounding box center [961, 259] width 90 height 30
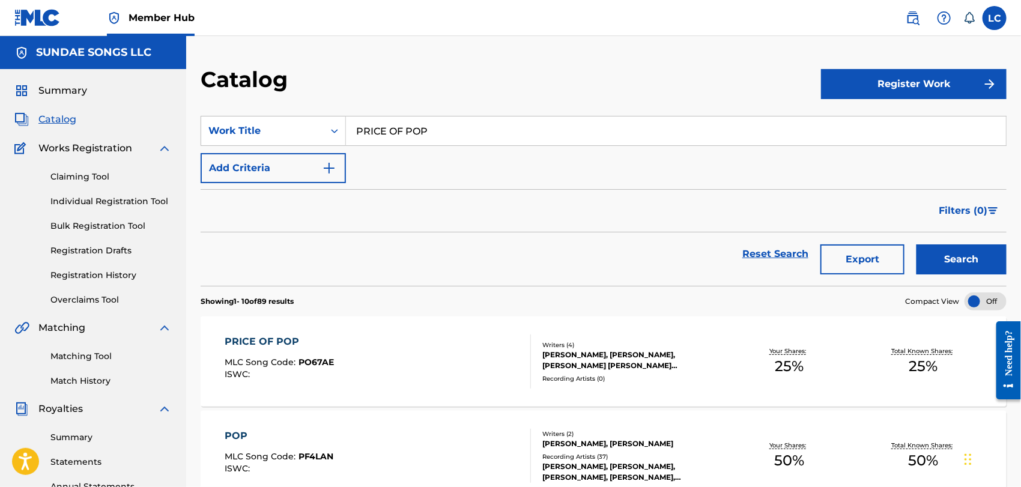
click at [413, 360] on div "PRICE OF POP MLC Song Code : PO67AE ISWC :" at bounding box center [378, 361] width 306 height 54
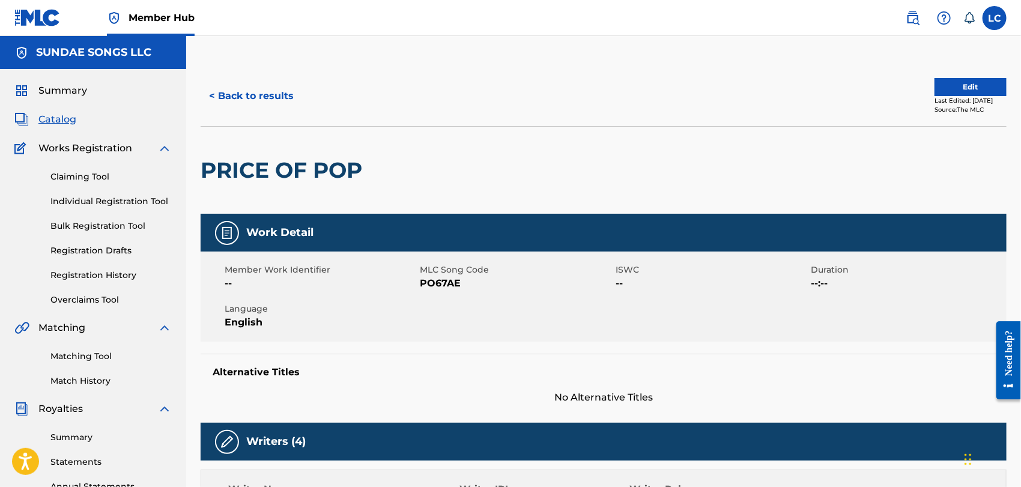
click at [439, 283] on span "PO67AE" at bounding box center [516, 283] width 193 height 14
click at [218, 83] on button "< Back to results" at bounding box center [251, 96] width 101 height 30
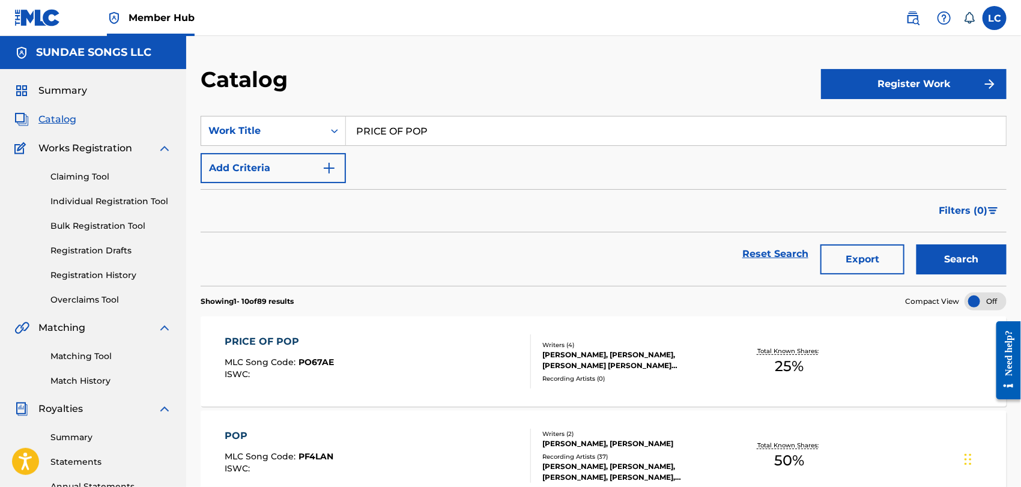
click at [391, 133] on input "PRICE OF POP" at bounding box center [676, 130] width 660 height 29
click at [392, 133] on input "PRICE OF POP" at bounding box center [676, 130] width 660 height 29
paste input "URPLE AND RED"
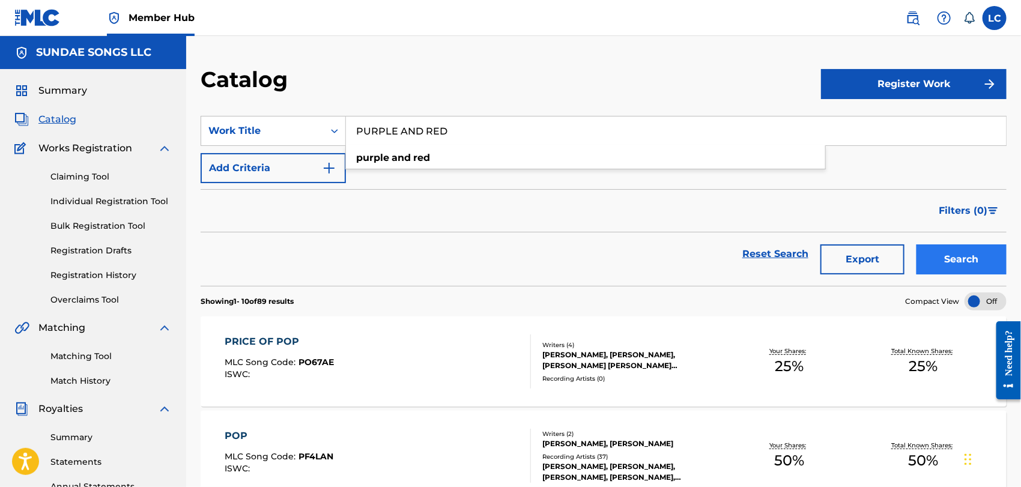
type input "PURPLE AND RED"
click at [968, 253] on button "Search" at bounding box center [961, 259] width 90 height 30
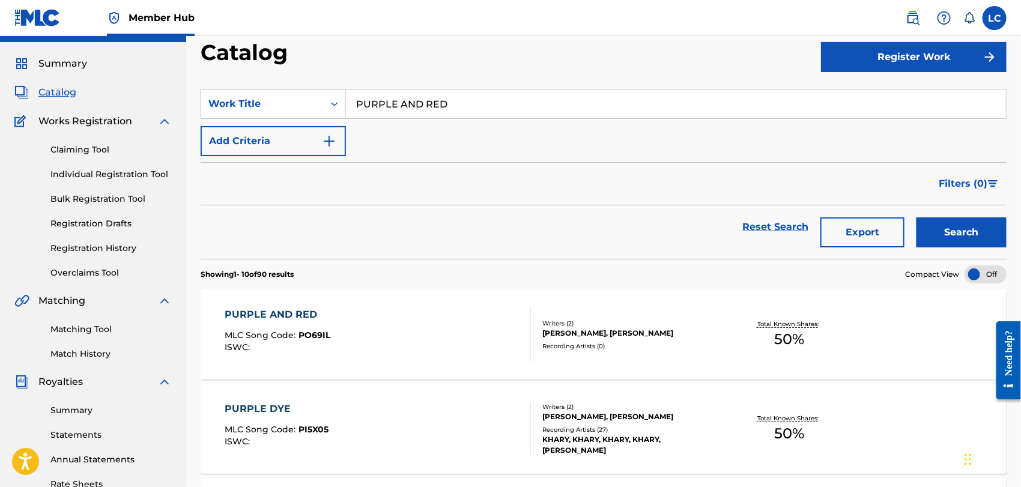
scroll to position [267, 0]
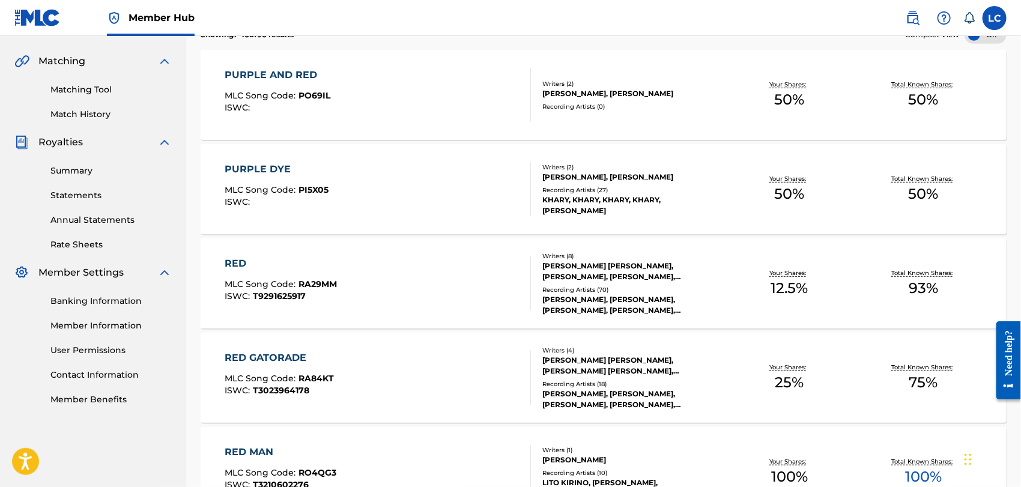
click at [324, 107] on div "ISWC :" at bounding box center [278, 107] width 106 height 9
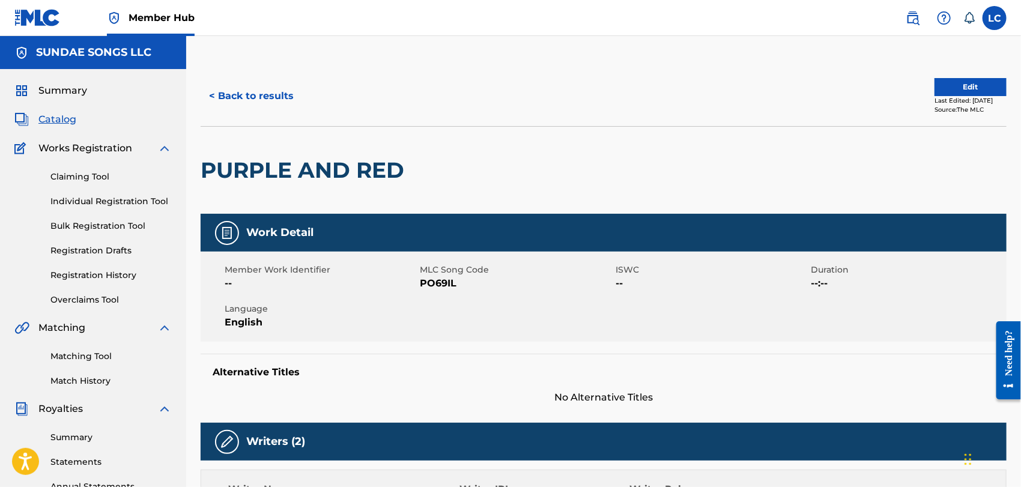
click at [439, 285] on span "PO69IL" at bounding box center [516, 283] width 193 height 14
click at [245, 101] on button "< Back to results" at bounding box center [251, 96] width 101 height 30
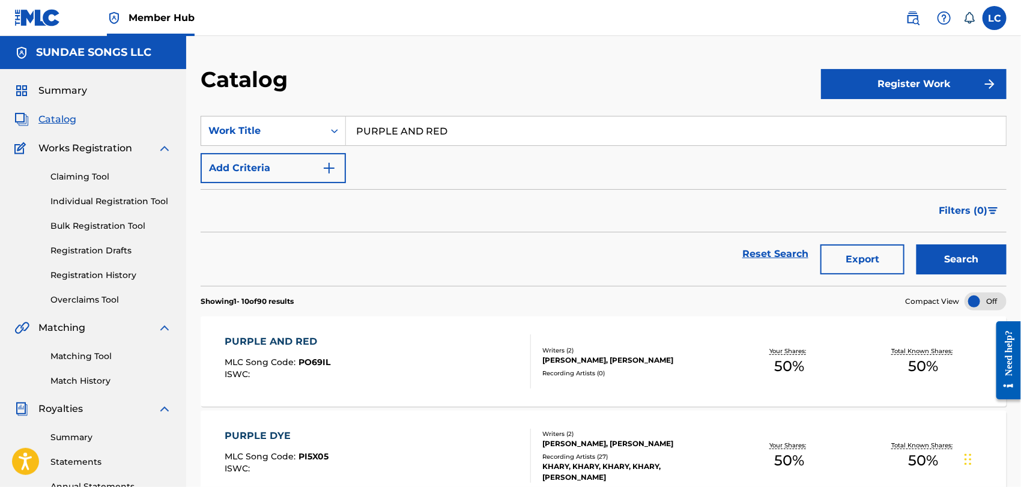
click at [415, 128] on input "PURPLE AND RED" at bounding box center [676, 130] width 660 height 29
paste input "SOLAR KISS"
type input "SOLAR KISS"
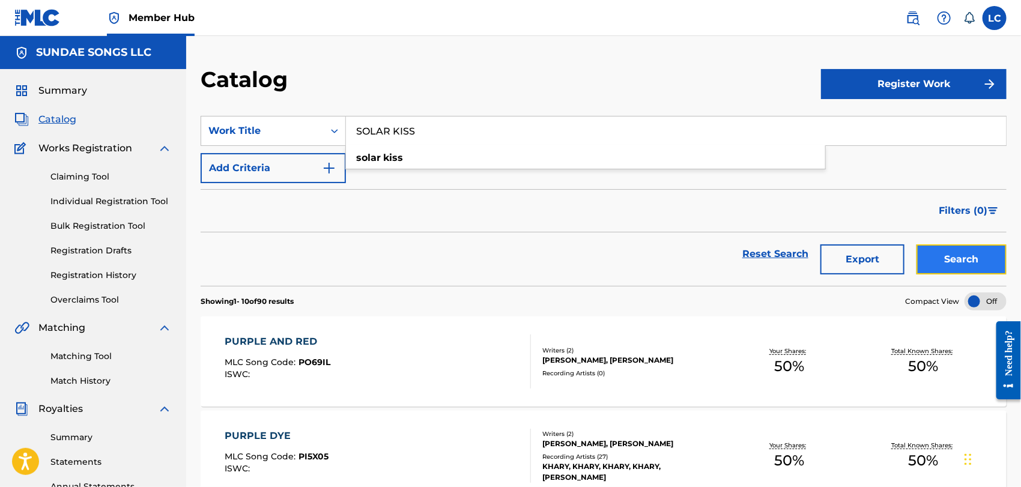
click at [961, 259] on button "Search" at bounding box center [961, 259] width 90 height 30
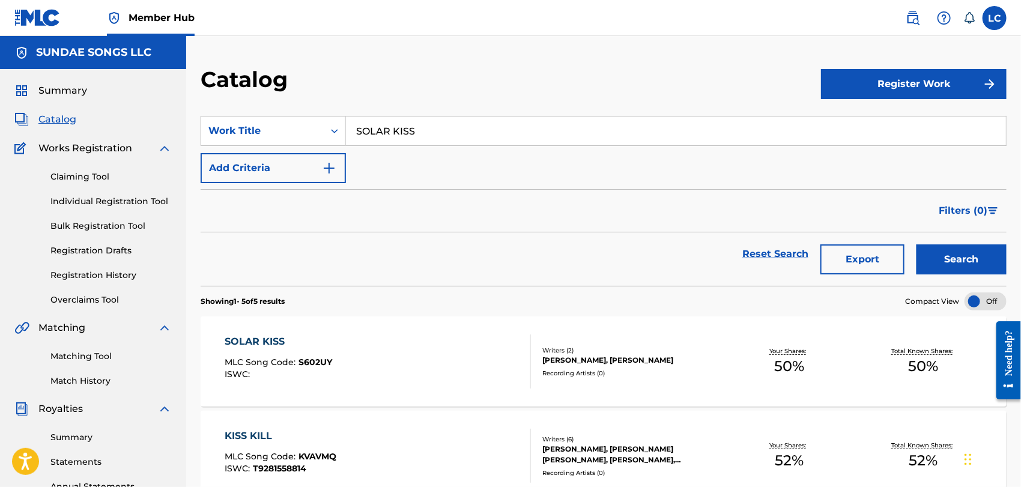
click at [399, 343] on div "SOLAR KISS MLC Song Code : S602UY ISWC :" at bounding box center [378, 361] width 306 height 54
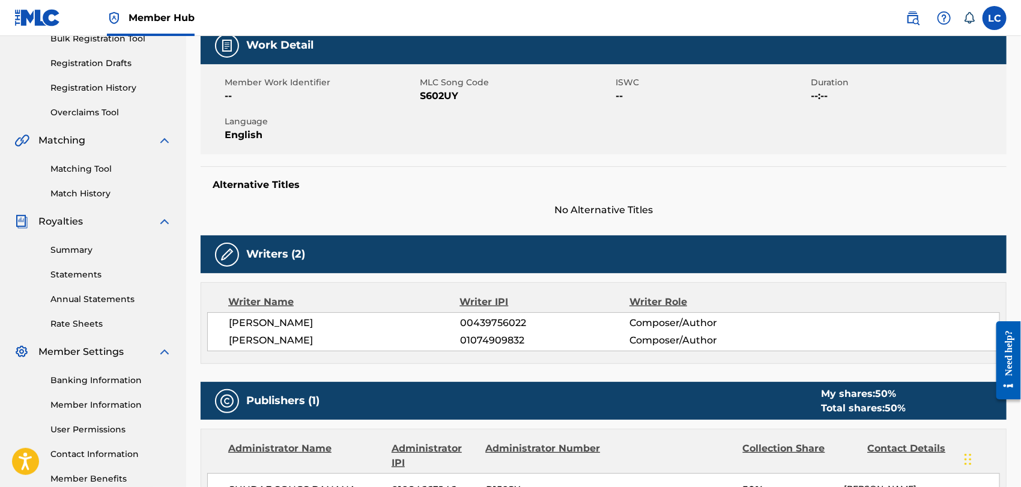
scroll to position [67, 0]
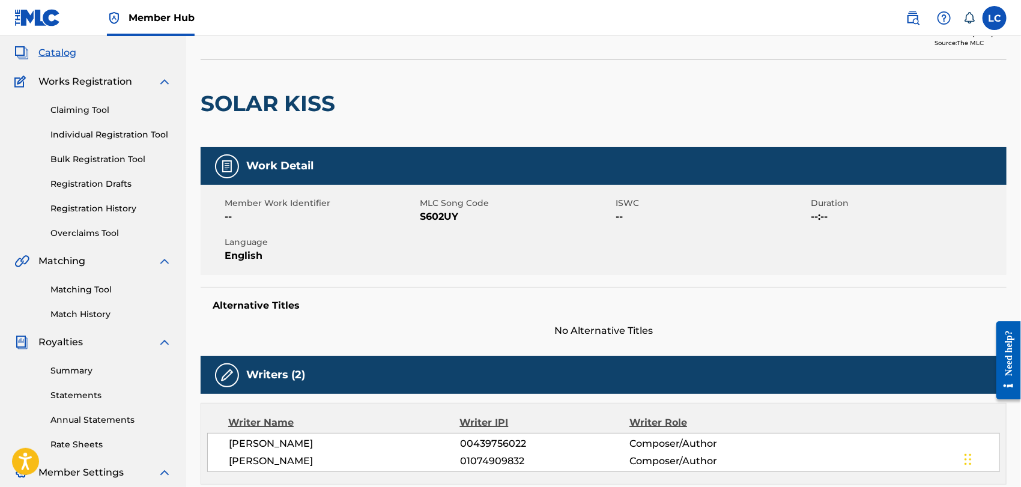
click at [439, 217] on span "S602UY" at bounding box center [516, 217] width 193 height 14
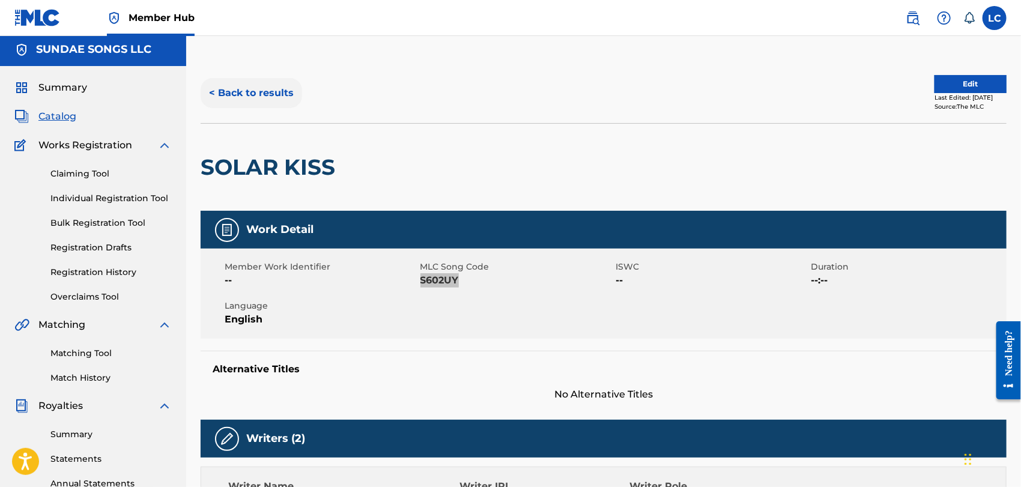
scroll to position [0, 0]
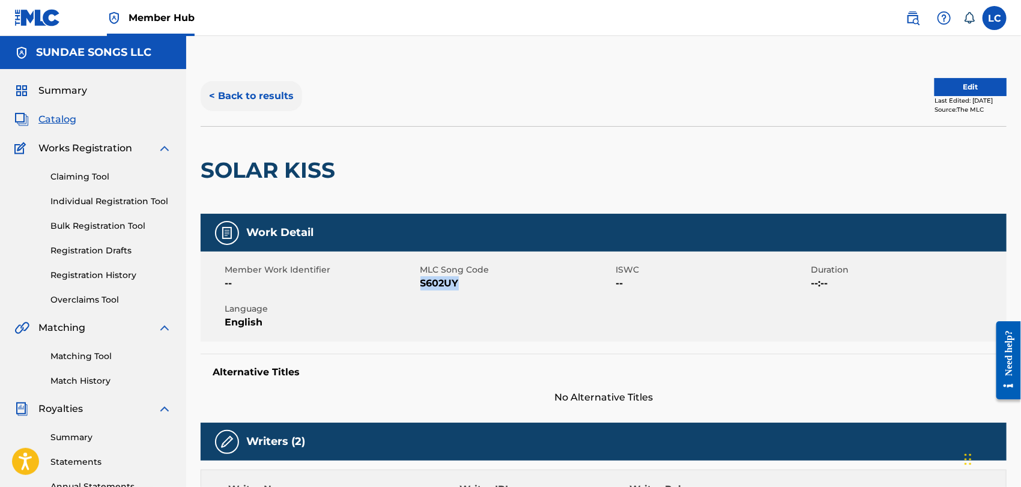
click at [269, 96] on button "< Back to results" at bounding box center [251, 96] width 101 height 30
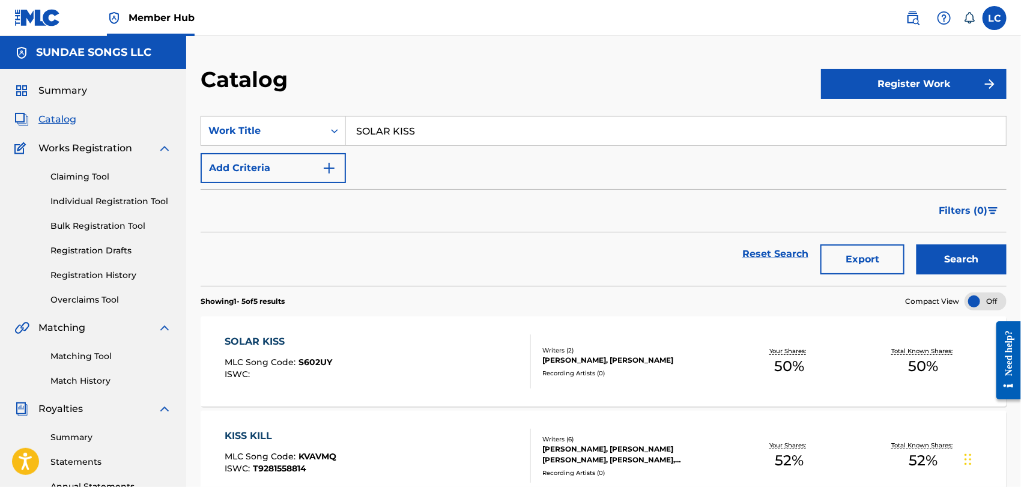
click at [445, 131] on input "SOLAR KISS" at bounding box center [676, 130] width 660 height 29
paste input "PEAK TO ME"
type input "SPEAK TO ME"
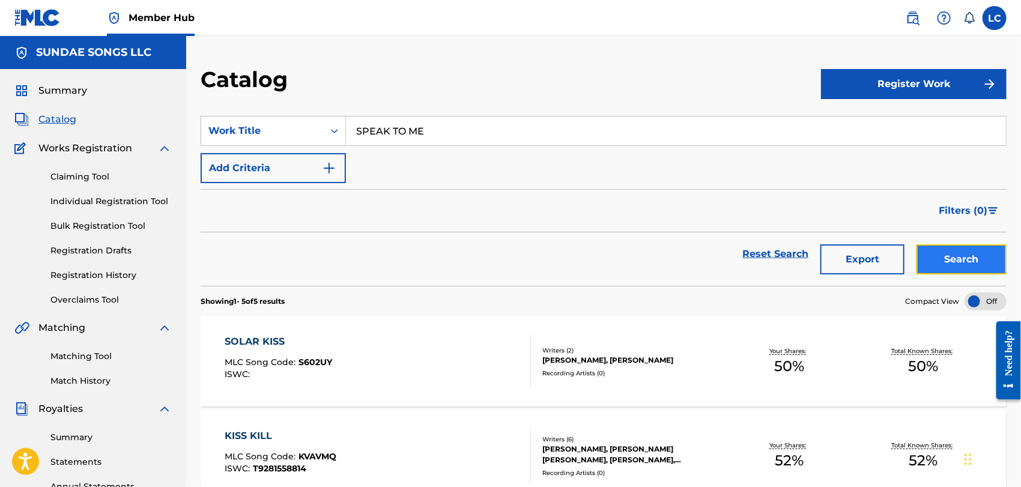
click at [961, 262] on button "Search" at bounding box center [961, 259] width 90 height 30
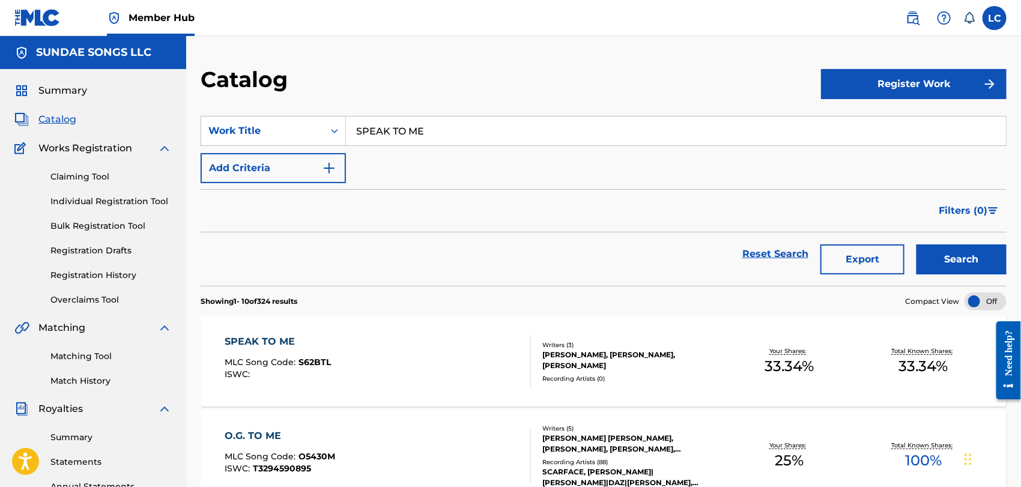
click at [325, 343] on div "SPEAK TO ME" at bounding box center [278, 341] width 106 height 14
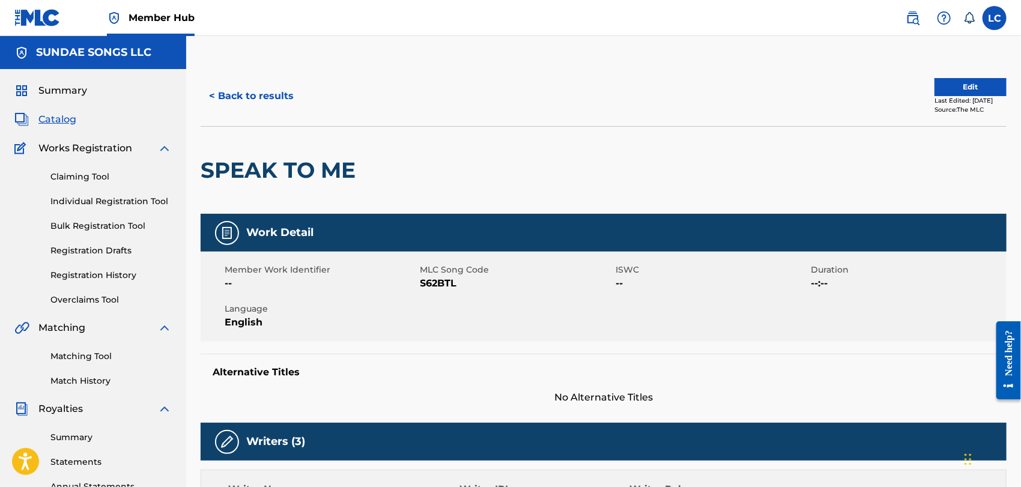
click at [445, 285] on span "S62BTL" at bounding box center [516, 283] width 193 height 14
click at [267, 103] on button "< Back to results" at bounding box center [251, 96] width 101 height 30
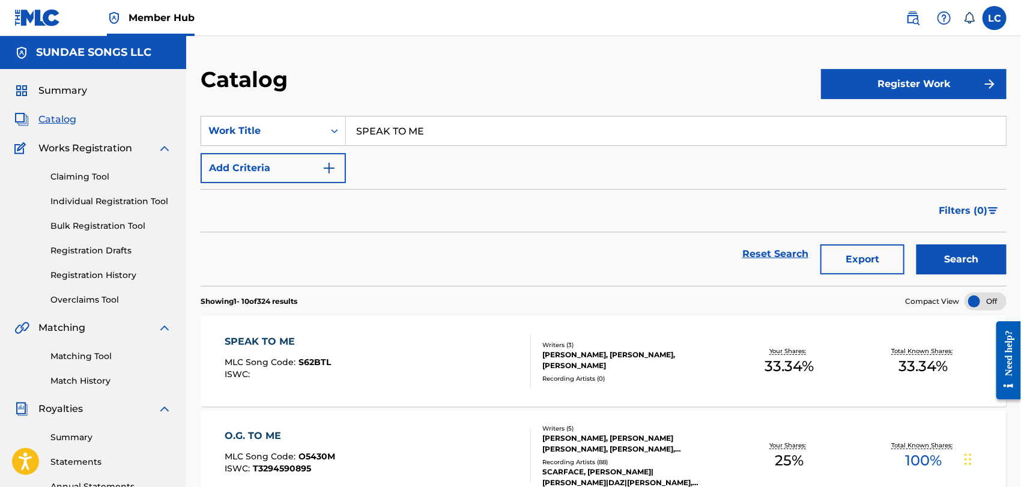
click at [480, 141] on input "SPEAK TO ME" at bounding box center [676, 130] width 660 height 29
paste input "THERE YOU GO AGAIN"
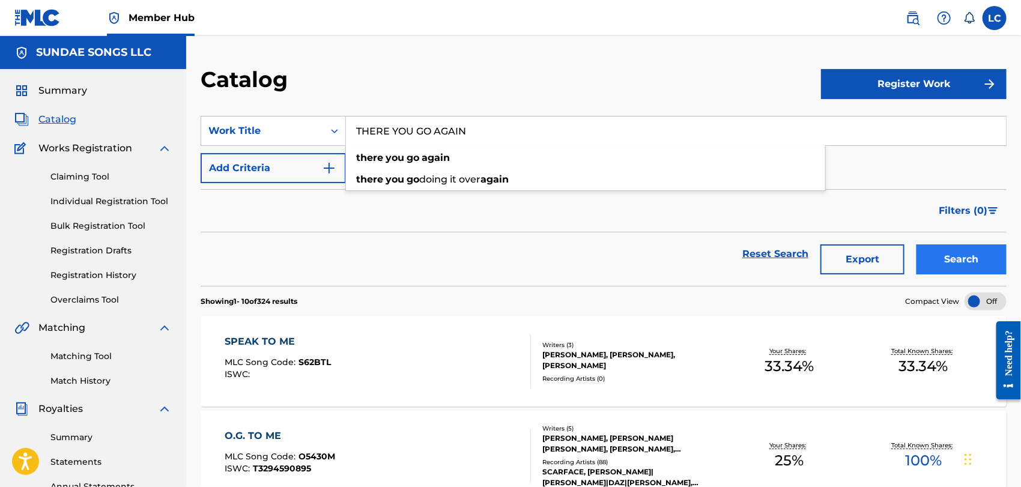
type input "THERE YOU GO AGAIN"
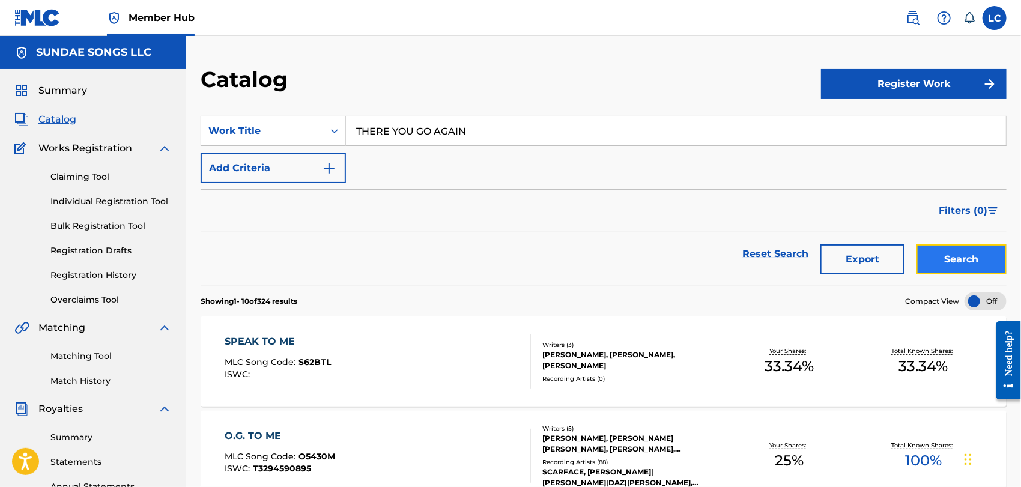
click at [956, 246] on button "Search" at bounding box center [961, 259] width 90 height 30
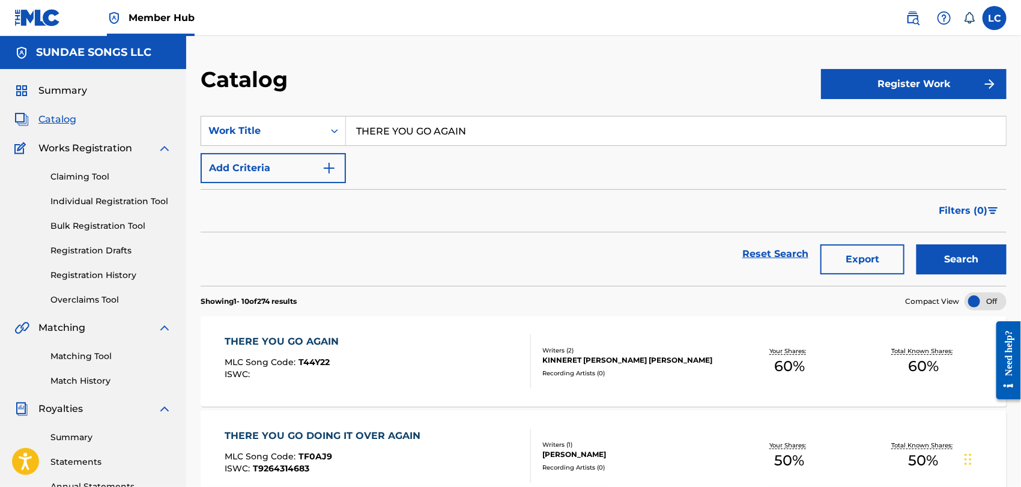
click at [417, 335] on div "THERE YOU GO AGAIN MLC Song Code : T44Y22 ISWC :" at bounding box center [378, 361] width 306 height 54
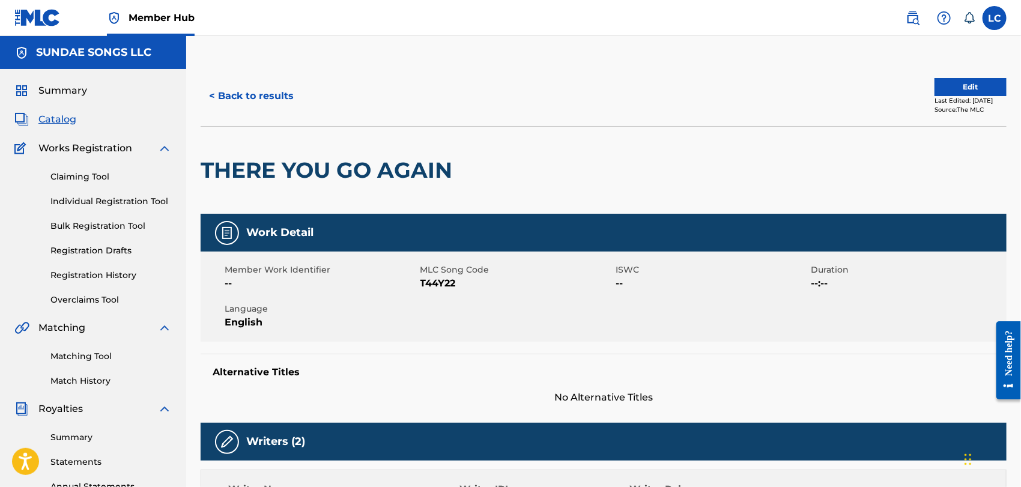
click at [439, 283] on span "T44Y22" at bounding box center [516, 283] width 193 height 14
